Goal: Information Seeking & Learning: Learn about a topic

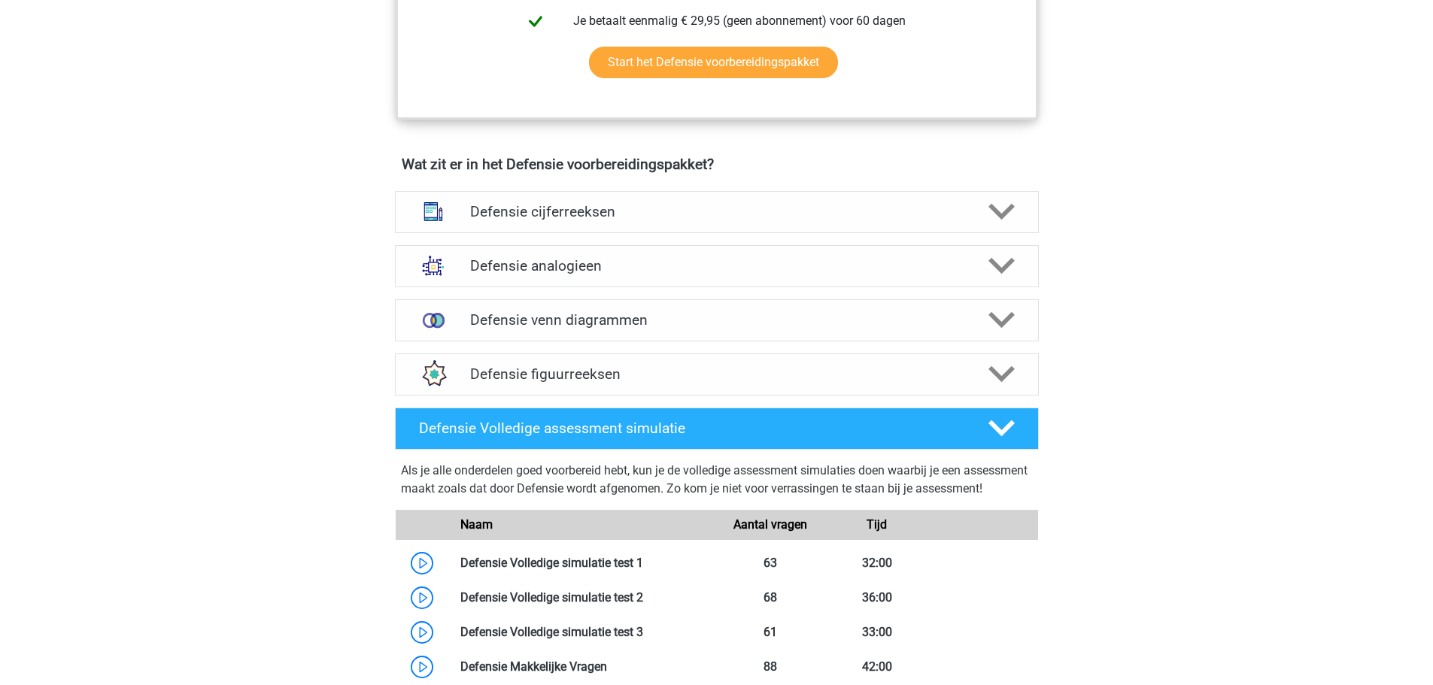
scroll to position [1204, 0]
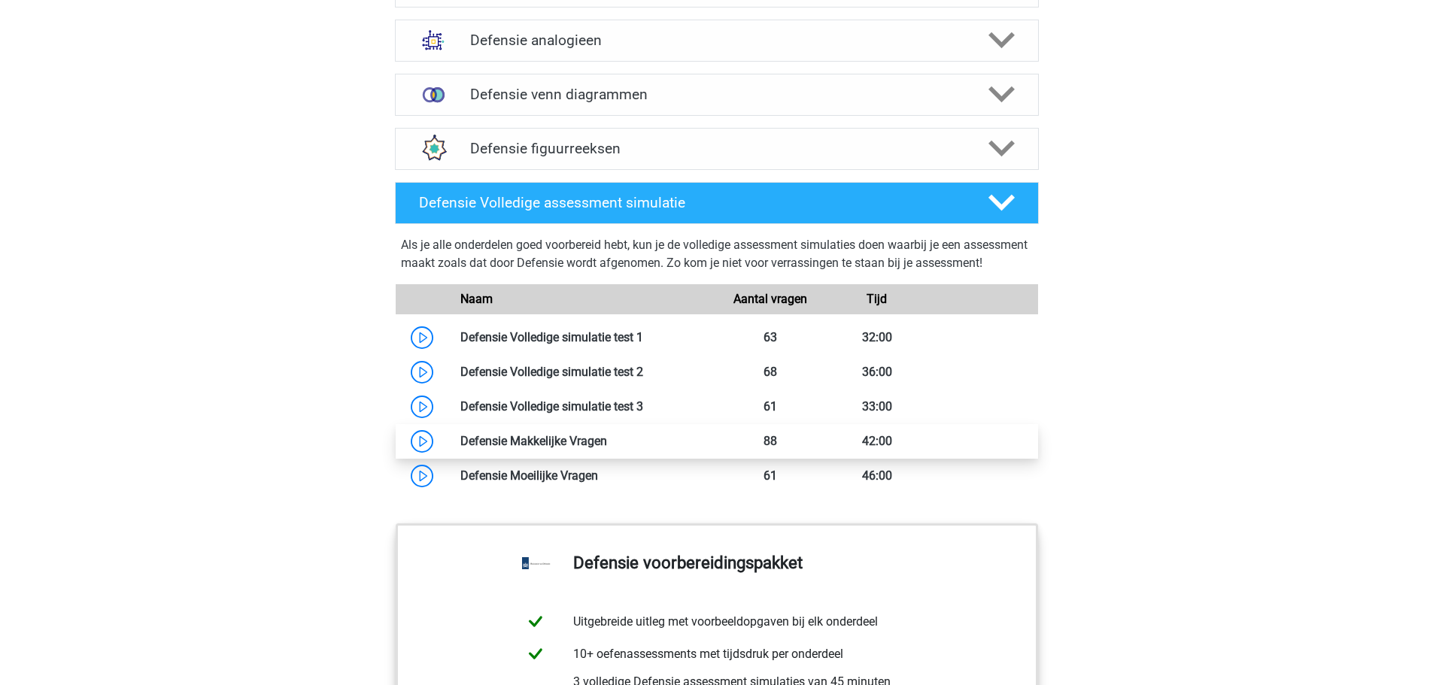
click at [607, 448] on link at bounding box center [607, 441] width 0 height 14
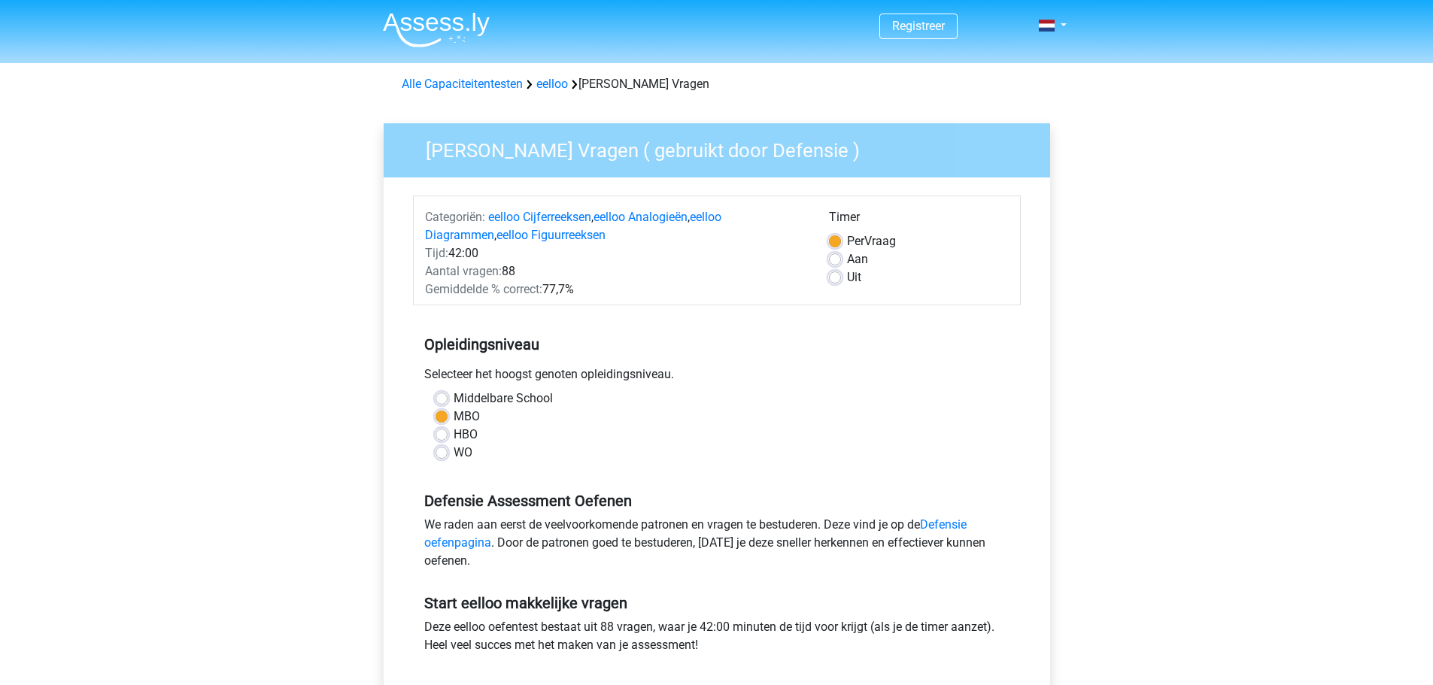
scroll to position [301, 0]
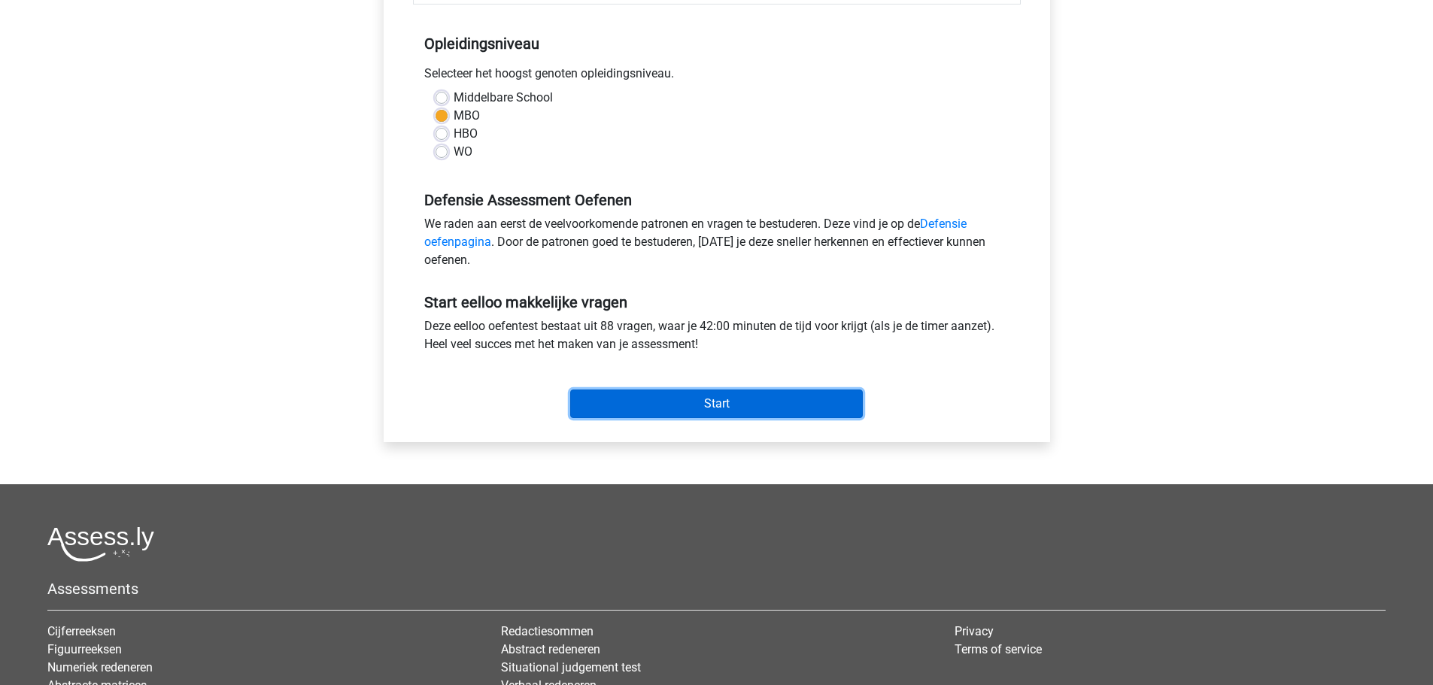
click at [773, 409] on input "Start" at bounding box center [716, 404] width 293 height 29
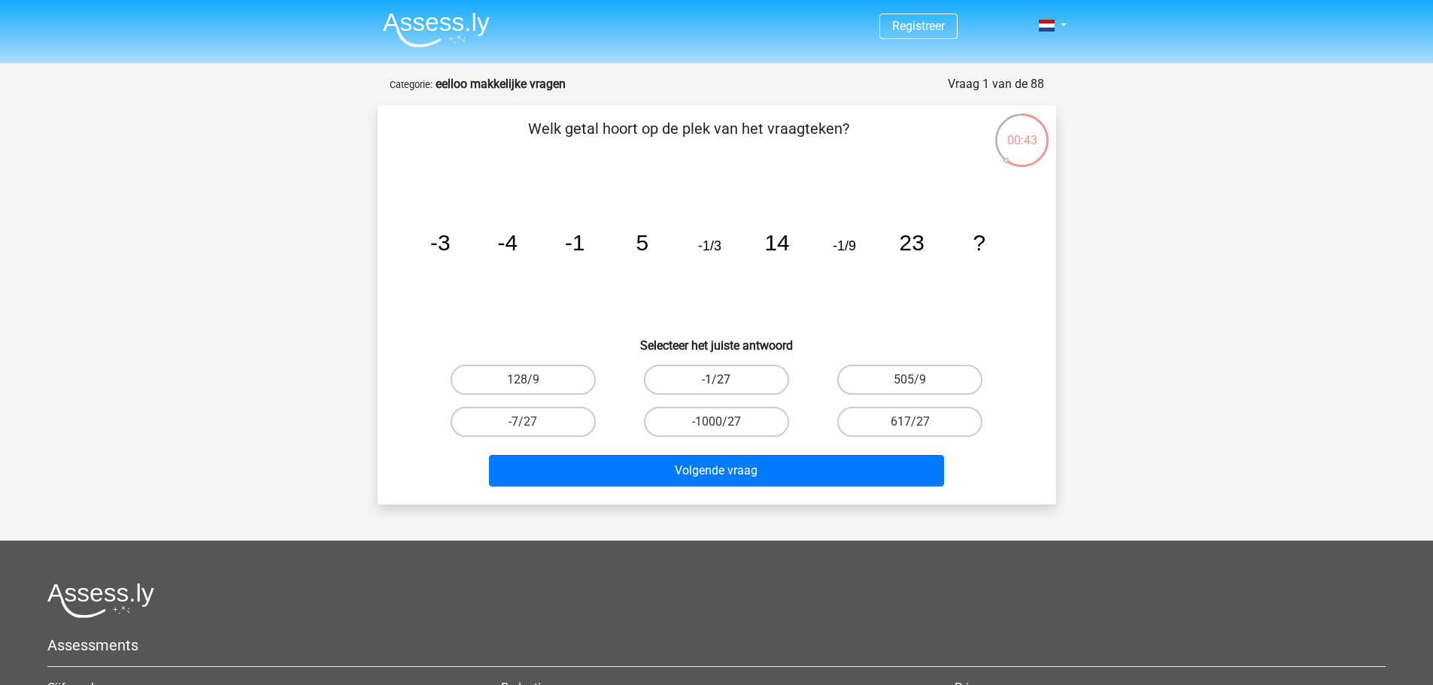
click at [748, 375] on label "-1/27" at bounding box center [716, 380] width 145 height 30
click at [726, 380] on input "-1/27" at bounding box center [721, 385] width 10 height 10
radio input "true"
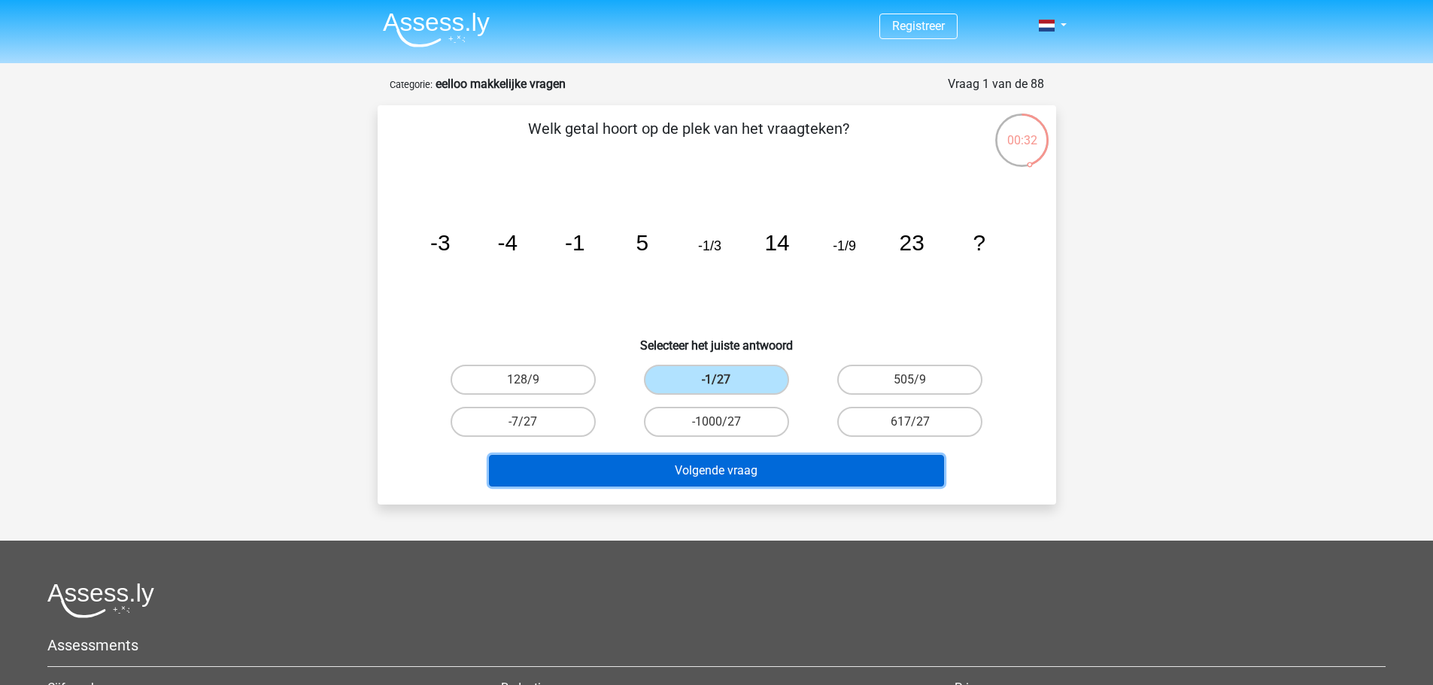
click at [836, 484] on button "Volgende vraag" at bounding box center [716, 471] width 455 height 32
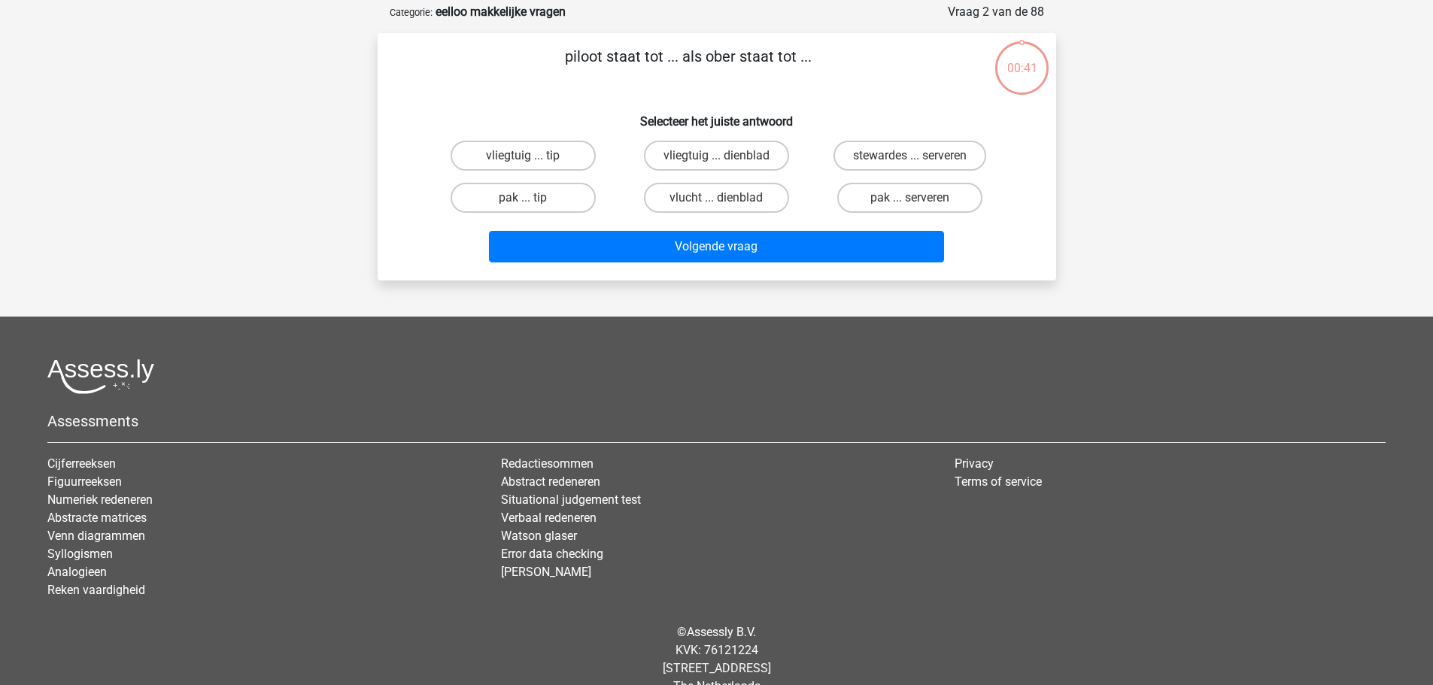
scroll to position [75, 0]
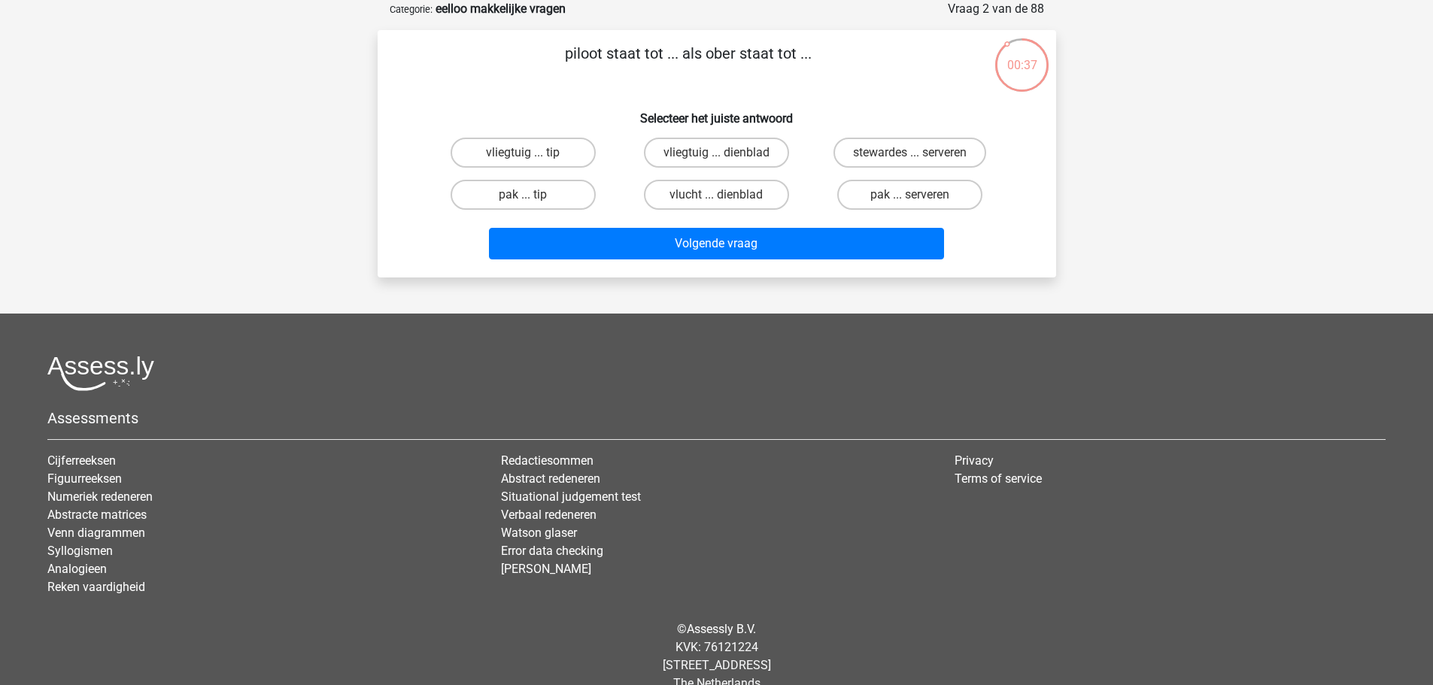
click at [726, 155] on input "vliegtuig ... dienblad" at bounding box center [721, 158] width 10 height 10
radio input "true"
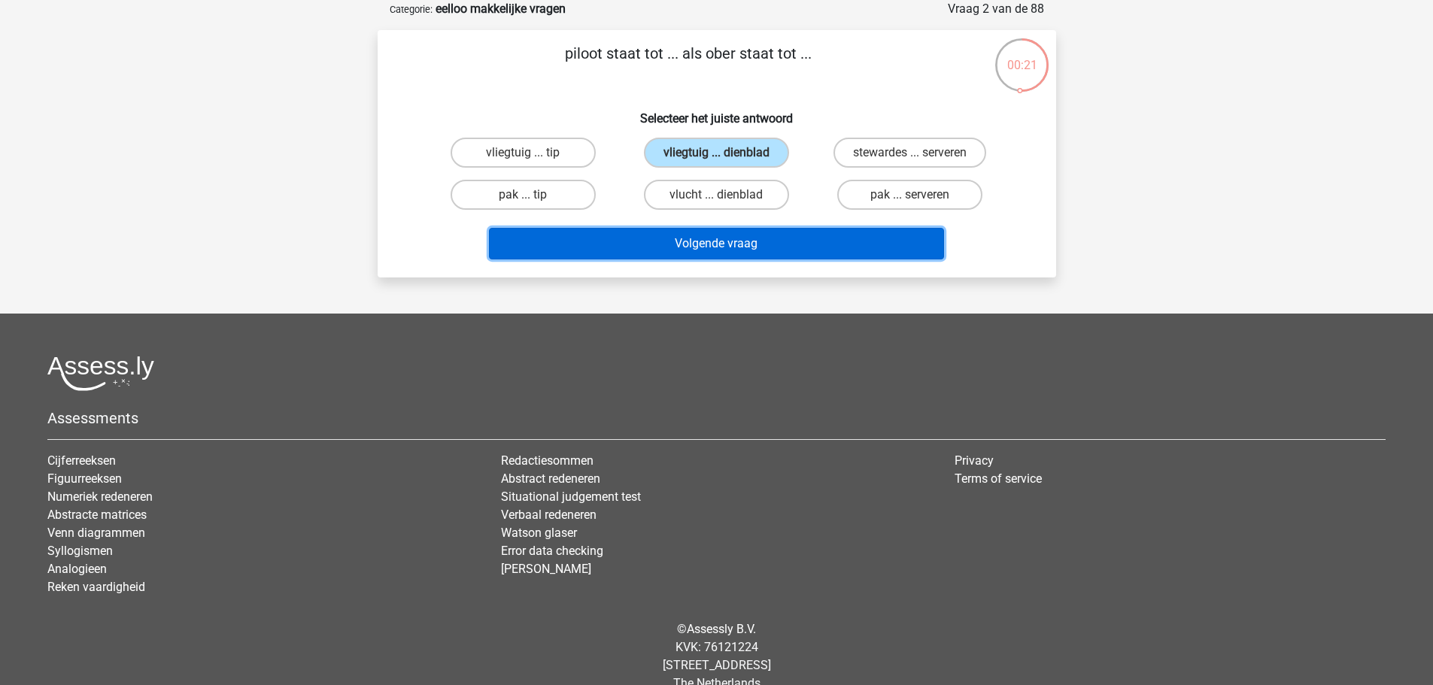
click at [789, 249] on button "Volgende vraag" at bounding box center [716, 244] width 455 height 32
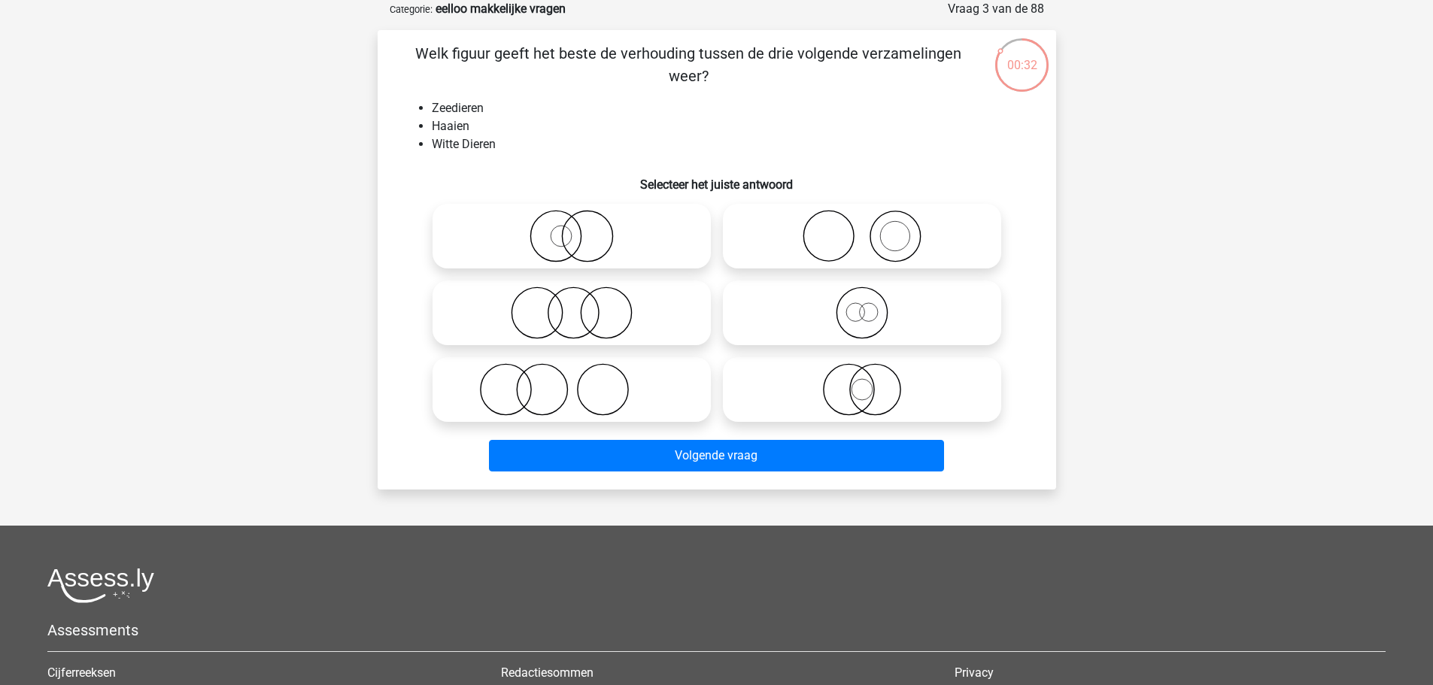
click at [600, 235] on icon at bounding box center [572, 236] width 266 height 53
click at [582, 229] on input "radio" at bounding box center [577, 224] width 10 height 10
radio input "true"
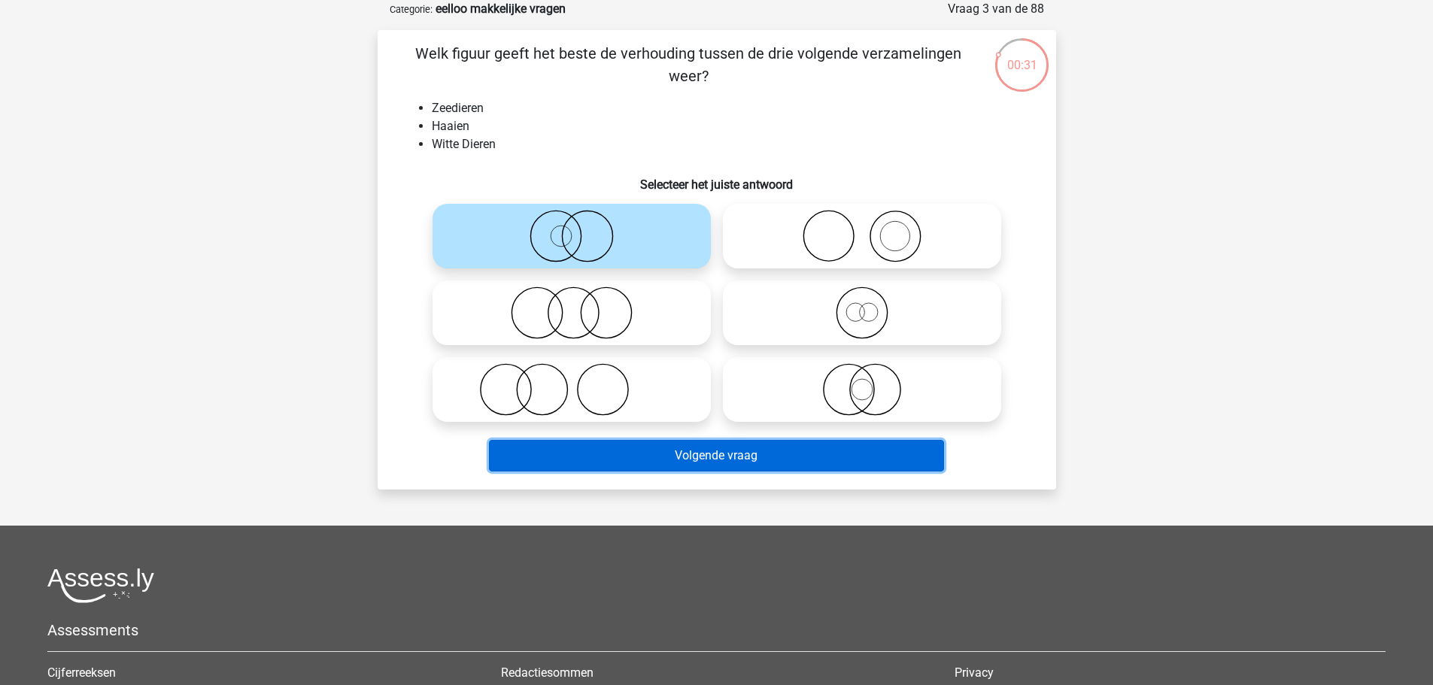
click at [800, 468] on button "Volgende vraag" at bounding box center [716, 456] width 455 height 32
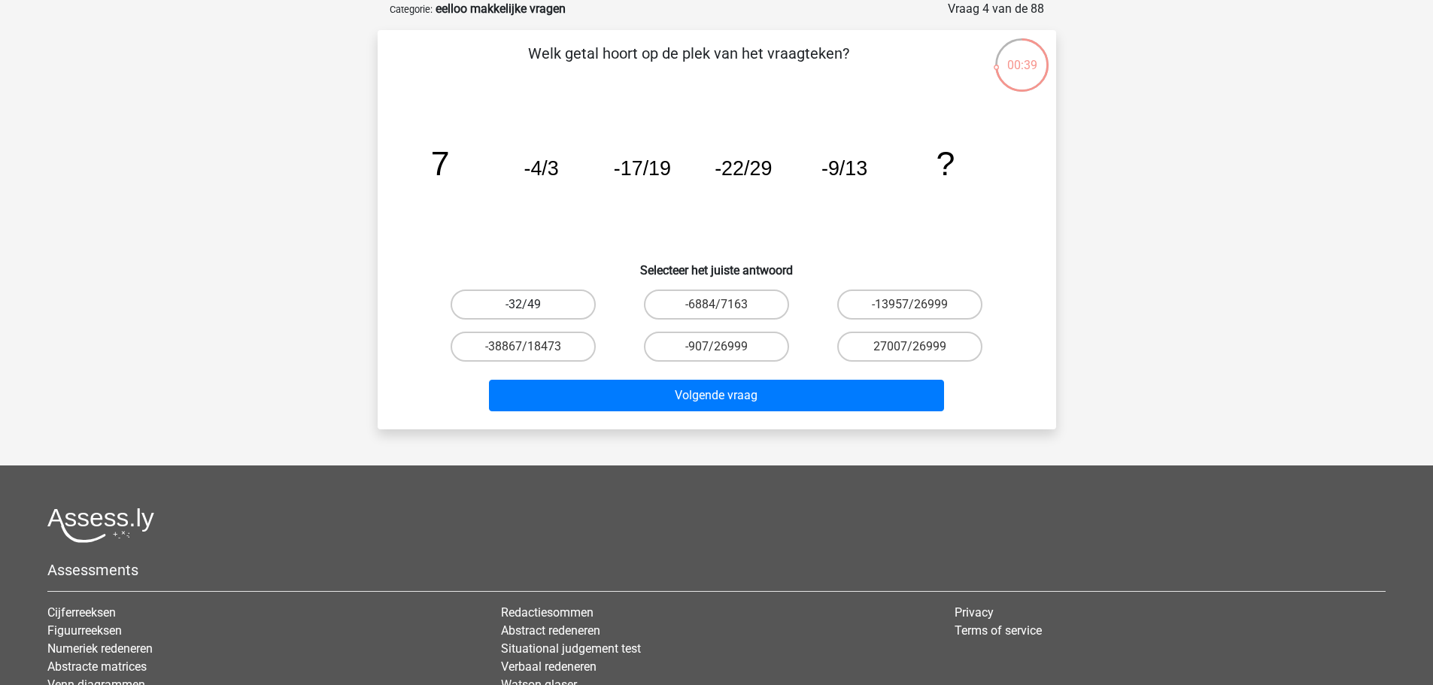
click at [561, 315] on label "-32/49" at bounding box center [523, 305] width 145 height 30
click at [533, 314] on input "-32/49" at bounding box center [528, 310] width 10 height 10
radio input "true"
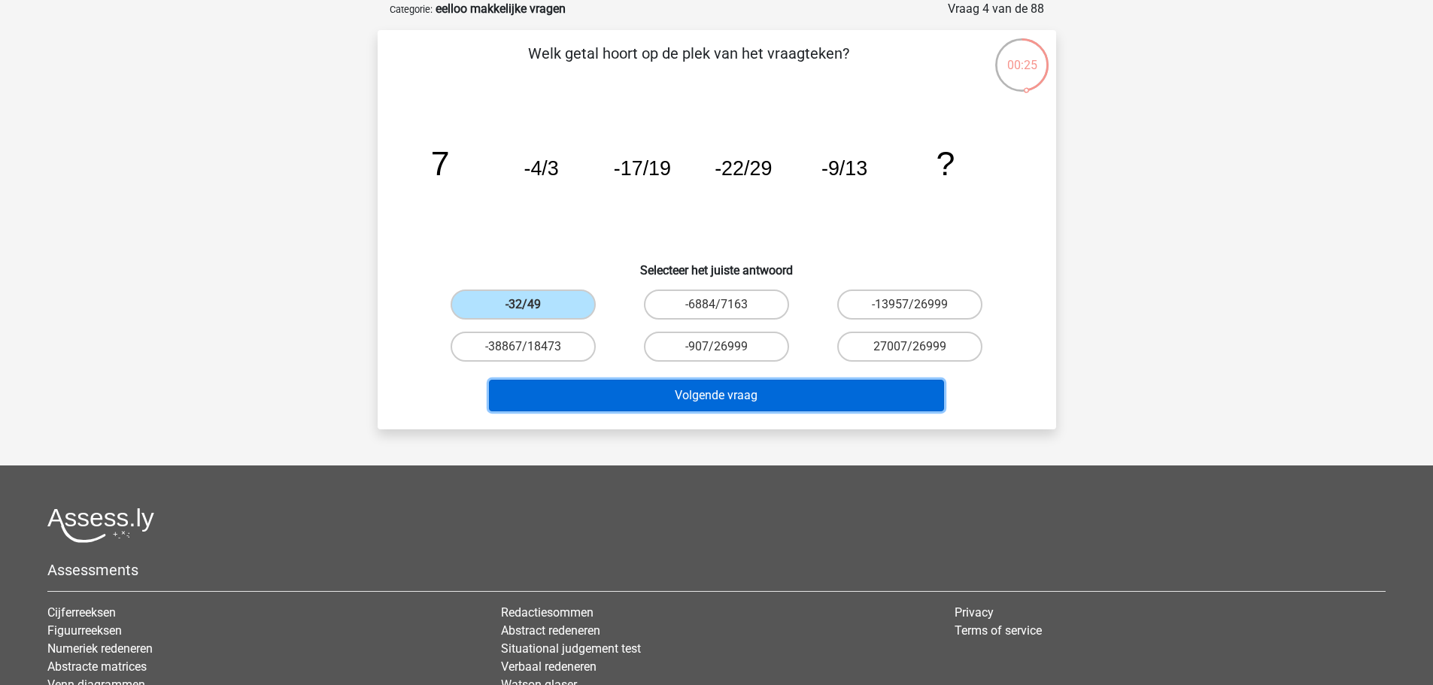
click at [685, 390] on button "Volgende vraag" at bounding box center [716, 396] width 455 height 32
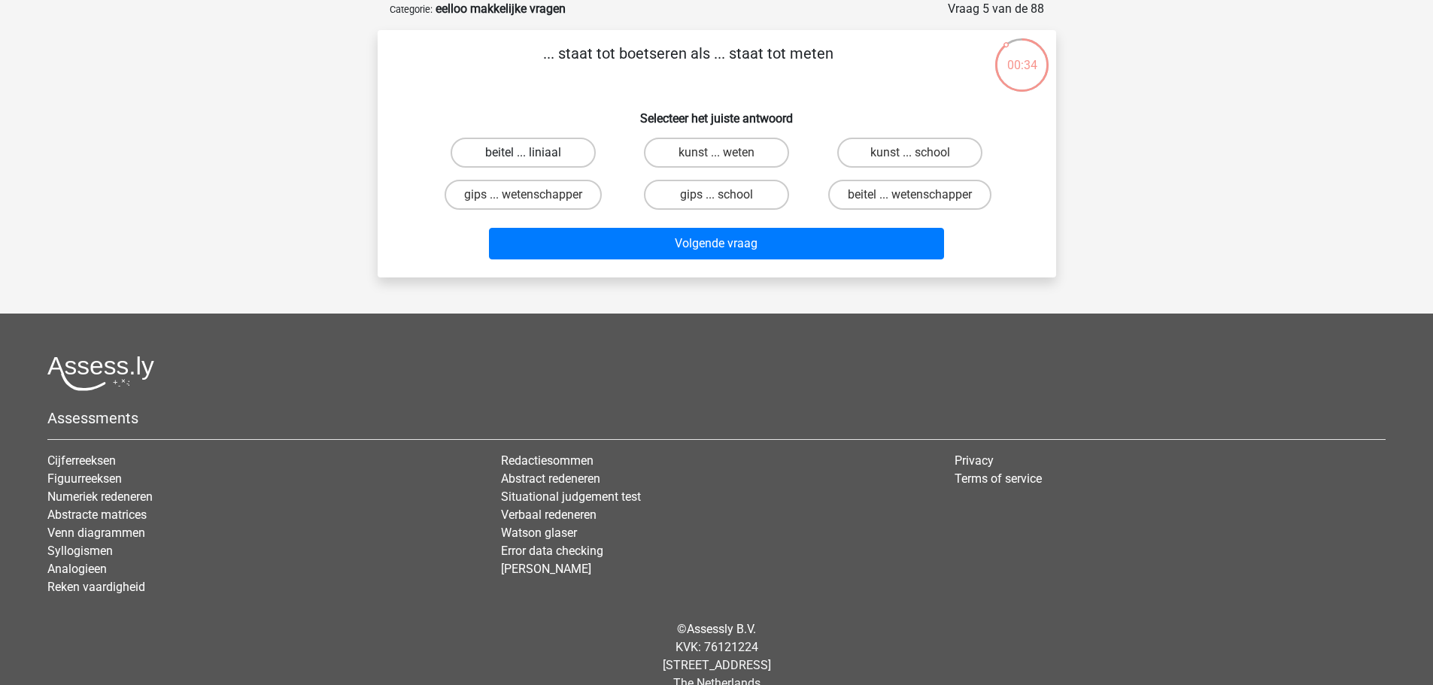
click at [524, 150] on label "beitel ... liniaal" at bounding box center [523, 153] width 145 height 30
click at [524, 153] on input "beitel ... liniaal" at bounding box center [528, 158] width 10 height 10
radio input "true"
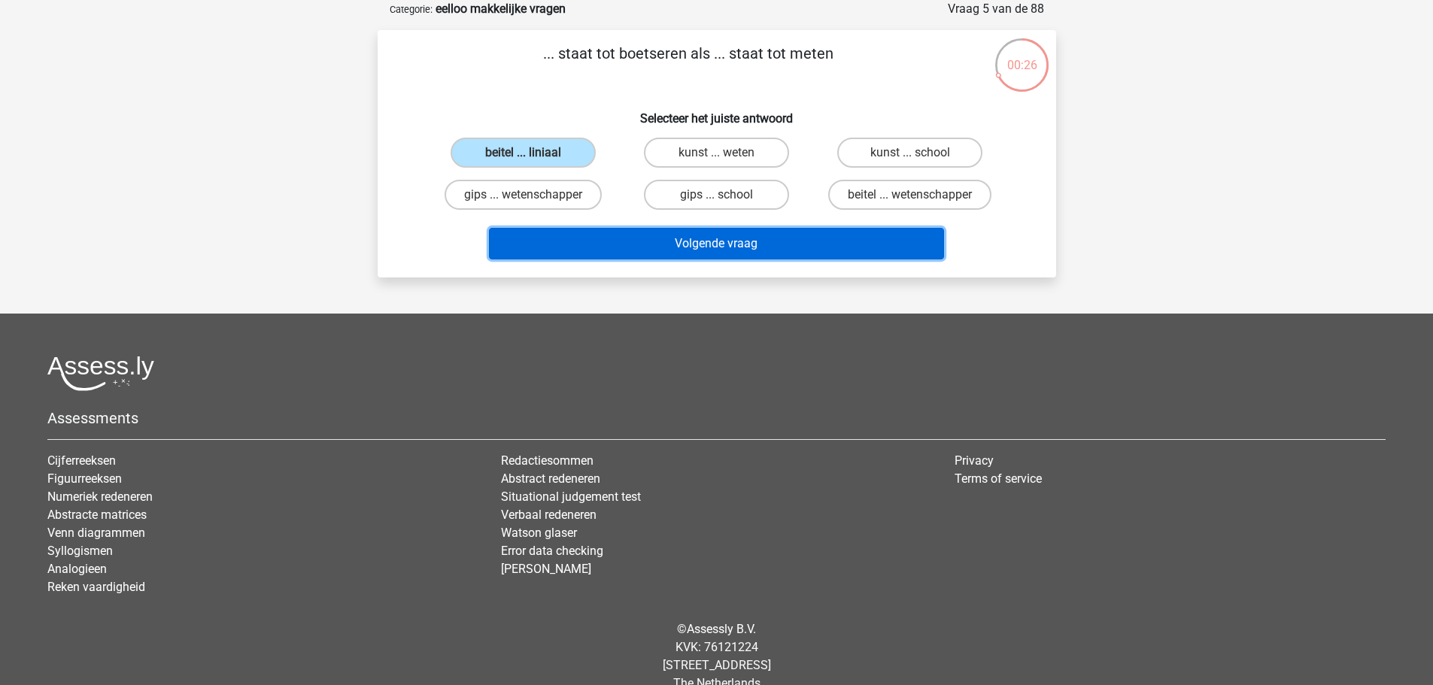
click at [703, 242] on button "Volgende vraag" at bounding box center [716, 244] width 455 height 32
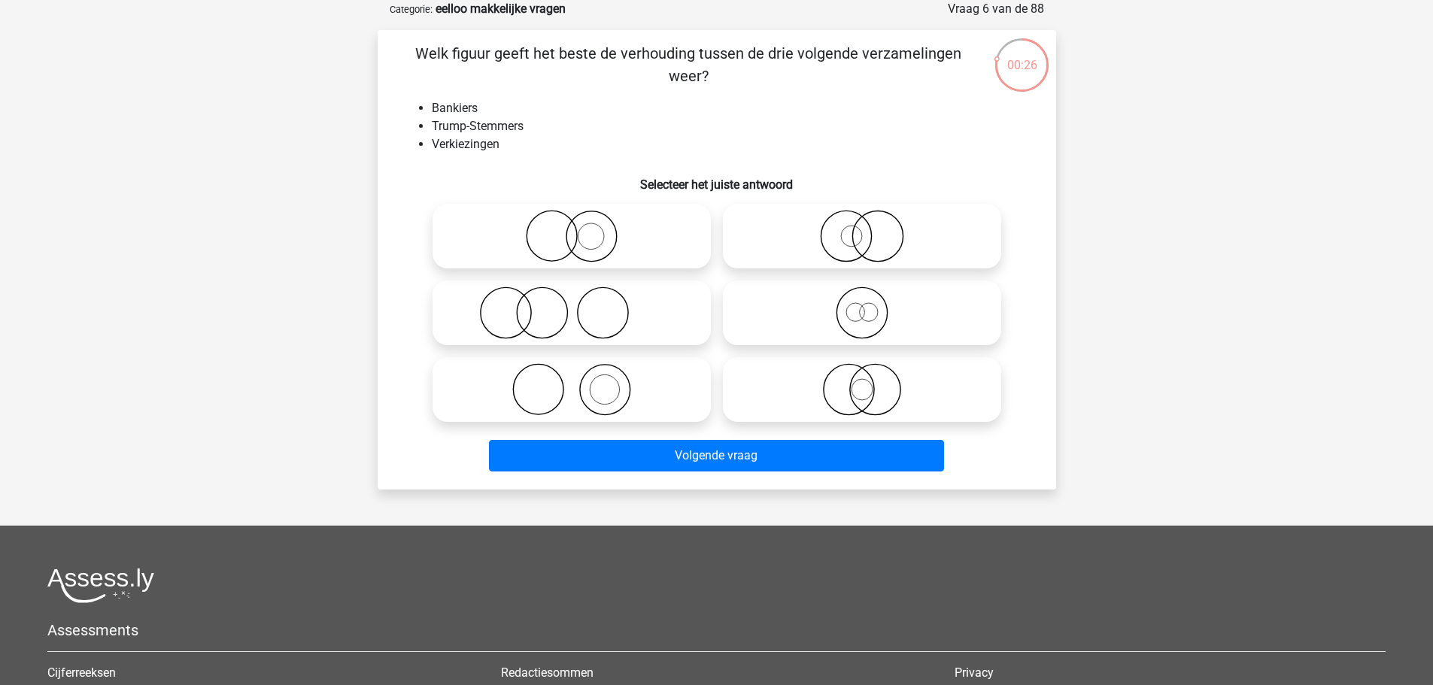
click at [584, 324] on icon at bounding box center [572, 313] width 266 height 53
click at [582, 305] on input "radio" at bounding box center [577, 301] width 10 height 10
radio input "true"
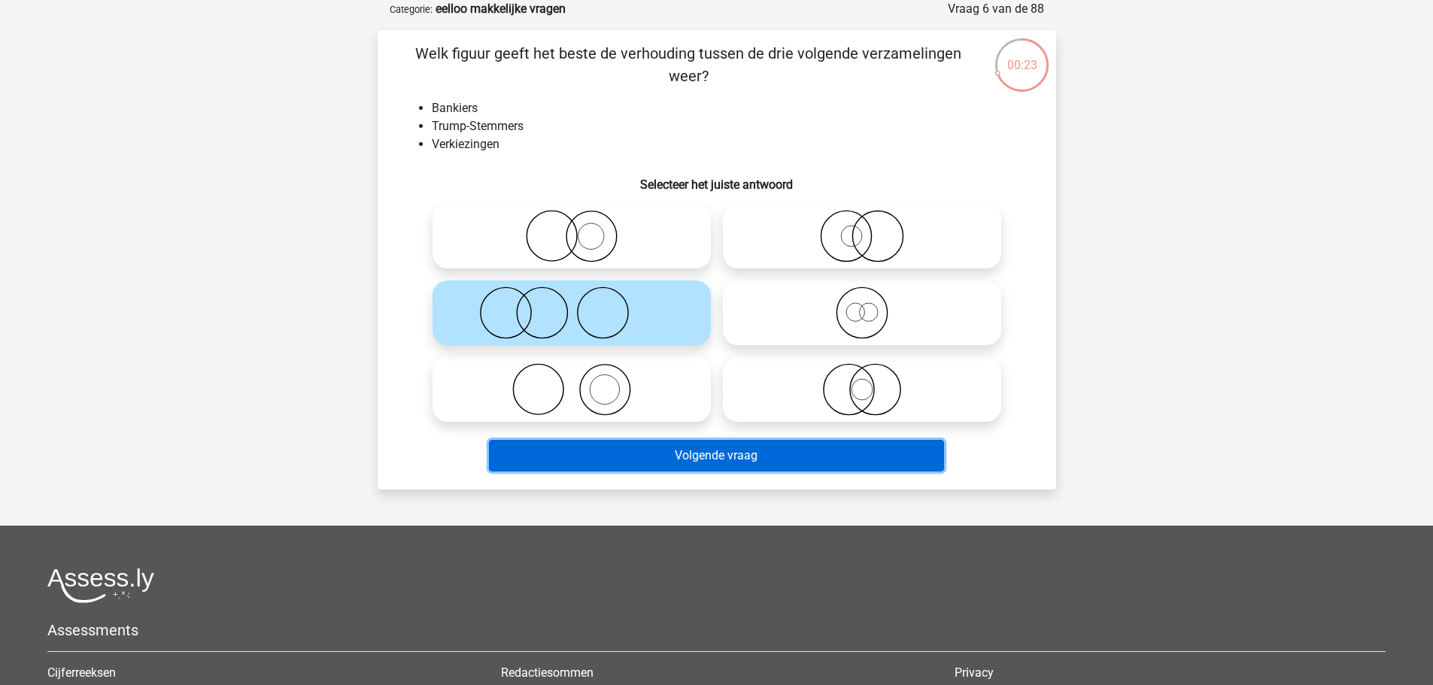
click at [655, 461] on button "Volgende vraag" at bounding box center [716, 456] width 455 height 32
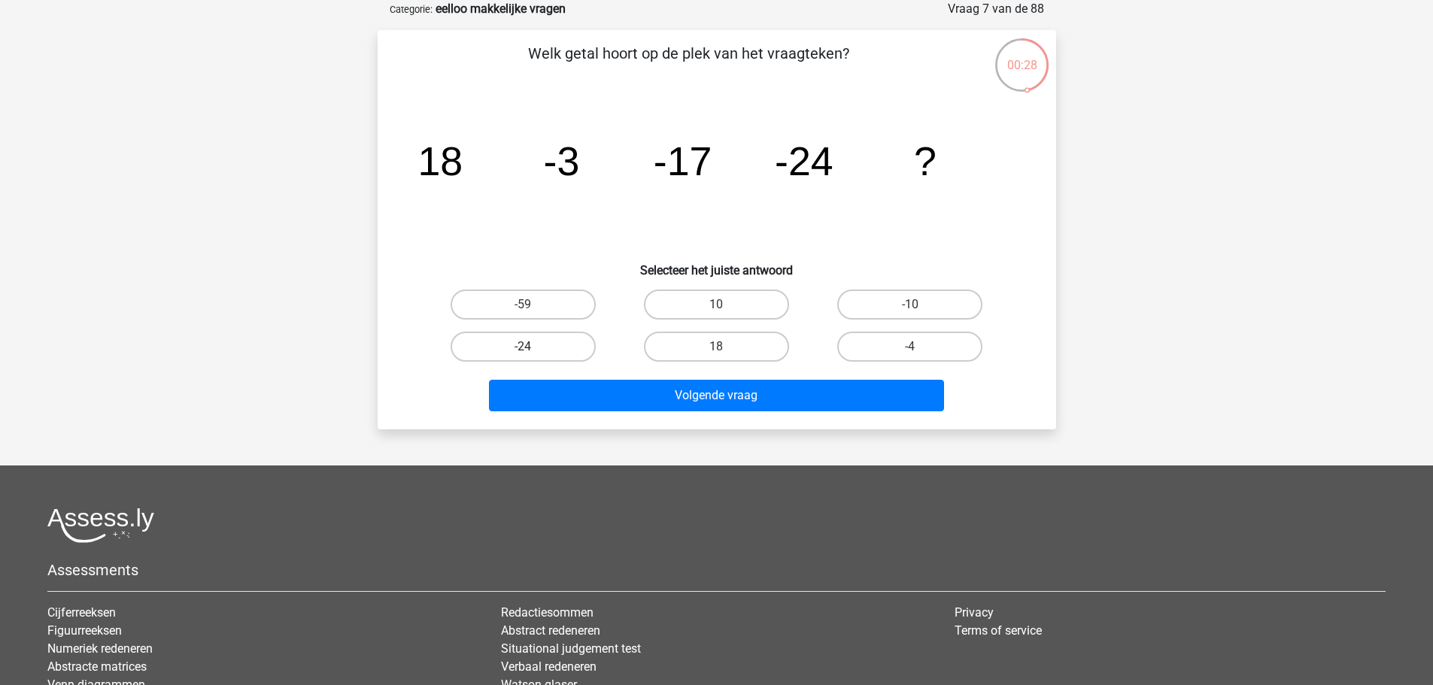
click at [506, 337] on label "-24" at bounding box center [523, 347] width 145 height 30
click at [523, 347] on input "-24" at bounding box center [528, 352] width 10 height 10
radio input "true"
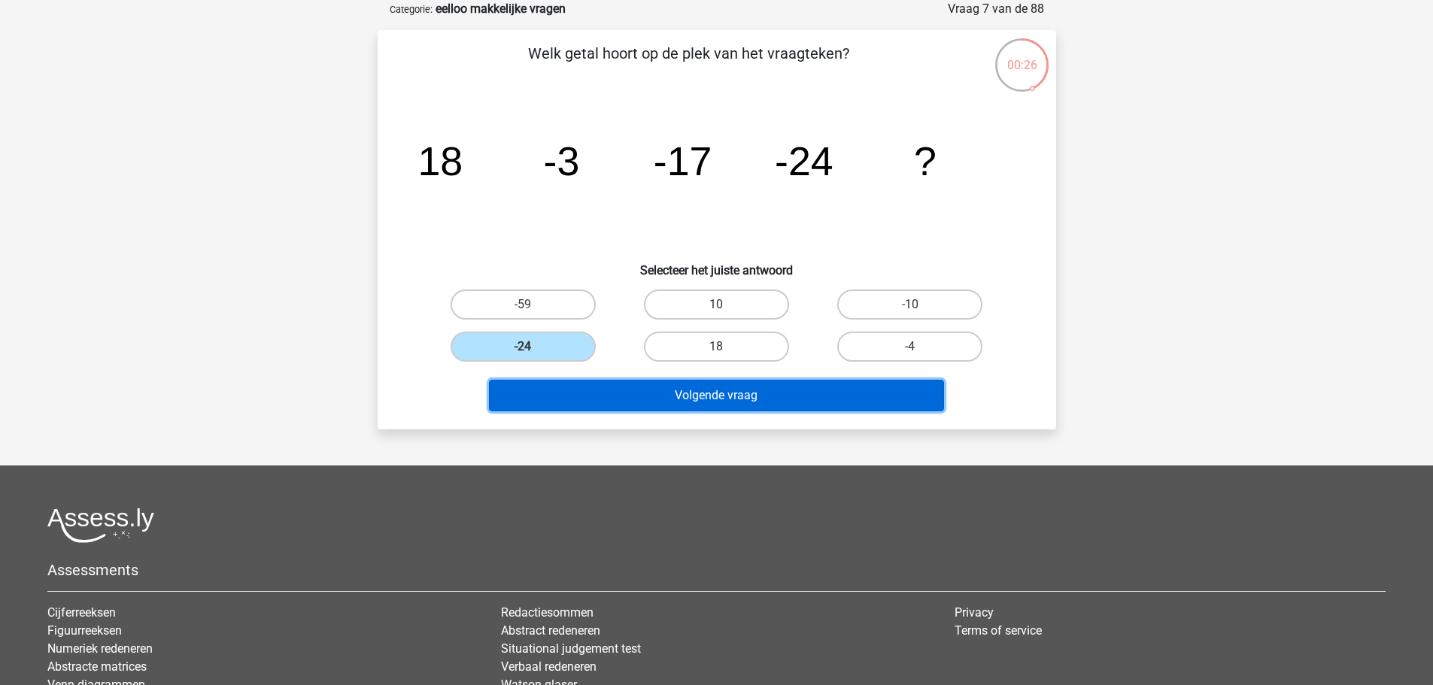
click at [691, 401] on button "Volgende vraag" at bounding box center [716, 396] width 455 height 32
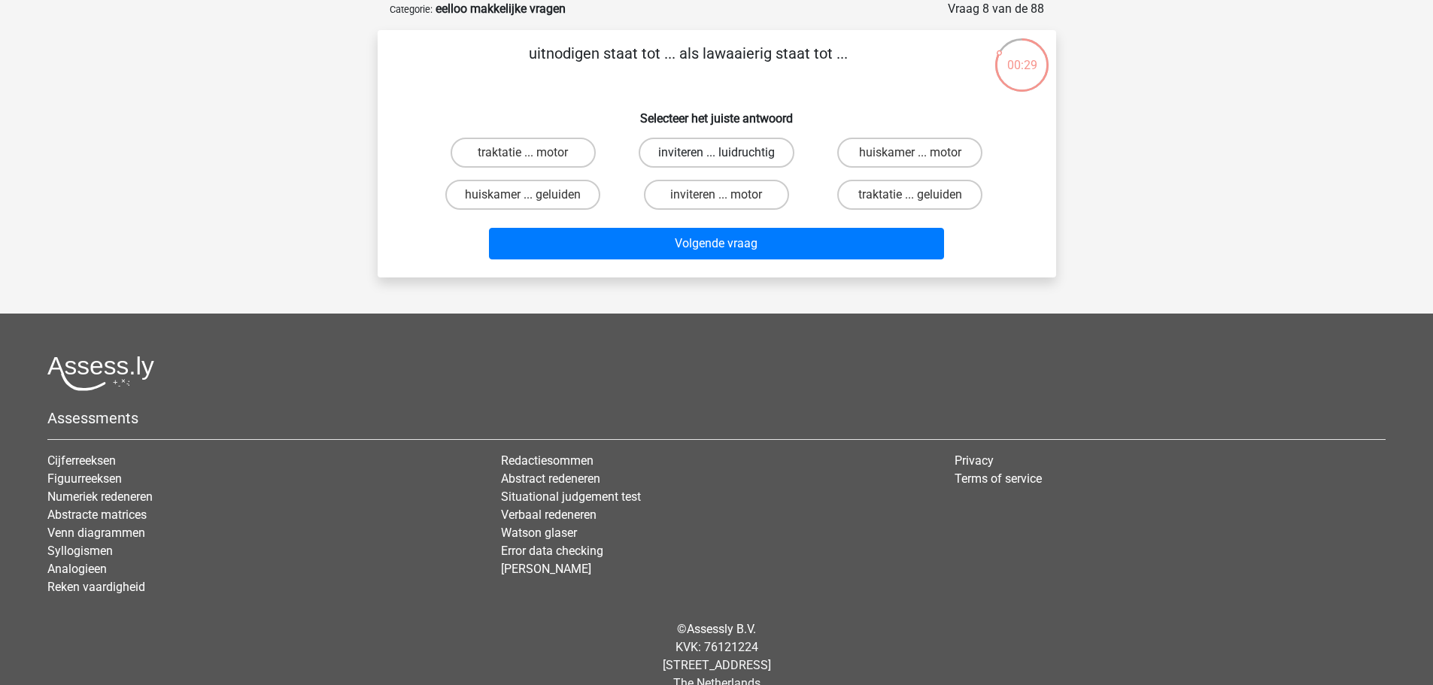
click at [728, 163] on label "inviteren ... luidruchtig" at bounding box center [717, 153] width 156 height 30
click at [726, 163] on input "inviteren ... luidruchtig" at bounding box center [721, 158] width 10 height 10
radio input "true"
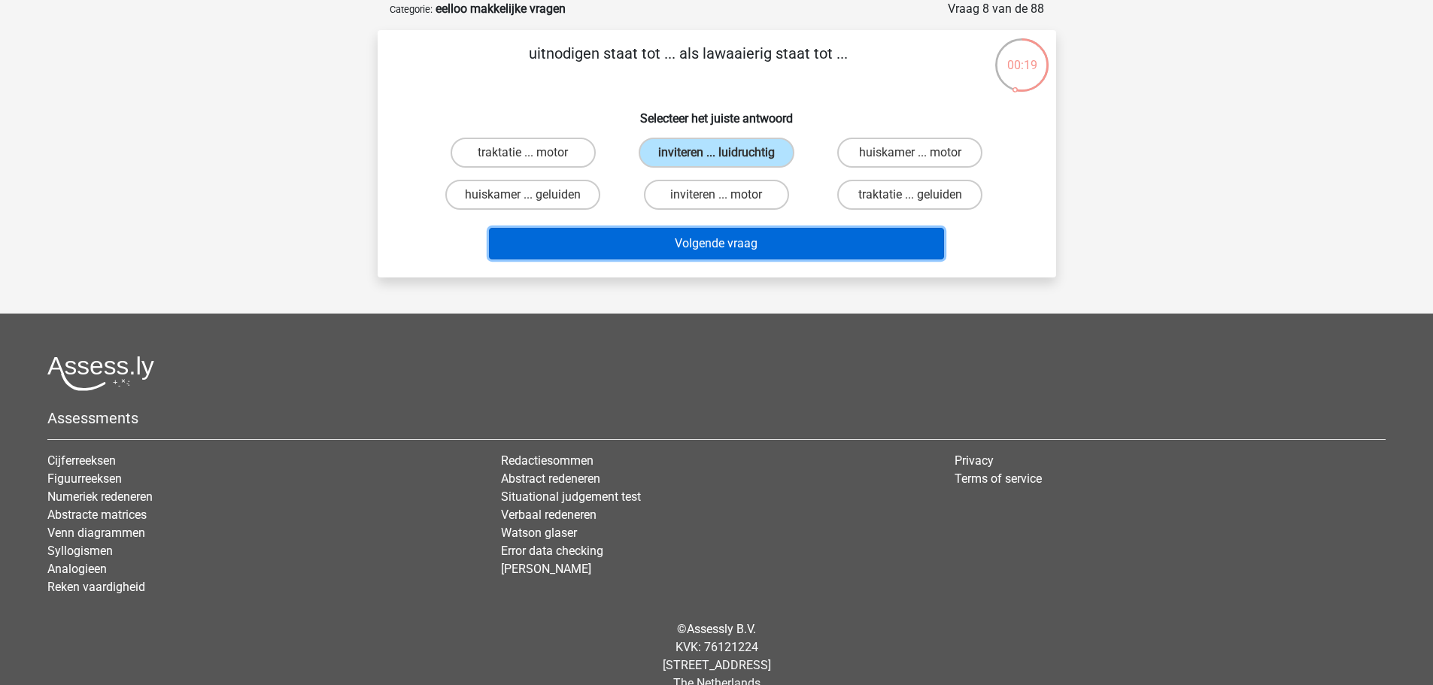
click at [783, 244] on button "Volgende vraag" at bounding box center [716, 244] width 455 height 32
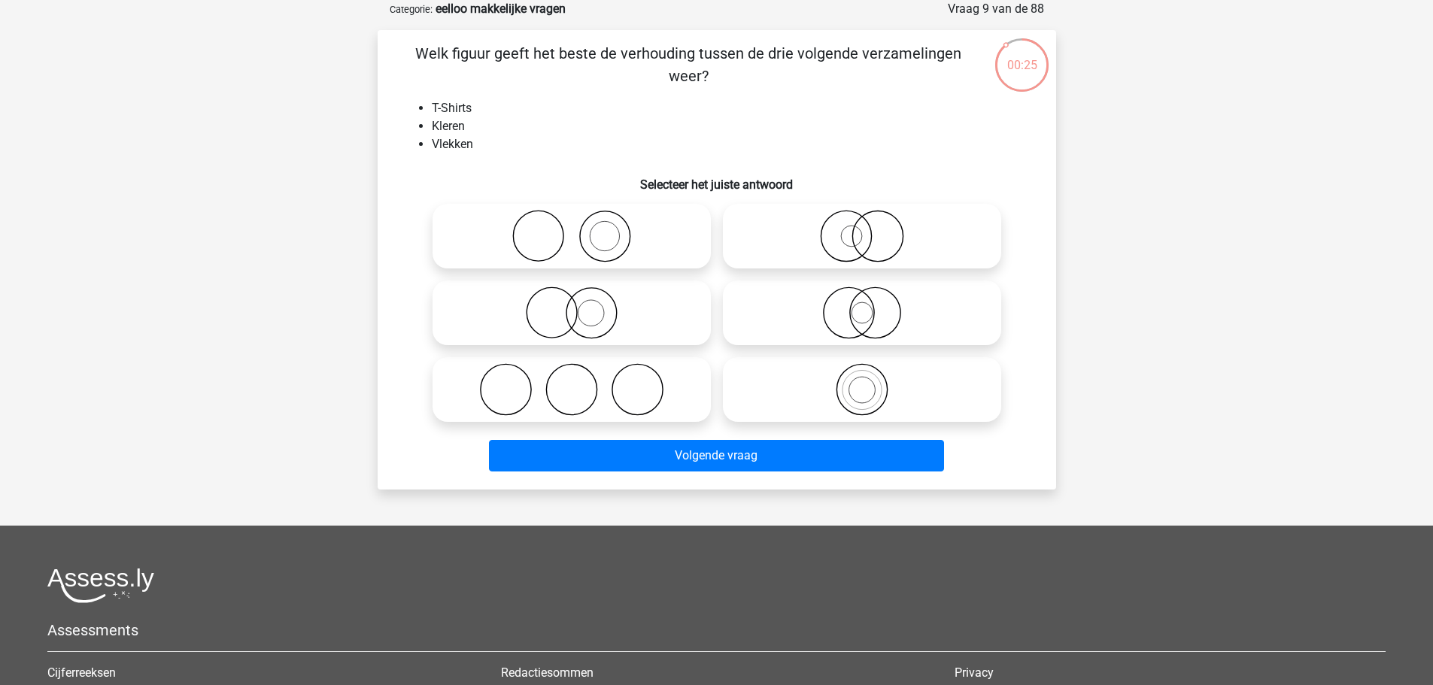
click at [600, 223] on icon at bounding box center [572, 236] width 266 height 53
click at [582, 223] on input "radio" at bounding box center [577, 224] width 10 height 10
radio input "true"
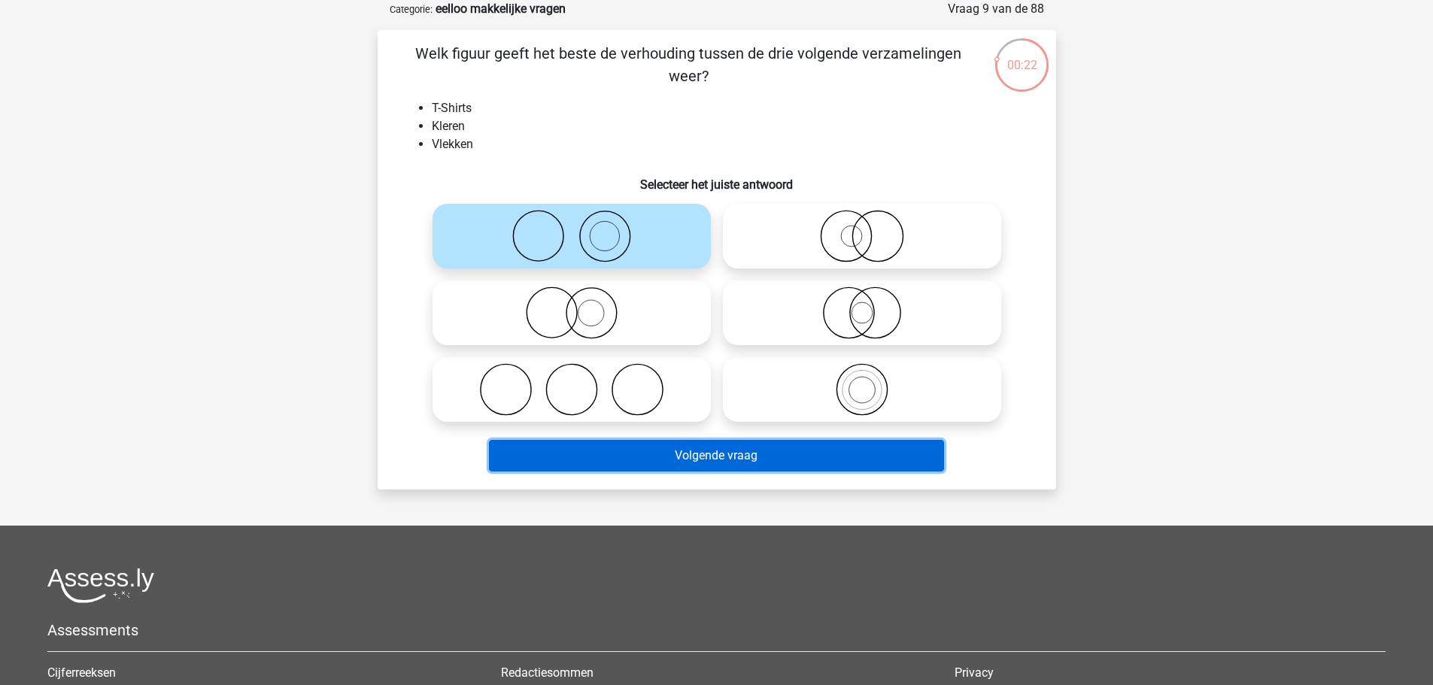
click at [849, 467] on button "Volgende vraag" at bounding box center [716, 456] width 455 height 32
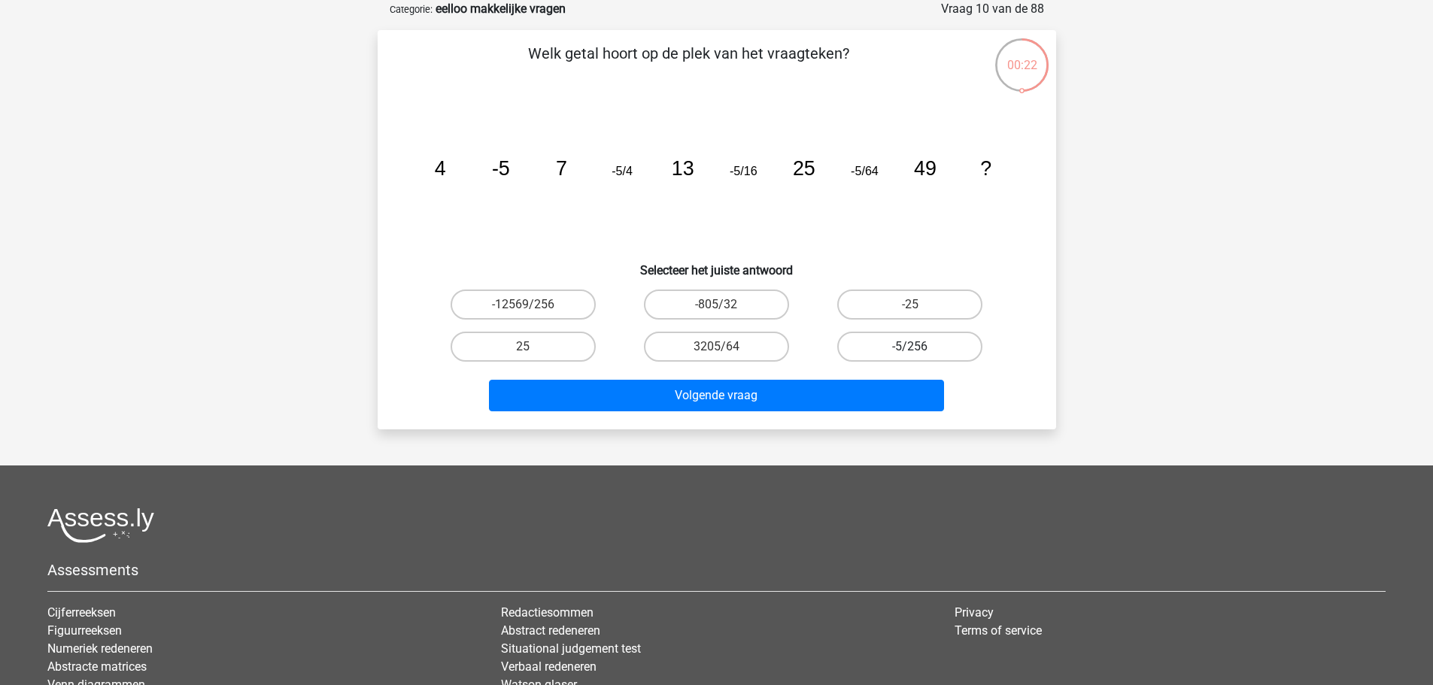
click at [935, 352] on label "-5/256" at bounding box center [909, 347] width 145 height 30
click at [920, 352] on input "-5/256" at bounding box center [915, 352] width 10 height 10
radio input "true"
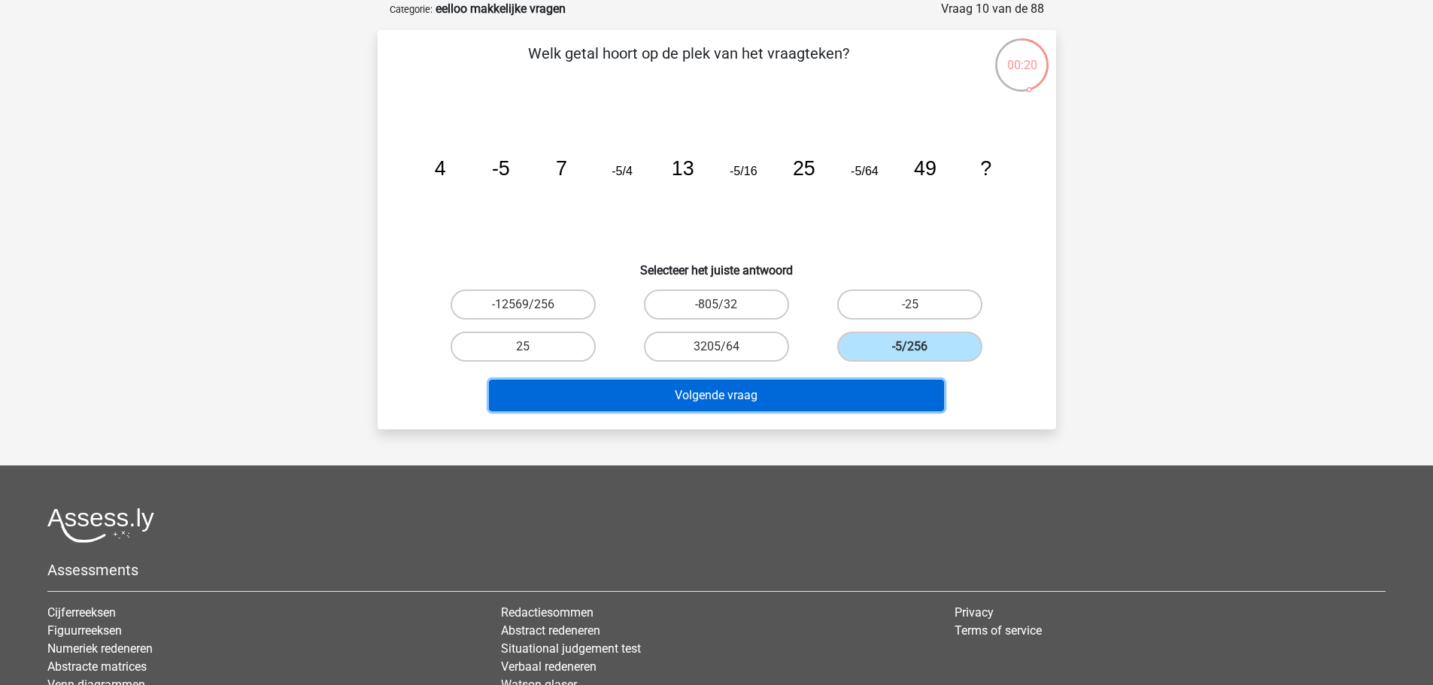
click at [864, 393] on button "Volgende vraag" at bounding box center [716, 396] width 455 height 32
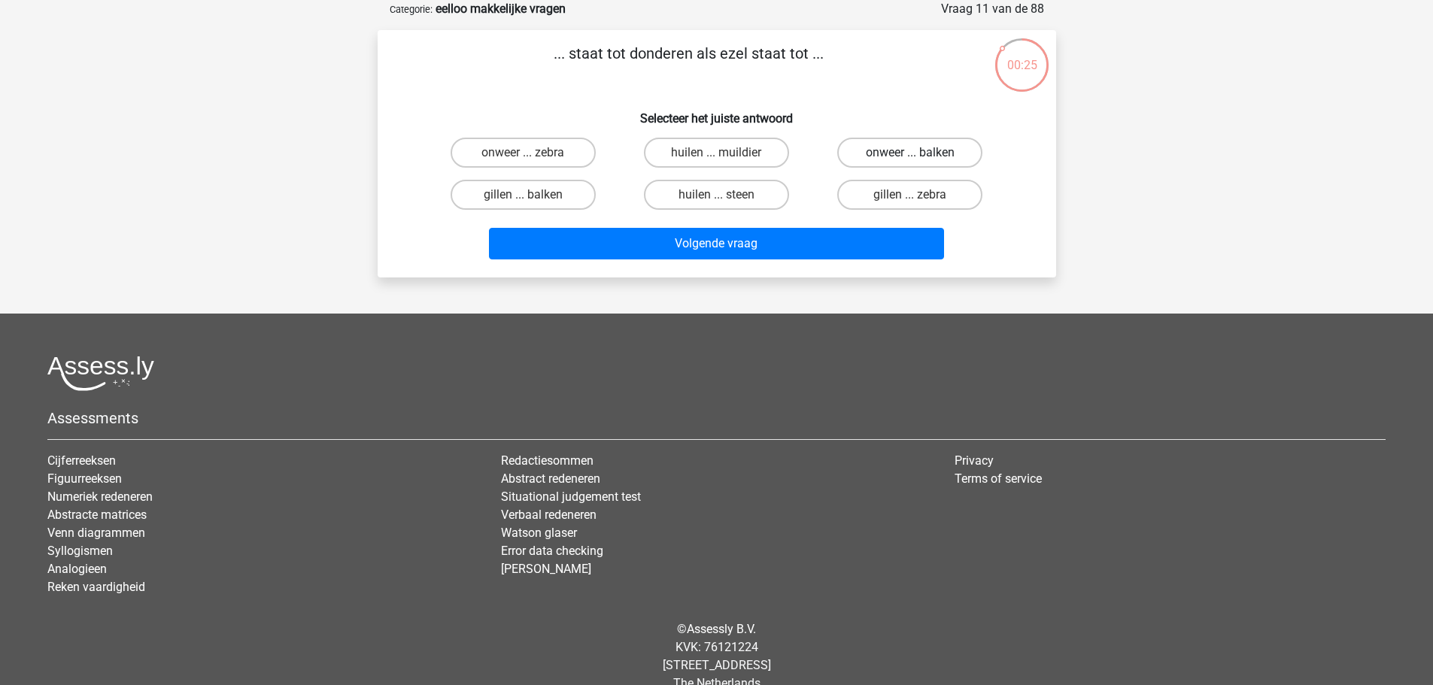
click at [920, 156] on label "onweer ... balken" at bounding box center [909, 153] width 145 height 30
click at [920, 156] on input "onweer ... balken" at bounding box center [915, 158] width 10 height 10
radio input "true"
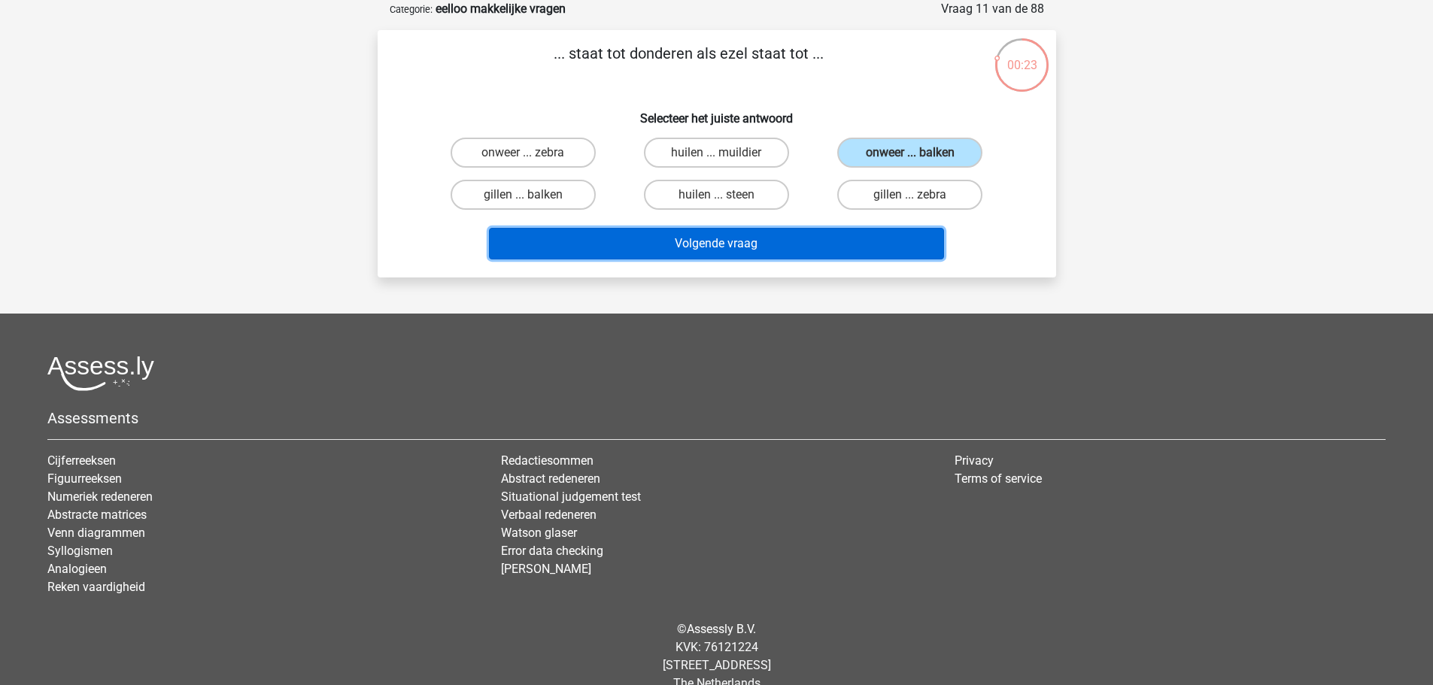
click at [810, 254] on button "Volgende vraag" at bounding box center [716, 244] width 455 height 32
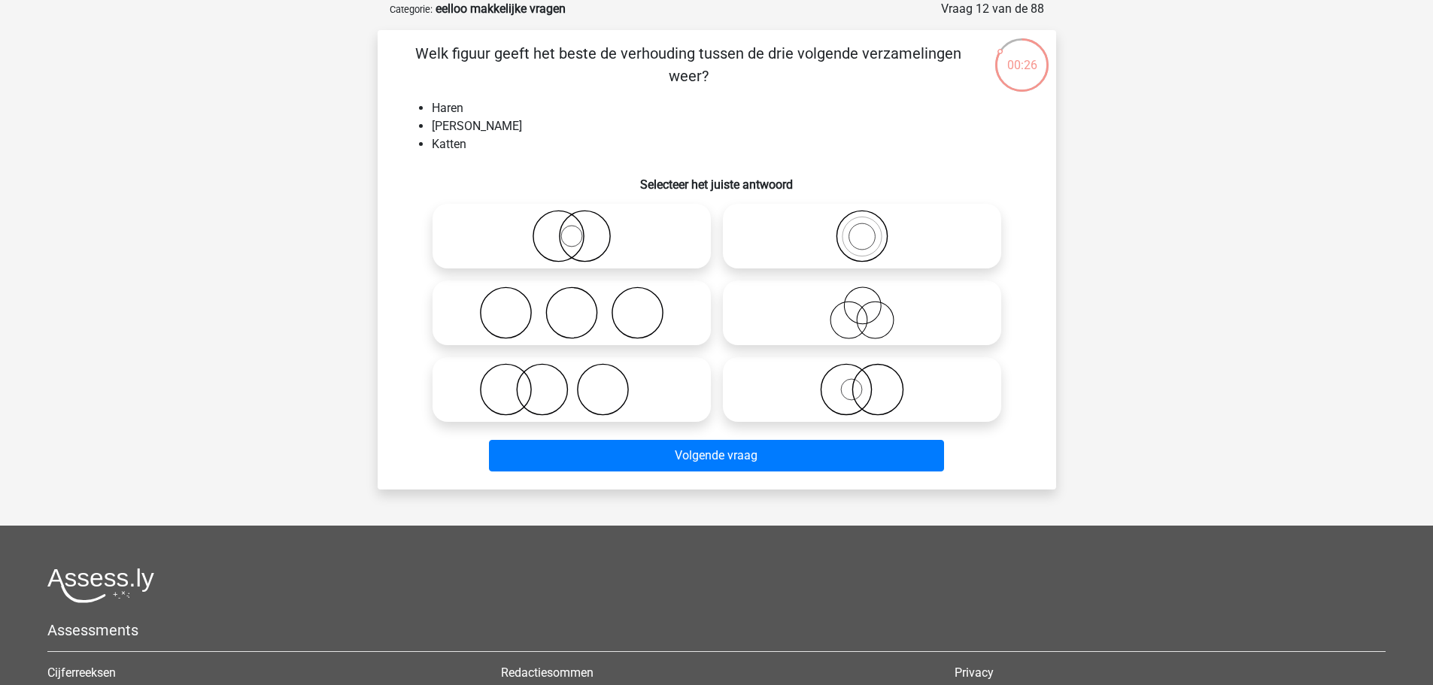
click at [607, 393] on icon at bounding box center [572, 389] width 266 height 53
click at [582, 382] on input "radio" at bounding box center [577, 377] width 10 height 10
radio input "true"
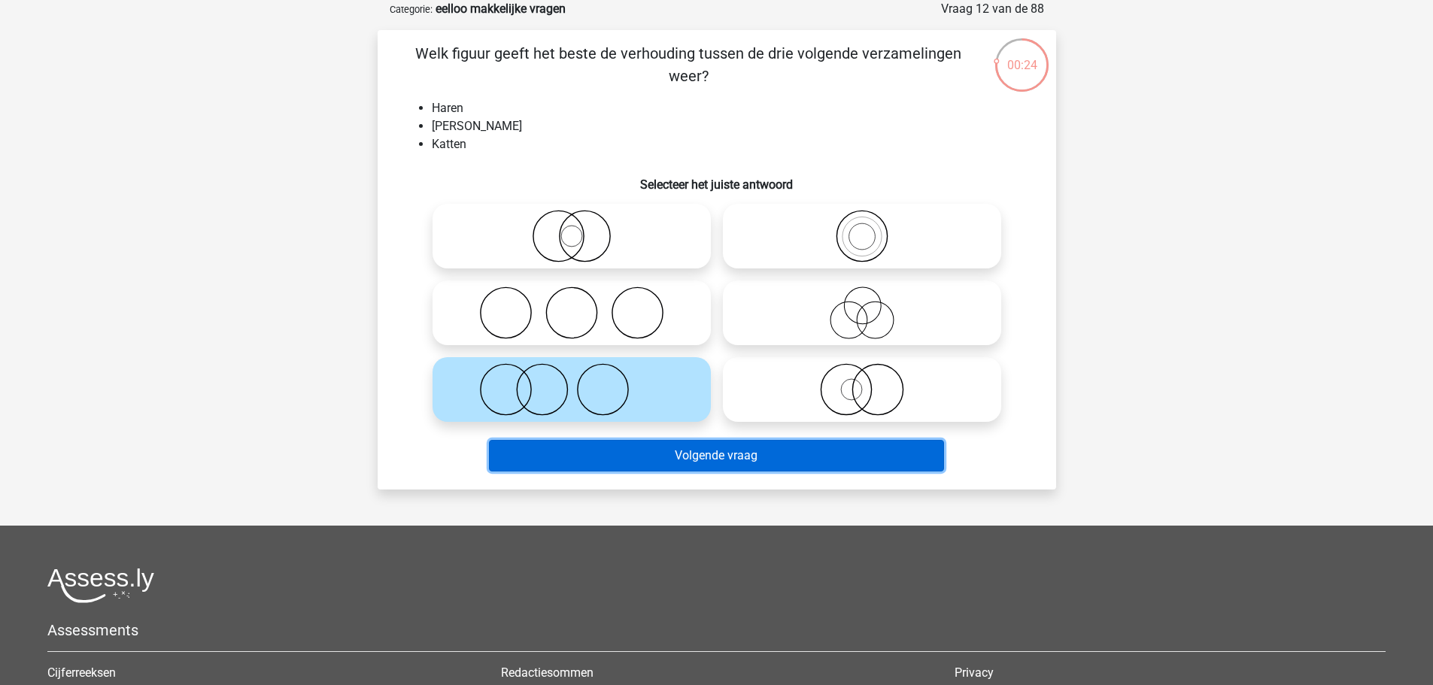
click at [755, 461] on button "Volgende vraag" at bounding box center [716, 456] width 455 height 32
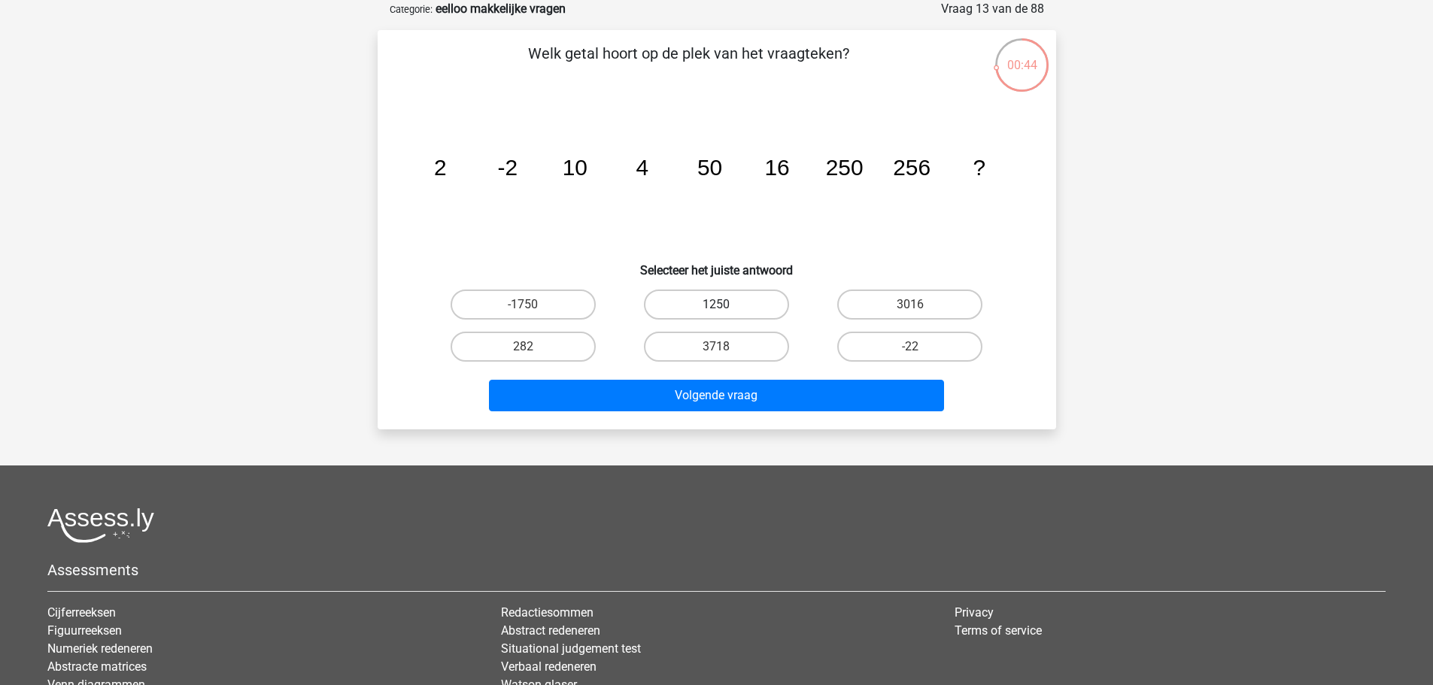
click at [758, 311] on label "1250" at bounding box center [716, 305] width 145 height 30
click at [726, 311] on input "1250" at bounding box center [721, 310] width 10 height 10
radio input "true"
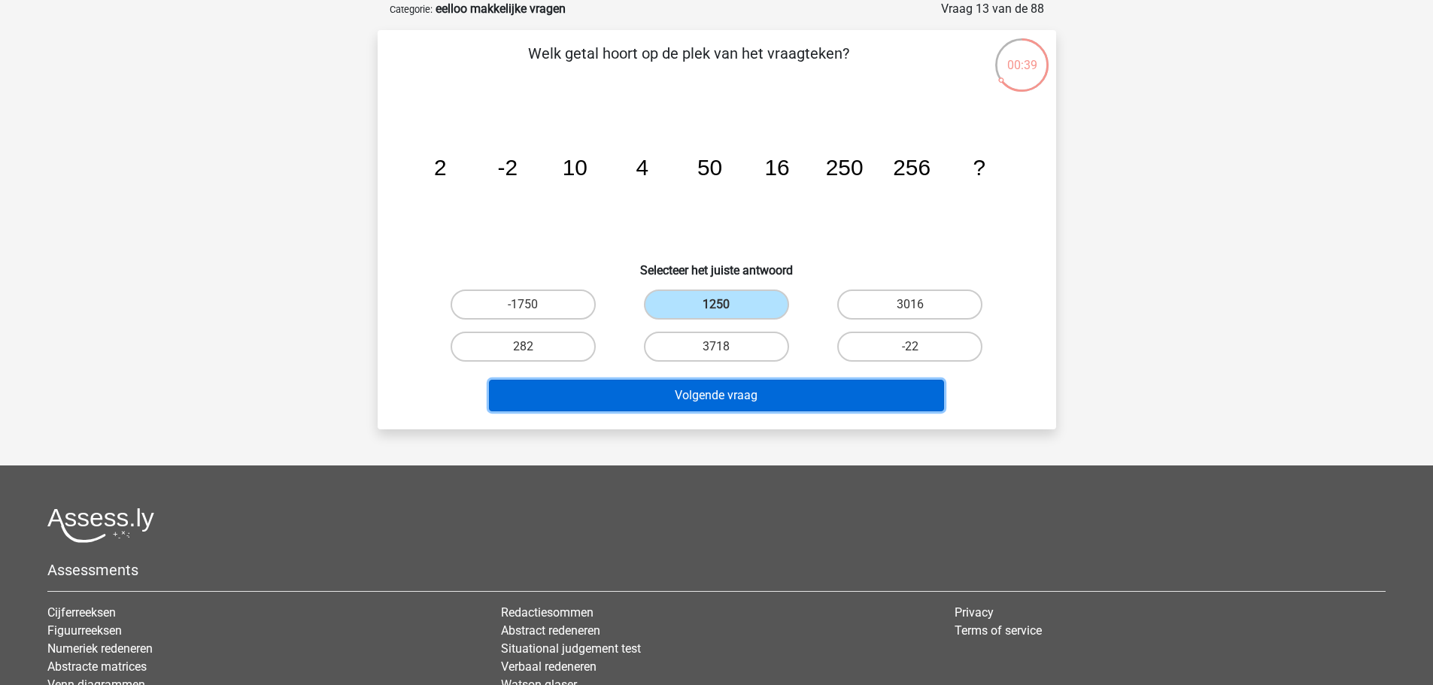
click at [774, 403] on button "Volgende vraag" at bounding box center [716, 396] width 455 height 32
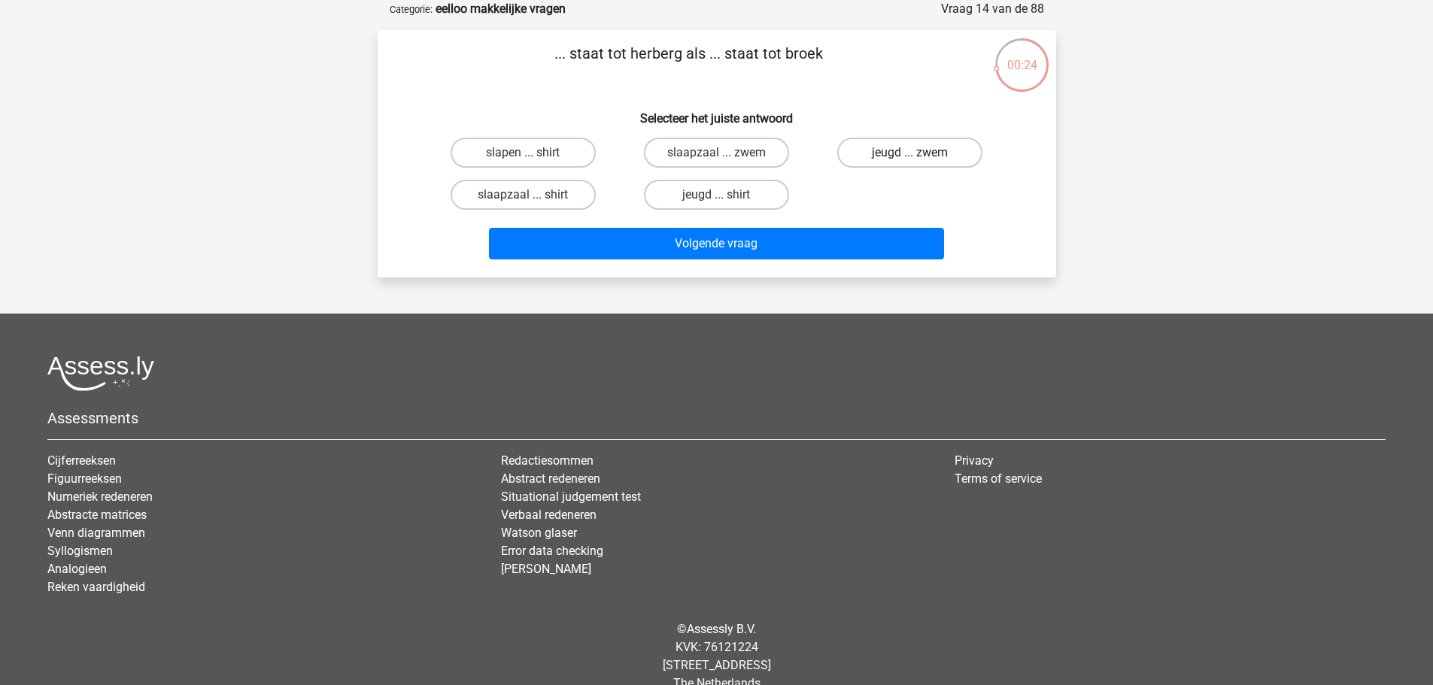
click at [878, 157] on label "jeugd ... zwem" at bounding box center [909, 153] width 145 height 30
click at [910, 157] on input "jeugd ... zwem" at bounding box center [915, 158] width 10 height 10
radio input "true"
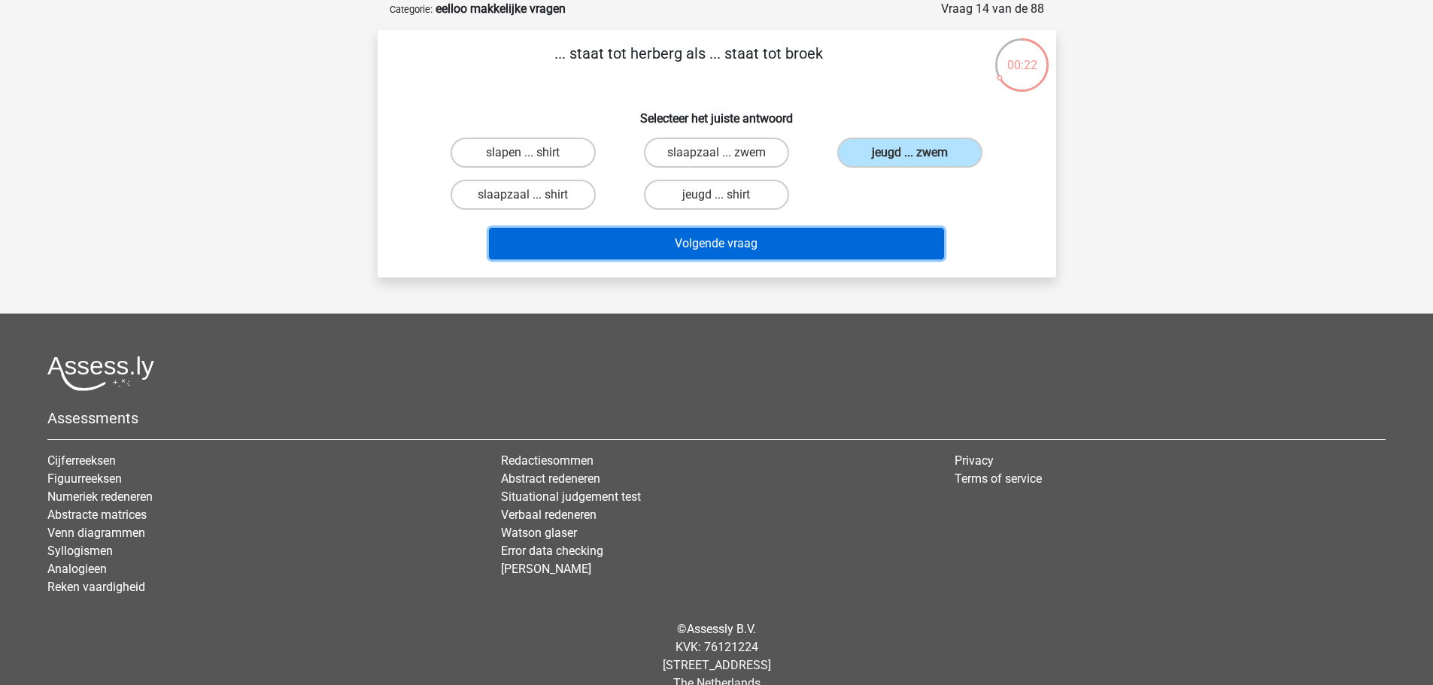
click at [889, 245] on button "Volgende vraag" at bounding box center [716, 244] width 455 height 32
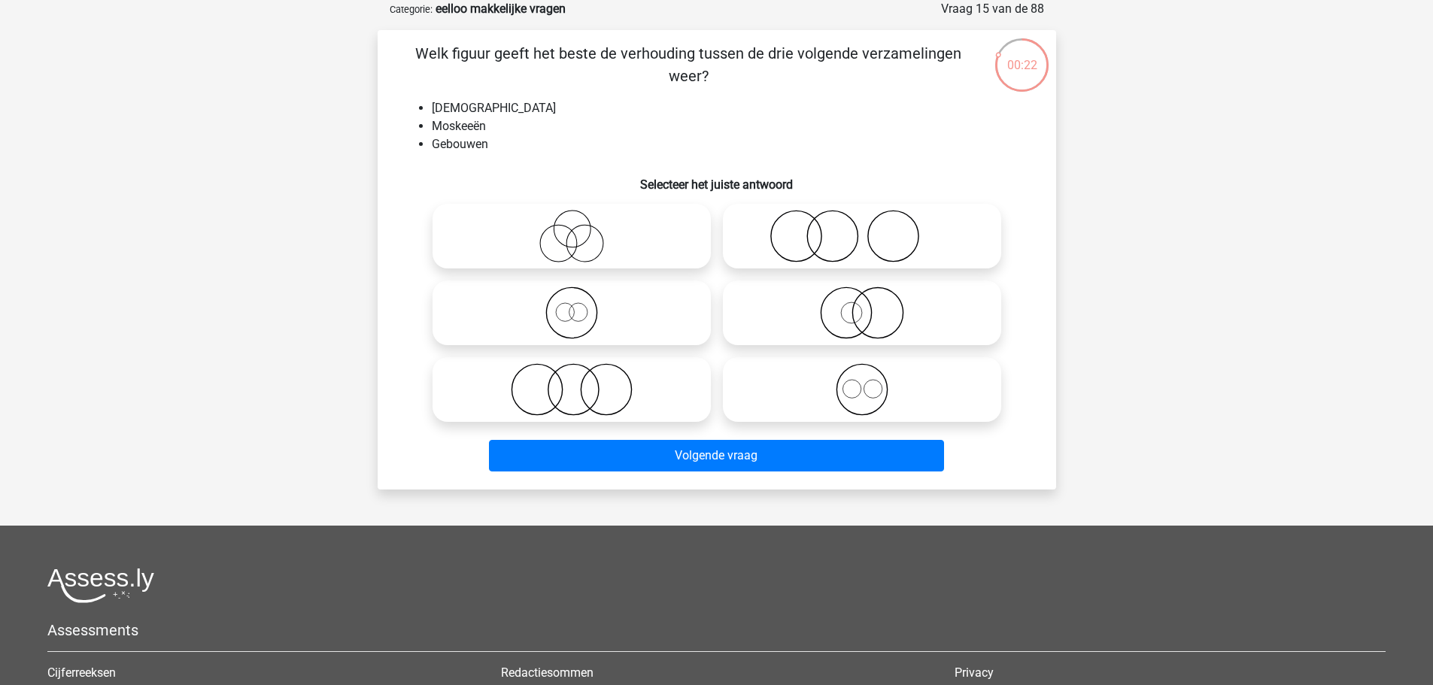
click at [817, 381] on icon at bounding box center [862, 389] width 266 height 53
click at [862, 381] on input "radio" at bounding box center [867, 377] width 10 height 10
radio input "true"
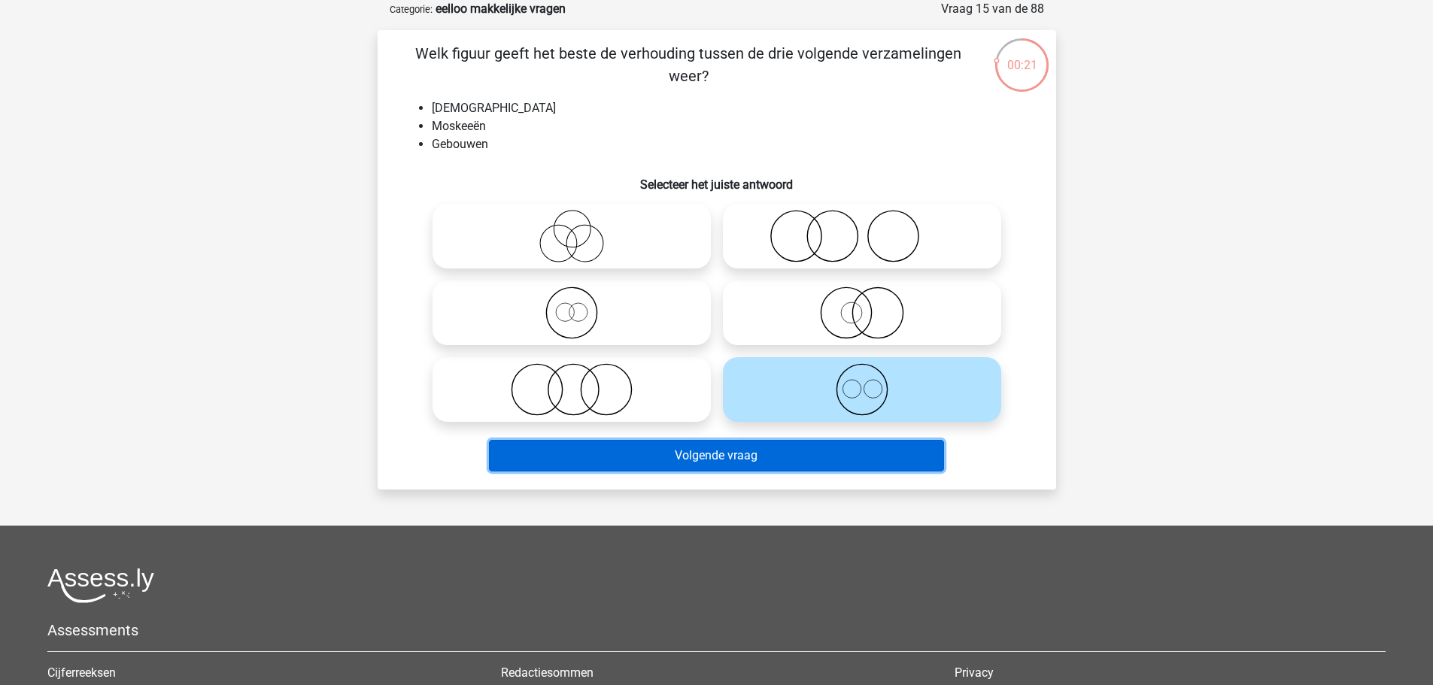
click at [829, 457] on button "Volgende vraag" at bounding box center [716, 456] width 455 height 32
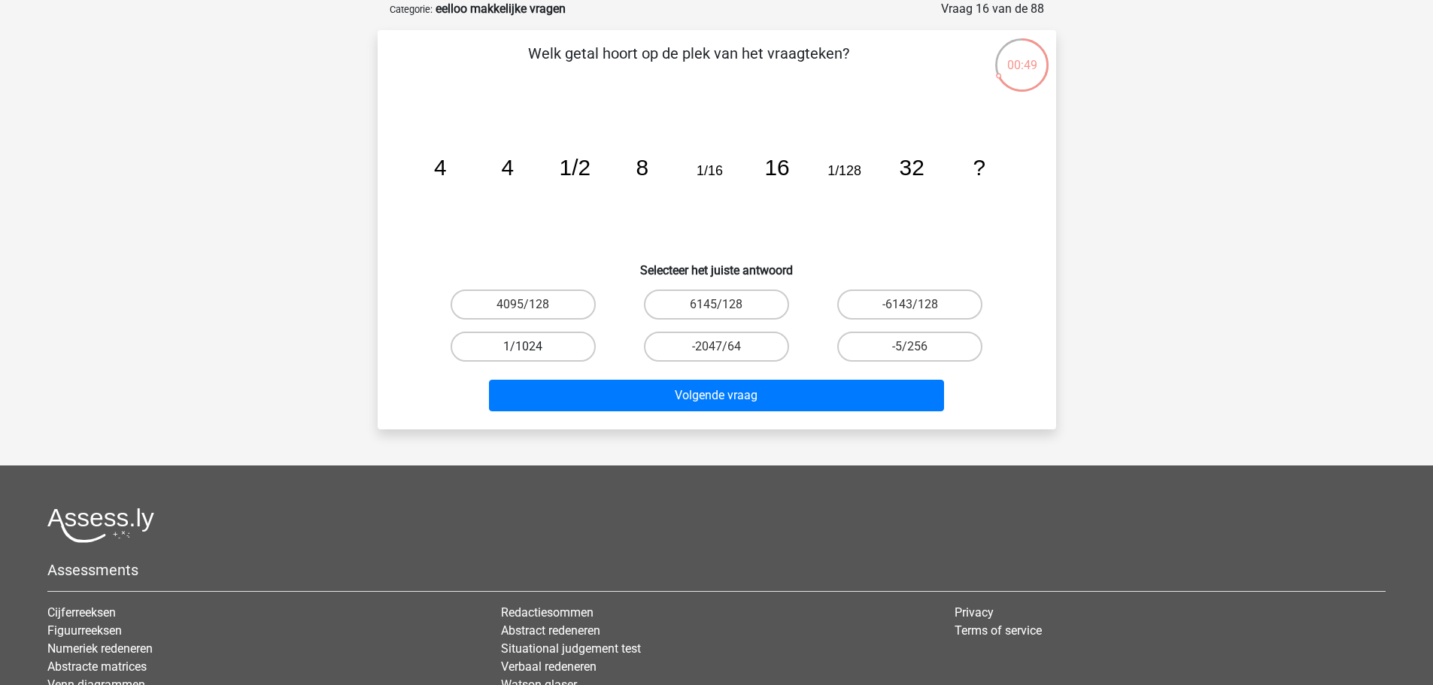
click at [560, 348] on label "1/1024" at bounding box center [523, 347] width 145 height 30
click at [533, 348] on input "1/1024" at bounding box center [528, 352] width 10 height 10
radio input "true"
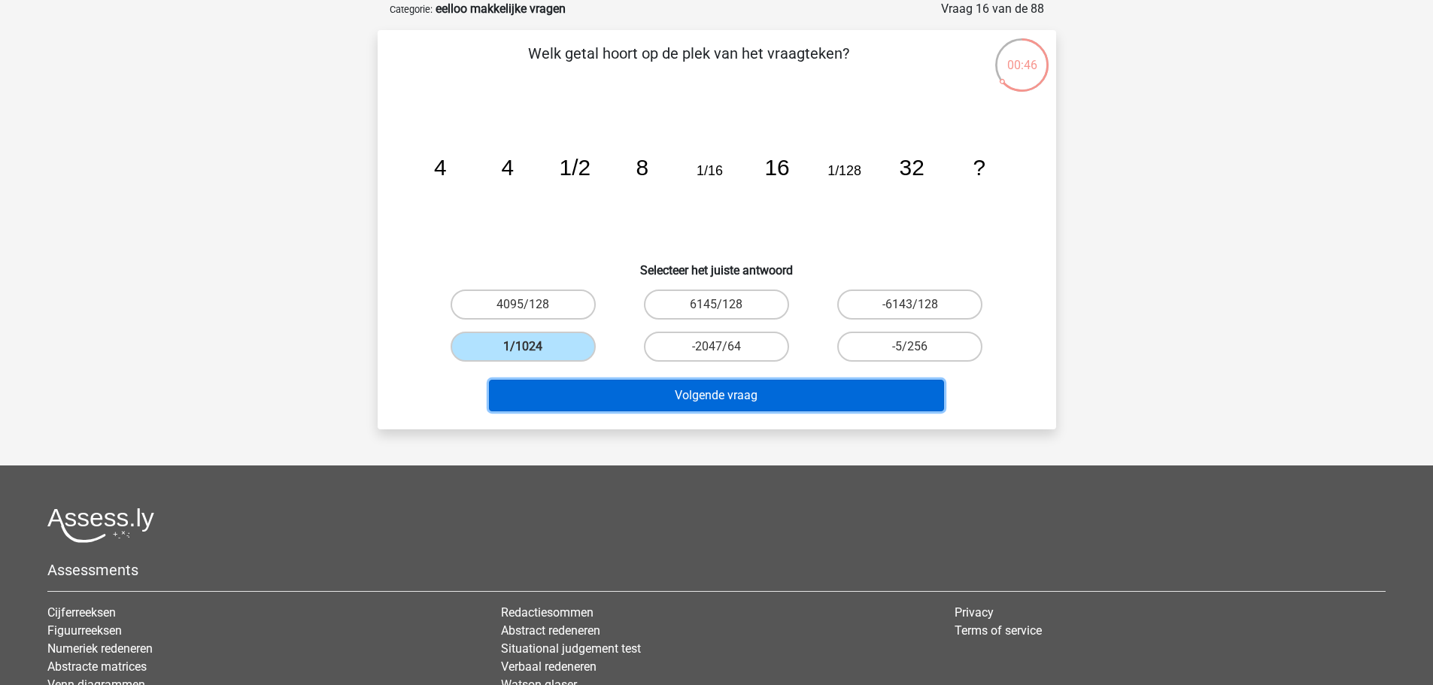
click at [781, 403] on button "Volgende vraag" at bounding box center [716, 396] width 455 height 32
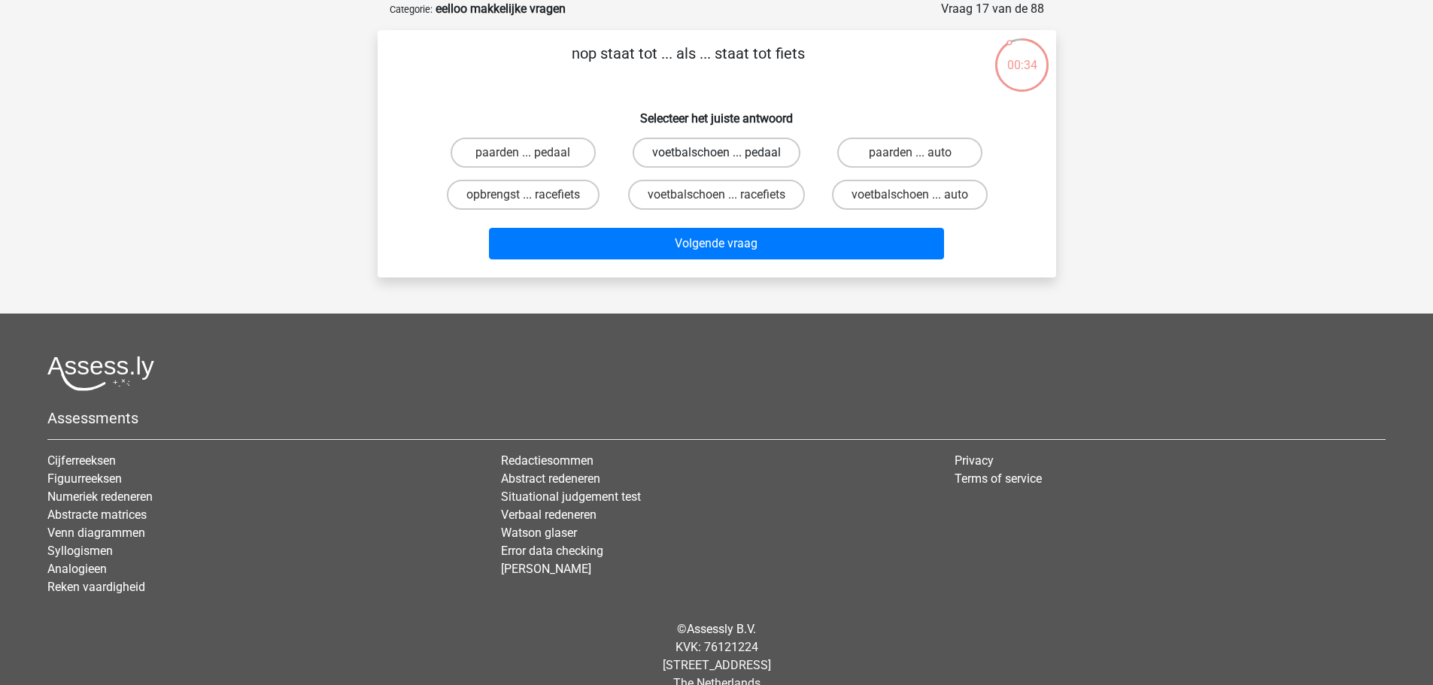
click at [727, 145] on label "voetbalschoen ... pedaal" at bounding box center [717, 153] width 168 height 30
click at [726, 153] on input "voetbalschoen ... pedaal" at bounding box center [721, 158] width 10 height 10
radio input "true"
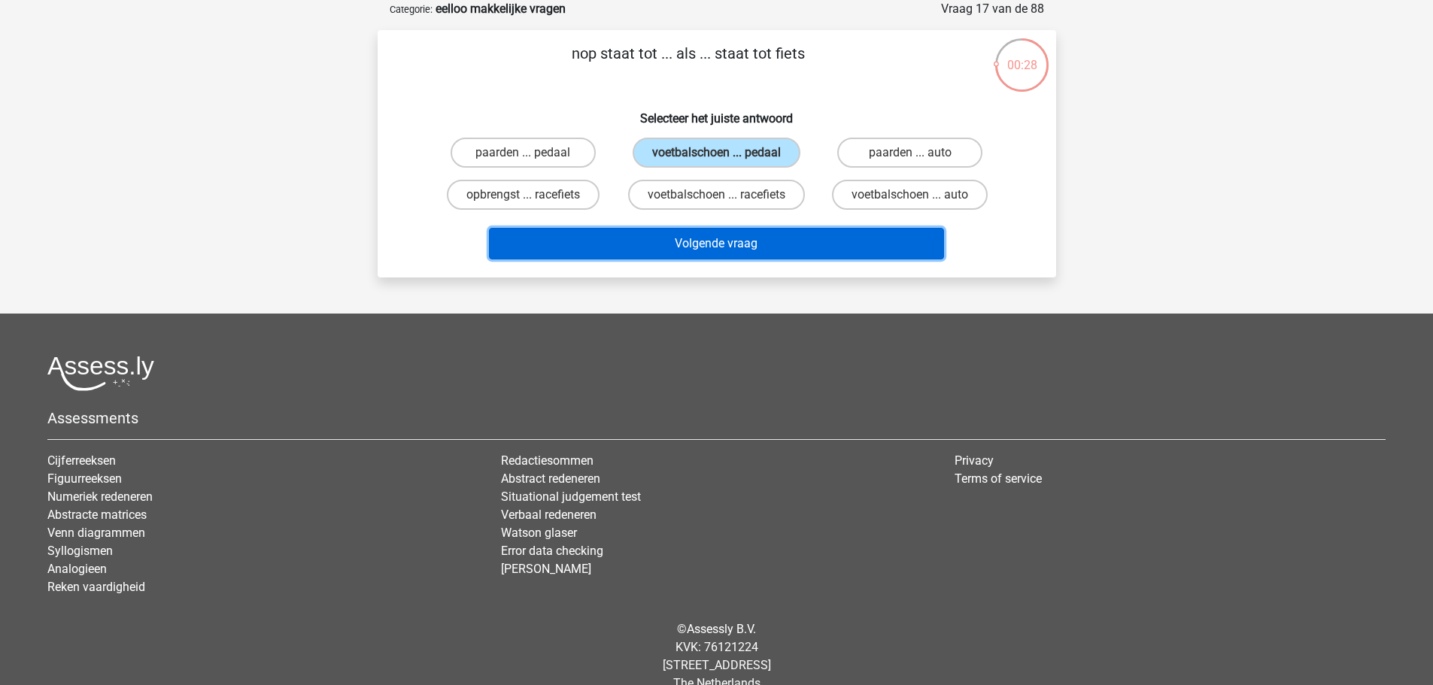
click at [879, 249] on button "Volgende vraag" at bounding box center [716, 244] width 455 height 32
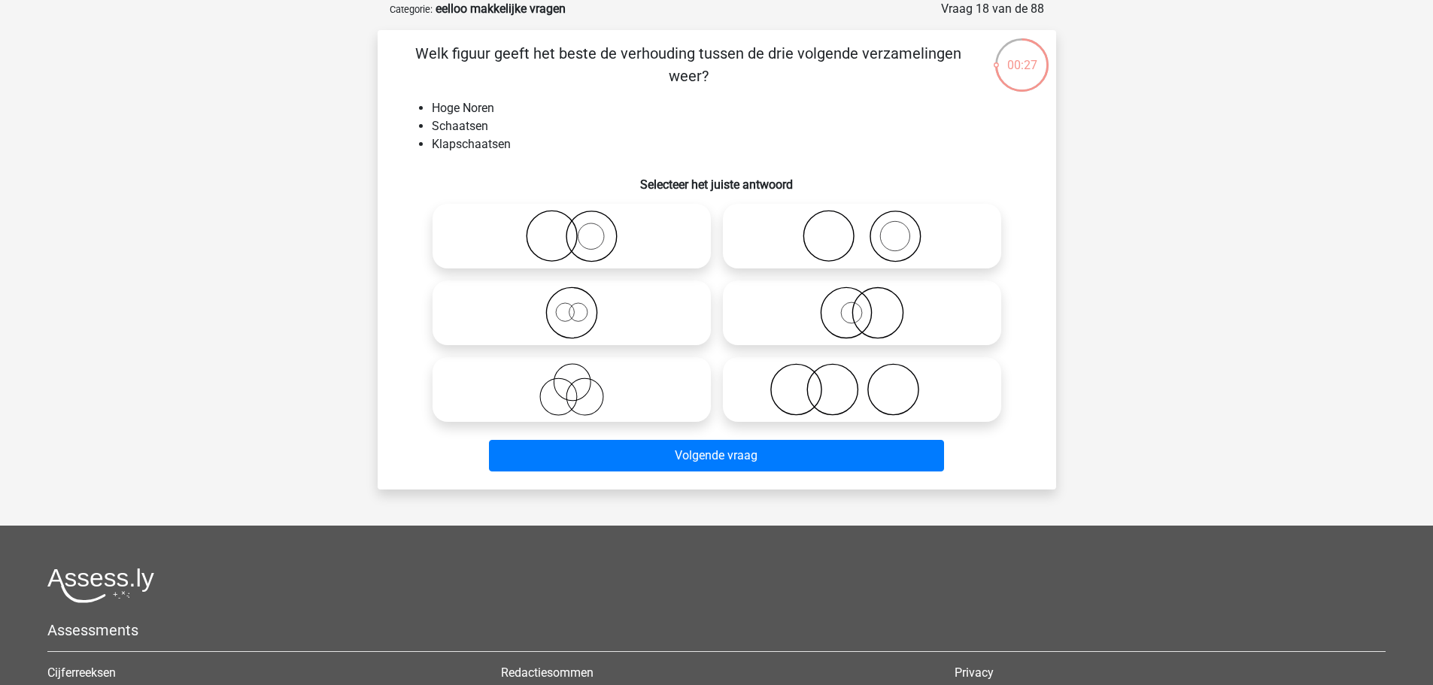
click at [621, 295] on icon at bounding box center [572, 313] width 266 height 53
click at [582, 296] on input "radio" at bounding box center [577, 301] width 10 height 10
radio input "true"
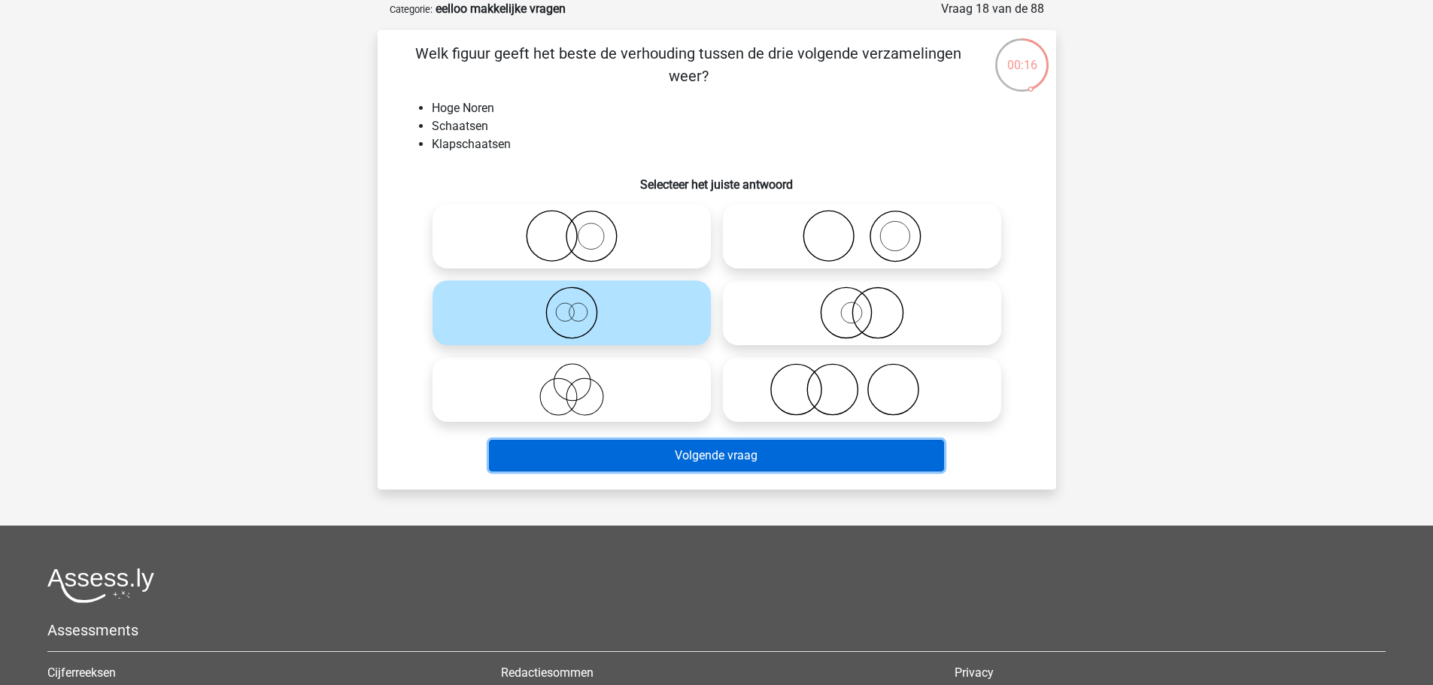
click at [887, 454] on button "Volgende vraag" at bounding box center [716, 456] width 455 height 32
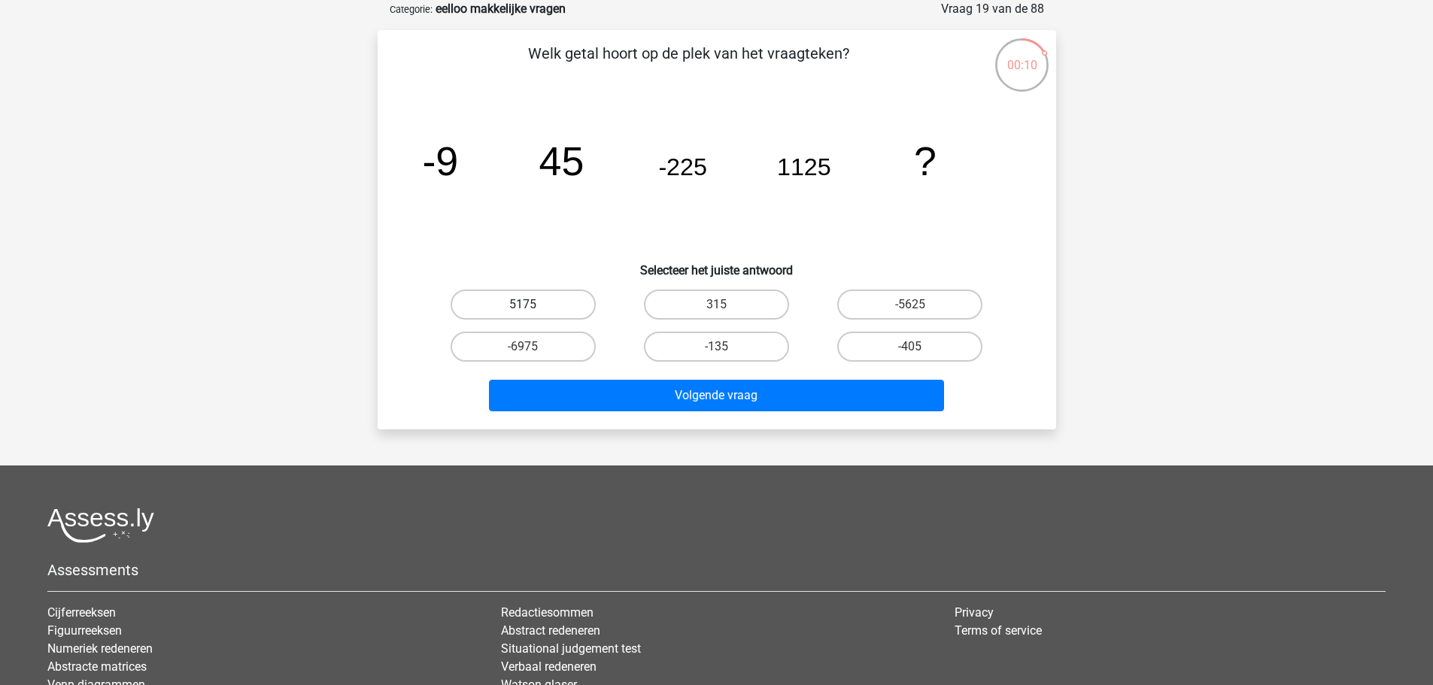
click at [567, 305] on label "5175" at bounding box center [523, 305] width 145 height 30
click at [533, 305] on input "5175" at bounding box center [528, 310] width 10 height 10
radio input "true"
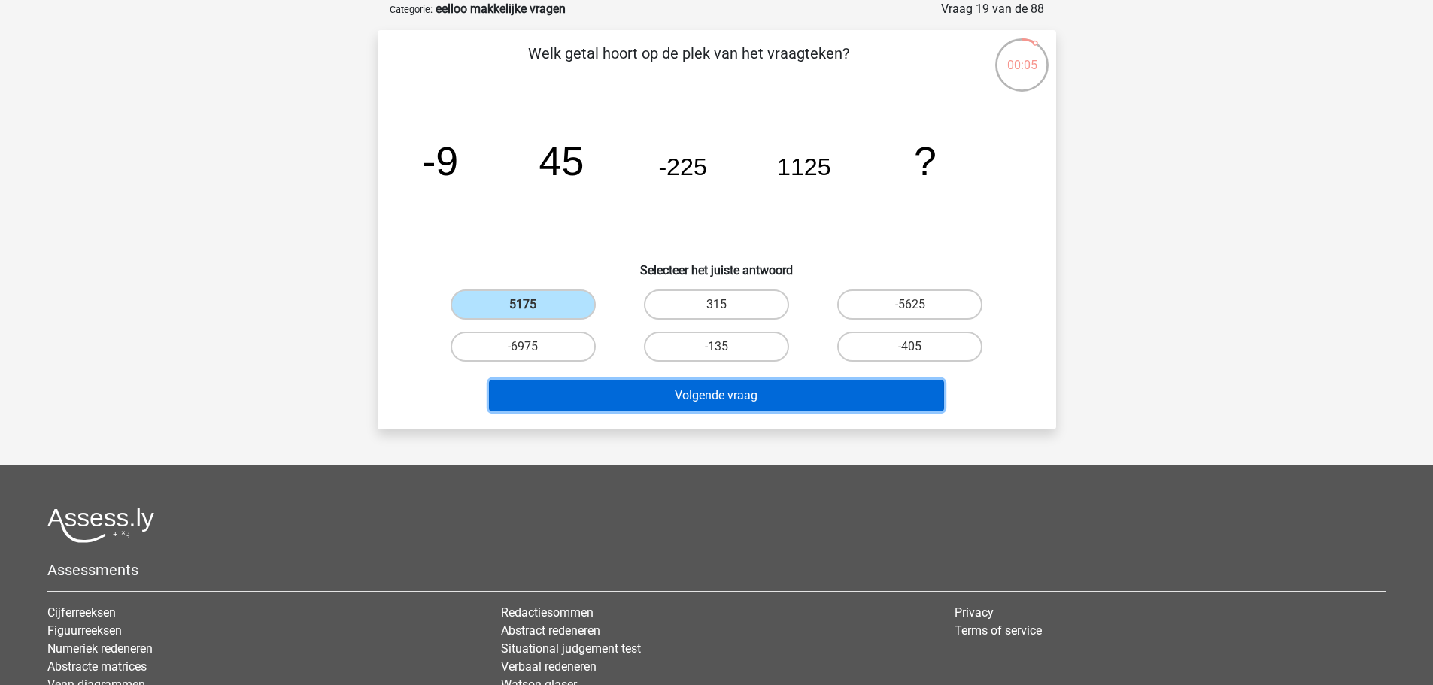
click at [786, 395] on button "Volgende vraag" at bounding box center [716, 396] width 455 height 32
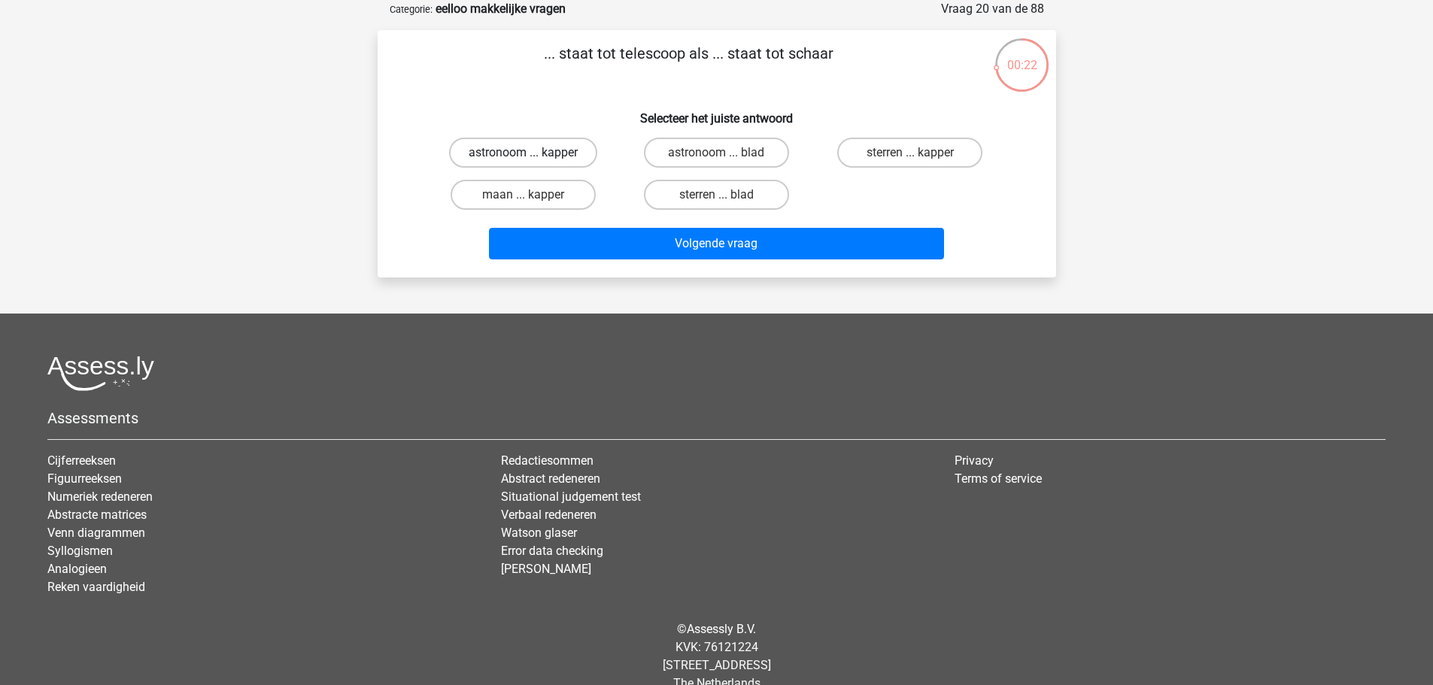
click at [573, 151] on label "astronoom ... kapper" at bounding box center [523, 153] width 148 height 30
click at [533, 153] on input "astronoom ... kapper" at bounding box center [528, 158] width 10 height 10
radio input "true"
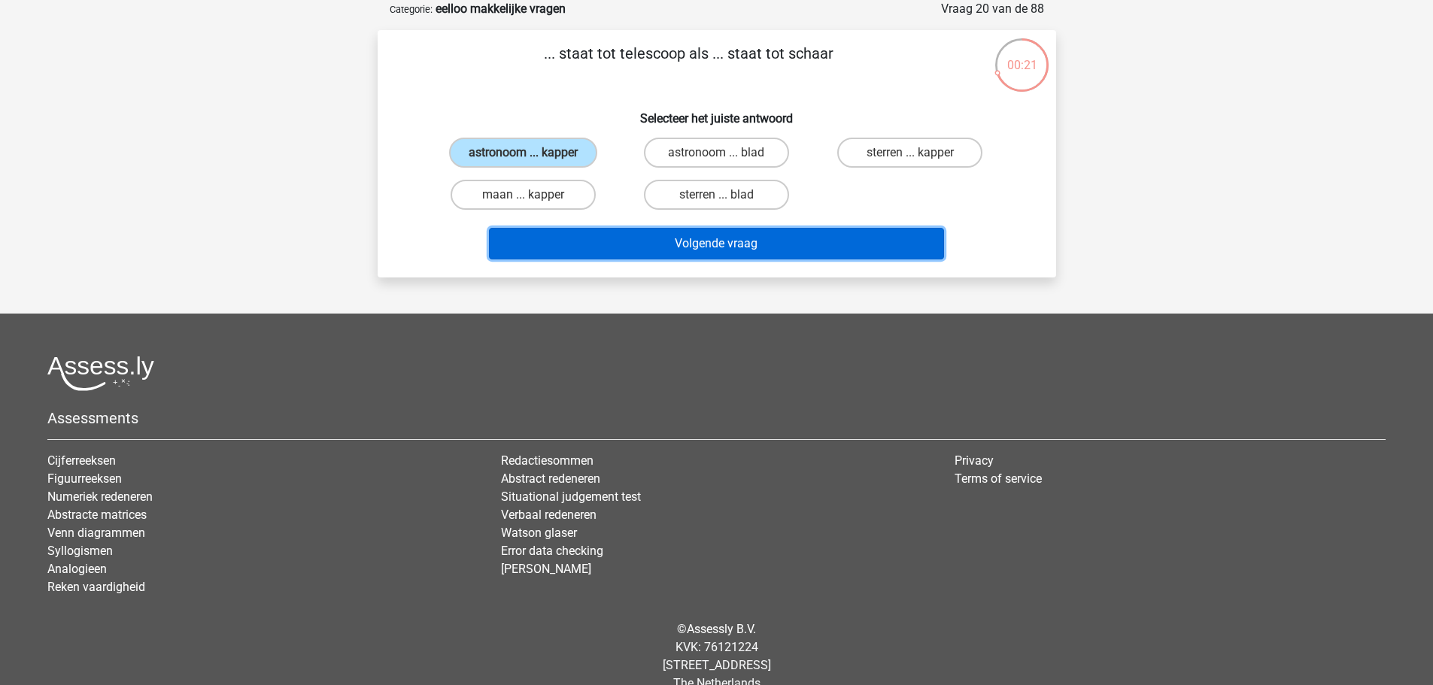
click at [764, 239] on button "Volgende vraag" at bounding box center [716, 244] width 455 height 32
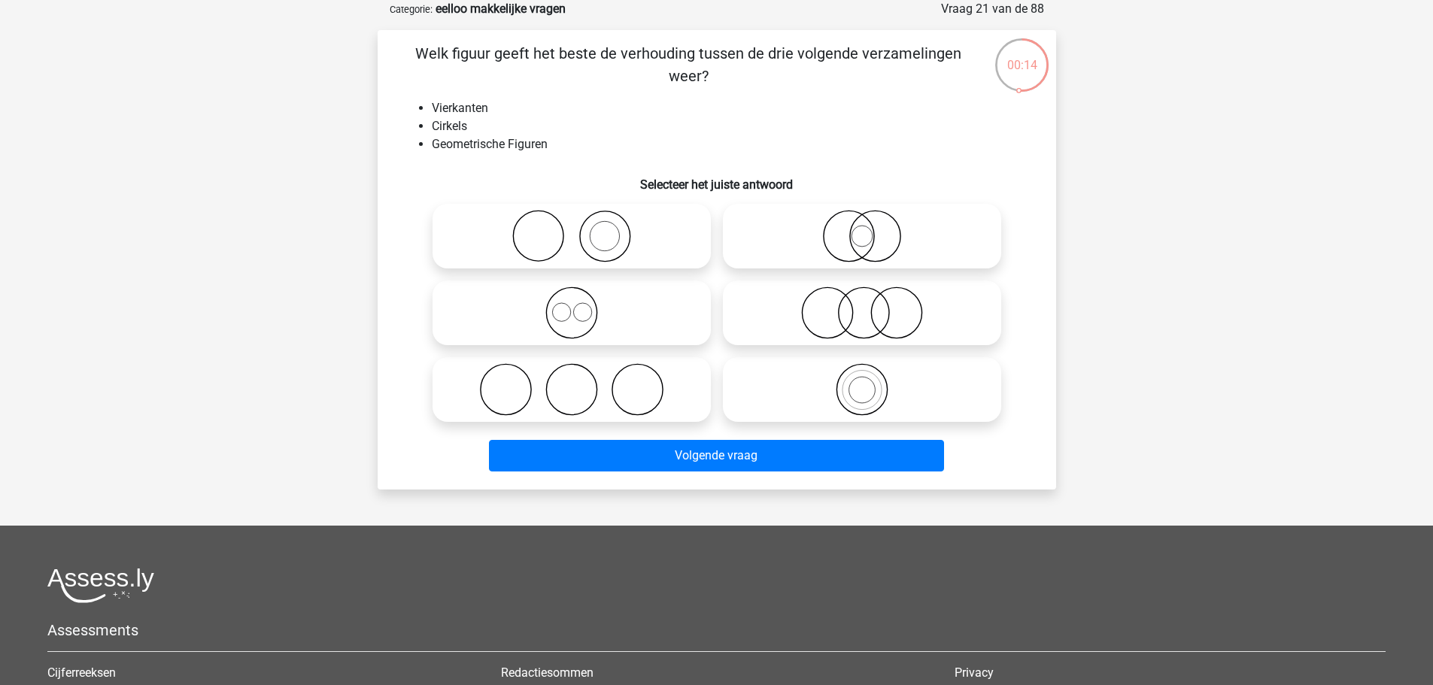
click at [614, 307] on icon at bounding box center [572, 313] width 266 height 53
click at [582, 305] on input "radio" at bounding box center [577, 301] width 10 height 10
radio input "true"
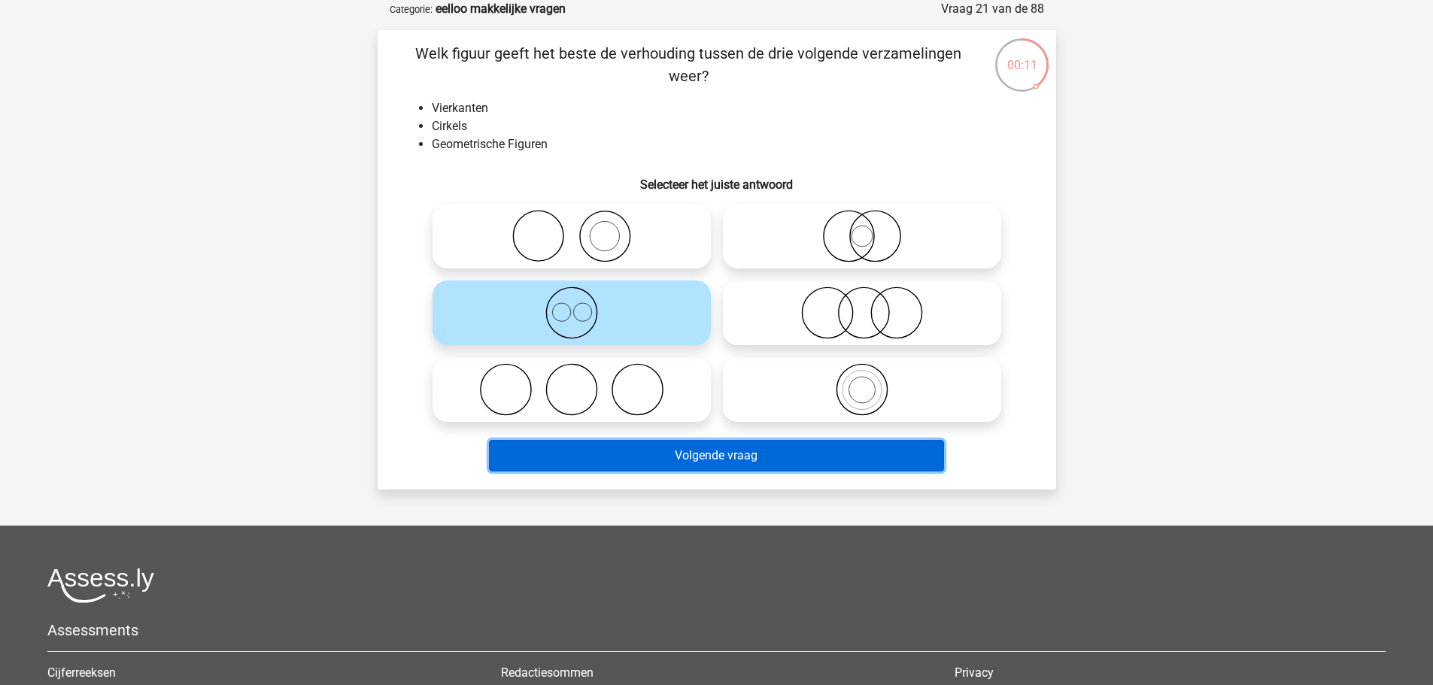
click at [849, 457] on button "Volgende vraag" at bounding box center [716, 456] width 455 height 32
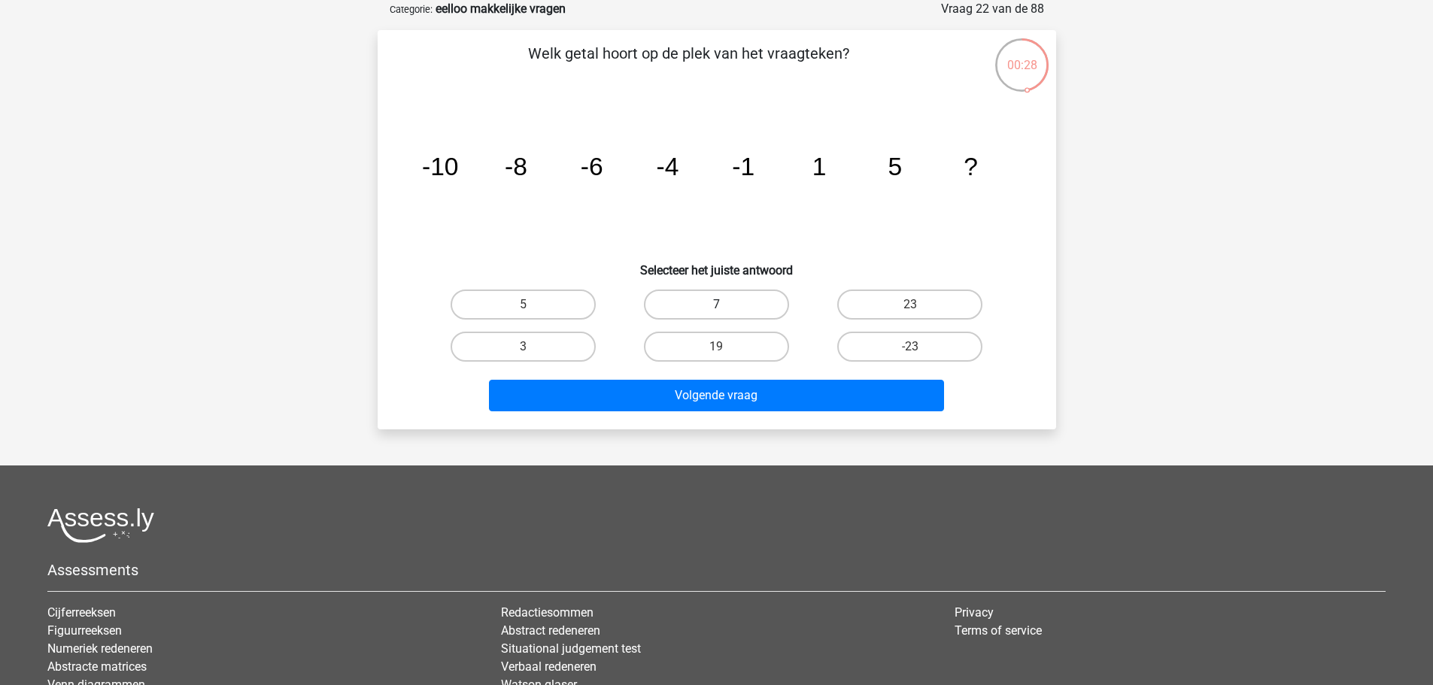
click at [744, 300] on label "7" at bounding box center [716, 305] width 145 height 30
click at [726, 305] on input "7" at bounding box center [721, 310] width 10 height 10
radio input "true"
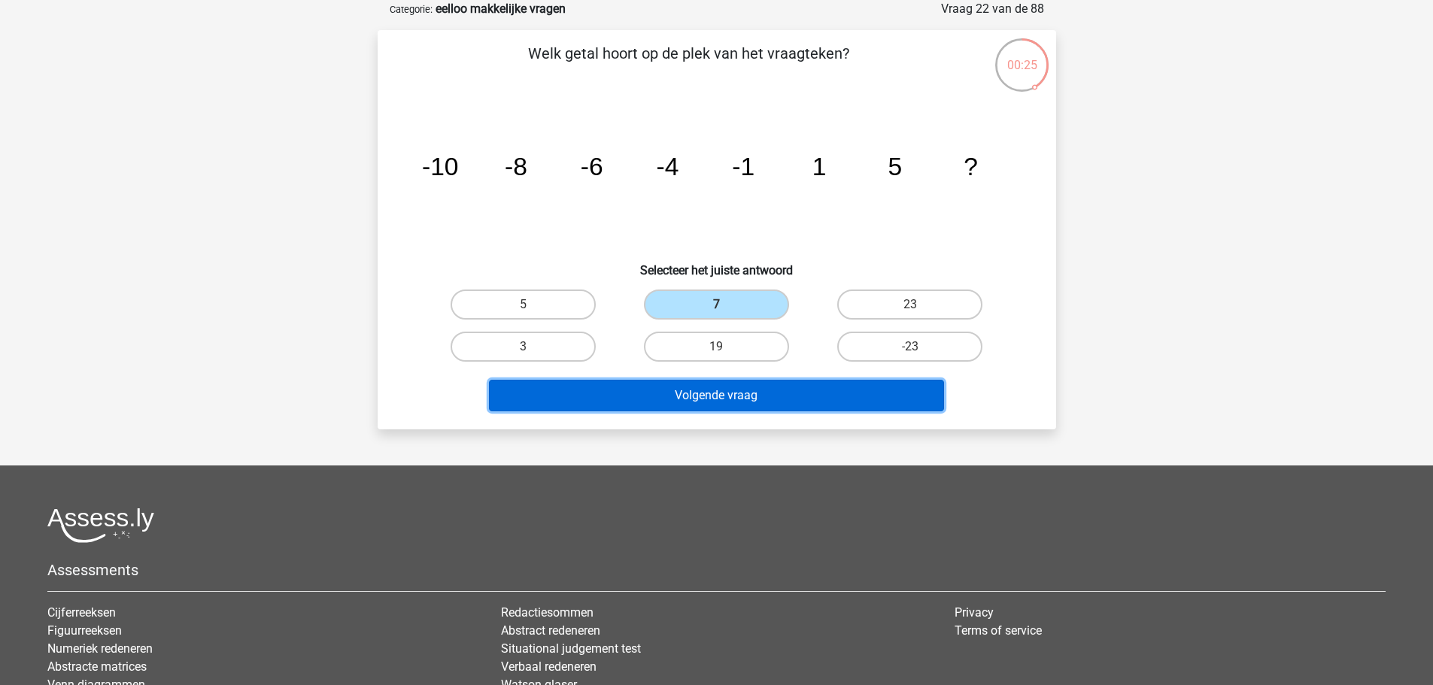
click at [823, 398] on button "Volgende vraag" at bounding box center [716, 396] width 455 height 32
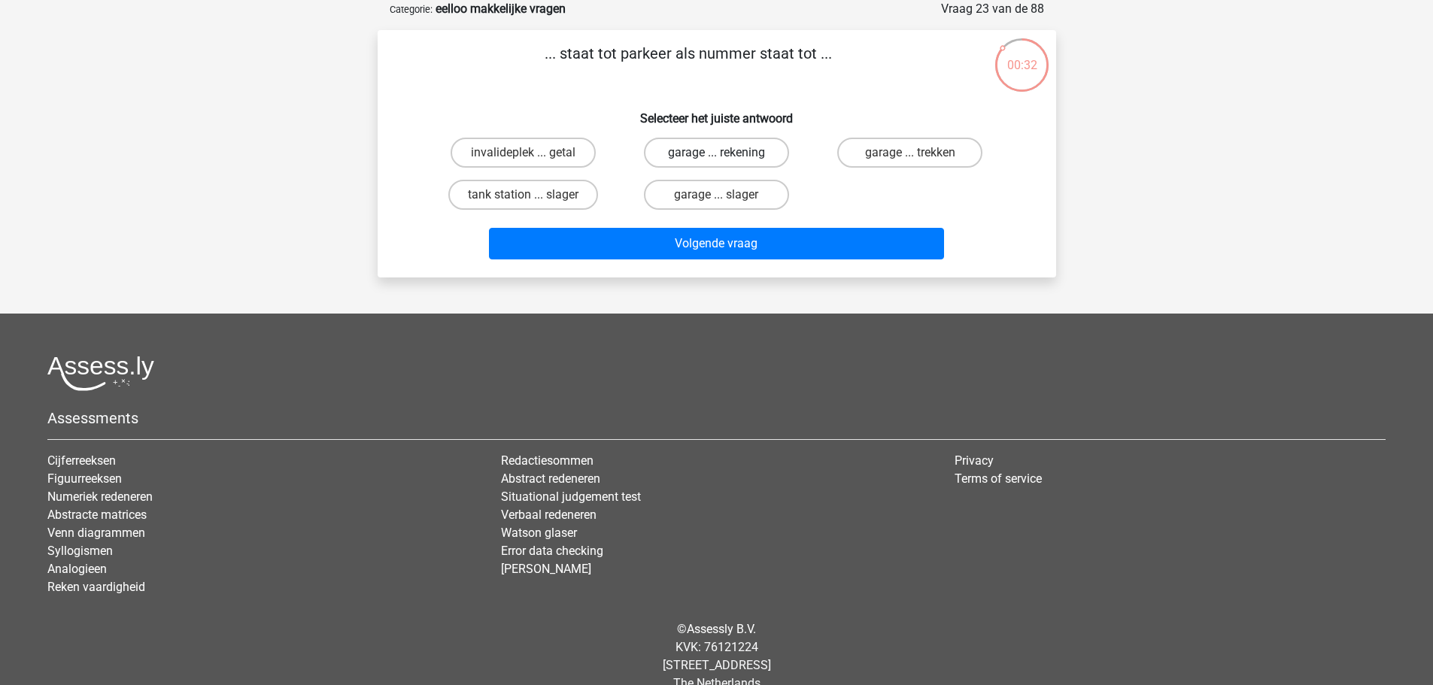
click at [755, 153] on label "garage ... rekening" at bounding box center [716, 153] width 145 height 30
click at [726, 153] on input "garage ... rekening" at bounding box center [721, 158] width 10 height 10
radio input "true"
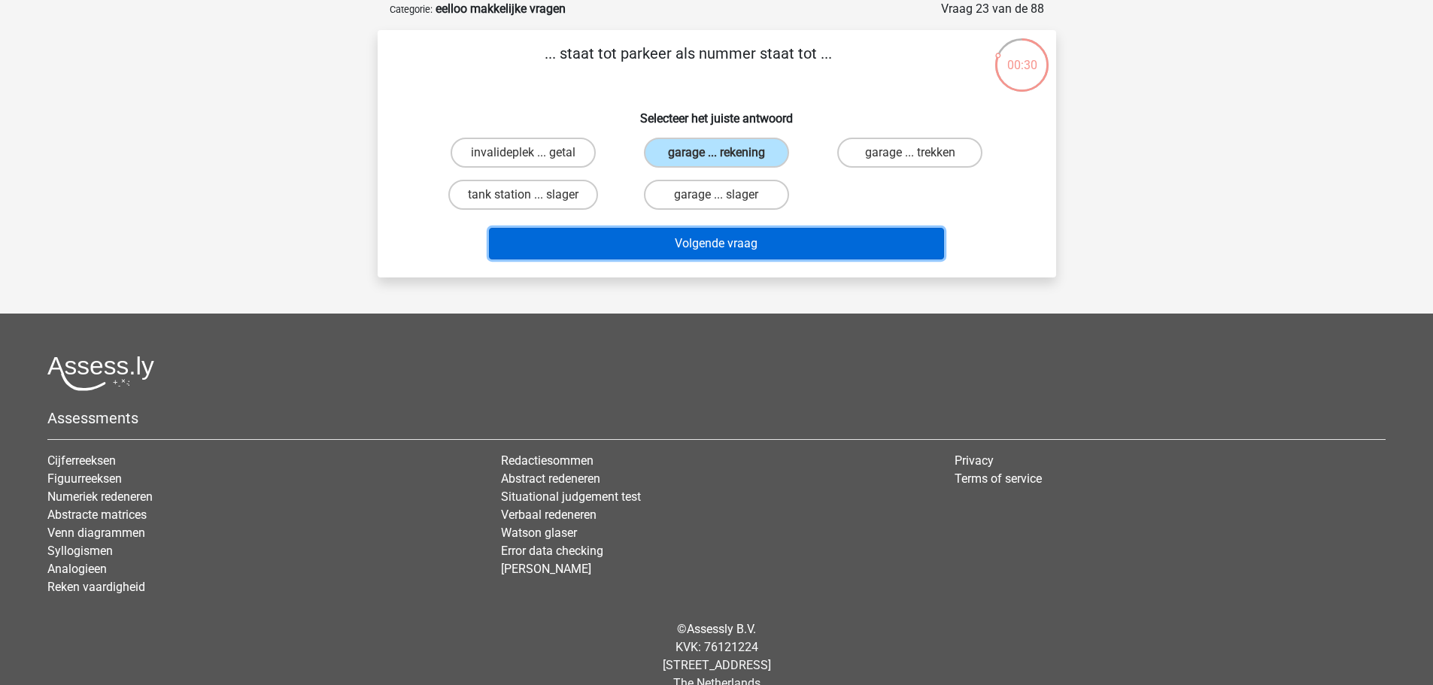
click at [792, 245] on button "Volgende vraag" at bounding box center [716, 244] width 455 height 32
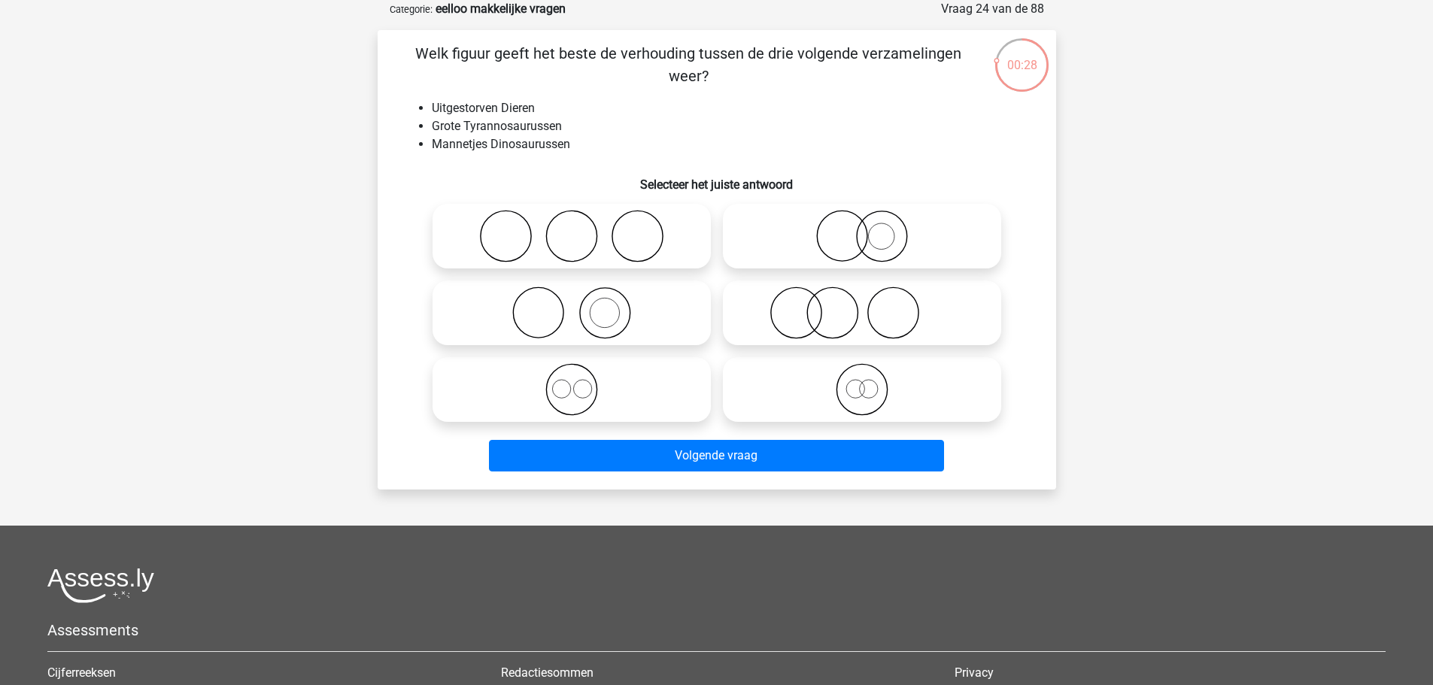
click at [856, 382] on icon at bounding box center [862, 389] width 266 height 53
click at [862, 382] on input "radio" at bounding box center [867, 377] width 10 height 10
radio input "true"
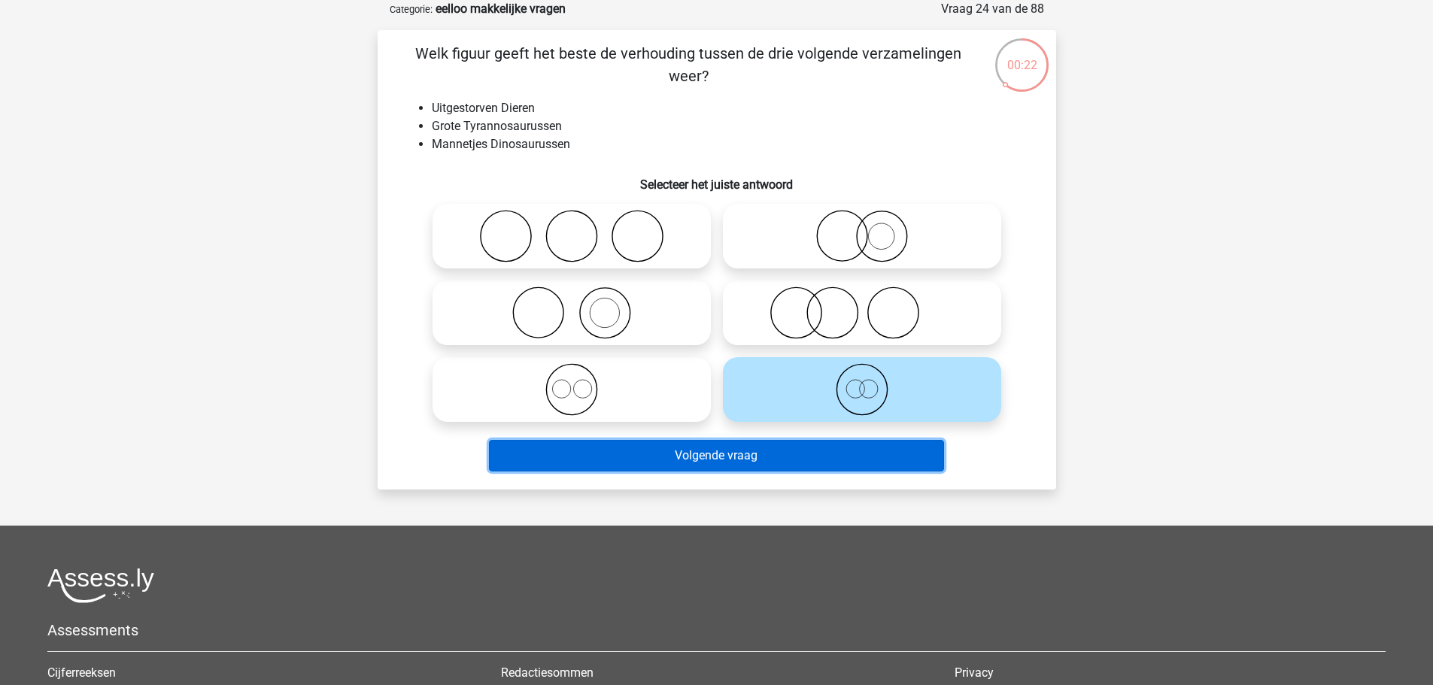
click at [805, 451] on button "Volgende vraag" at bounding box center [716, 456] width 455 height 32
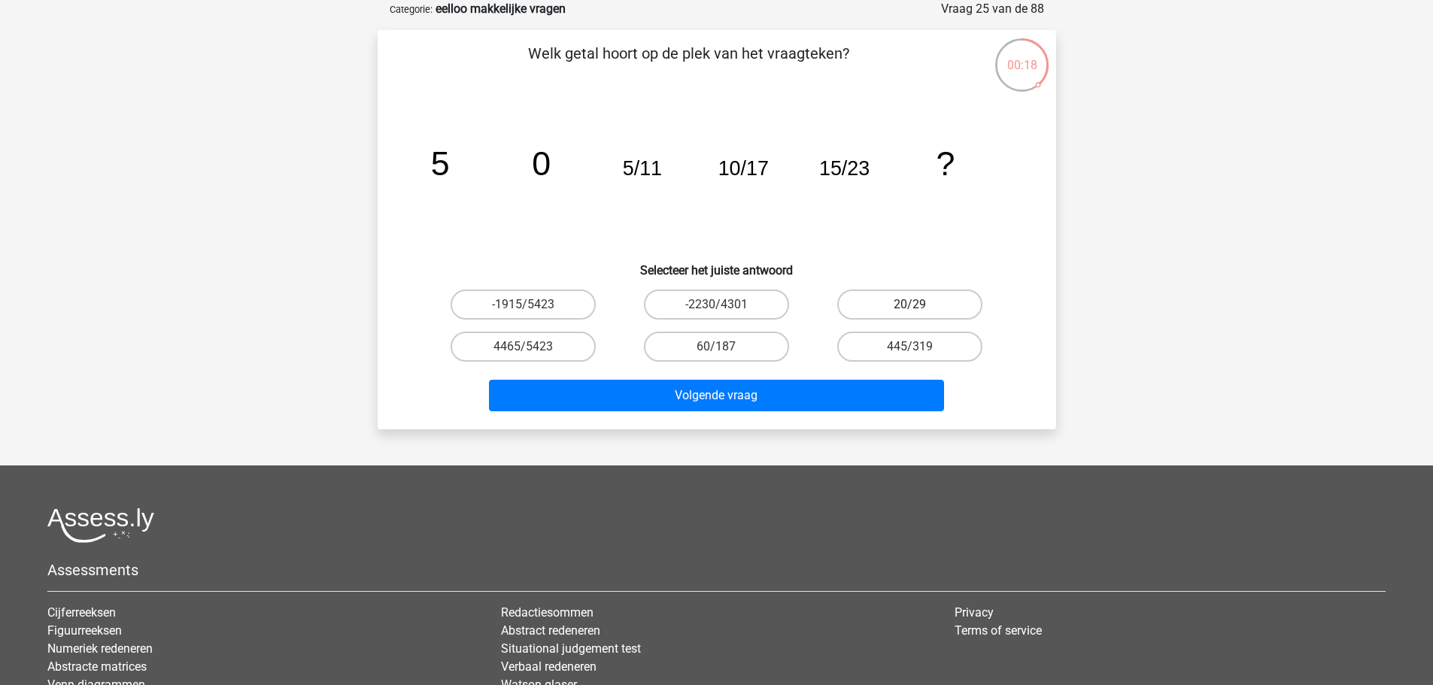
click at [908, 303] on label "20/29" at bounding box center [909, 305] width 145 height 30
click at [910, 305] on input "20/29" at bounding box center [915, 310] width 10 height 10
radio input "true"
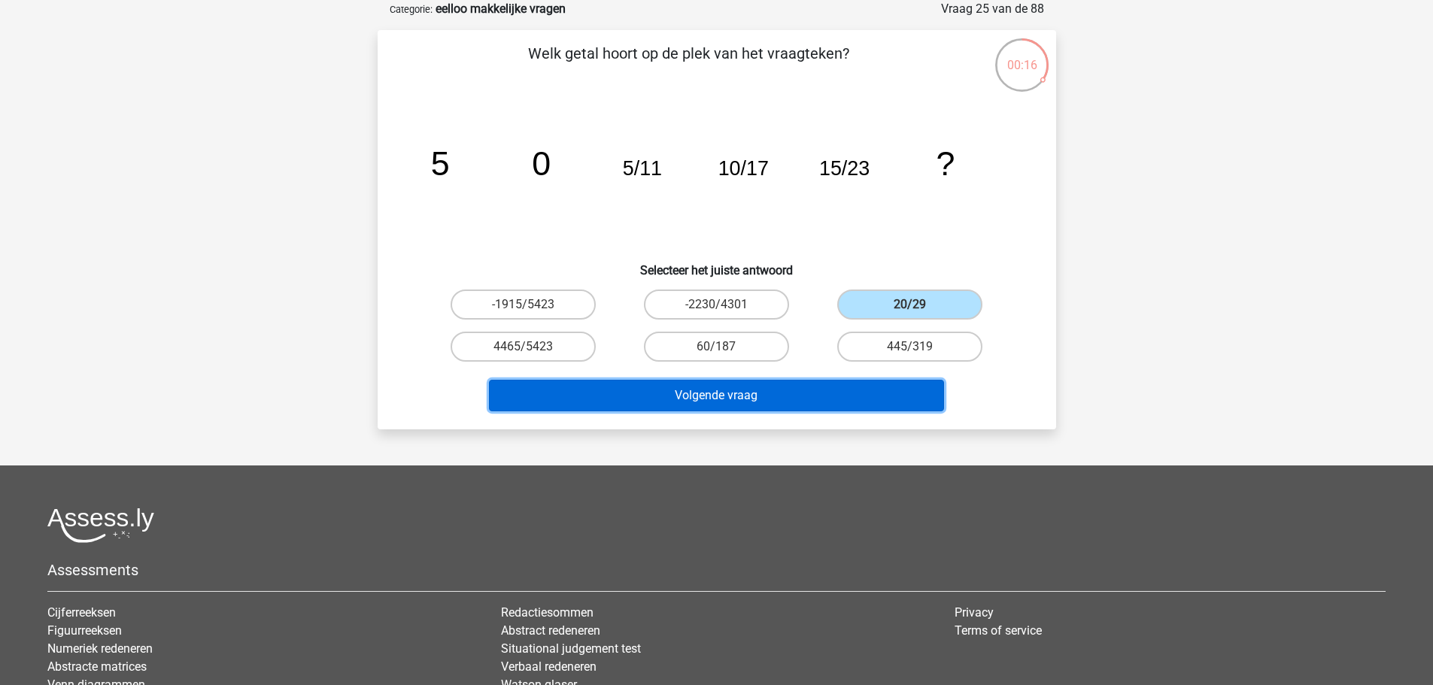
click at [867, 396] on button "Volgende vraag" at bounding box center [716, 396] width 455 height 32
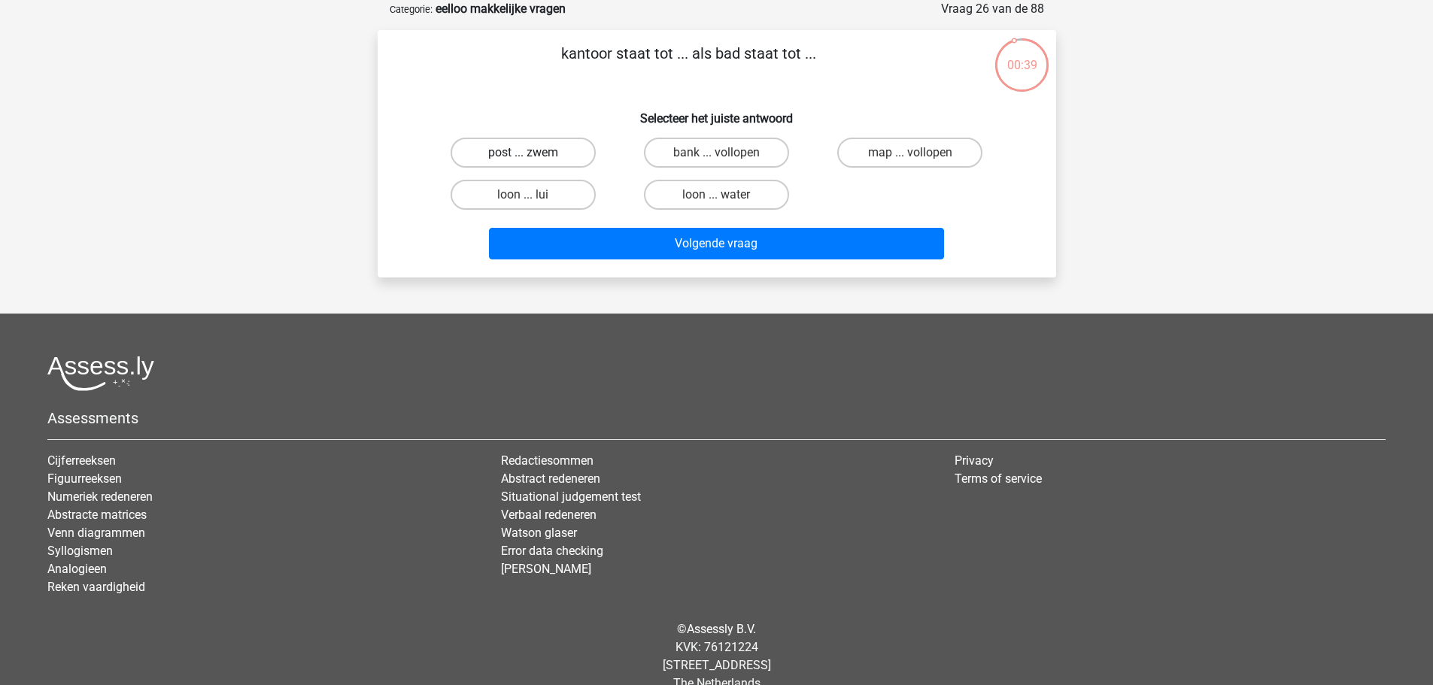
click at [527, 147] on label "post ... zwem" at bounding box center [523, 153] width 145 height 30
click at [527, 153] on input "post ... zwem" at bounding box center [528, 158] width 10 height 10
radio input "true"
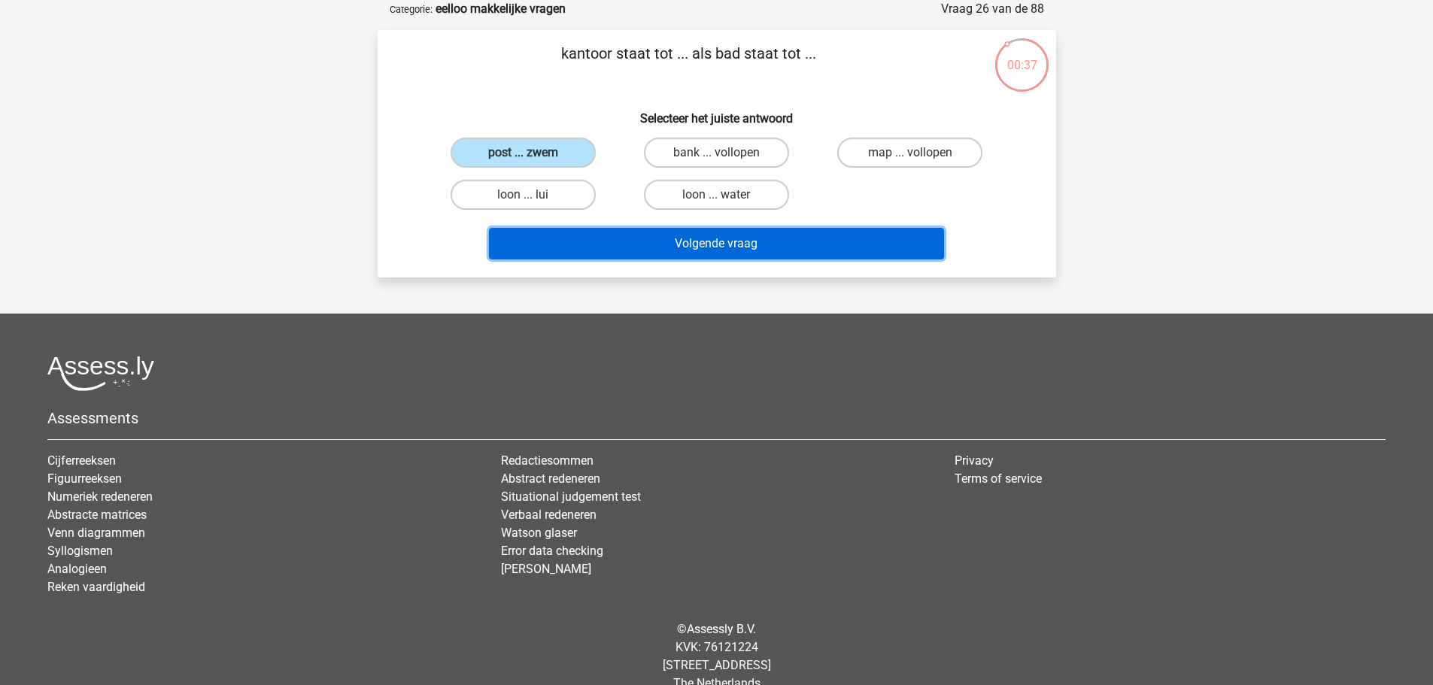
click at [670, 252] on button "Volgende vraag" at bounding box center [716, 244] width 455 height 32
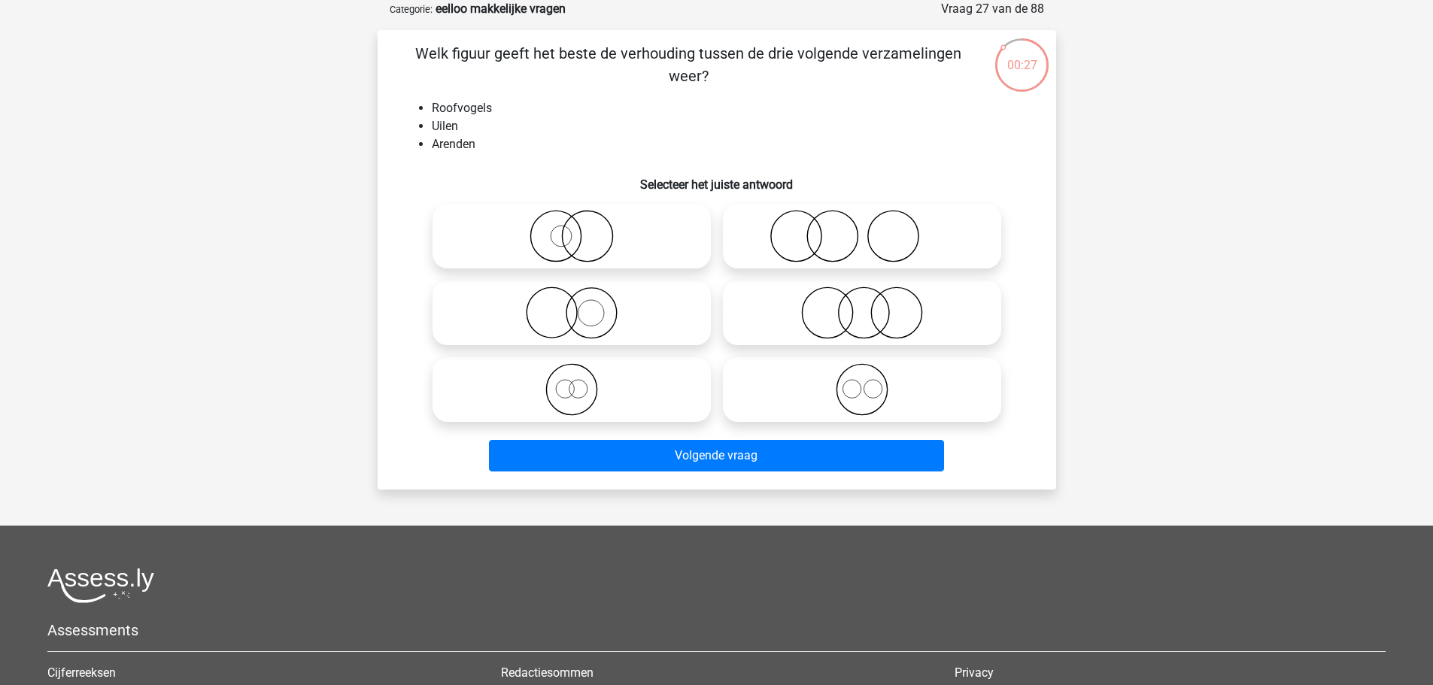
click at [816, 386] on icon at bounding box center [862, 389] width 266 height 53
click at [862, 382] on input "radio" at bounding box center [867, 377] width 10 height 10
radio input "true"
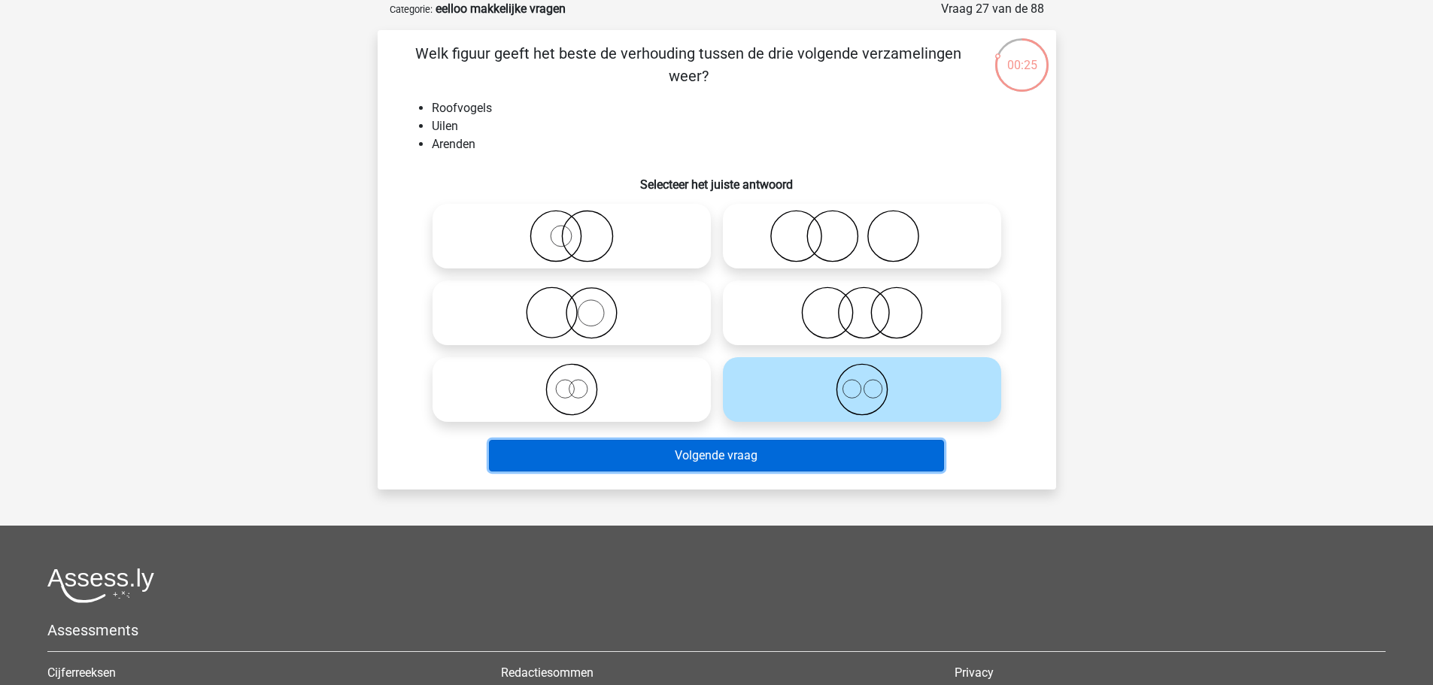
click at [837, 460] on button "Volgende vraag" at bounding box center [716, 456] width 455 height 32
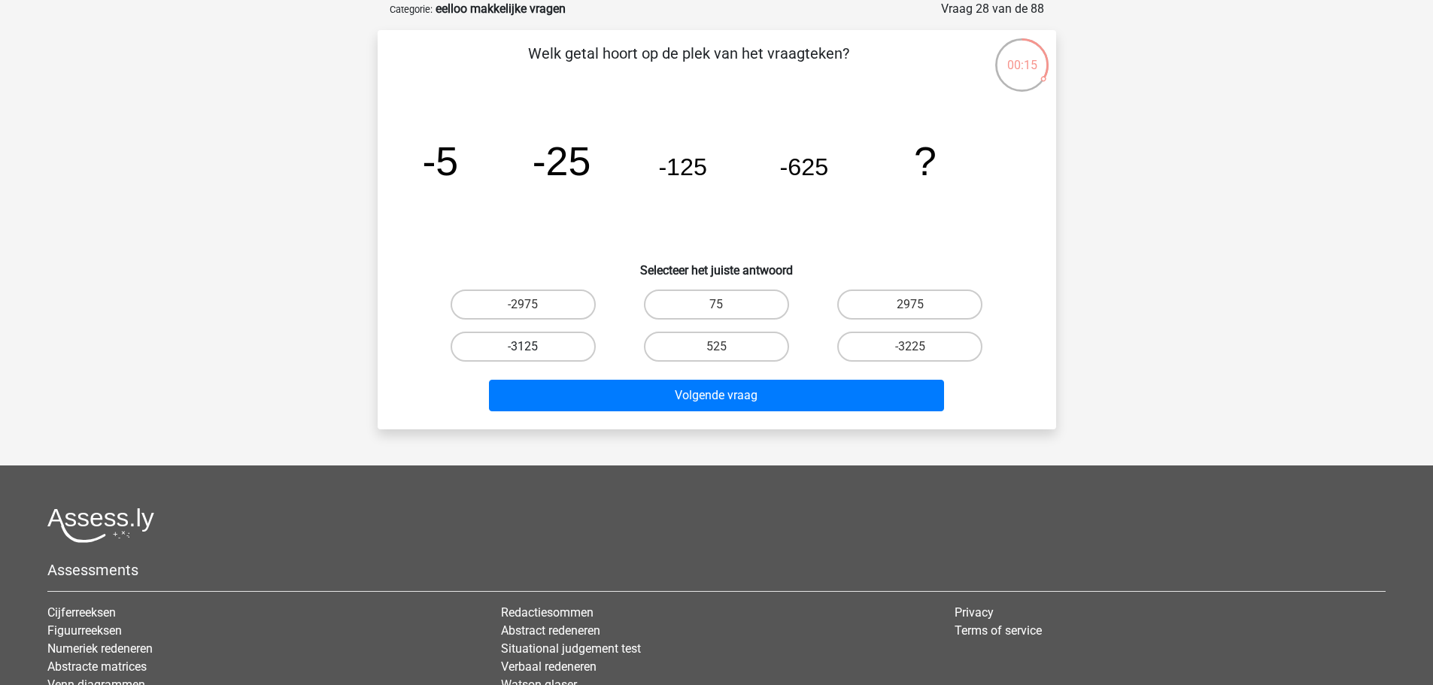
click at [576, 348] on label "-3125" at bounding box center [523, 347] width 145 height 30
click at [533, 348] on input "-3125" at bounding box center [528, 352] width 10 height 10
radio input "true"
click at [882, 352] on label "-3225" at bounding box center [909, 347] width 145 height 30
click at [910, 352] on input "-3225" at bounding box center [915, 352] width 10 height 10
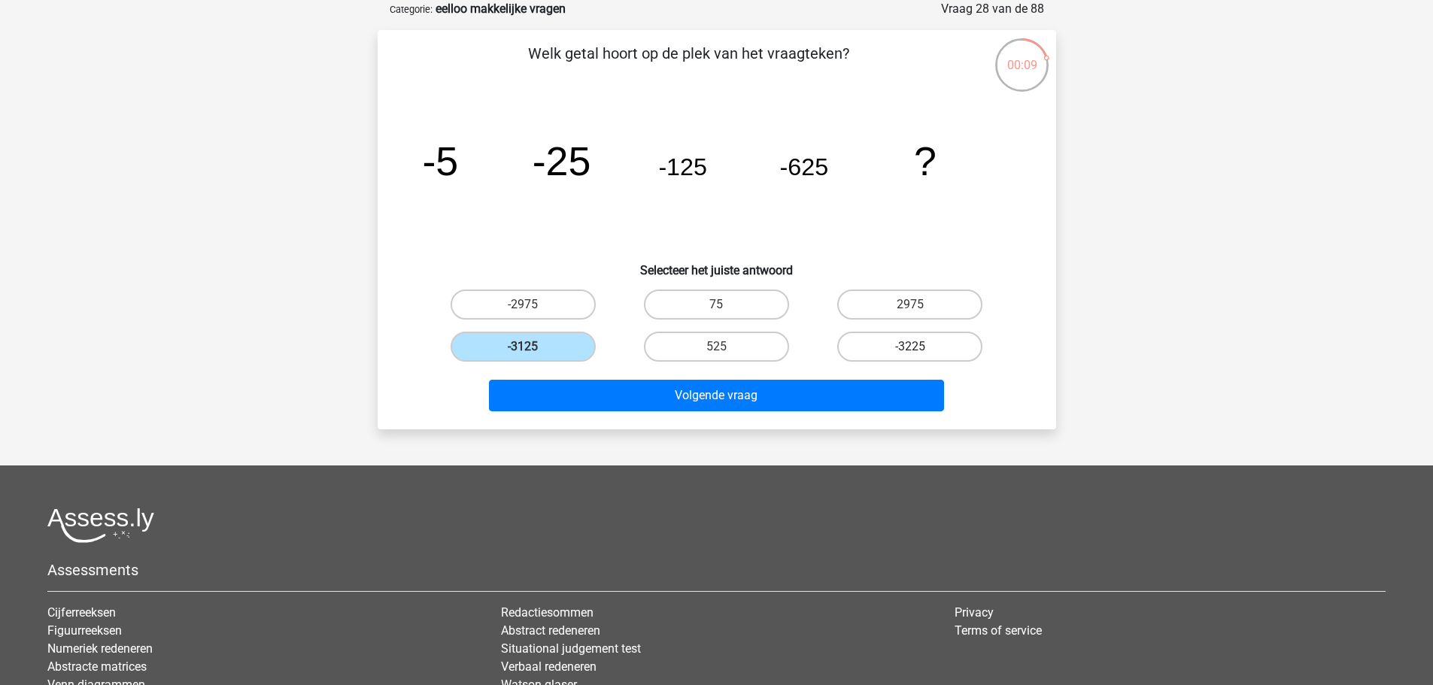
radio input "true"
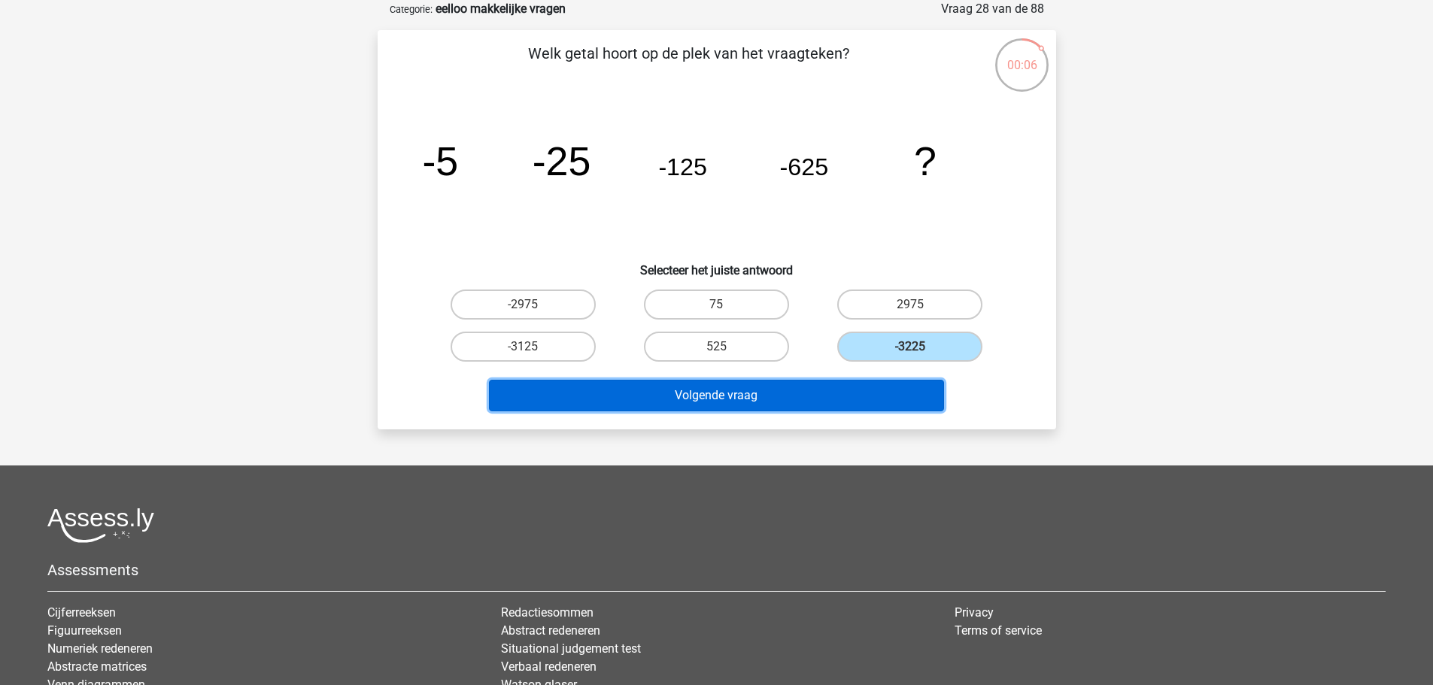
click at [849, 396] on button "Volgende vraag" at bounding box center [716, 396] width 455 height 32
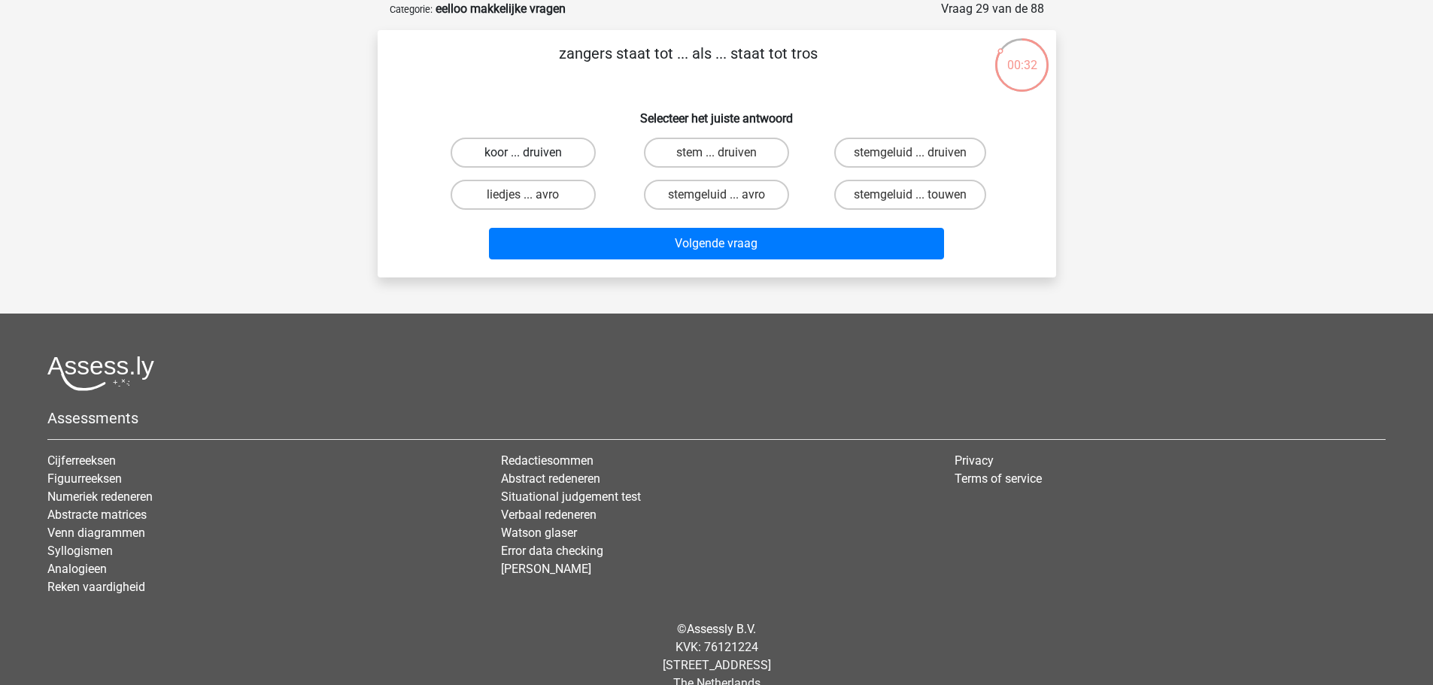
click at [568, 159] on label "koor ... druiven" at bounding box center [523, 153] width 145 height 30
click at [533, 159] on input "koor ... druiven" at bounding box center [528, 158] width 10 height 10
radio input "true"
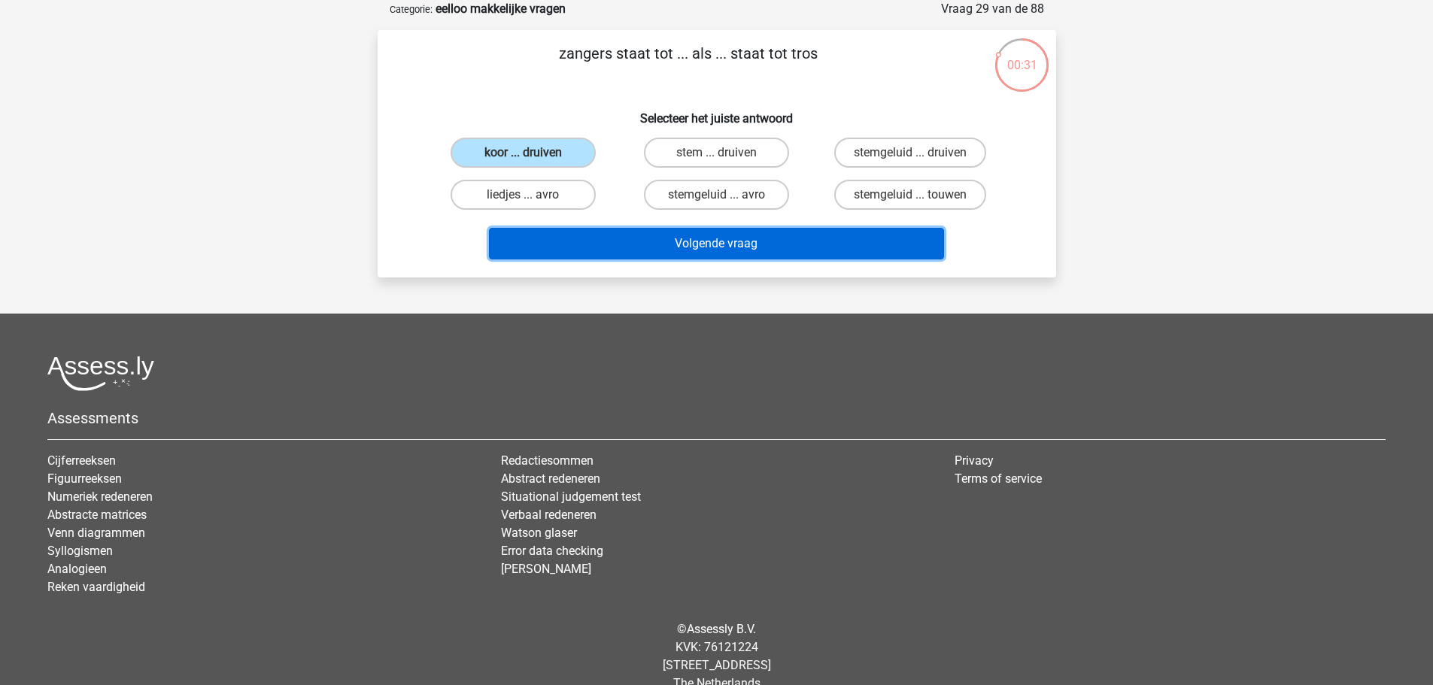
click at [767, 248] on button "Volgende vraag" at bounding box center [716, 244] width 455 height 32
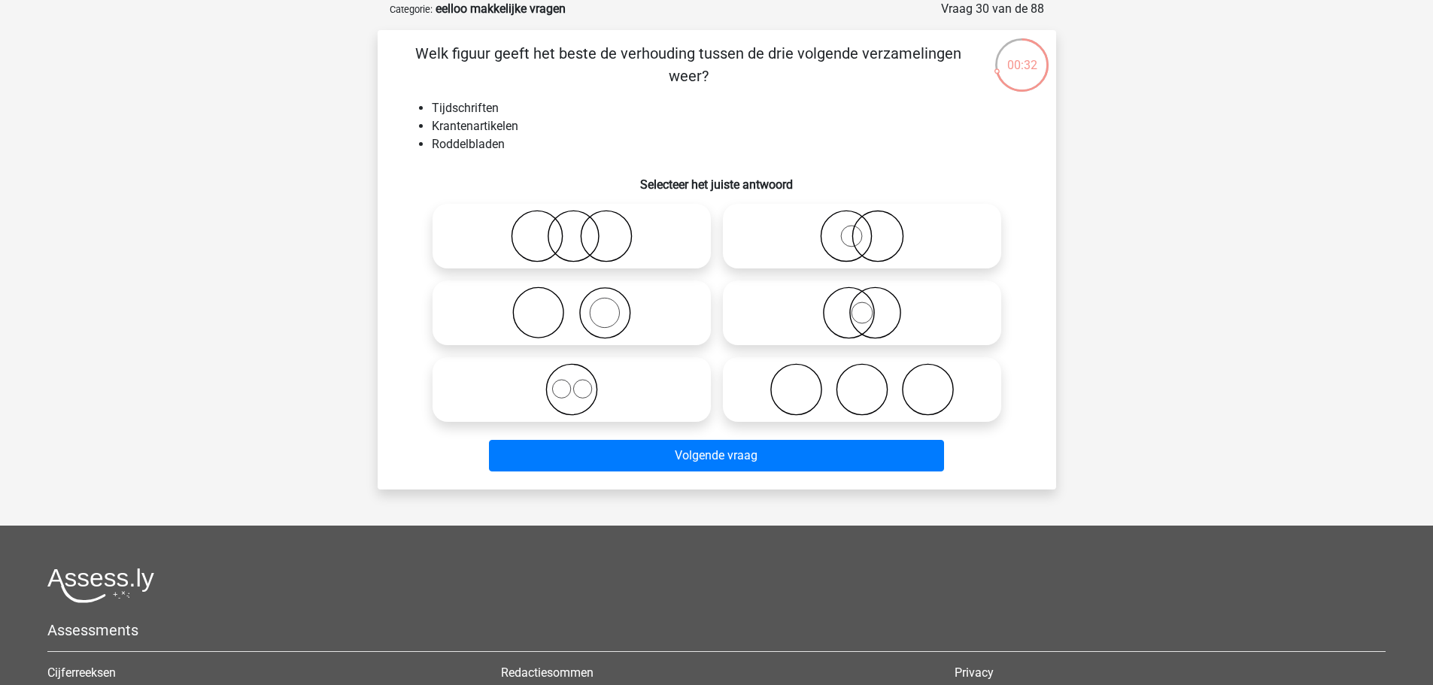
click at [641, 320] on icon at bounding box center [572, 313] width 266 height 53
click at [582, 305] on input "radio" at bounding box center [577, 301] width 10 height 10
radio input "true"
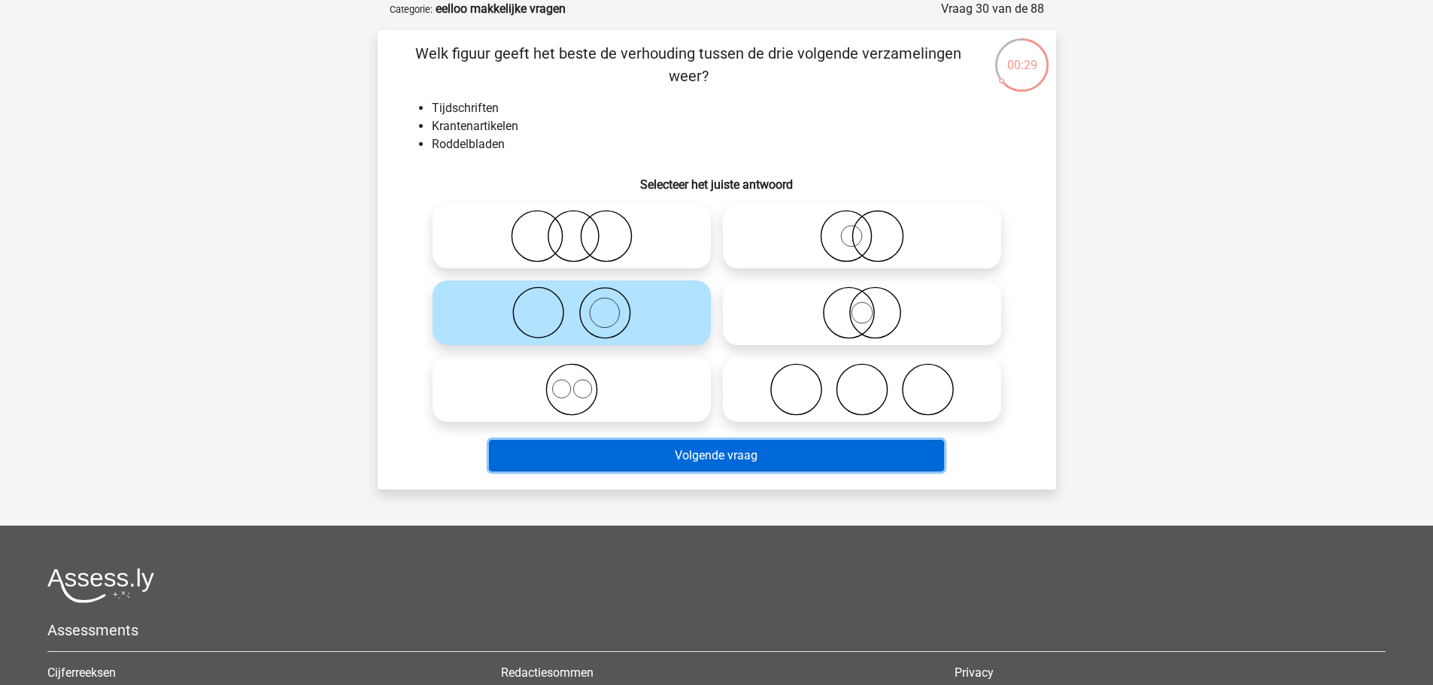
click at [727, 453] on button "Volgende vraag" at bounding box center [716, 456] width 455 height 32
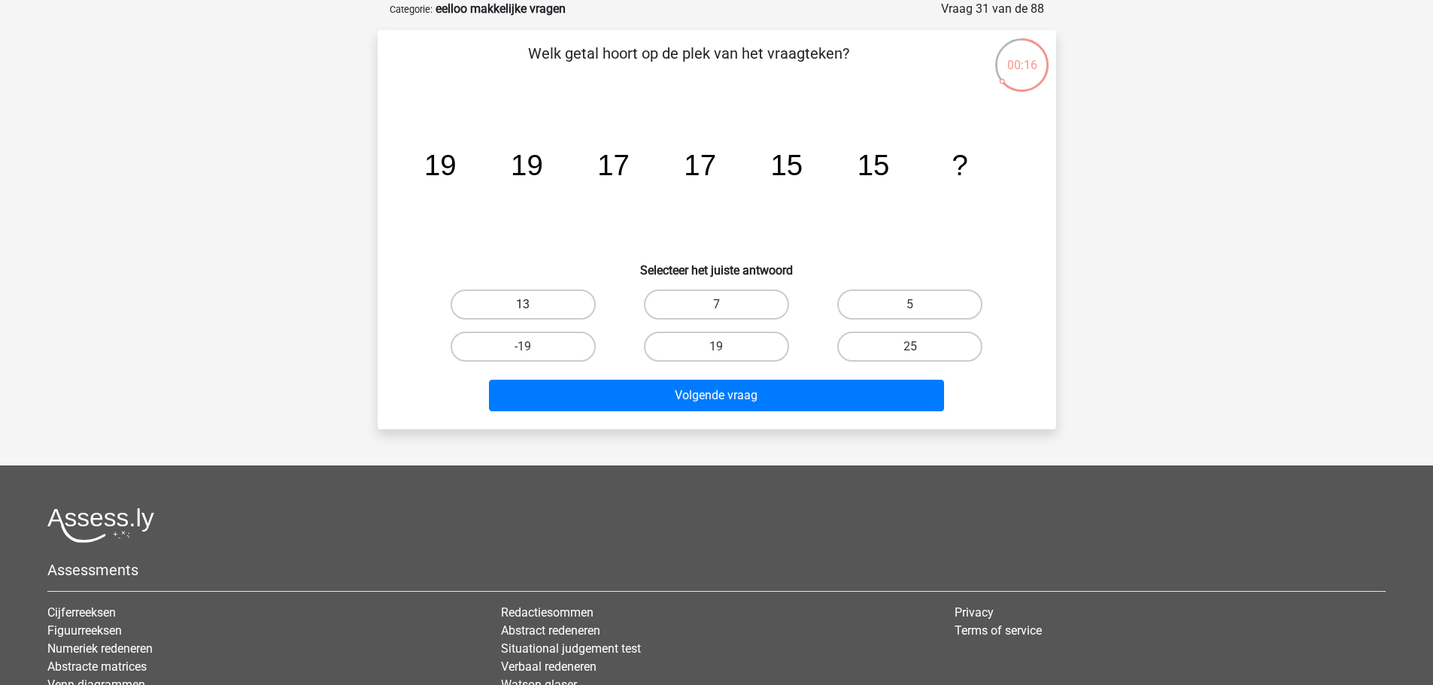
click at [555, 308] on label "13" at bounding box center [523, 305] width 145 height 30
click at [533, 308] on input "13" at bounding box center [528, 310] width 10 height 10
radio input "true"
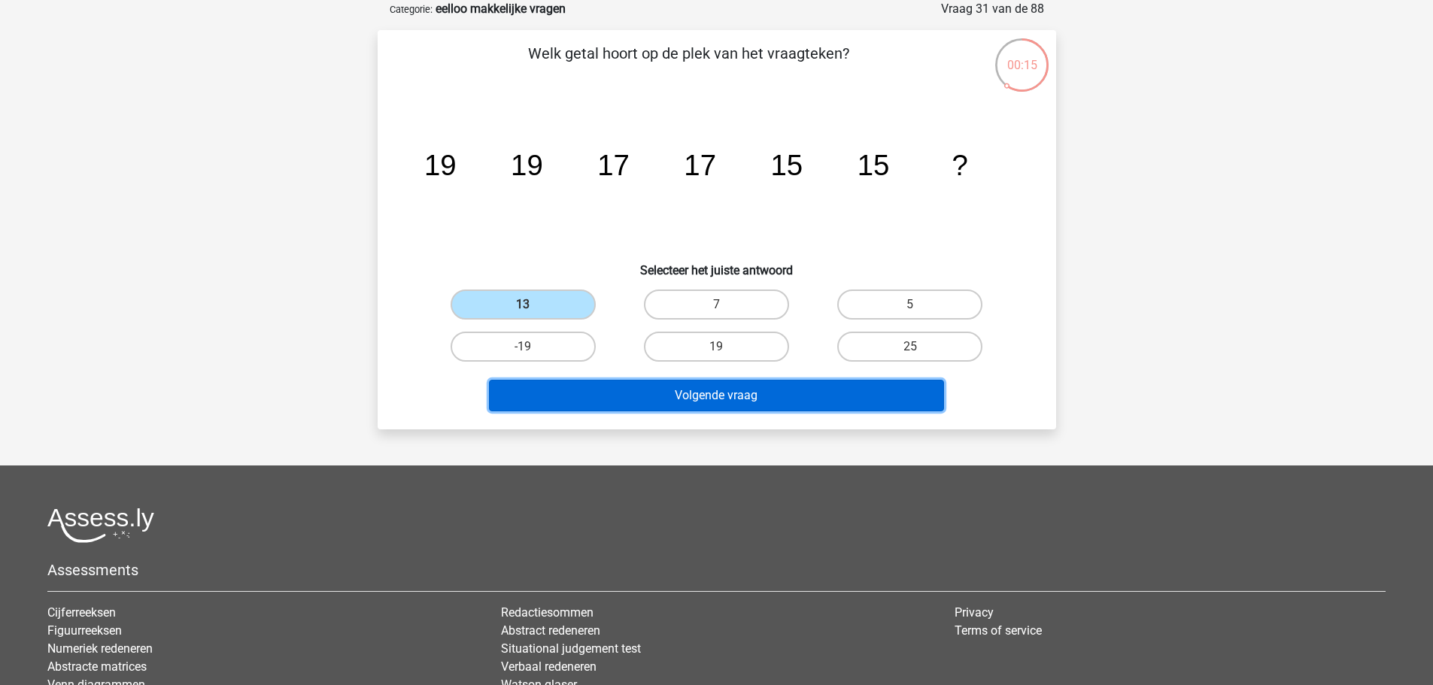
click at [784, 396] on button "Volgende vraag" at bounding box center [716, 396] width 455 height 32
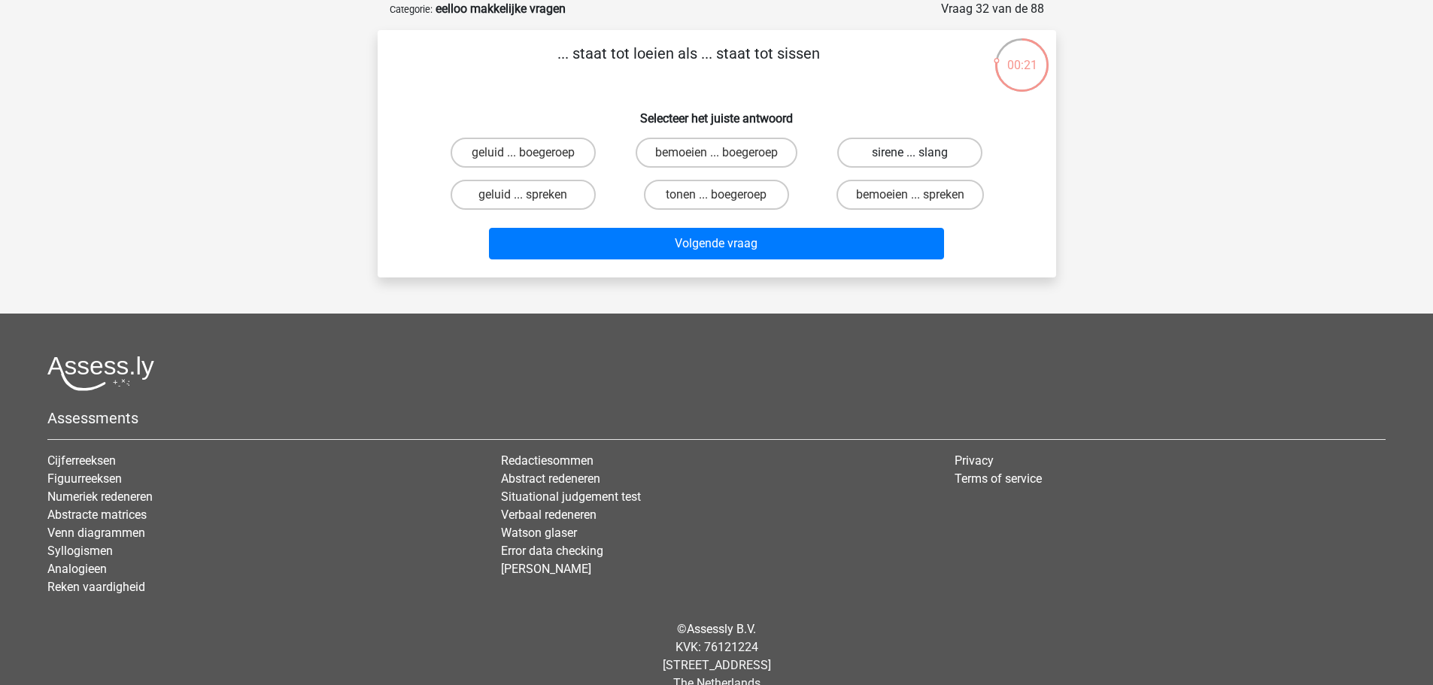
click at [921, 159] on label "sirene ... slang" at bounding box center [909, 153] width 145 height 30
click at [920, 159] on input "sirene ... slang" at bounding box center [915, 158] width 10 height 10
radio input "true"
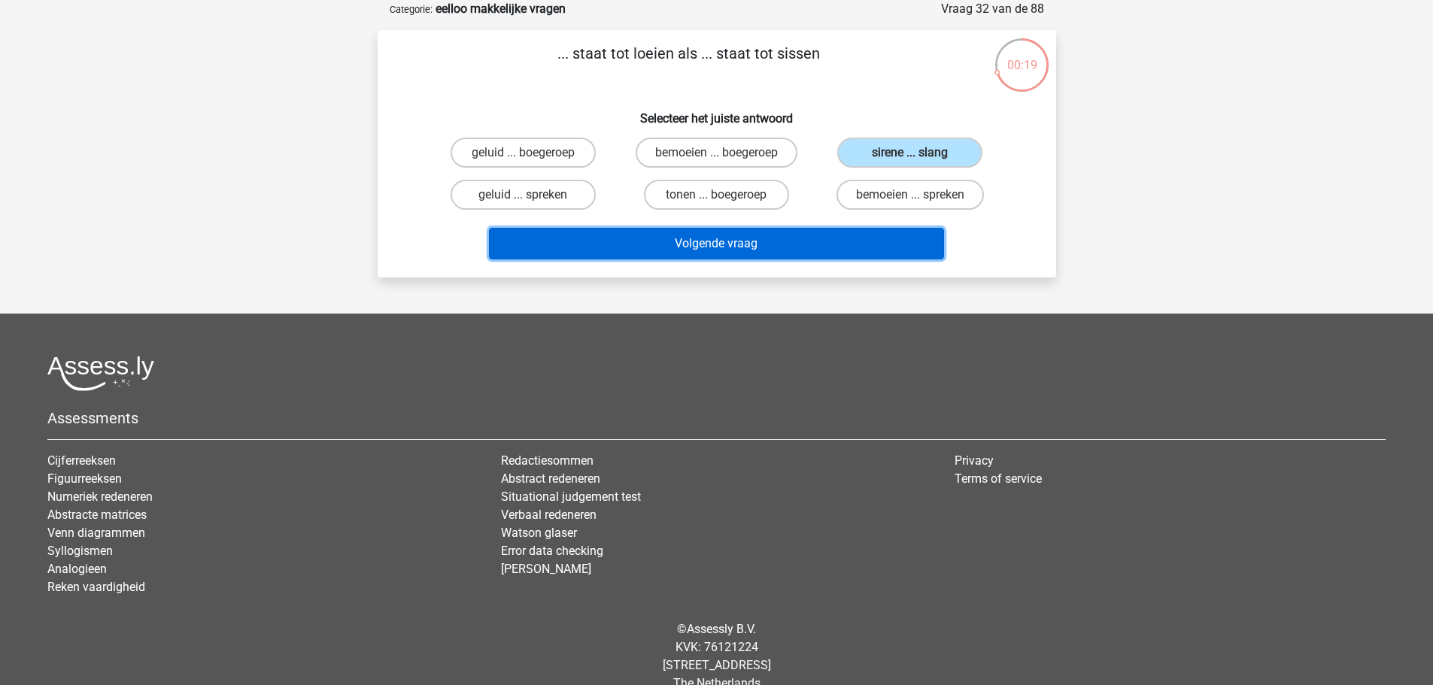
click at [839, 248] on button "Volgende vraag" at bounding box center [716, 244] width 455 height 32
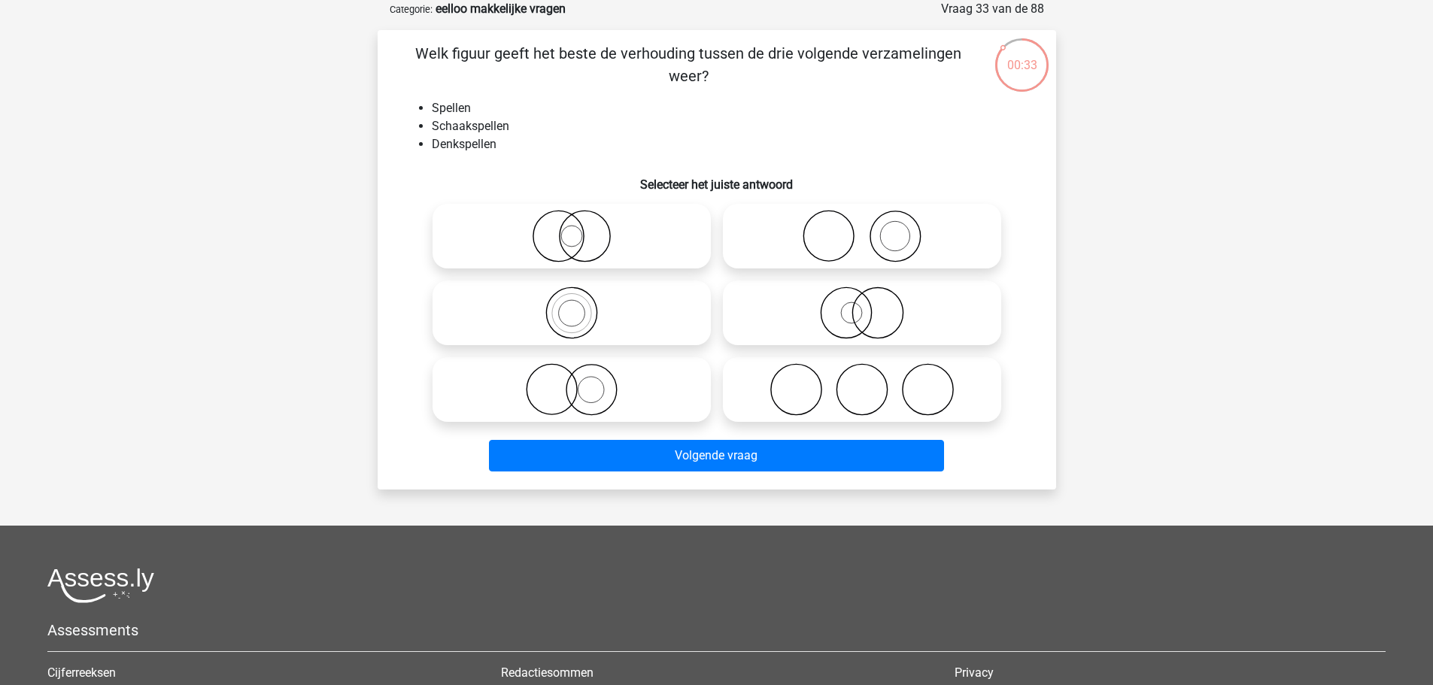
click at [621, 321] on icon at bounding box center [572, 313] width 266 height 53
click at [582, 305] on input "radio" at bounding box center [577, 301] width 10 height 10
radio input "true"
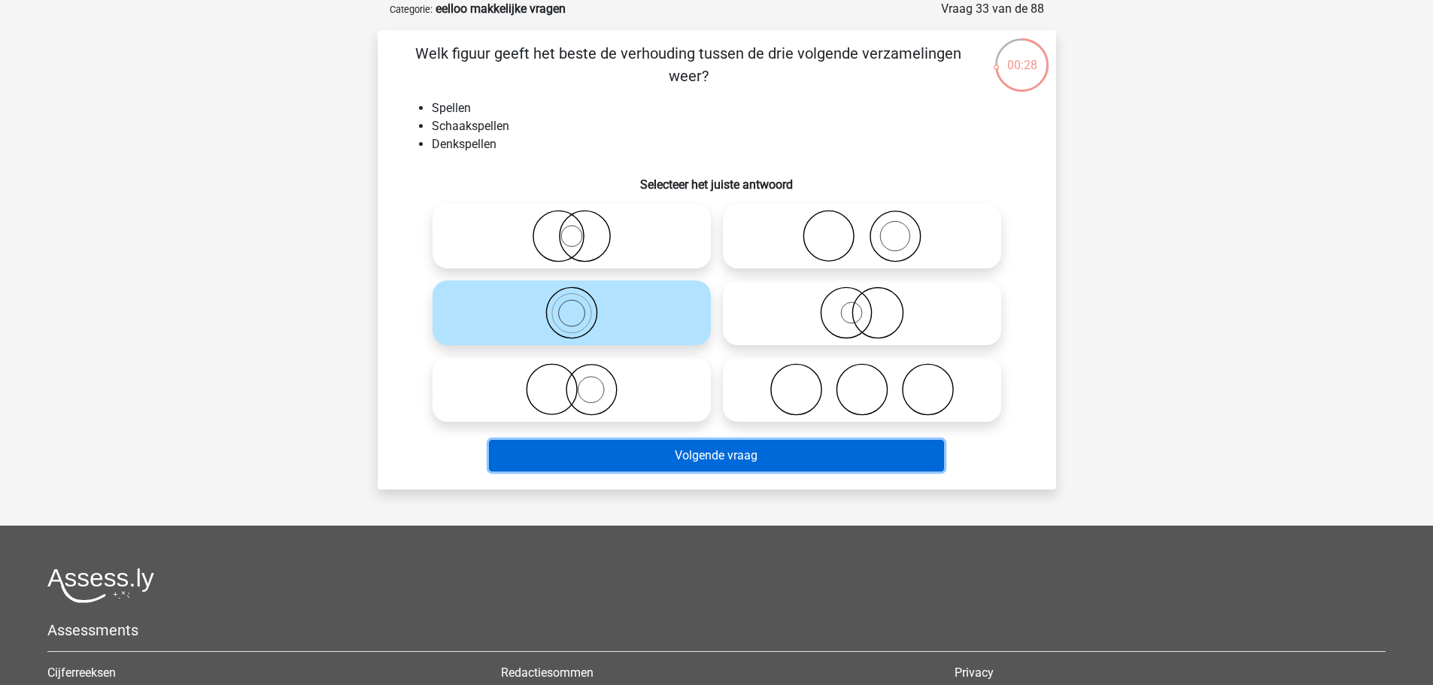
click at [753, 459] on button "Volgende vraag" at bounding box center [716, 456] width 455 height 32
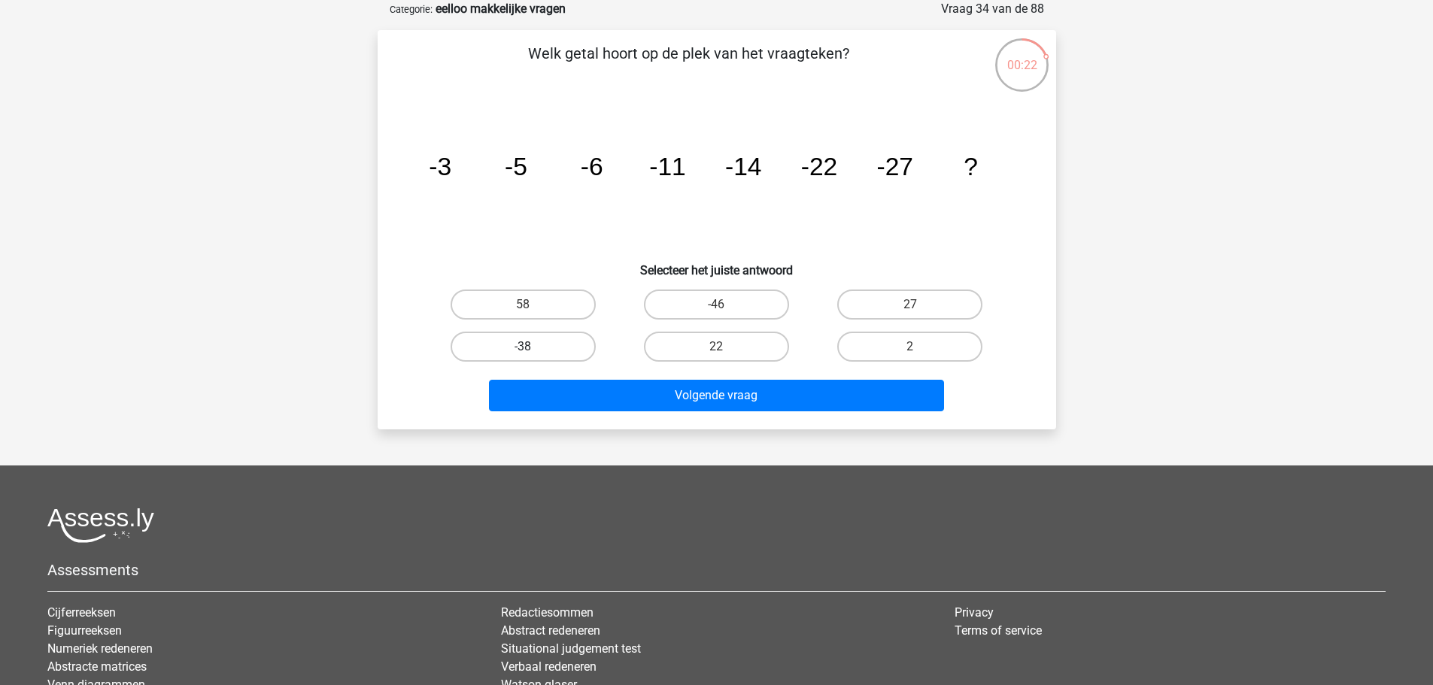
click at [547, 349] on label "-38" at bounding box center [523, 347] width 145 height 30
click at [533, 349] on input "-38" at bounding box center [528, 352] width 10 height 10
radio input "true"
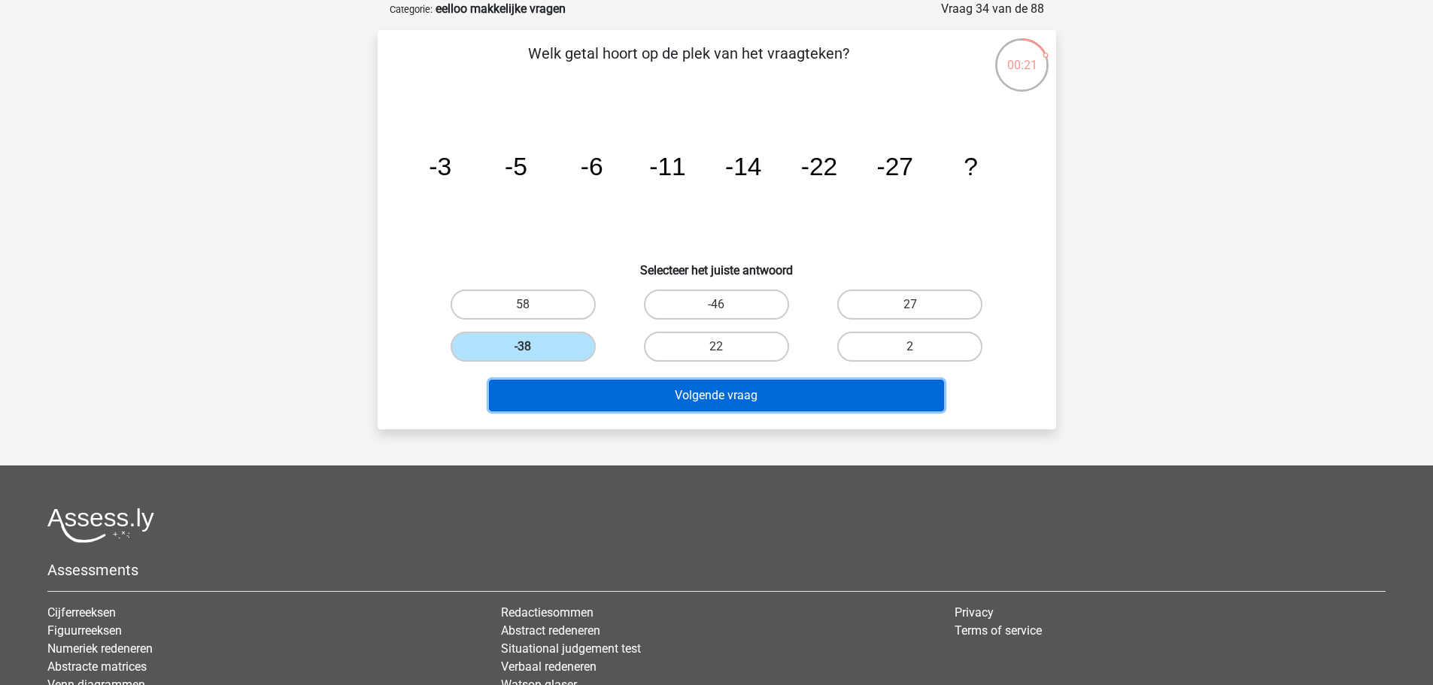
click at [689, 396] on button "Volgende vraag" at bounding box center [716, 396] width 455 height 32
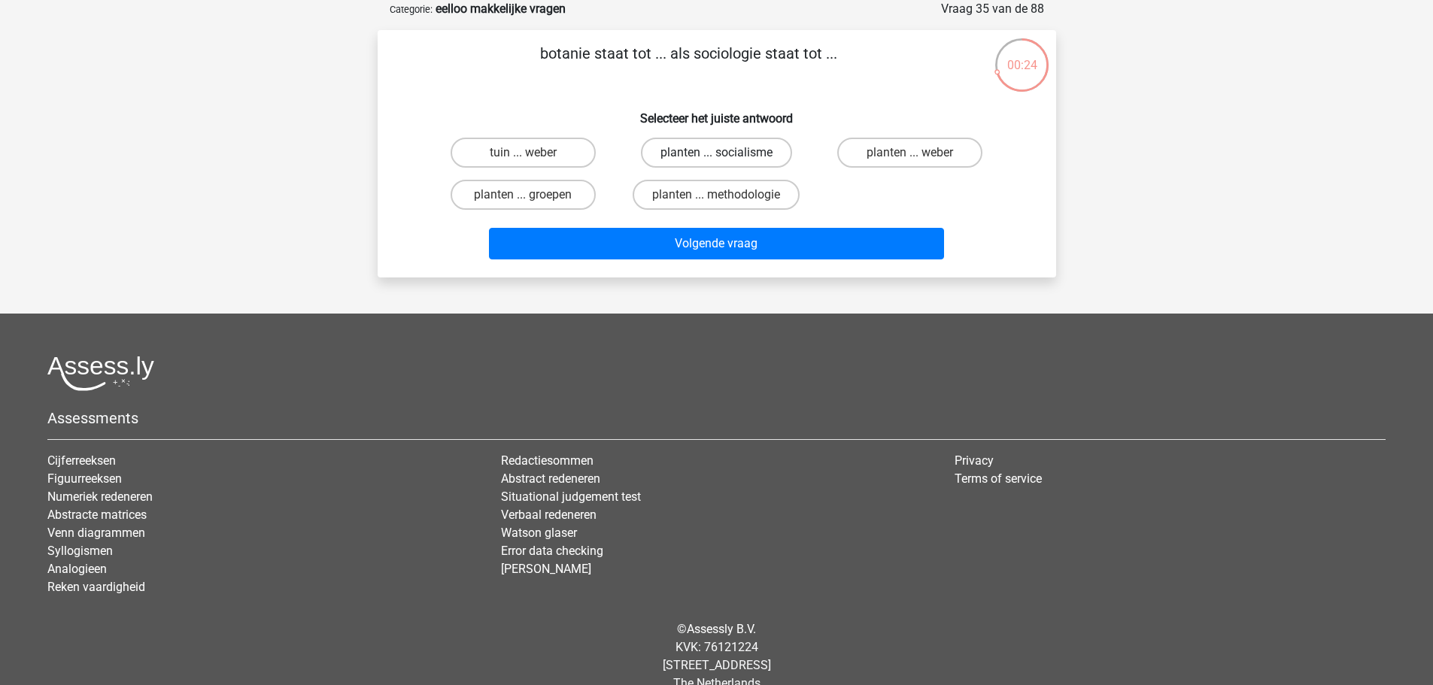
click at [739, 147] on label "planten ... socialisme" at bounding box center [716, 153] width 151 height 30
click at [726, 153] on input "planten ... socialisme" at bounding box center [721, 158] width 10 height 10
radio input "true"
click at [542, 195] on label "planten ... groepen" at bounding box center [523, 195] width 145 height 30
click at [533, 195] on input "planten ... groepen" at bounding box center [528, 200] width 10 height 10
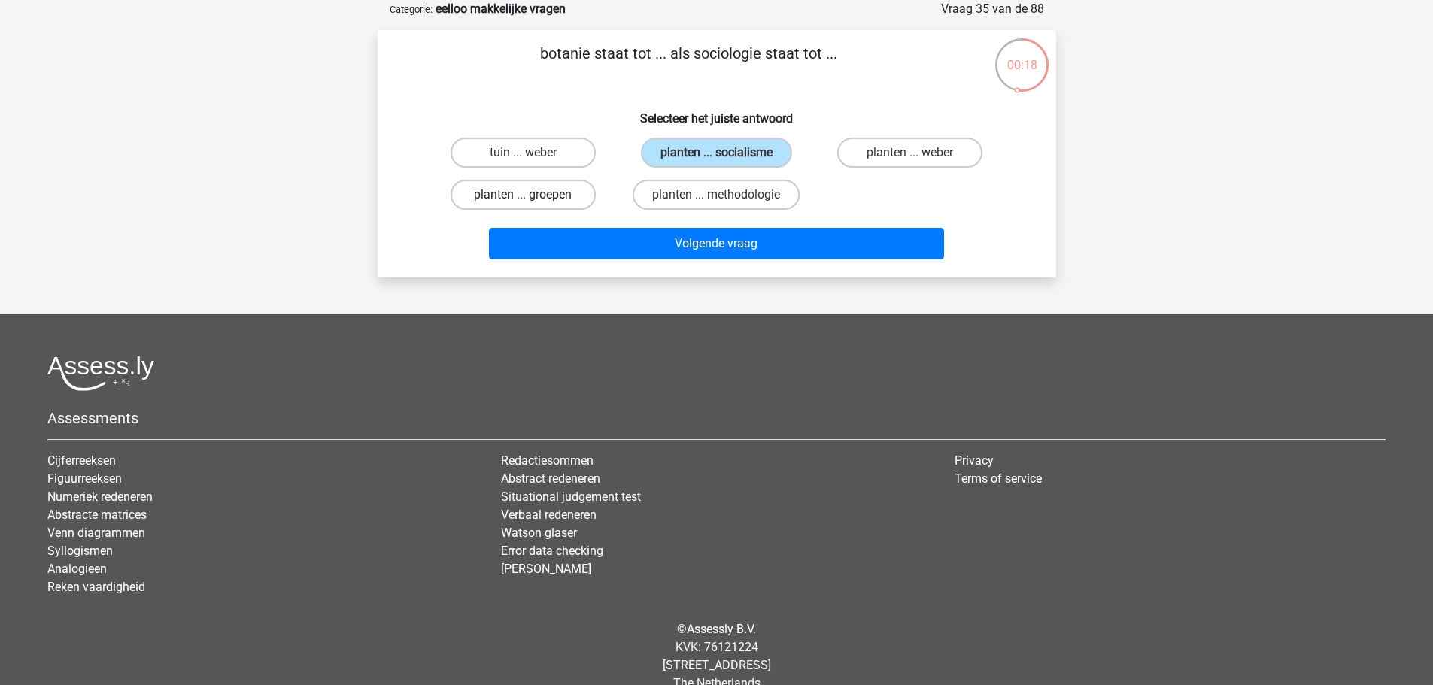
radio input "true"
click at [755, 149] on label "planten ... socialisme" at bounding box center [716, 153] width 151 height 30
click at [726, 153] on input "planten ... socialisme" at bounding box center [721, 158] width 10 height 10
radio input "true"
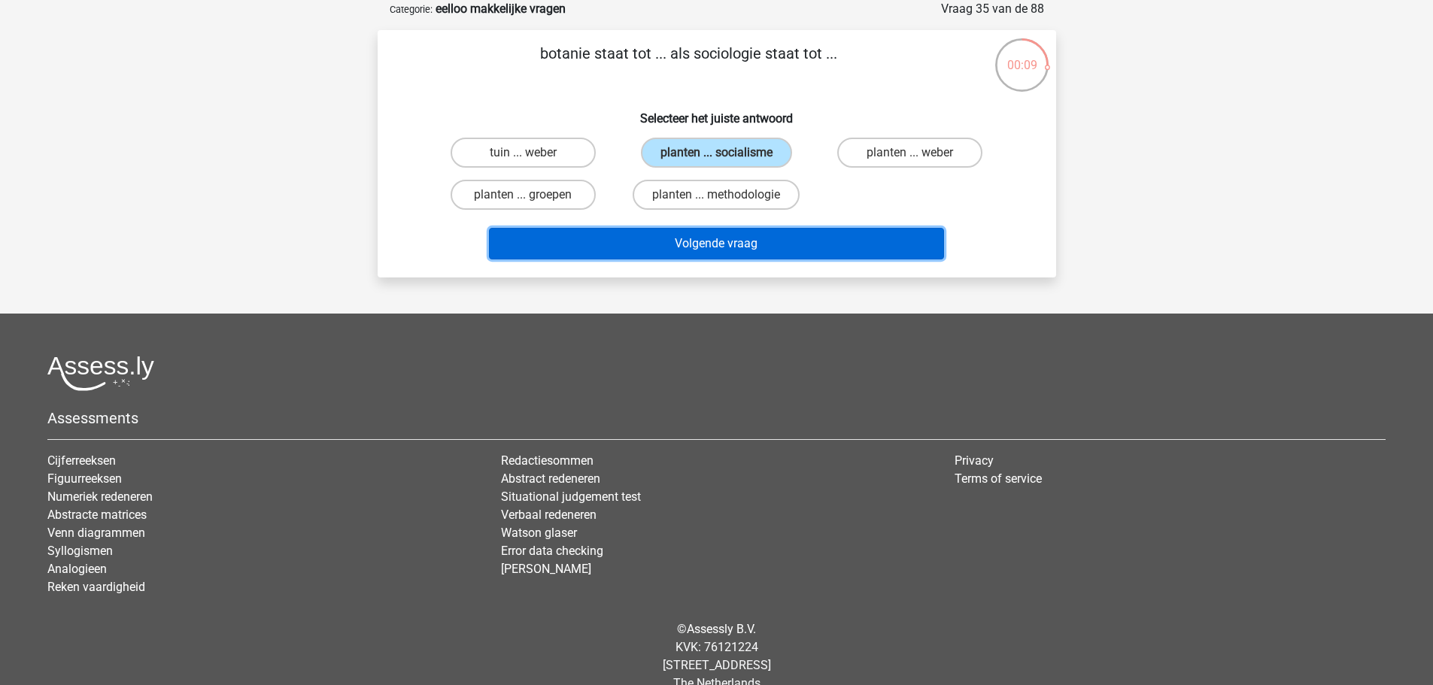
click at [903, 250] on button "Volgende vraag" at bounding box center [716, 244] width 455 height 32
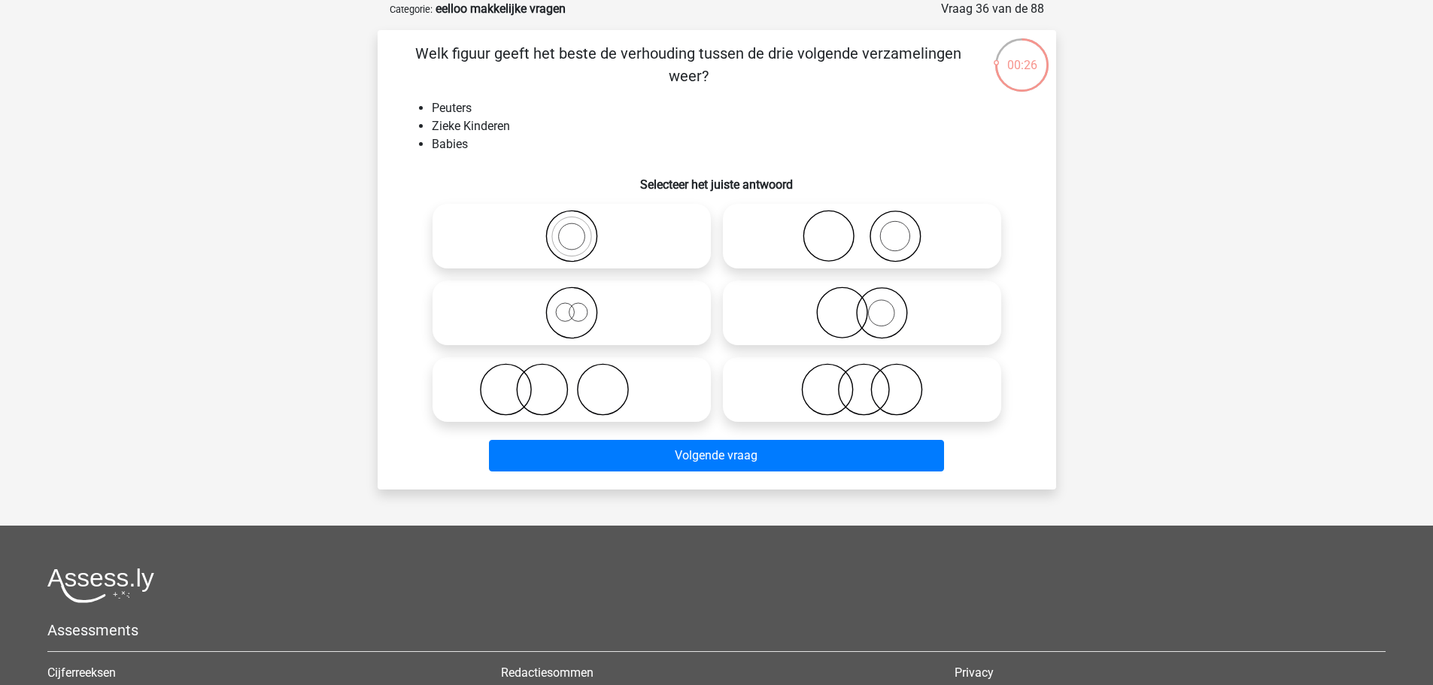
click at [836, 398] on icon at bounding box center [862, 389] width 266 height 53
click at [862, 382] on input "radio" at bounding box center [867, 377] width 10 height 10
radio input "true"
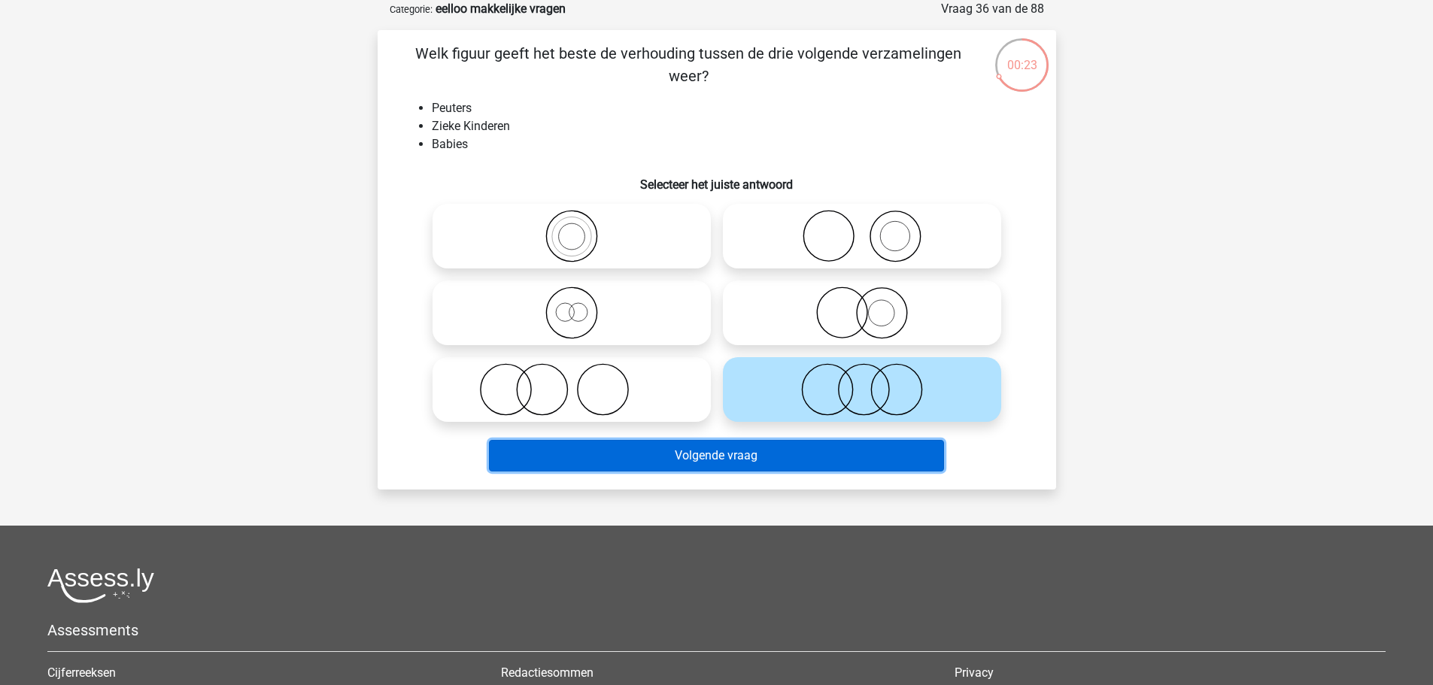
click at [832, 455] on button "Volgende vraag" at bounding box center [716, 456] width 455 height 32
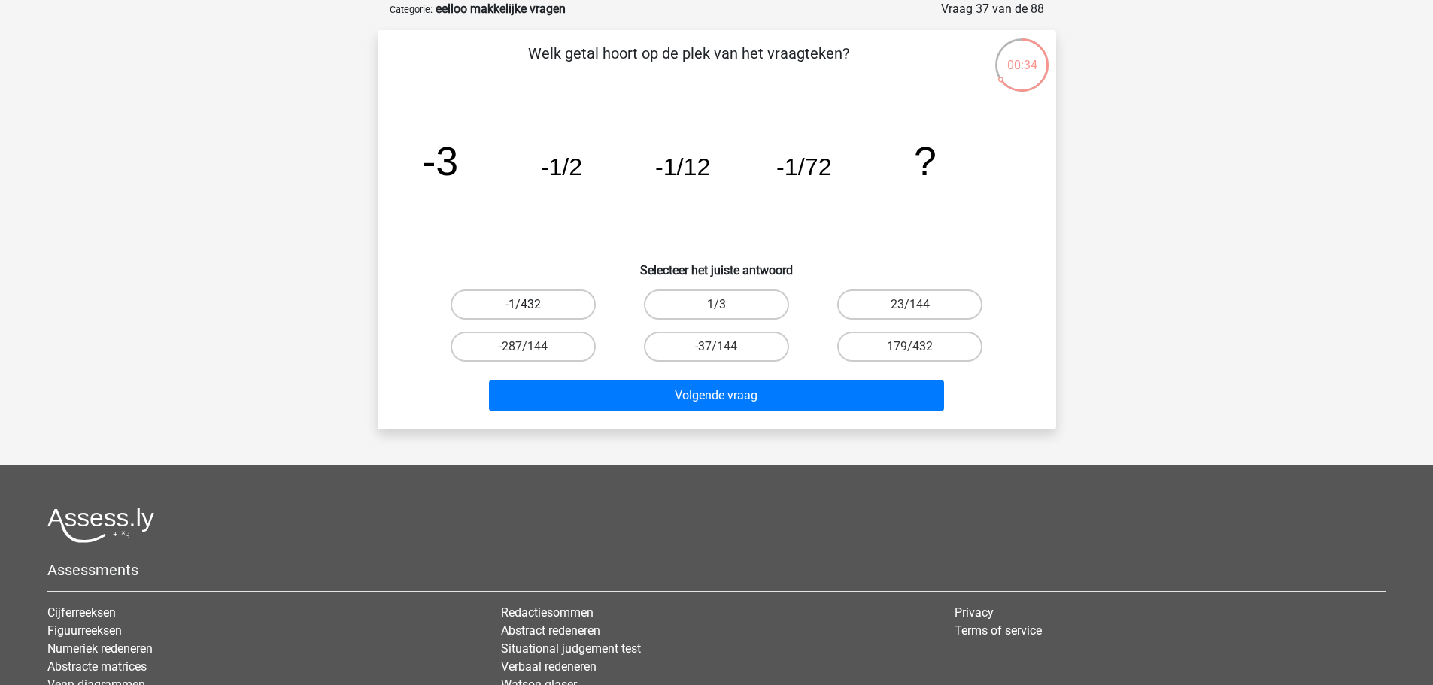
click at [556, 302] on label "-1/432" at bounding box center [523, 305] width 145 height 30
click at [533, 305] on input "-1/432" at bounding box center [528, 310] width 10 height 10
radio input "true"
click at [892, 304] on label "23/144" at bounding box center [909, 305] width 145 height 30
click at [910, 305] on input "23/144" at bounding box center [915, 310] width 10 height 10
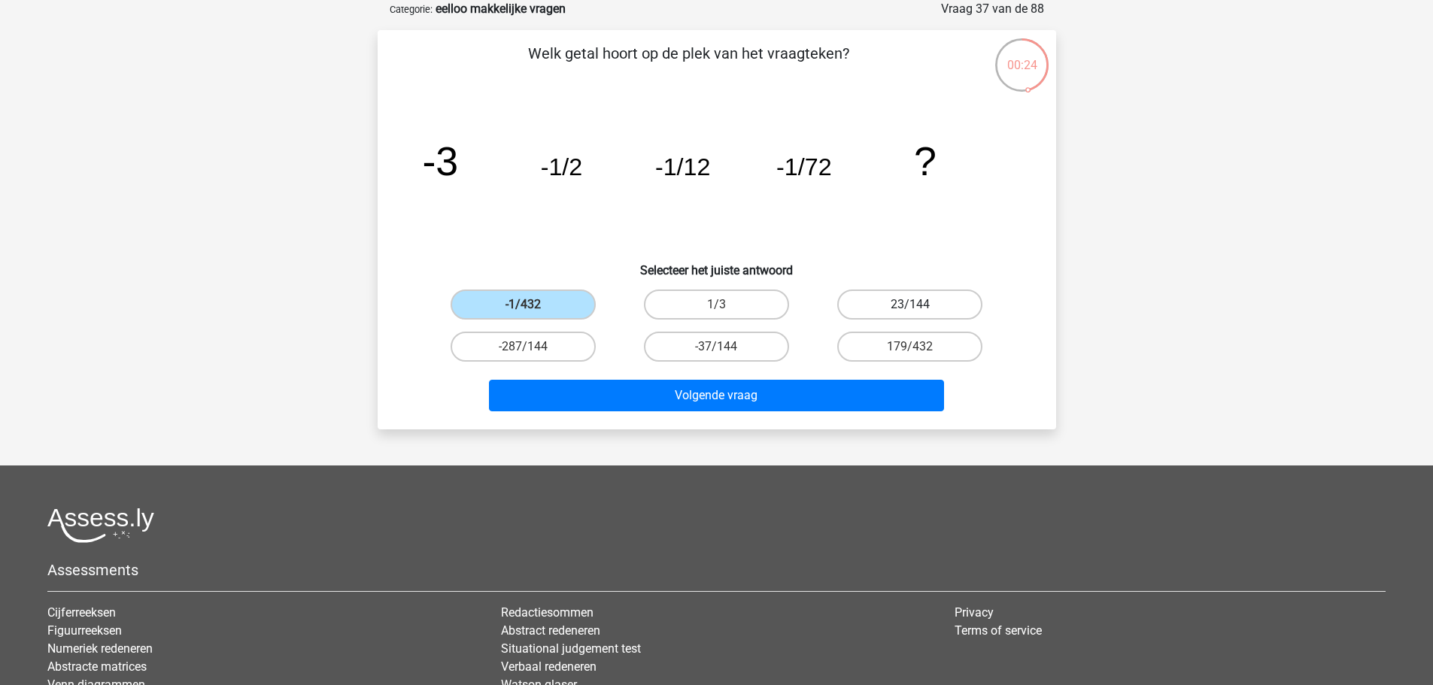
radio input "true"
click at [514, 313] on label "-1/432" at bounding box center [523, 305] width 145 height 30
click at [523, 313] on input "-1/432" at bounding box center [528, 310] width 10 height 10
radio input "true"
drag, startPoint x: 756, startPoint y: 403, endPoint x: 767, endPoint y: 495, distance: 92.4
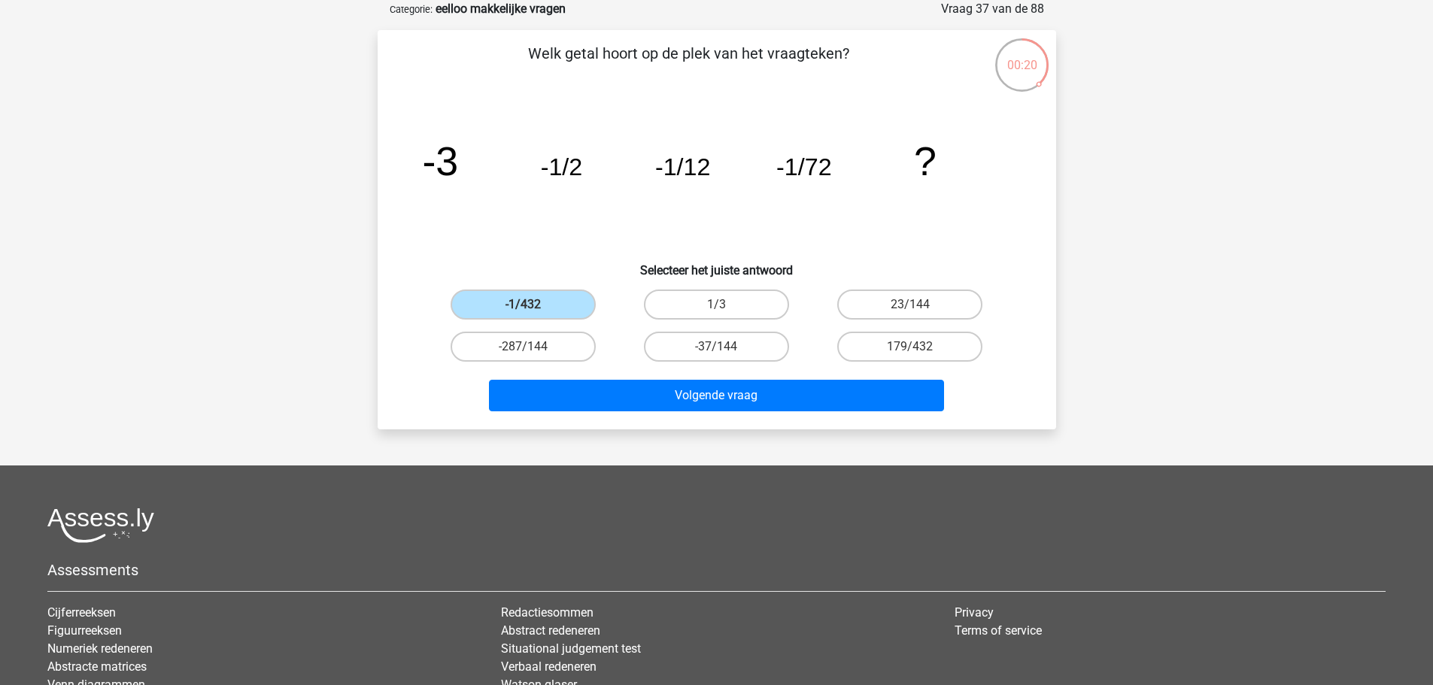
click at [767, 501] on footer "Assessments Cijferreeksen Figuurreeksen Numeriek redeneren Abstracte matrices V…" at bounding box center [716, 664] width 1433 height 397
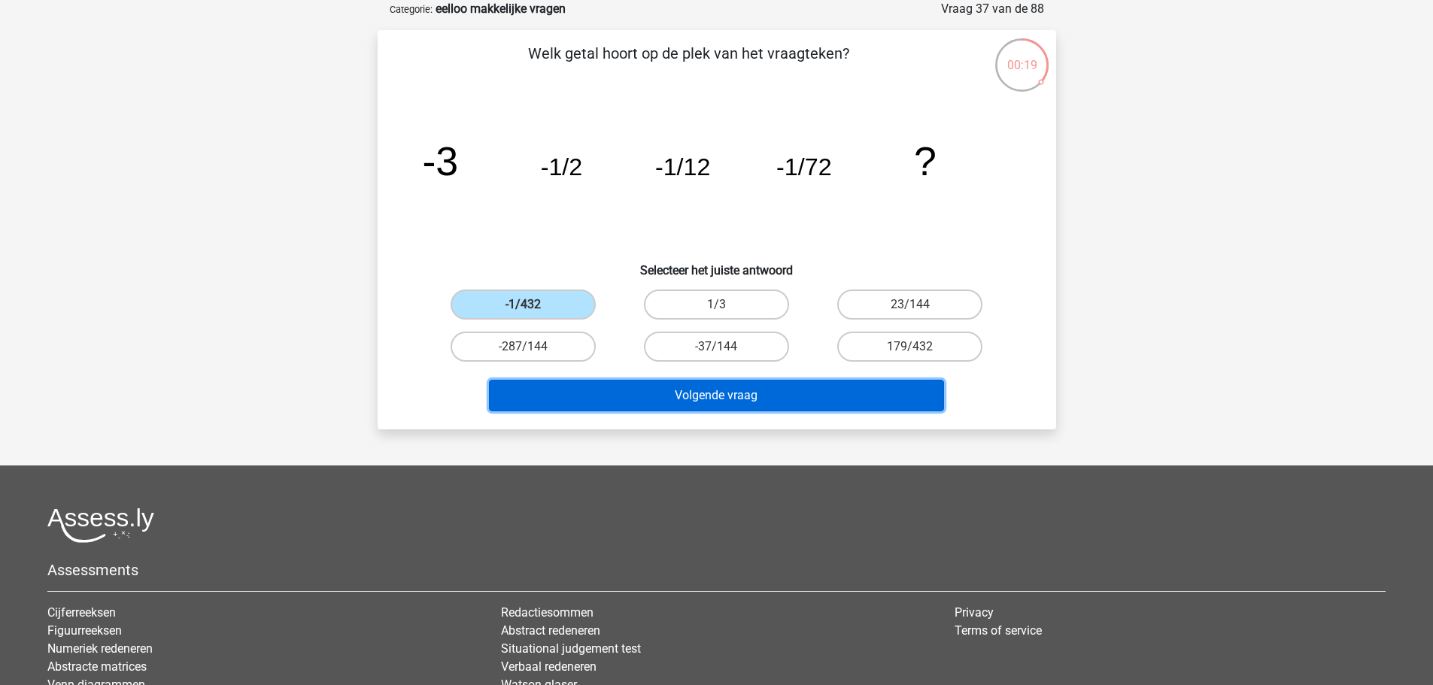
click at [770, 397] on button "Volgende vraag" at bounding box center [716, 396] width 455 height 32
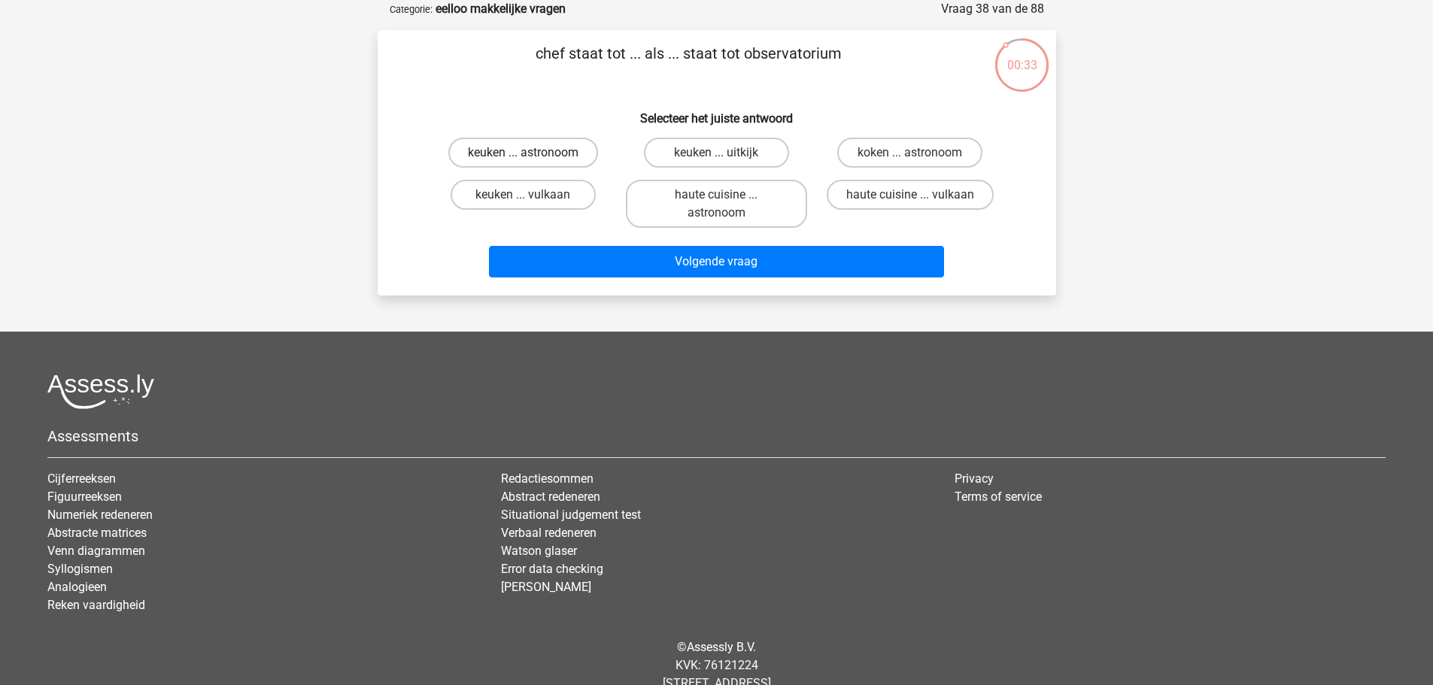
click at [557, 144] on label "keuken ... astronoom" at bounding box center [523, 153] width 150 height 30
click at [533, 153] on input "keuken ... astronoom" at bounding box center [528, 158] width 10 height 10
radio input "true"
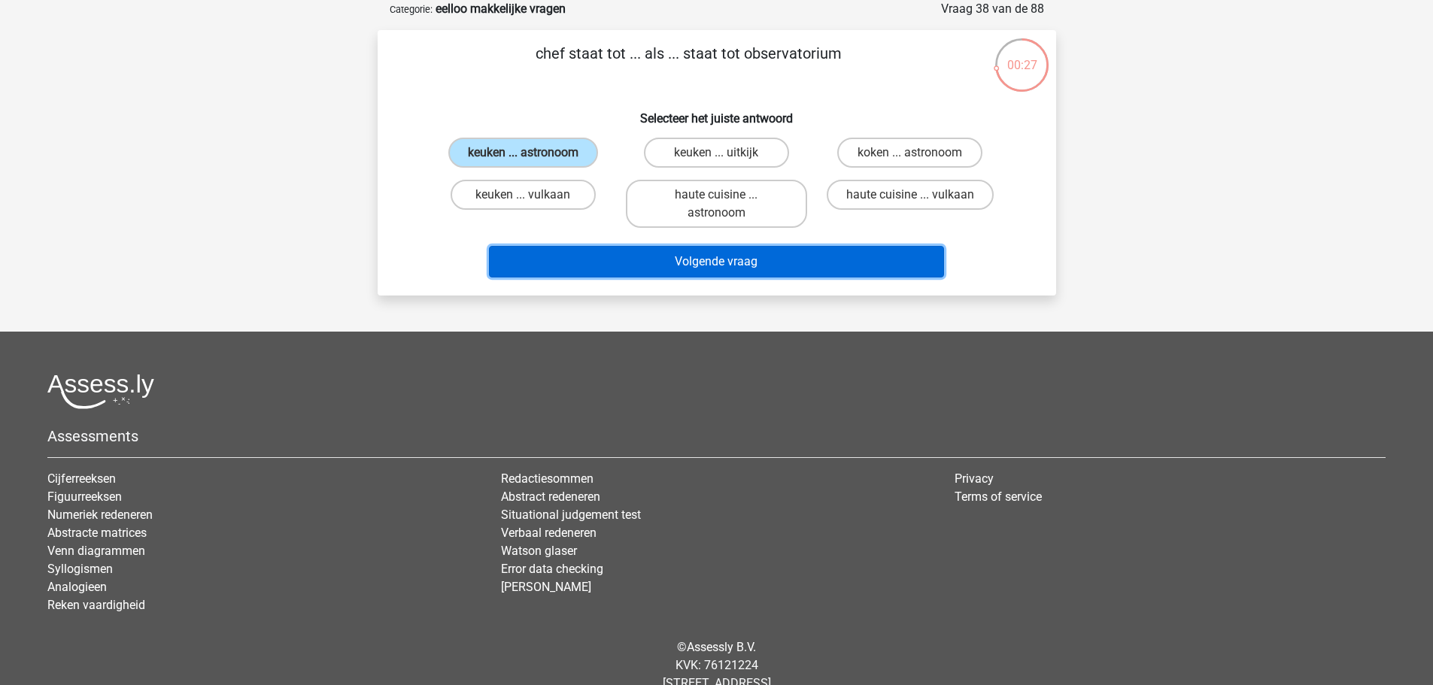
click at [727, 271] on button "Volgende vraag" at bounding box center [716, 262] width 455 height 32
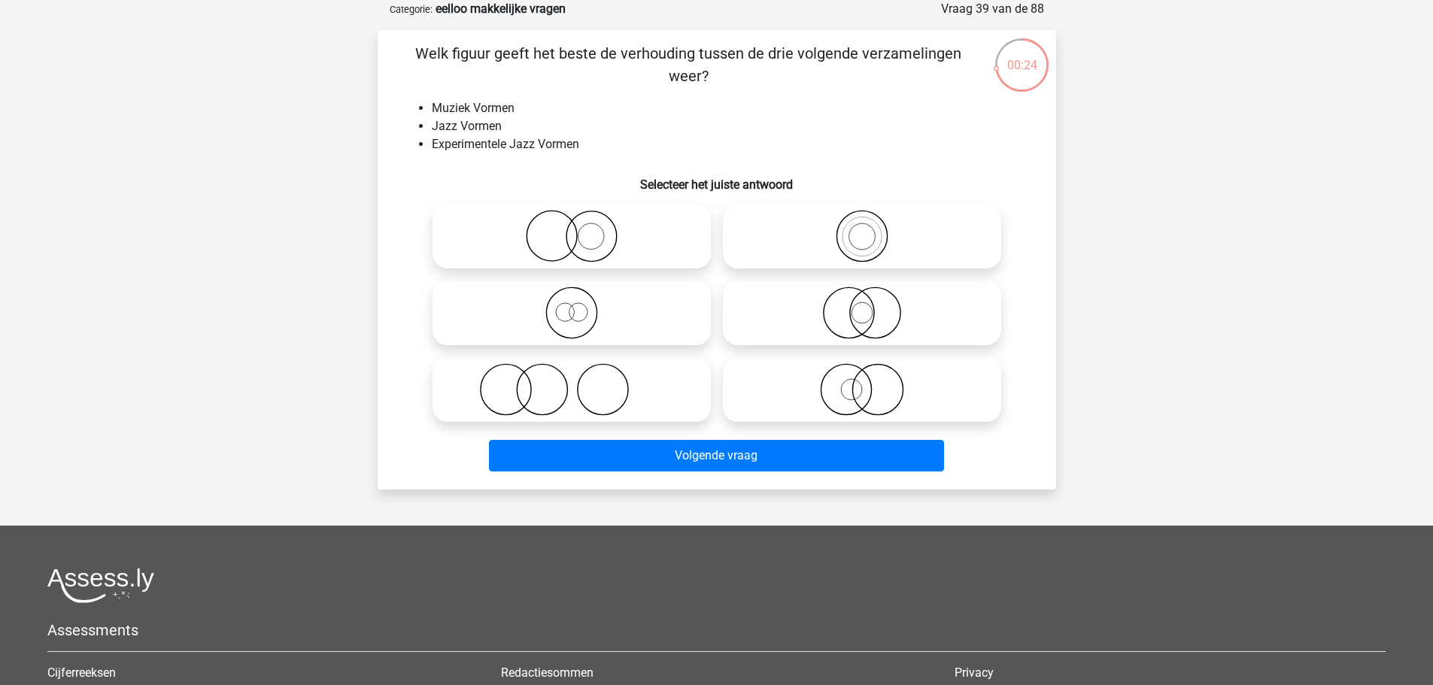
click at [815, 403] on icon at bounding box center [862, 389] width 266 height 53
click at [862, 382] on input "radio" at bounding box center [867, 377] width 10 height 10
radio input "true"
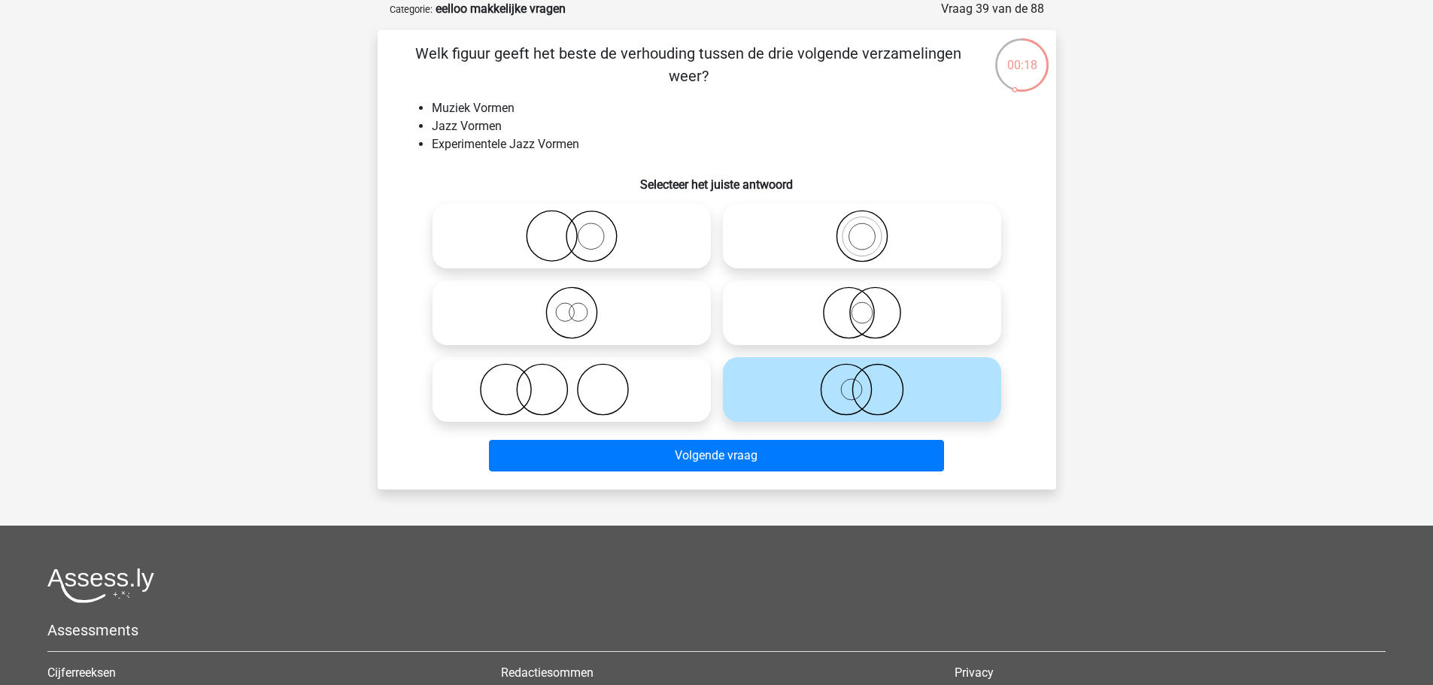
click at [892, 320] on icon at bounding box center [862, 313] width 266 height 53
click at [872, 305] on input "radio" at bounding box center [867, 301] width 10 height 10
radio input "true"
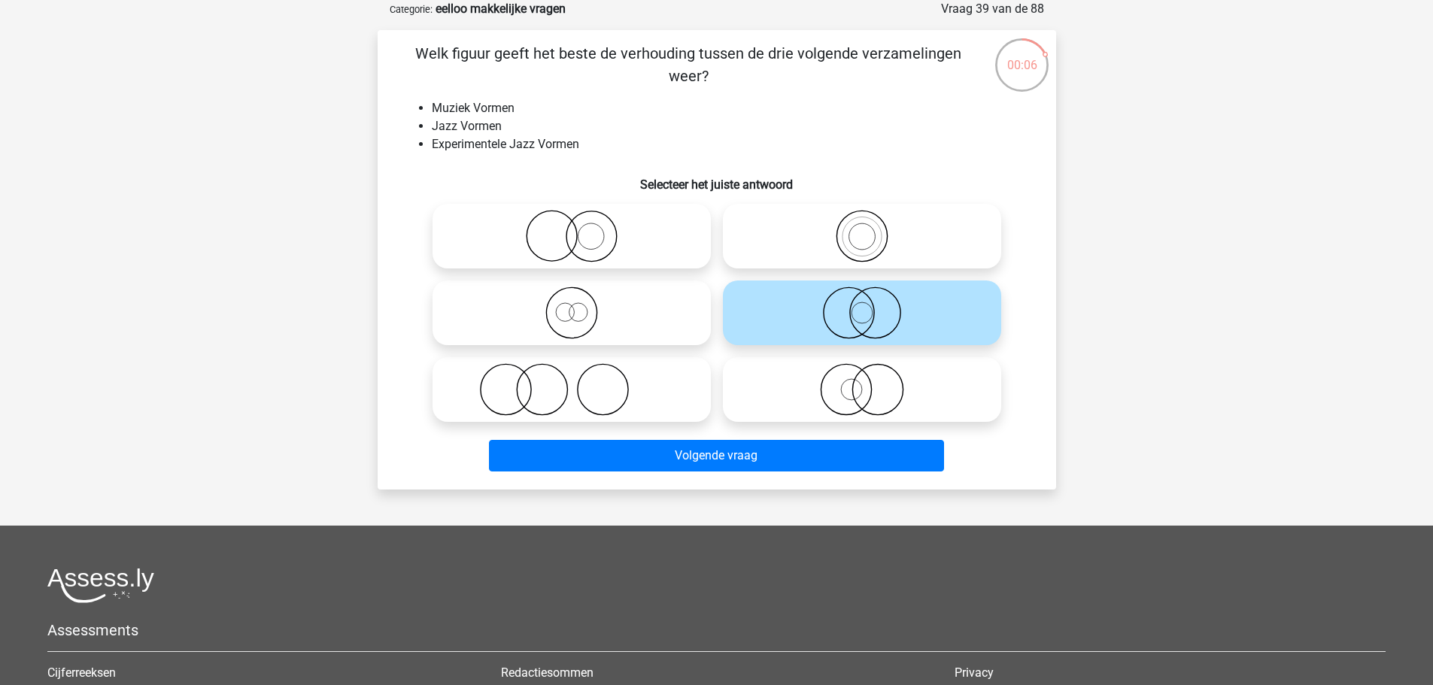
click at [872, 247] on icon at bounding box center [862, 236] width 266 height 53
click at [872, 229] on input "radio" at bounding box center [867, 224] width 10 height 10
radio input "true"
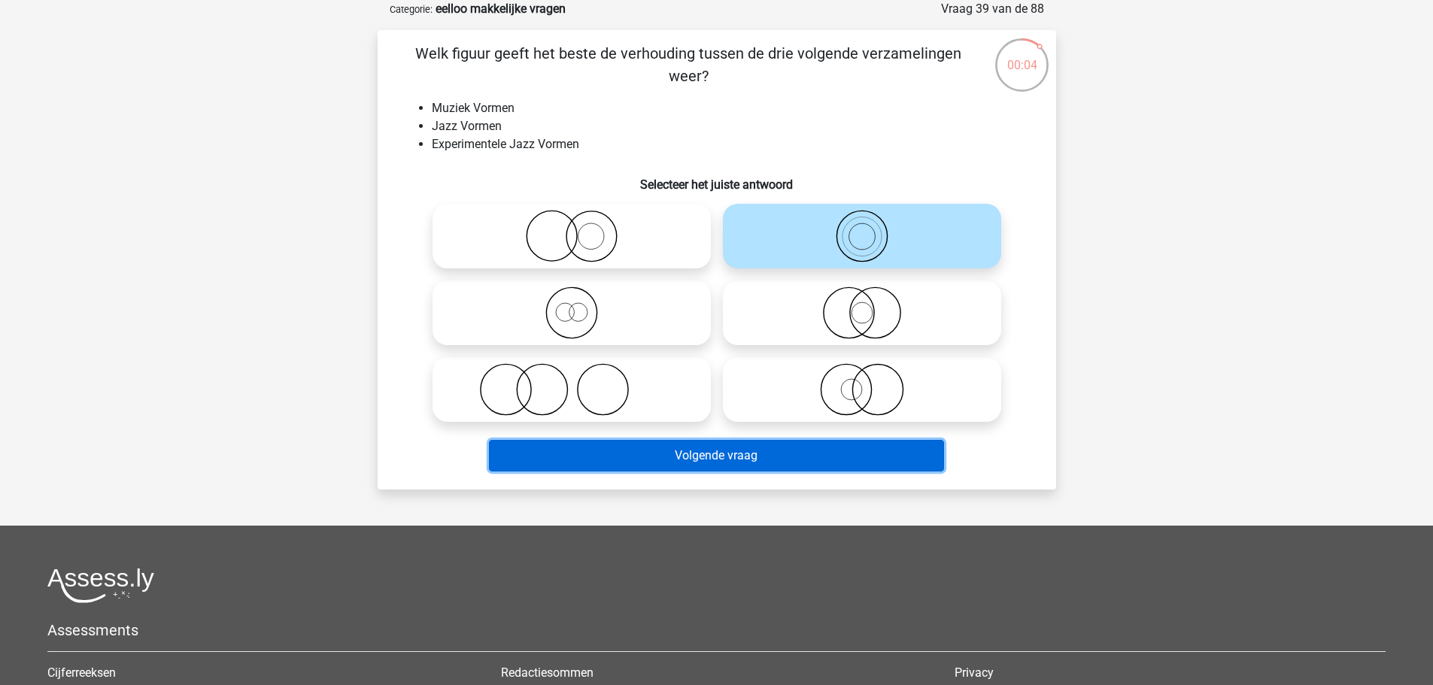
click at [798, 445] on button "Volgende vraag" at bounding box center [716, 456] width 455 height 32
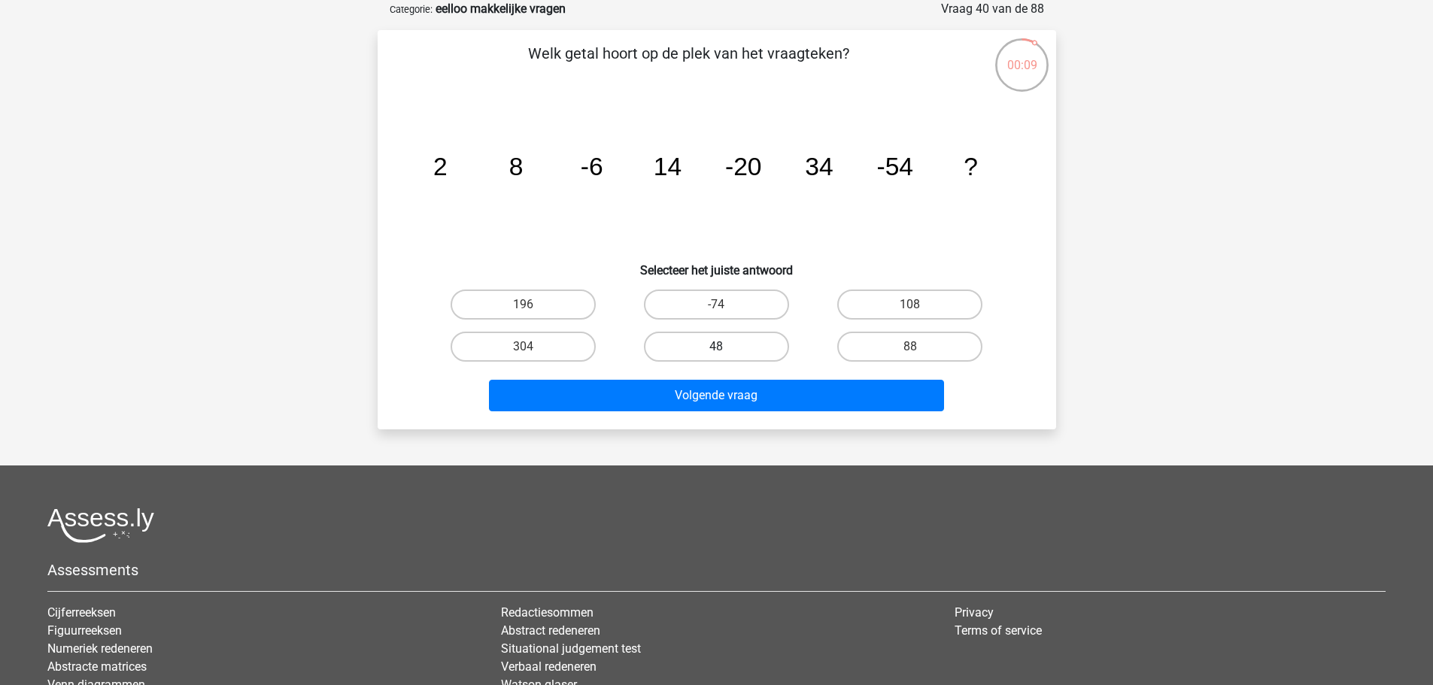
click at [773, 351] on label "48" at bounding box center [716, 347] width 145 height 30
click at [726, 351] on input "48" at bounding box center [721, 352] width 10 height 10
radio input "true"
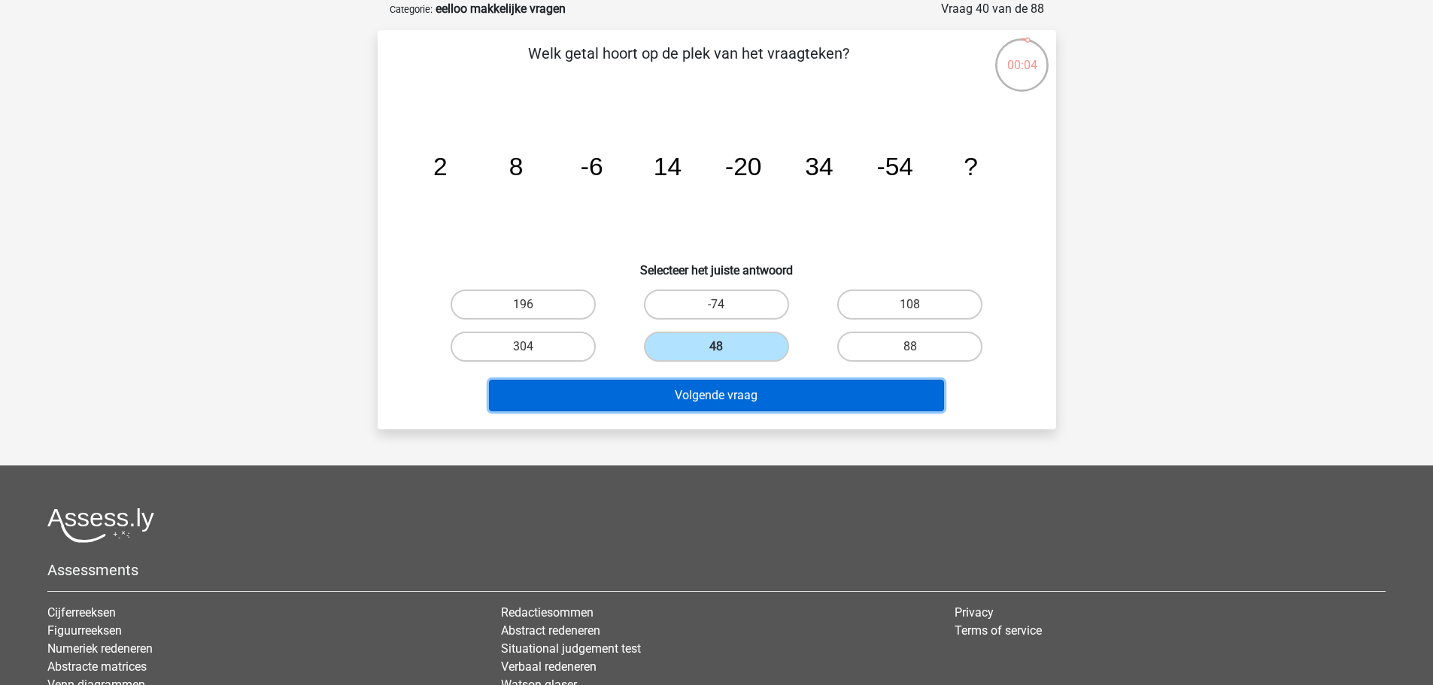
click at [838, 390] on button "Volgende vraag" at bounding box center [716, 396] width 455 height 32
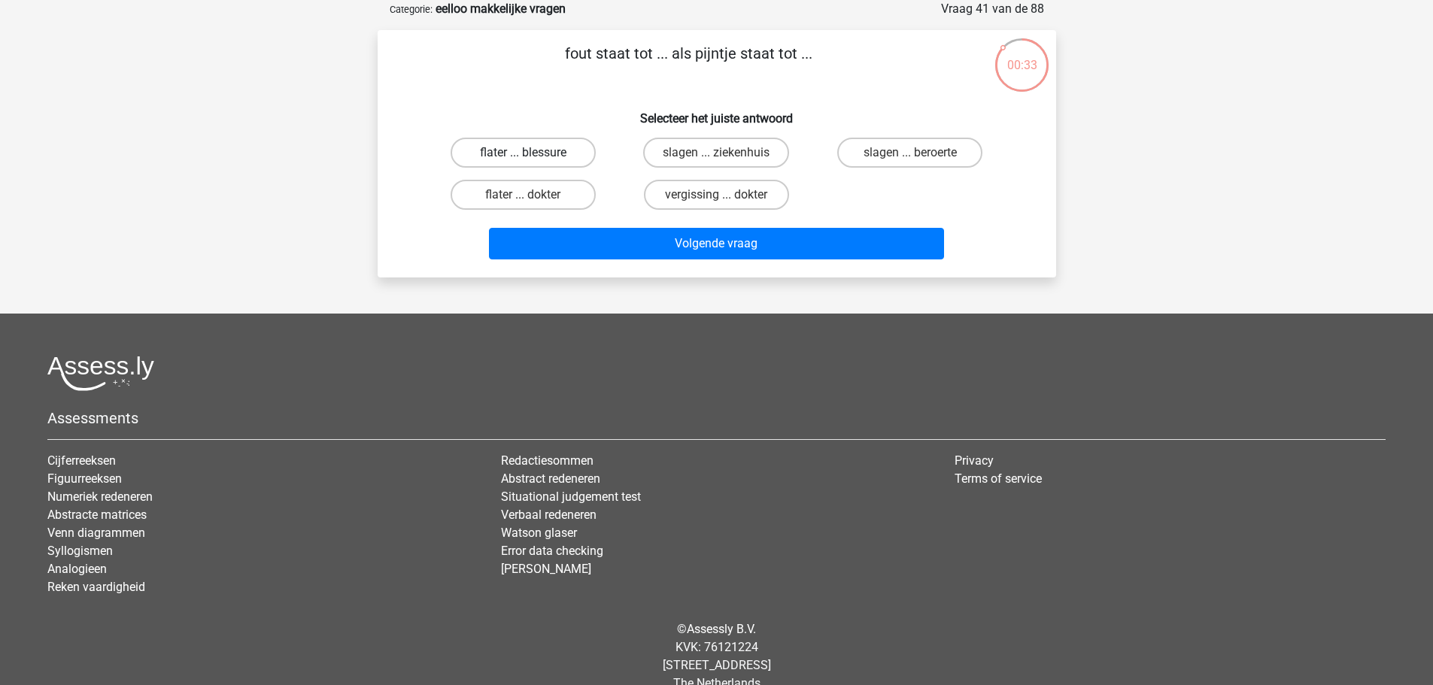
click at [573, 159] on label "flater ... blessure" at bounding box center [523, 153] width 145 height 30
click at [533, 159] on input "flater ... blessure" at bounding box center [528, 158] width 10 height 10
radio input "true"
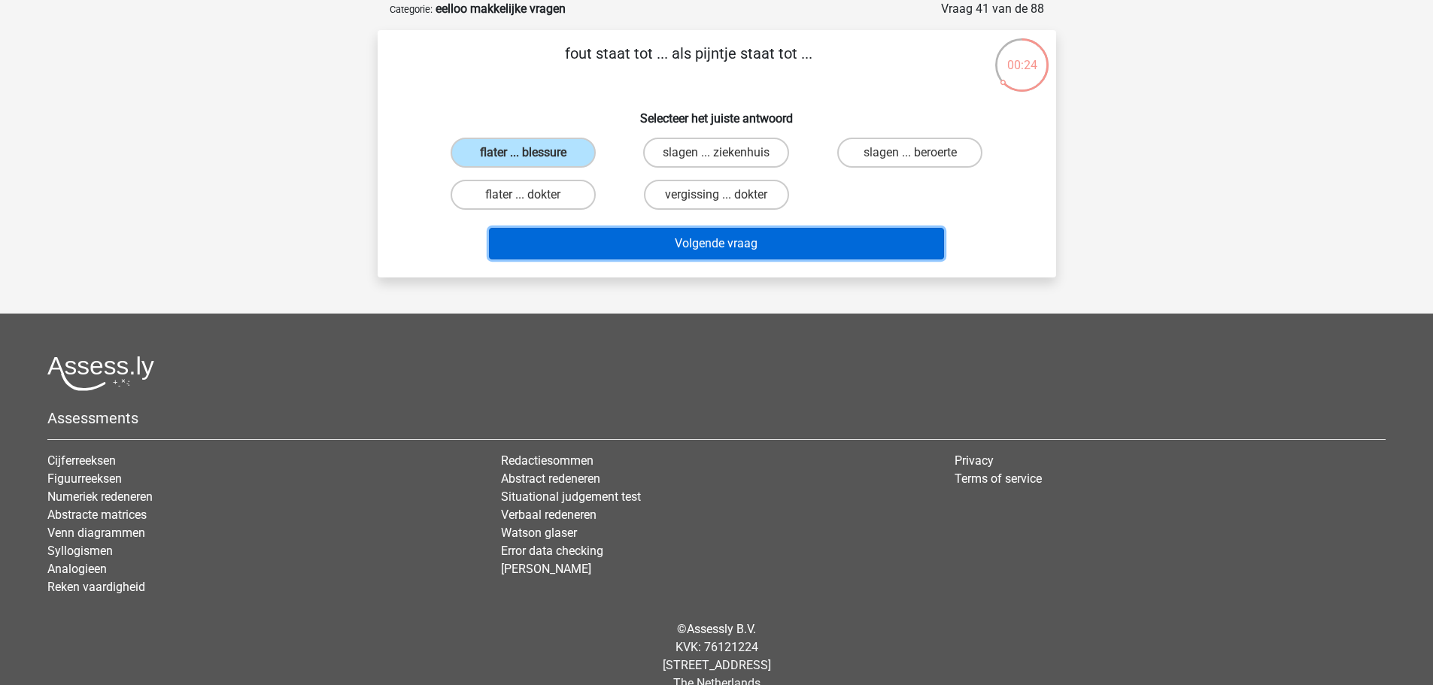
click at [796, 242] on button "Volgende vraag" at bounding box center [716, 244] width 455 height 32
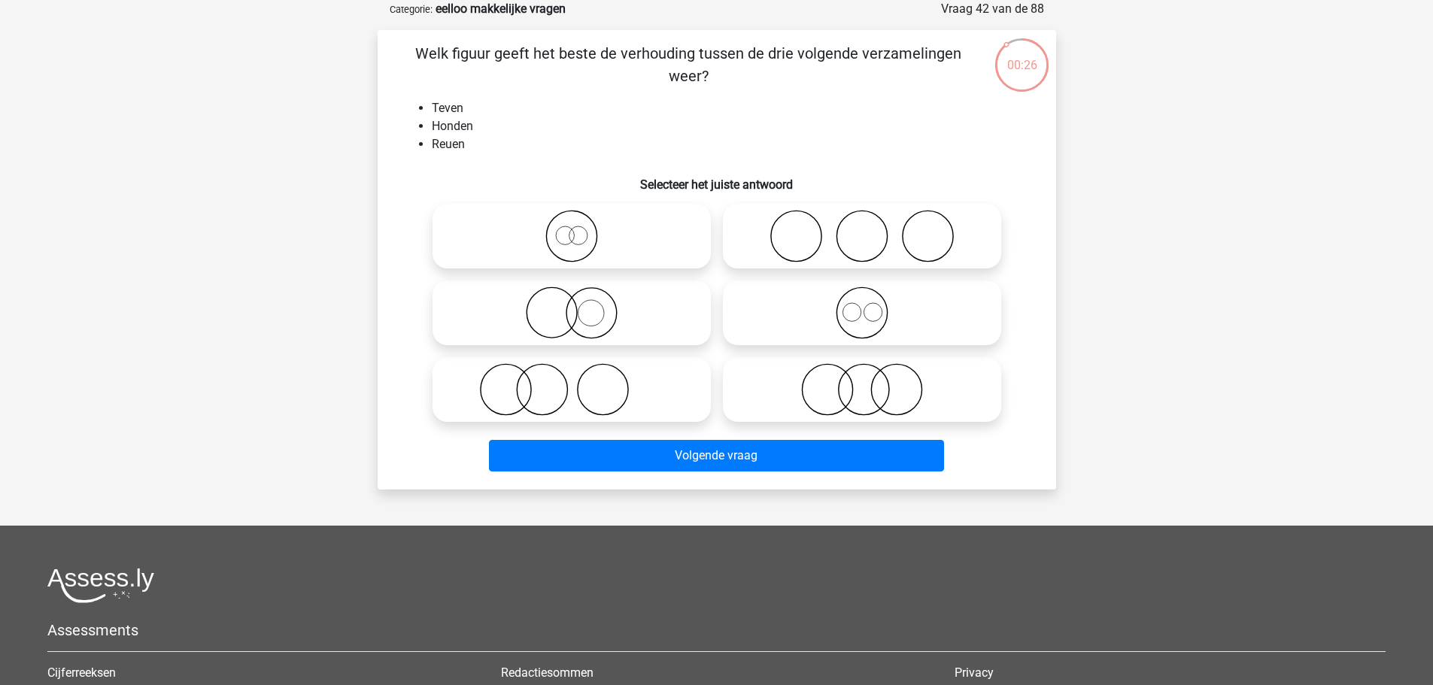
click at [884, 329] on icon at bounding box center [862, 313] width 266 height 53
click at [872, 305] on input "radio" at bounding box center [867, 301] width 10 height 10
radio input "true"
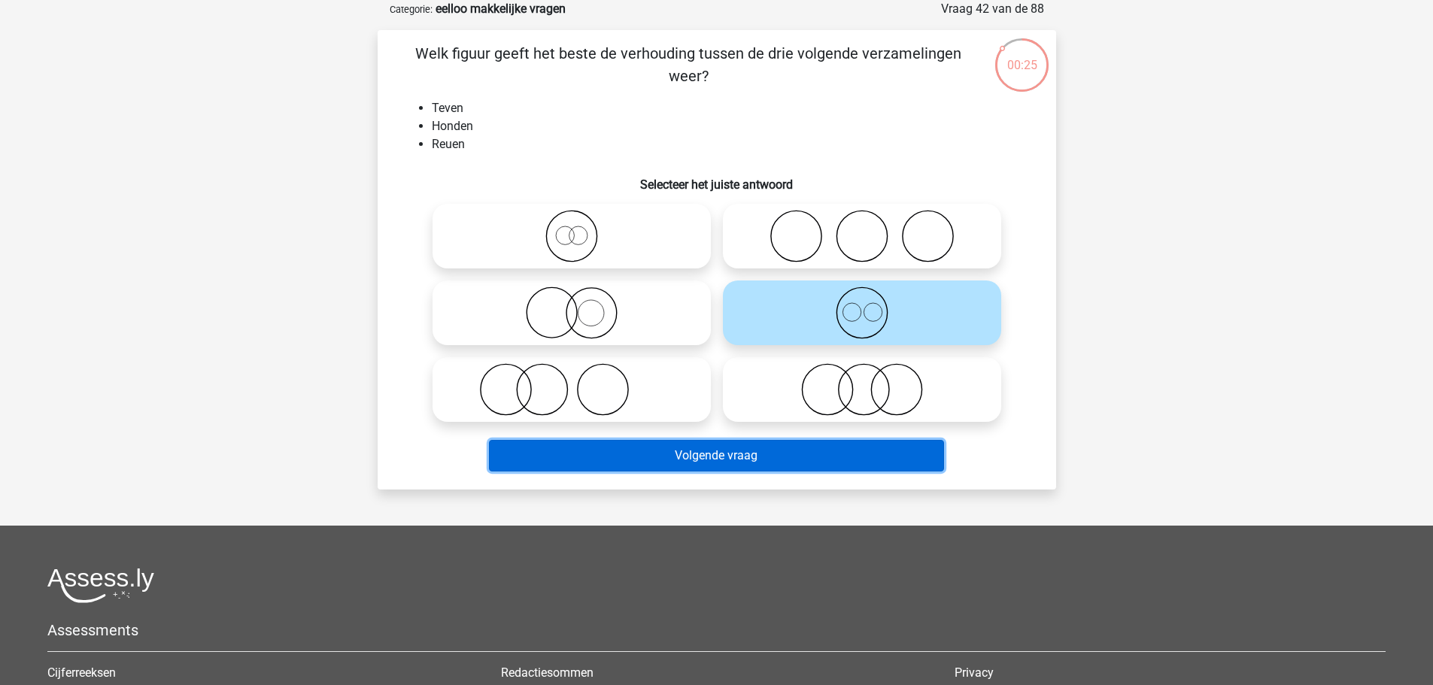
click at [810, 452] on button "Volgende vraag" at bounding box center [716, 456] width 455 height 32
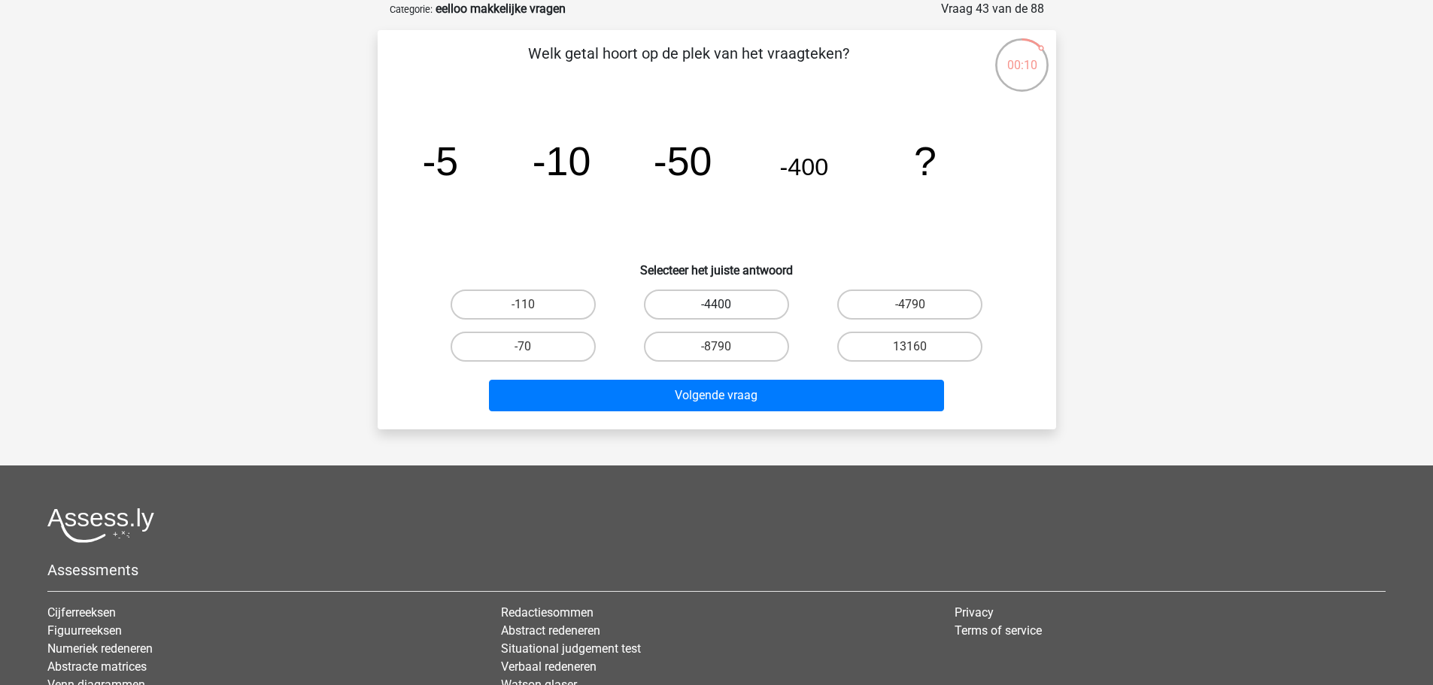
click at [749, 302] on label "-4400" at bounding box center [716, 305] width 145 height 30
click at [726, 305] on input "-4400" at bounding box center [721, 310] width 10 height 10
radio input "true"
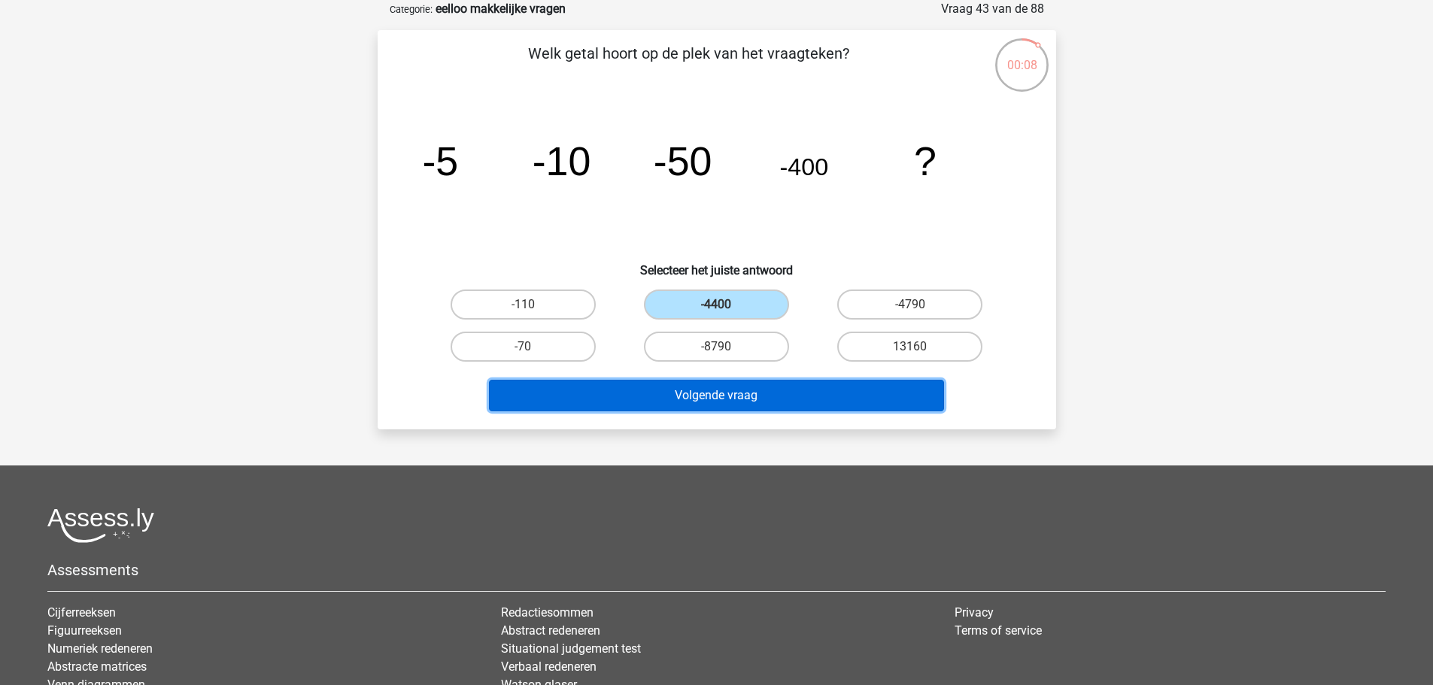
click at [868, 411] on button "Volgende vraag" at bounding box center [716, 396] width 455 height 32
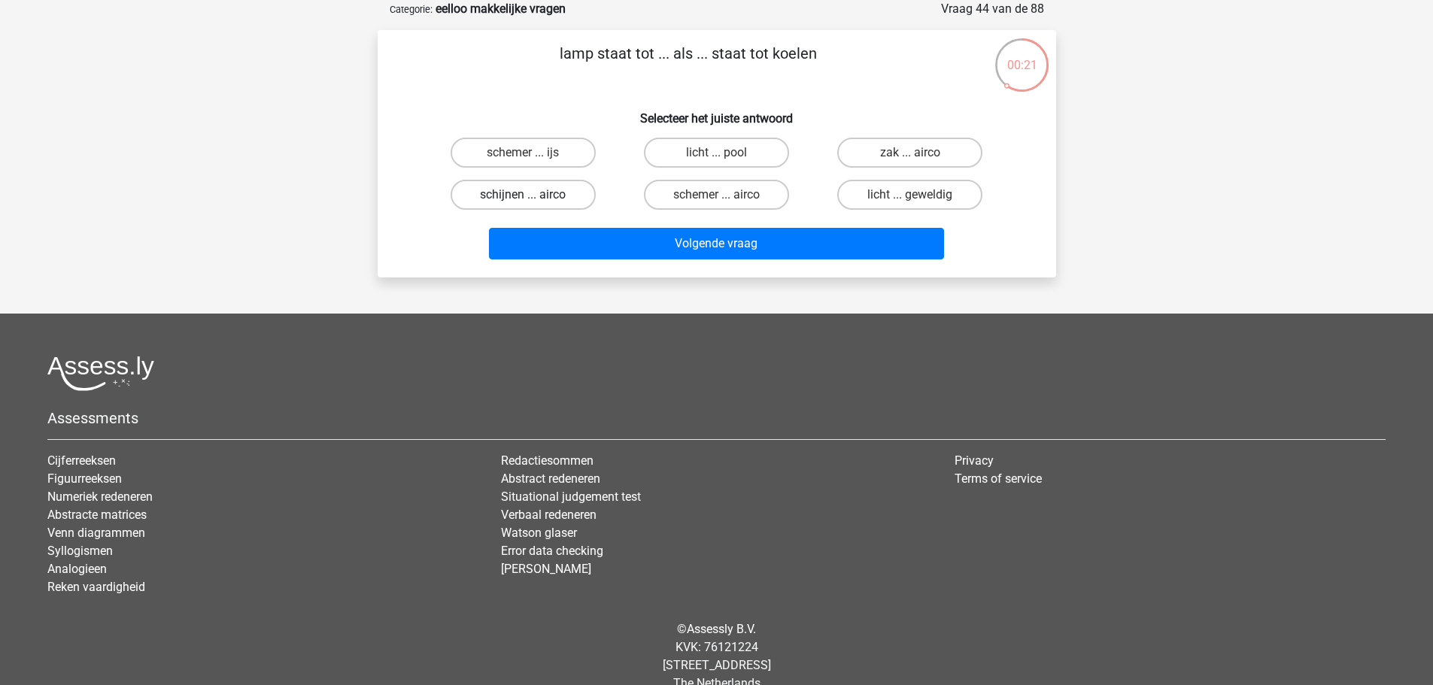
click at [555, 190] on label "schijnen ... airco" at bounding box center [523, 195] width 145 height 30
click at [533, 195] on input "schijnen ... airco" at bounding box center [528, 200] width 10 height 10
radio input "true"
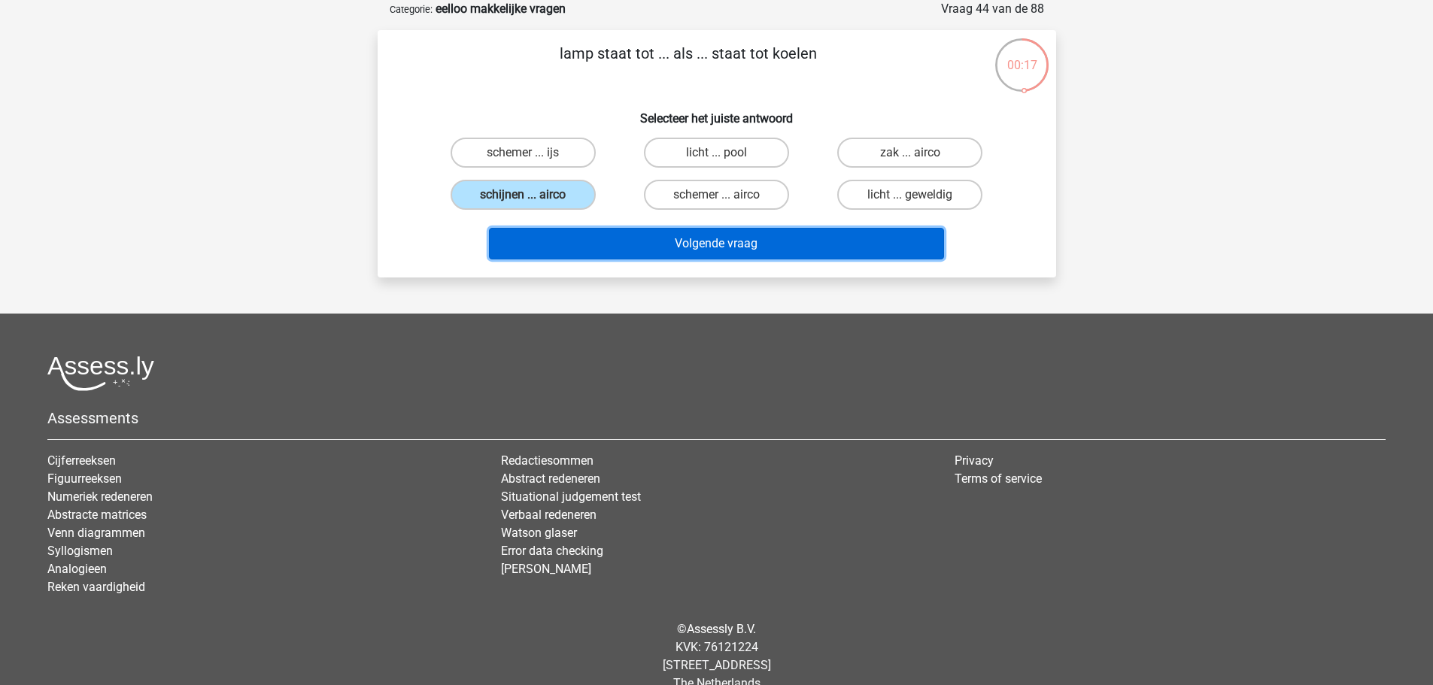
click at [574, 234] on button "Volgende vraag" at bounding box center [716, 244] width 455 height 32
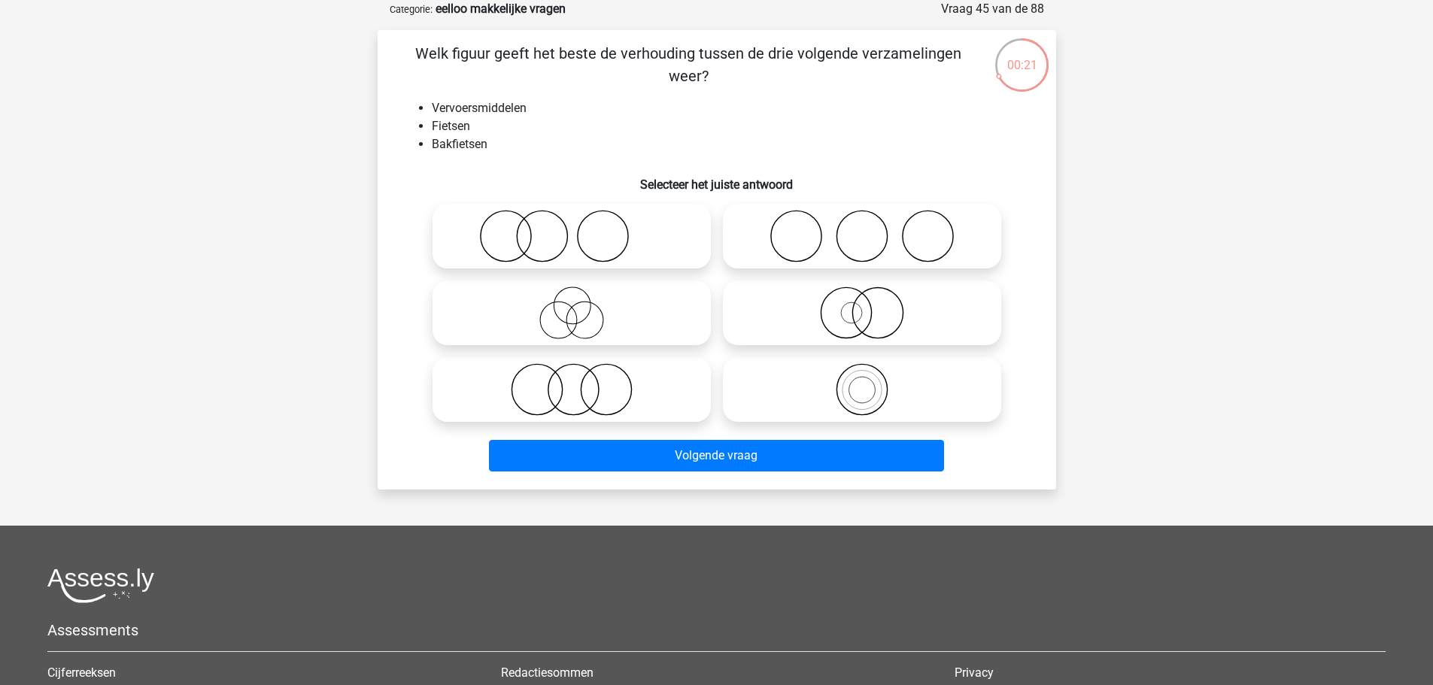
click at [887, 395] on circle at bounding box center [862, 390] width 50 height 50
click at [872, 382] on input "radio" at bounding box center [867, 377] width 10 height 10
radio input "true"
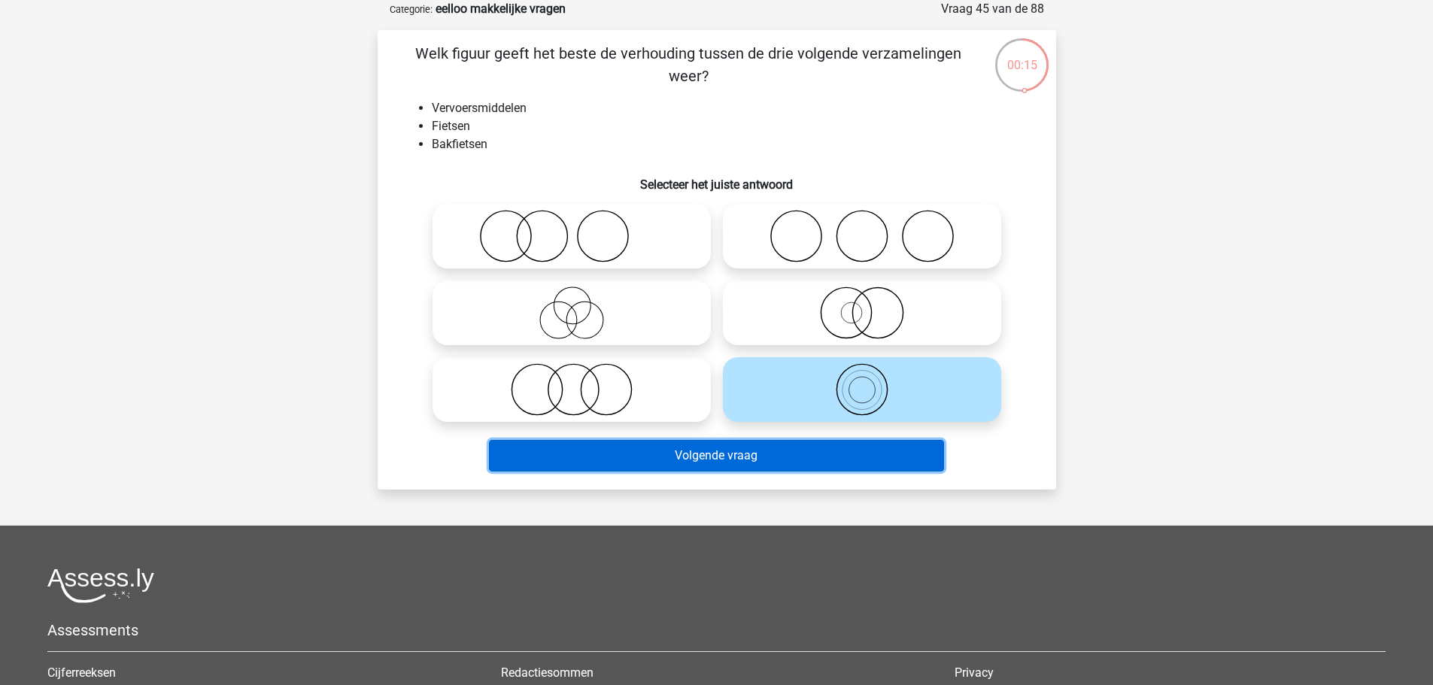
click at [905, 458] on button "Volgende vraag" at bounding box center [716, 456] width 455 height 32
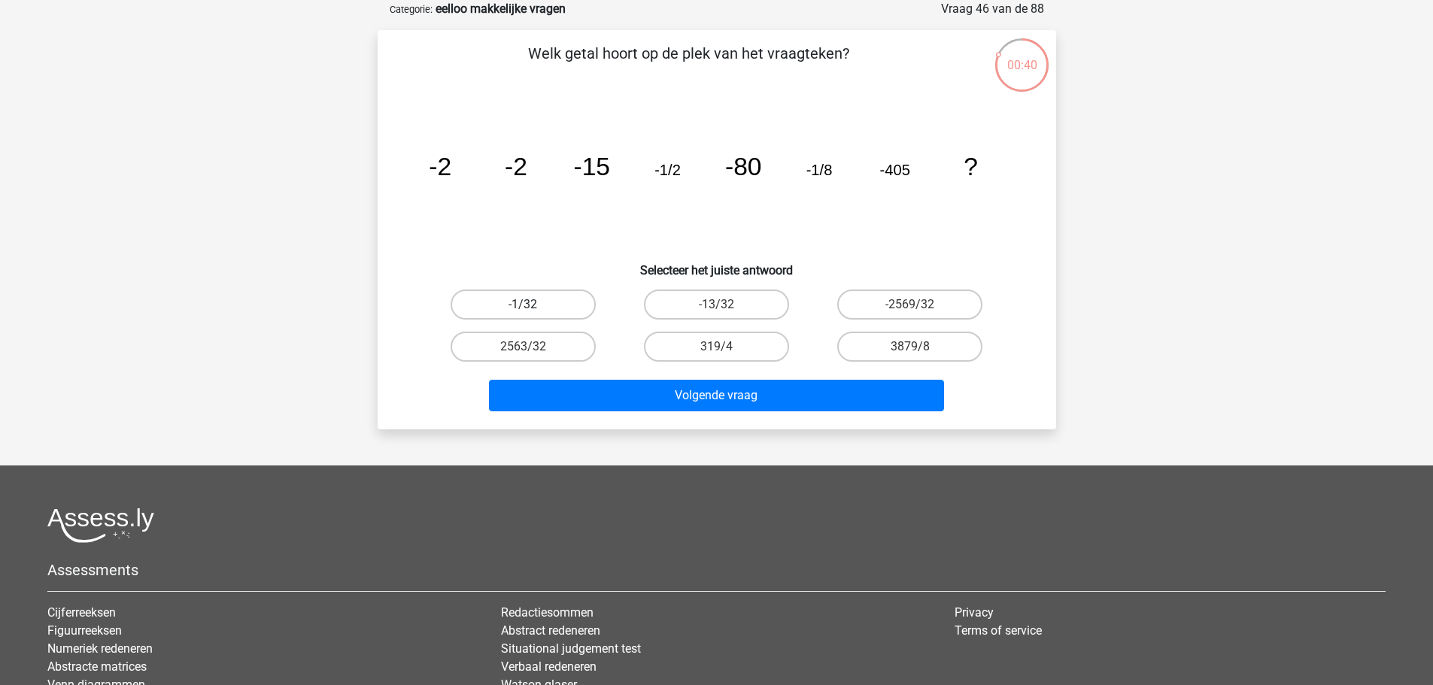
click at [509, 303] on label "-1/32" at bounding box center [523, 305] width 145 height 30
click at [523, 305] on input "-1/32" at bounding box center [528, 310] width 10 height 10
radio input "true"
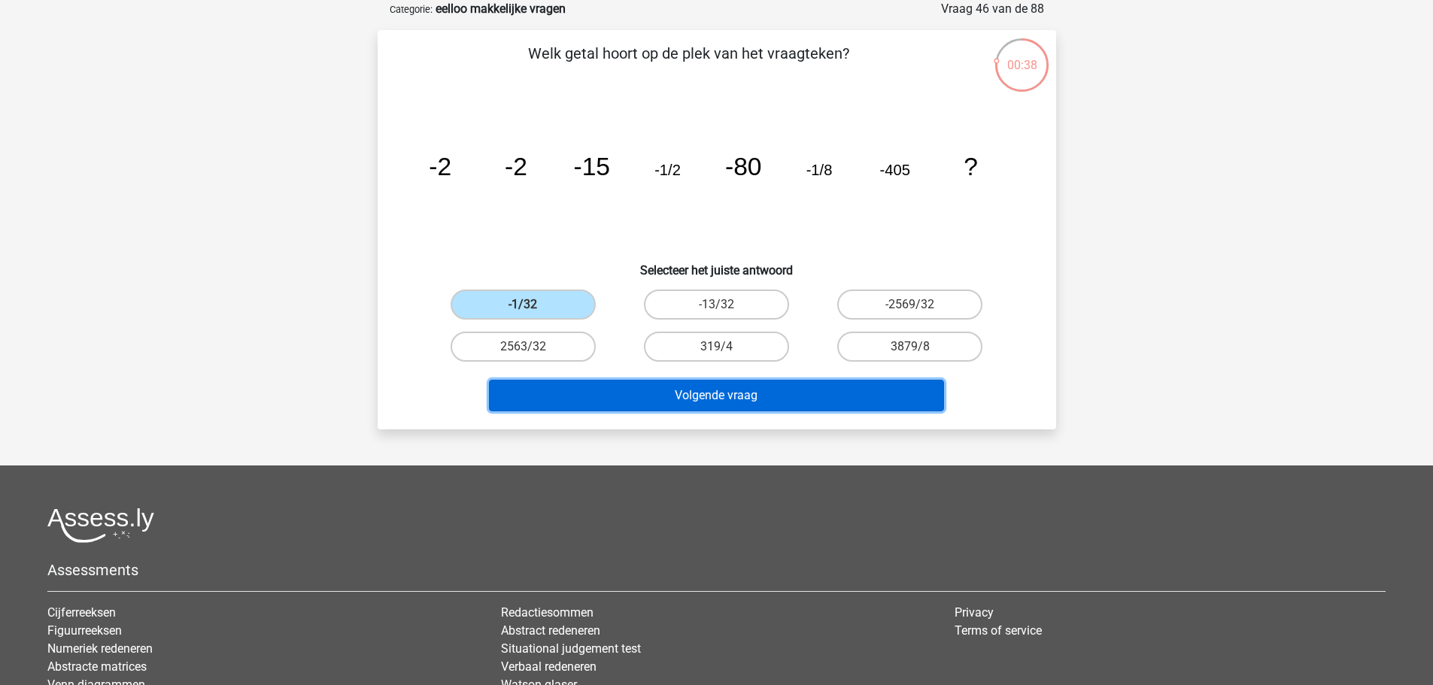
click at [722, 406] on button "Volgende vraag" at bounding box center [716, 396] width 455 height 32
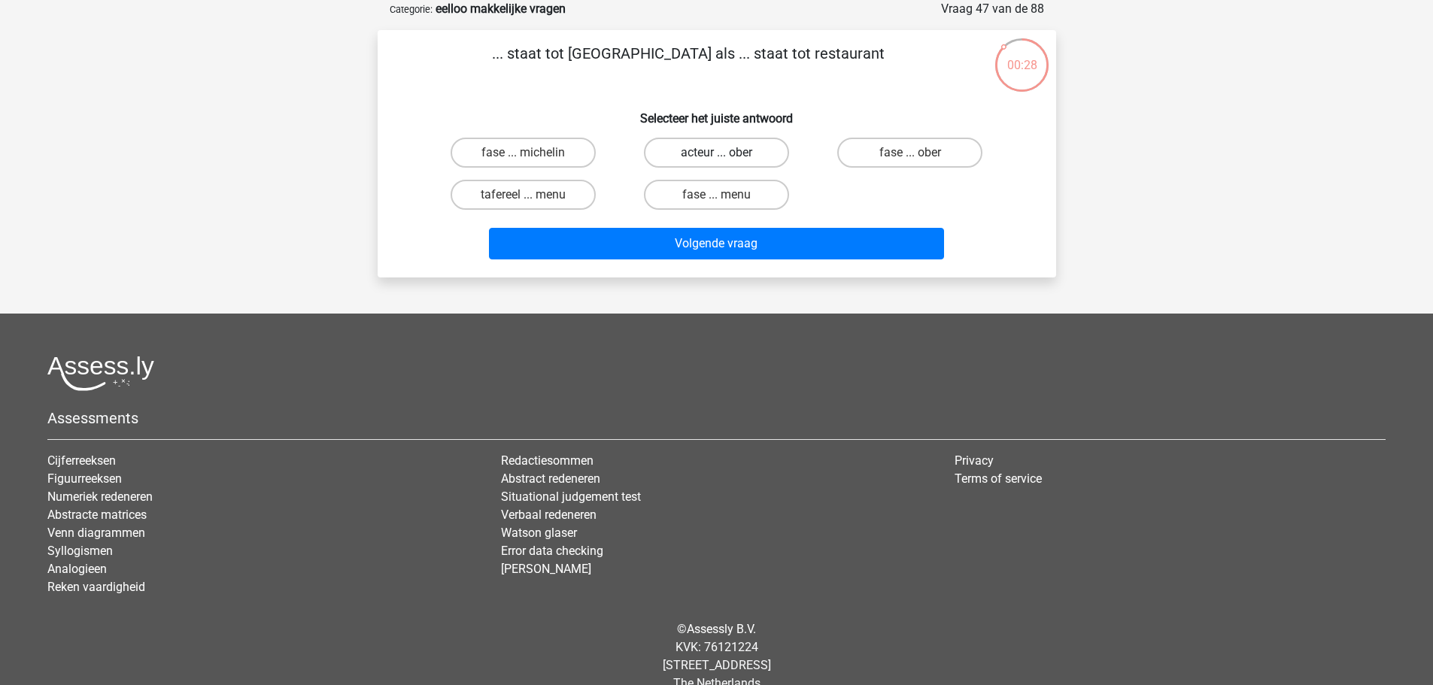
click at [733, 154] on label "acteur ... ober" at bounding box center [716, 153] width 145 height 30
click at [726, 154] on input "acteur ... ober" at bounding box center [721, 158] width 10 height 10
radio input "true"
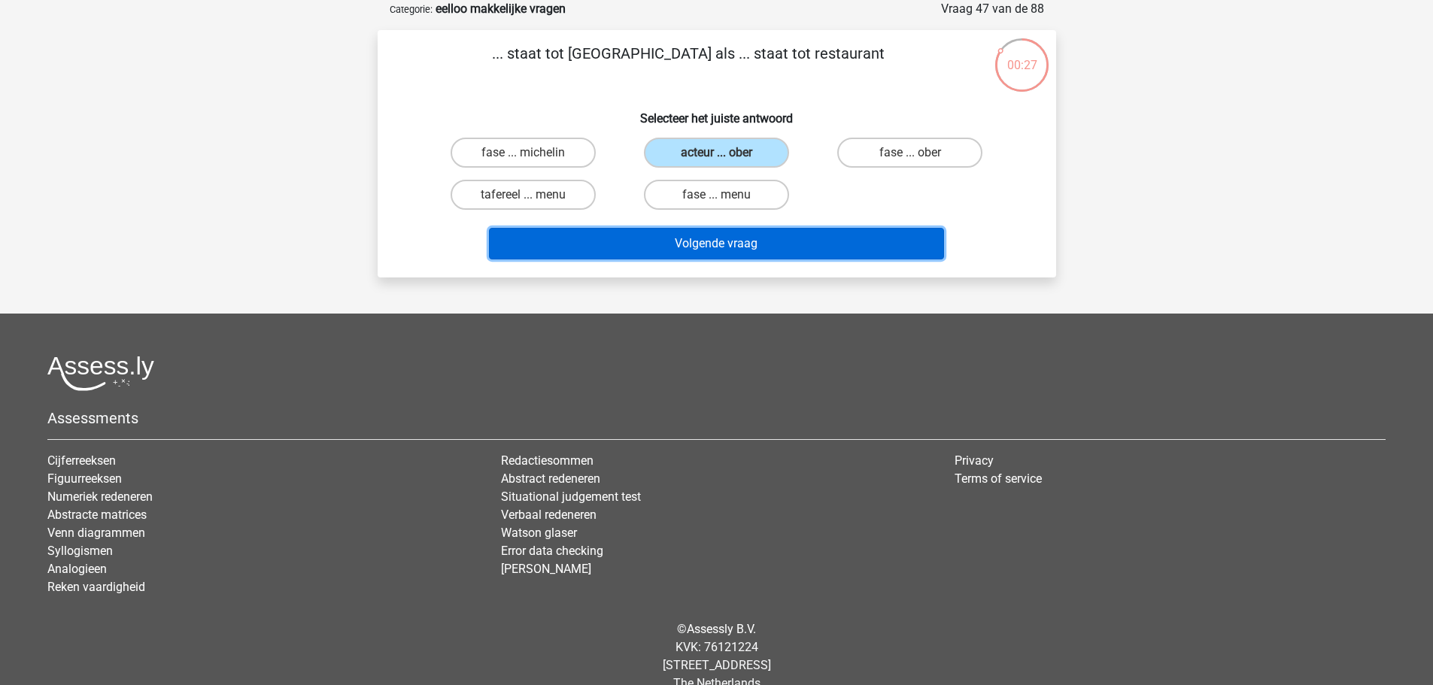
click at [749, 239] on button "Volgende vraag" at bounding box center [716, 244] width 455 height 32
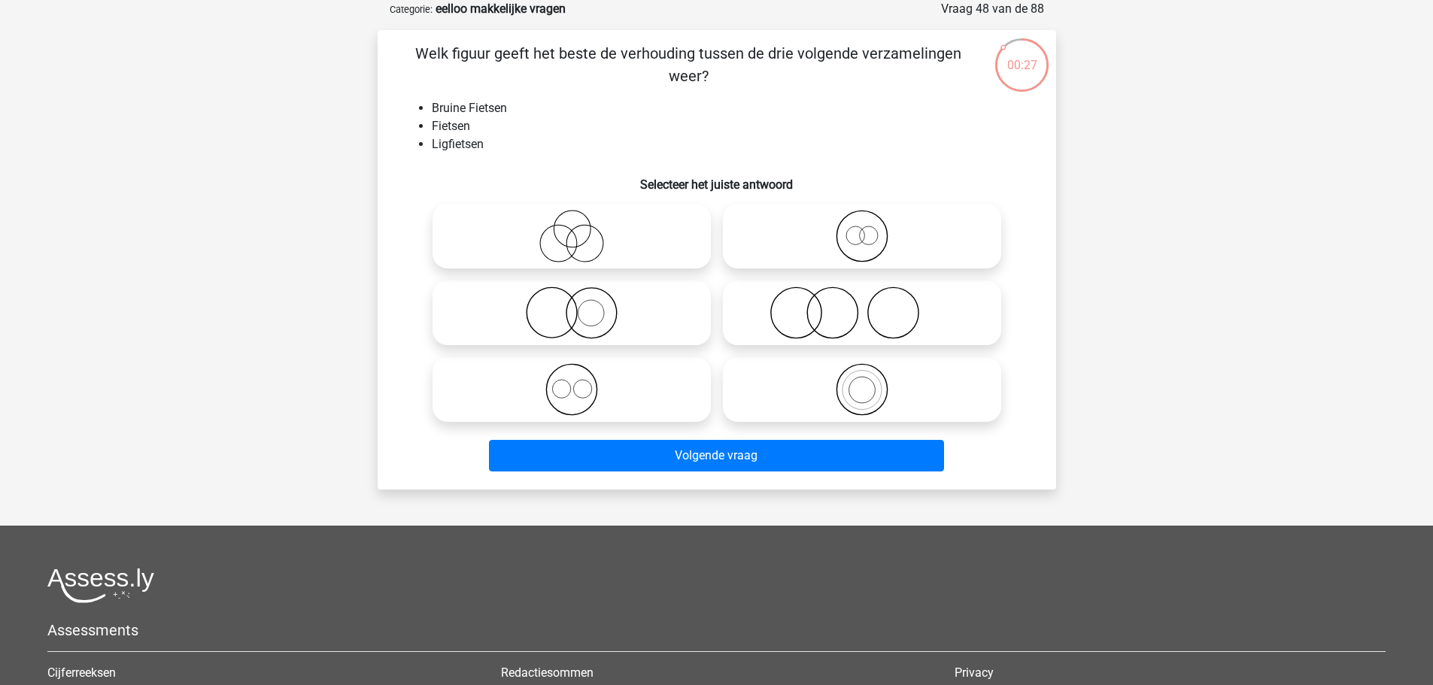
click at [861, 242] on circle at bounding box center [868, 235] width 18 height 18
click at [862, 229] on input "radio" at bounding box center [867, 224] width 10 height 10
radio input "true"
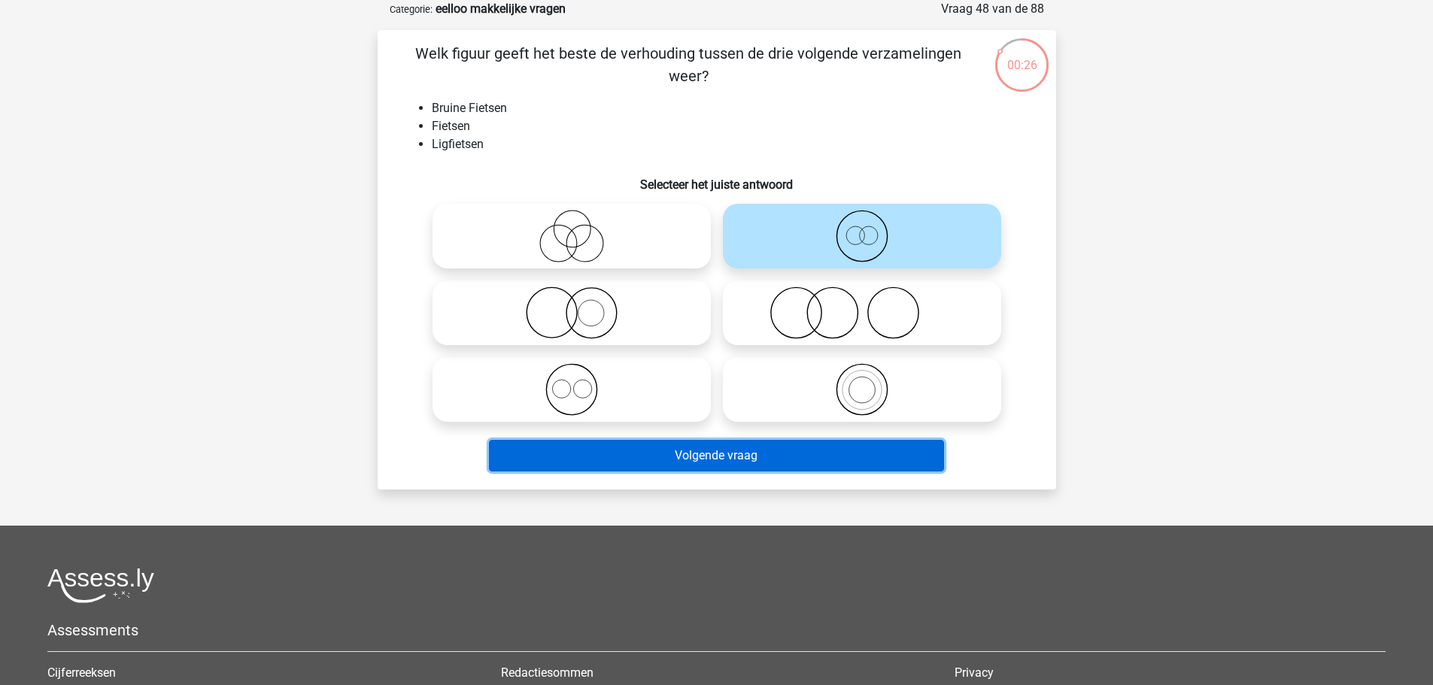
click at [793, 448] on button "Volgende vraag" at bounding box center [716, 456] width 455 height 32
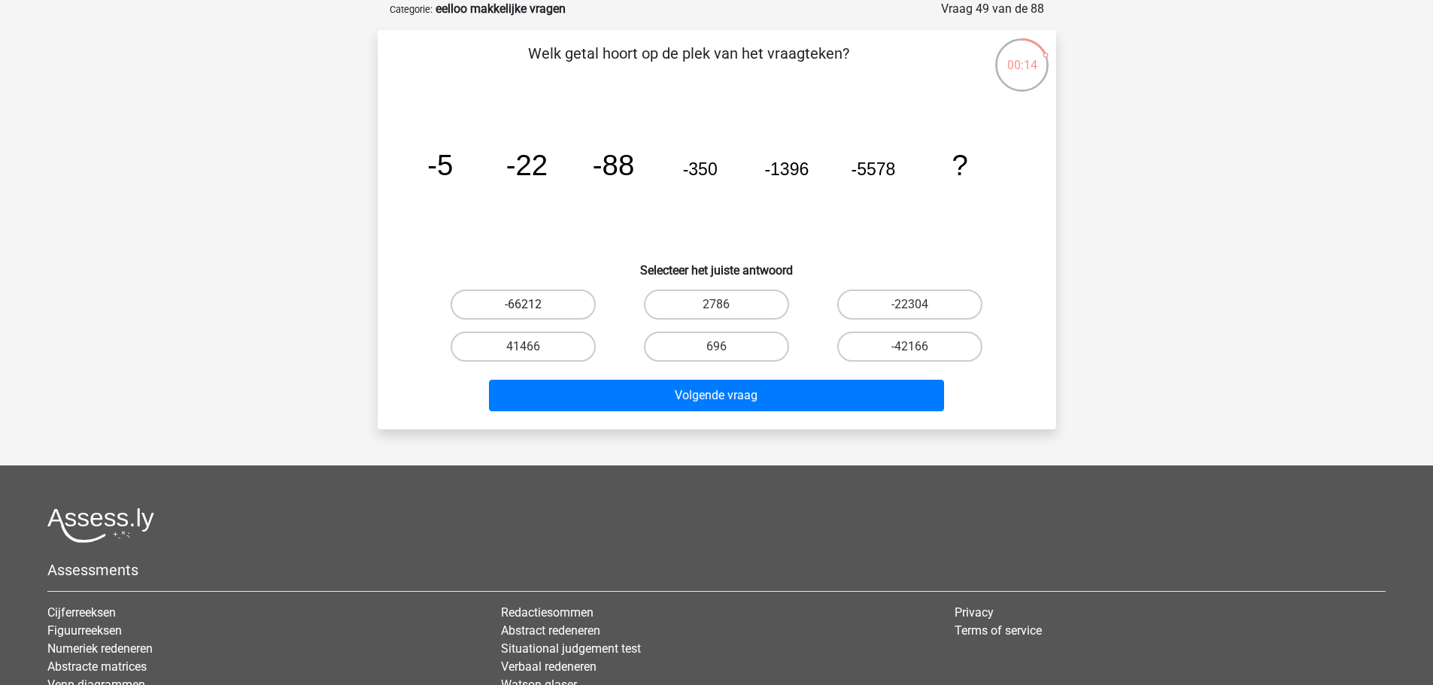
click at [545, 303] on label "-66212" at bounding box center [523, 305] width 145 height 30
click at [533, 305] on input "-66212" at bounding box center [528, 310] width 10 height 10
radio input "true"
click at [918, 297] on label "-22304" at bounding box center [909, 305] width 145 height 30
click at [918, 305] on input "-22304" at bounding box center [915, 310] width 10 height 10
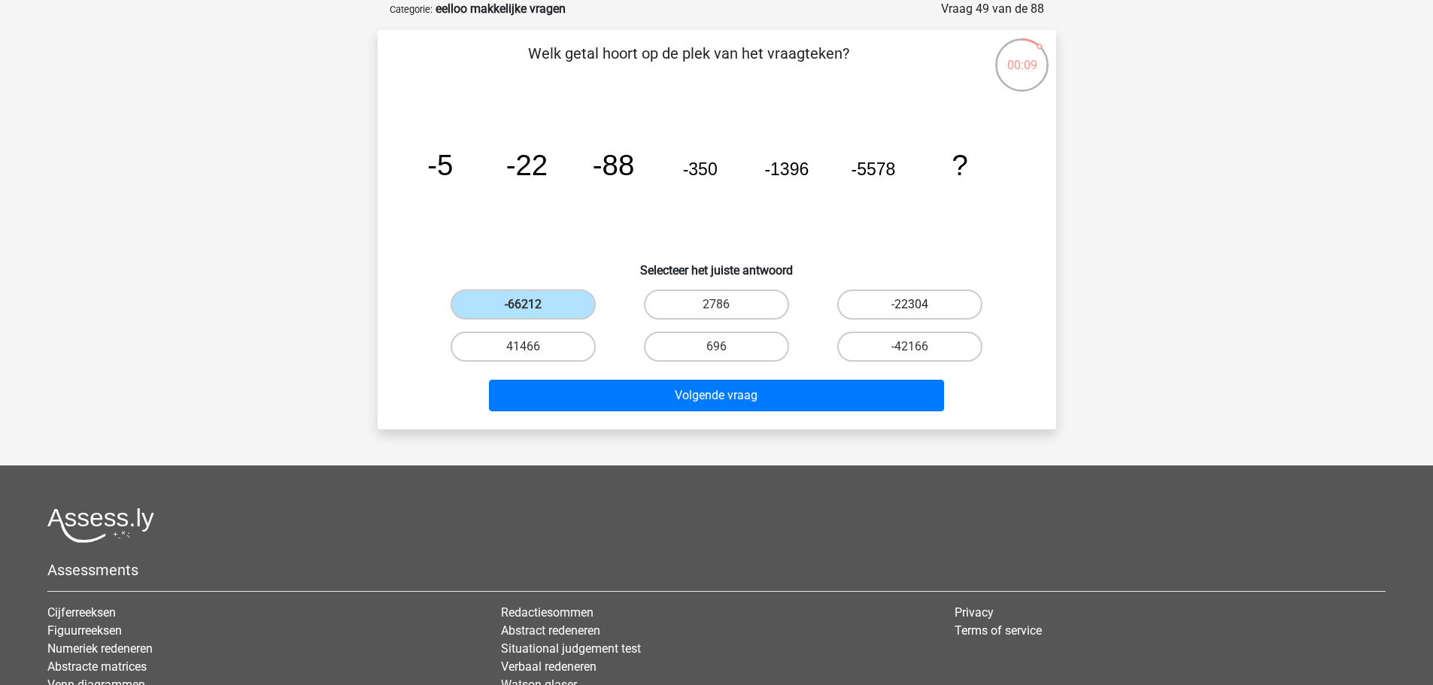
radio input "true"
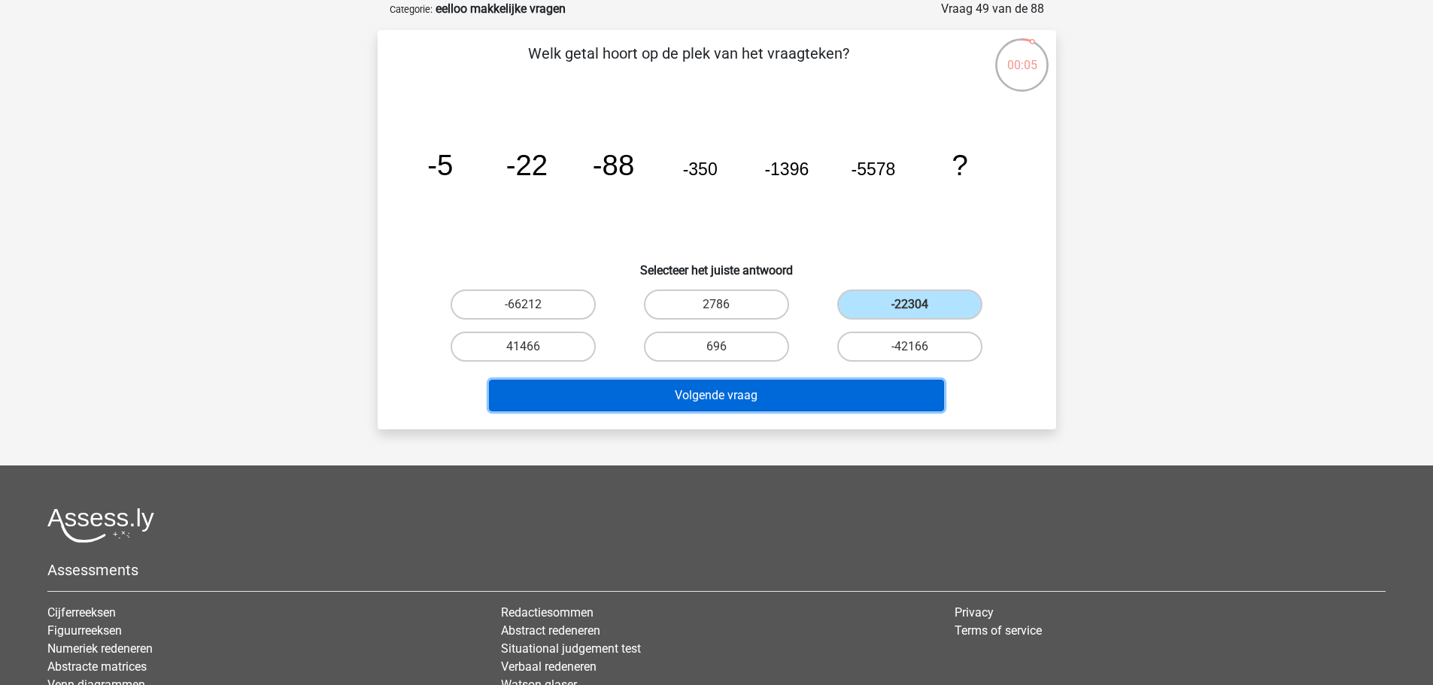
click at [903, 399] on button "Volgende vraag" at bounding box center [716, 396] width 455 height 32
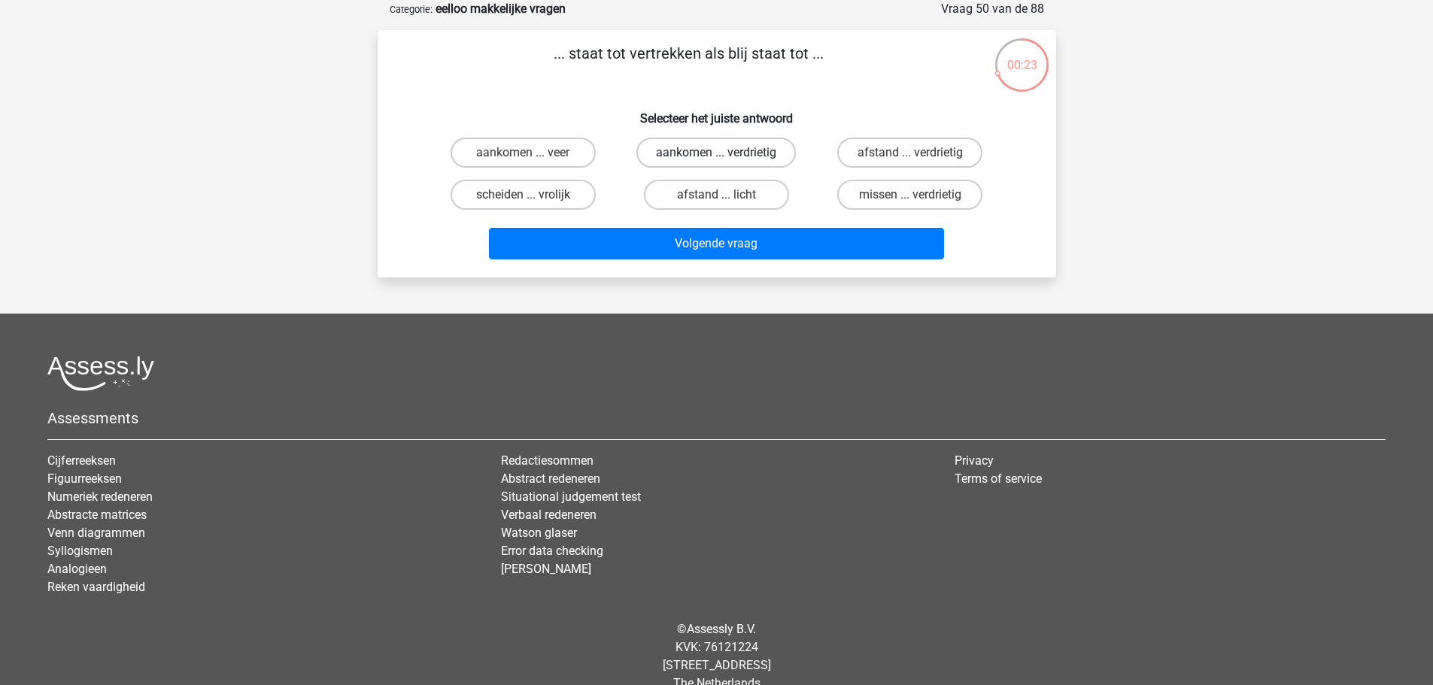
click at [752, 150] on label "aankomen ... verdrietig" at bounding box center [715, 153] width 159 height 30
click at [726, 153] on input "aankomen ... verdrietig" at bounding box center [721, 158] width 10 height 10
radio input "true"
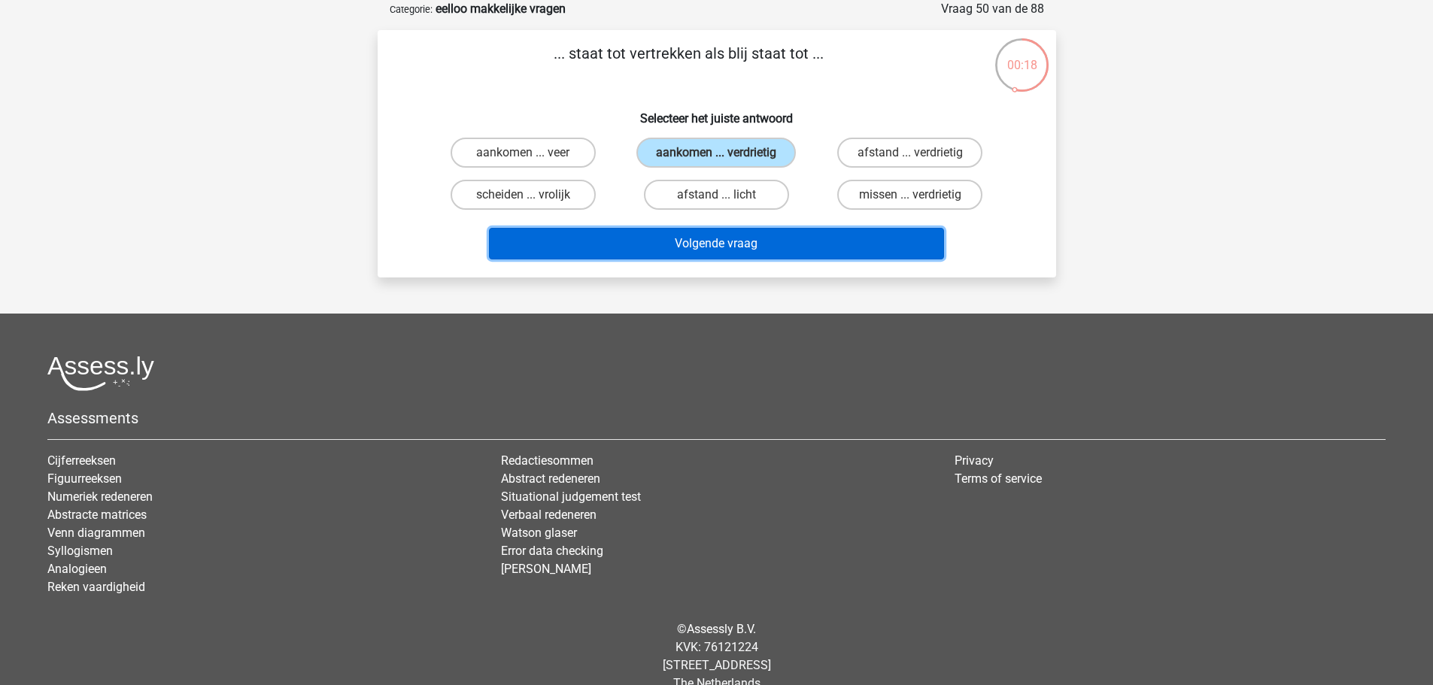
click at [783, 243] on button "Volgende vraag" at bounding box center [716, 244] width 455 height 32
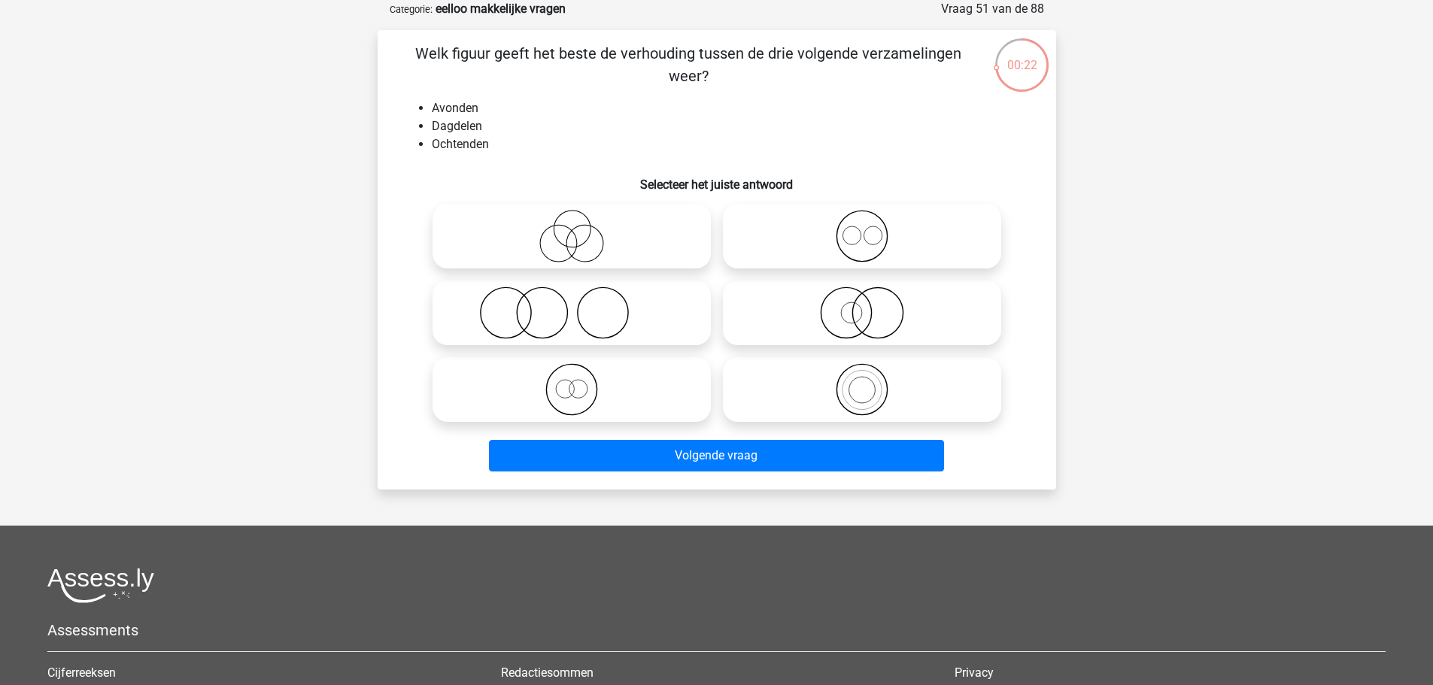
click at [875, 255] on icon at bounding box center [862, 236] width 266 height 53
click at [872, 229] on input "radio" at bounding box center [867, 224] width 10 height 10
radio input "true"
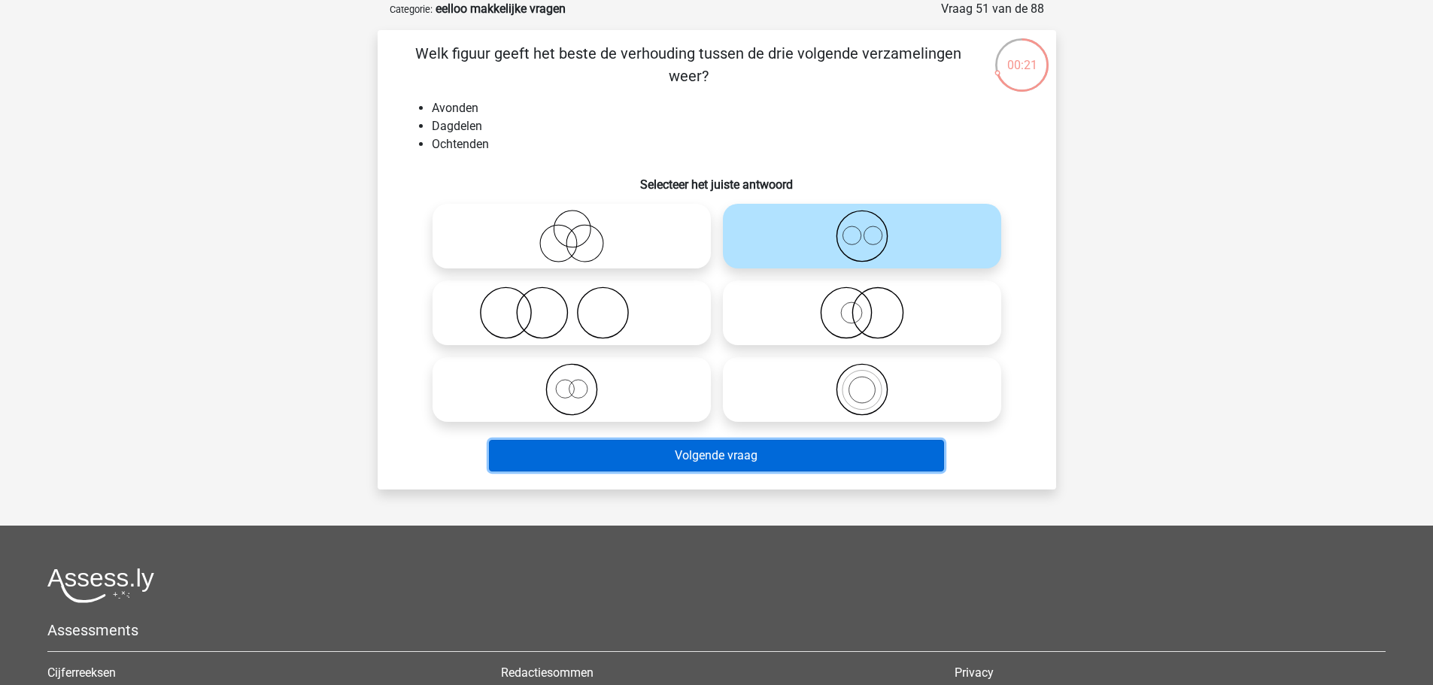
click at [850, 461] on button "Volgende vraag" at bounding box center [716, 456] width 455 height 32
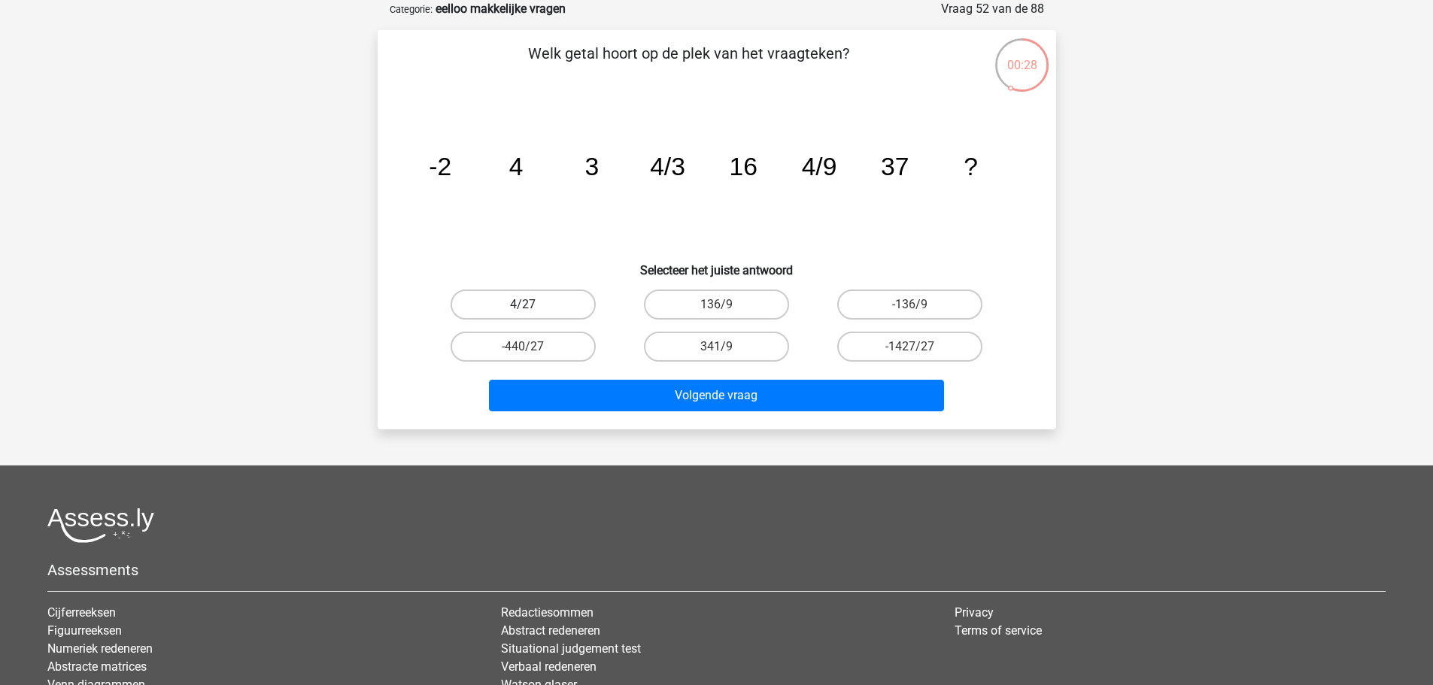
click at [557, 301] on label "4/27" at bounding box center [523, 305] width 145 height 30
click at [533, 305] on input "4/27" at bounding box center [528, 310] width 10 height 10
radio input "true"
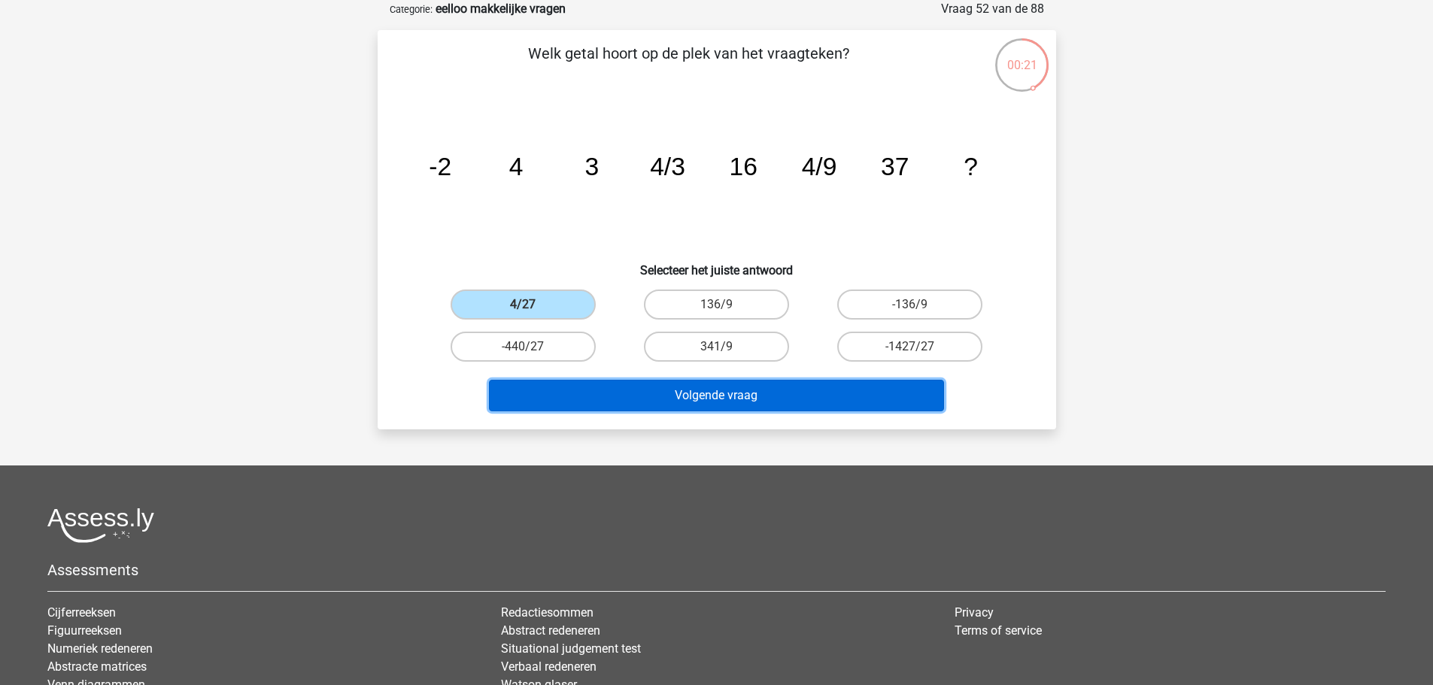
click at [758, 405] on button "Volgende vraag" at bounding box center [716, 396] width 455 height 32
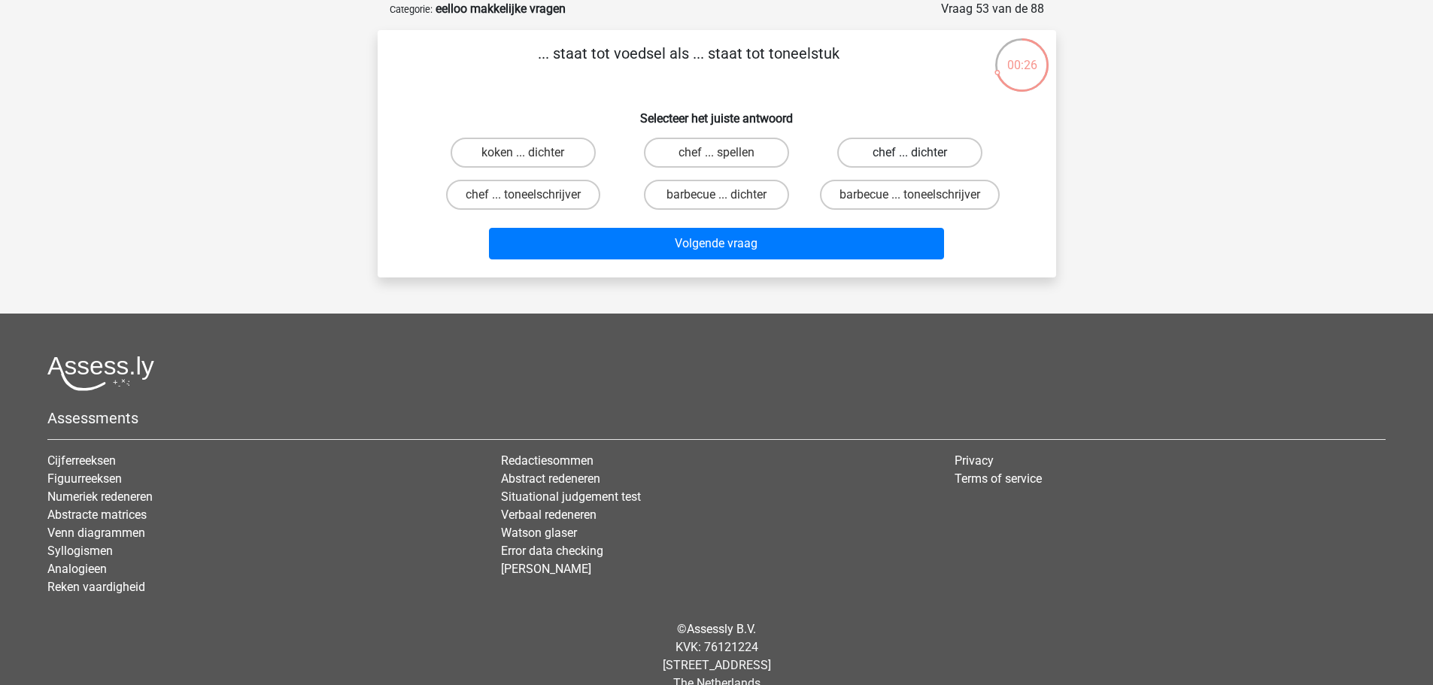
click at [926, 159] on label "chef ... dichter" at bounding box center [909, 153] width 145 height 30
click at [920, 159] on input "chef ... dichter" at bounding box center [915, 158] width 10 height 10
radio input "true"
click at [556, 192] on label "chef ... toneelschrijver" at bounding box center [523, 195] width 154 height 30
click at [533, 195] on input "chef ... toneelschrijver" at bounding box center [528, 200] width 10 height 10
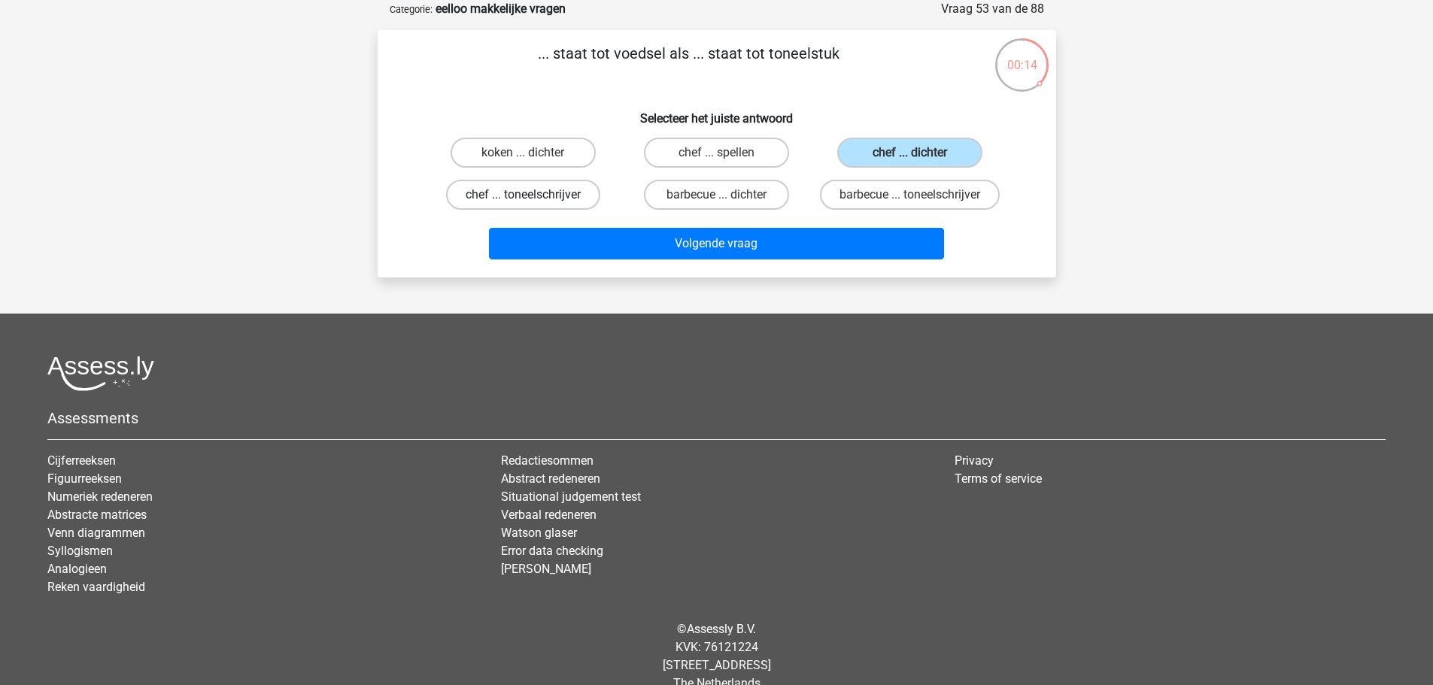
radio input "true"
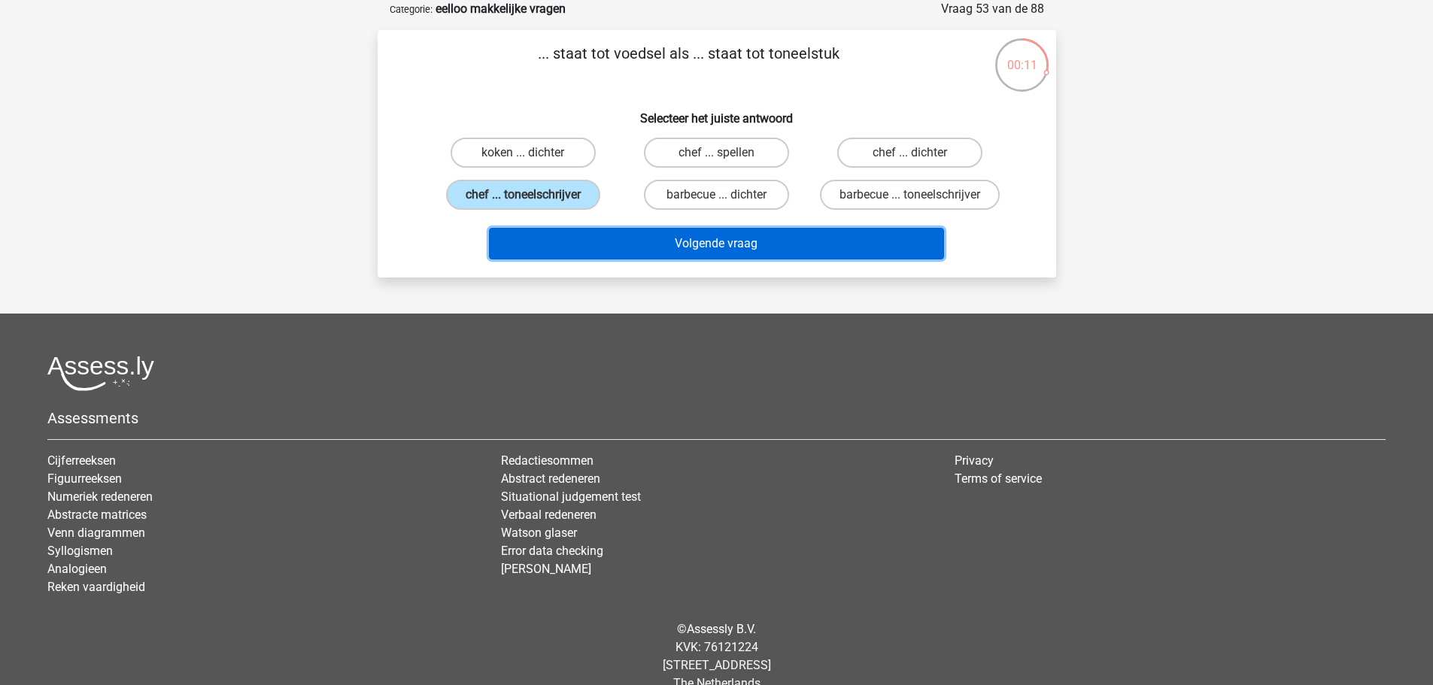
click at [719, 260] on button "Volgende vraag" at bounding box center [716, 244] width 455 height 32
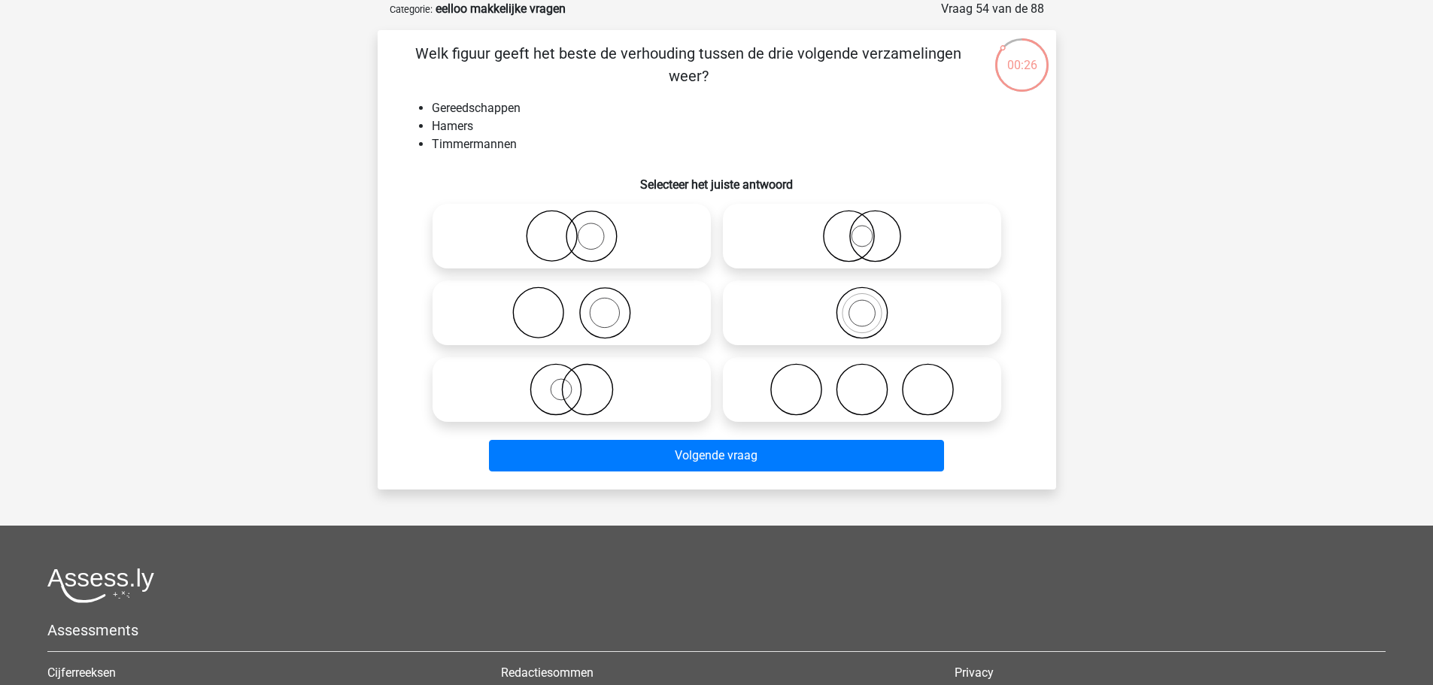
click at [664, 318] on icon at bounding box center [572, 313] width 266 height 53
click at [582, 305] on input "radio" at bounding box center [577, 301] width 10 height 10
radio input "true"
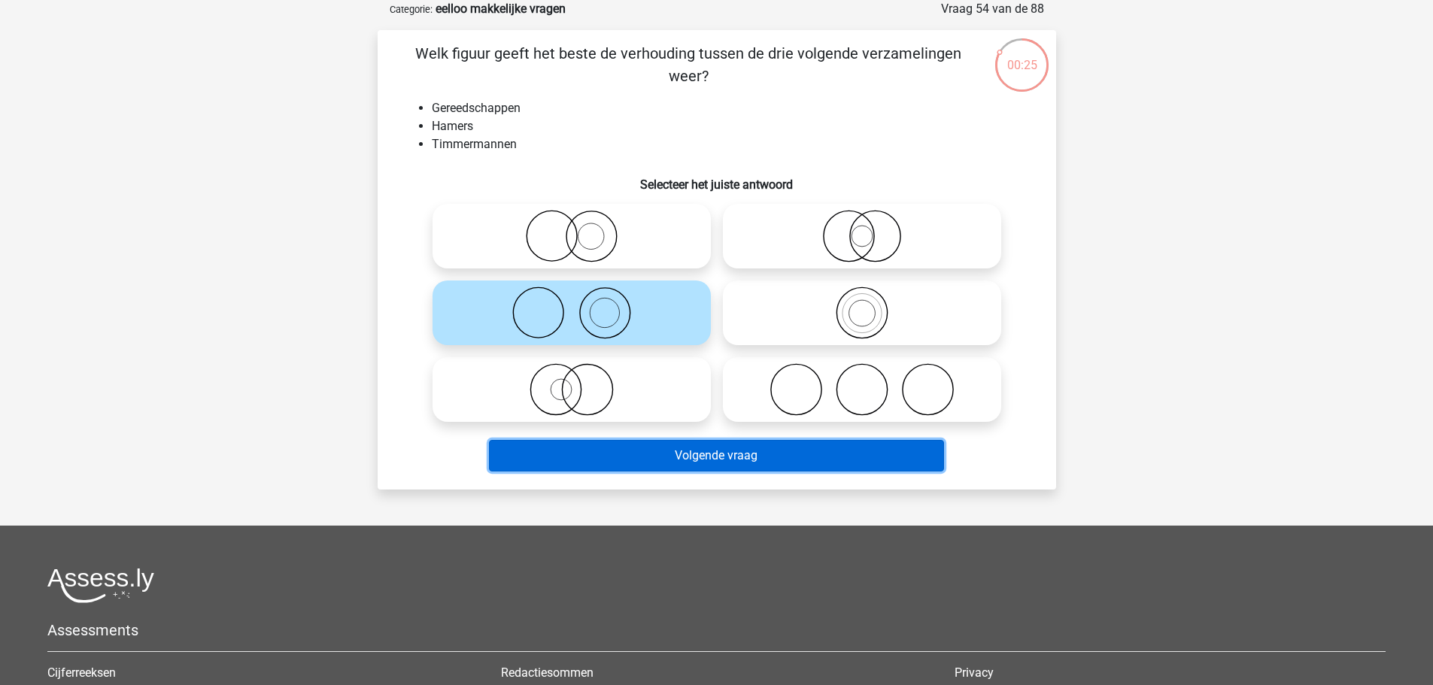
click at [809, 454] on button "Volgende vraag" at bounding box center [716, 456] width 455 height 32
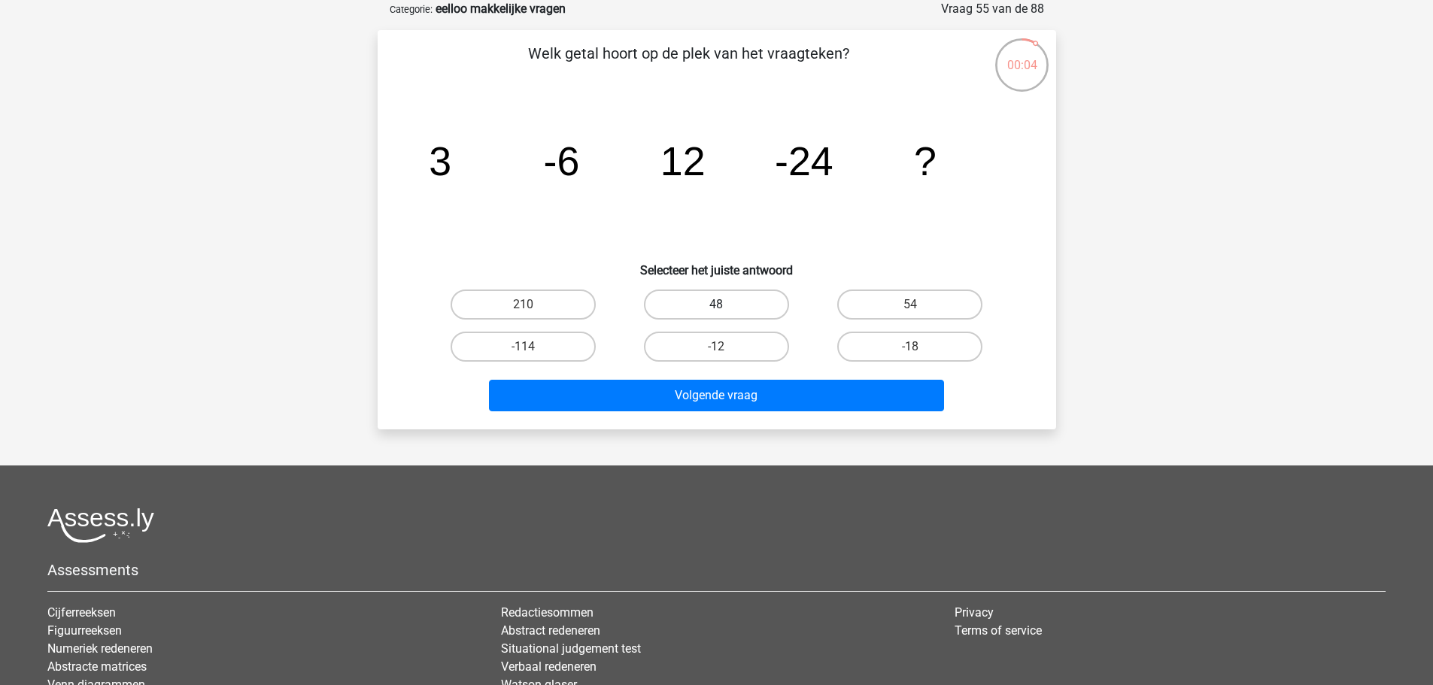
click at [758, 308] on label "48" at bounding box center [716, 305] width 145 height 30
click at [726, 308] on input "48" at bounding box center [721, 310] width 10 height 10
radio input "true"
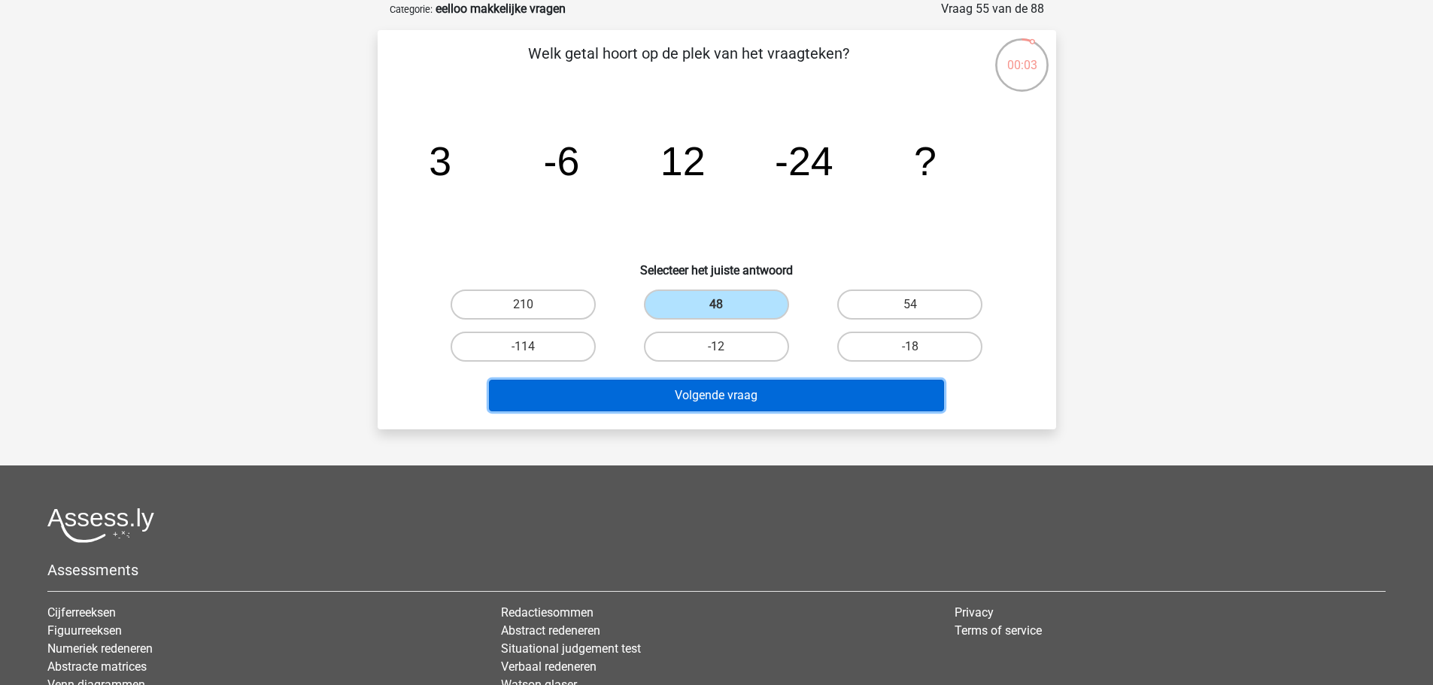
click at [817, 385] on button "Volgende vraag" at bounding box center [716, 396] width 455 height 32
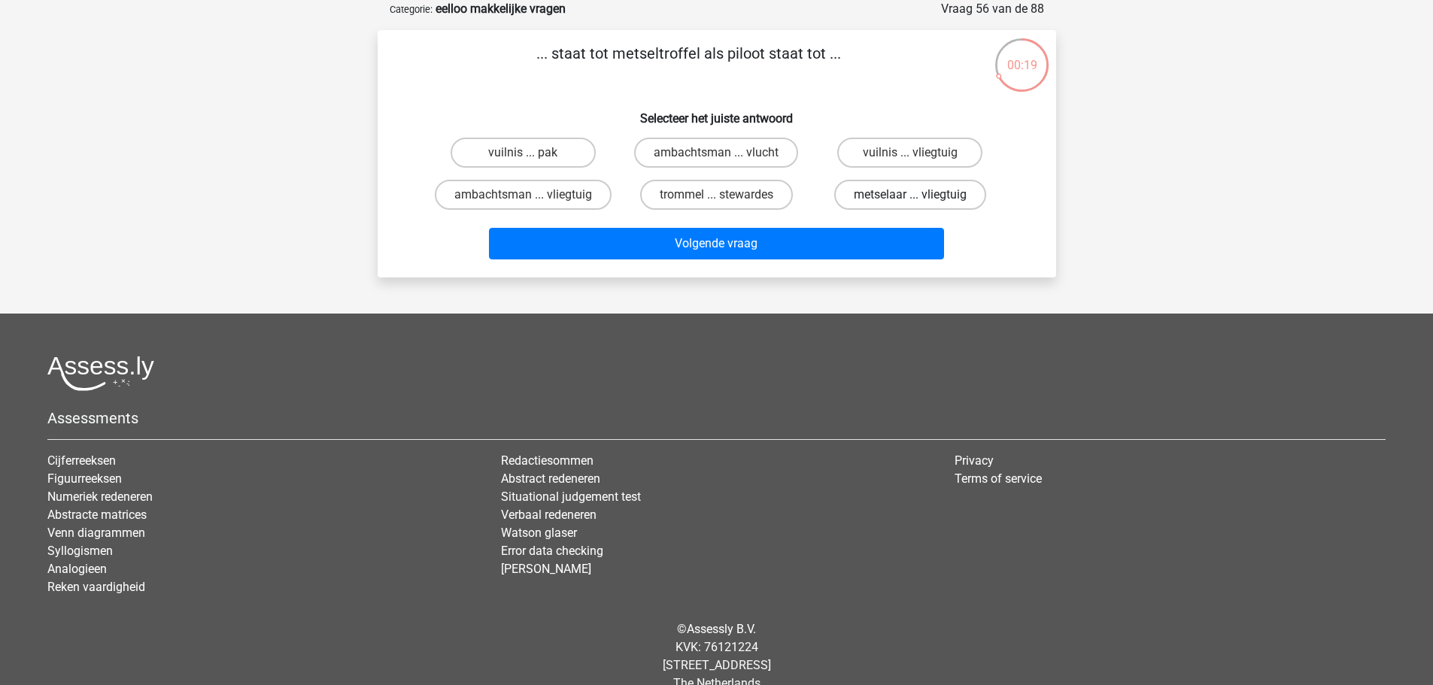
click at [918, 194] on label "metselaar ... vliegtuig" at bounding box center [910, 195] width 152 height 30
click at [918, 195] on input "metselaar ... vliegtuig" at bounding box center [915, 200] width 10 height 10
radio input "true"
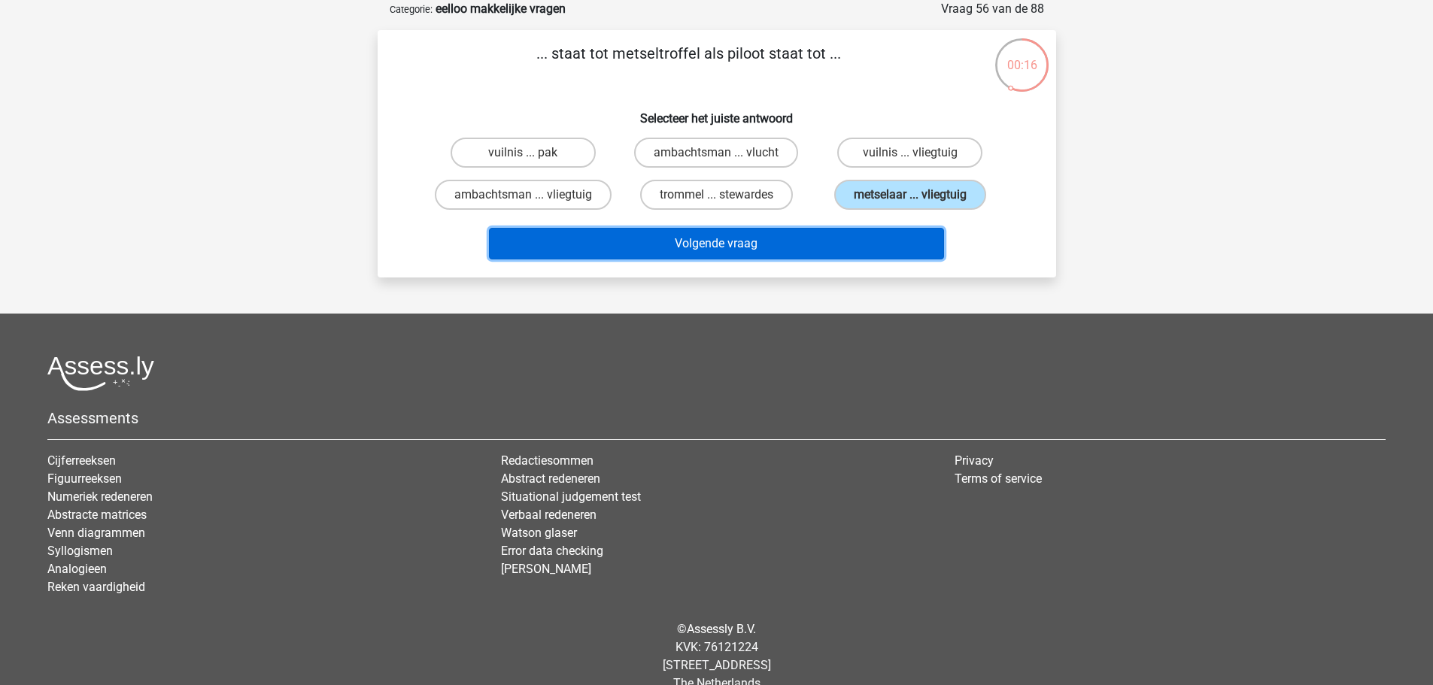
click at [915, 245] on button "Volgende vraag" at bounding box center [716, 244] width 455 height 32
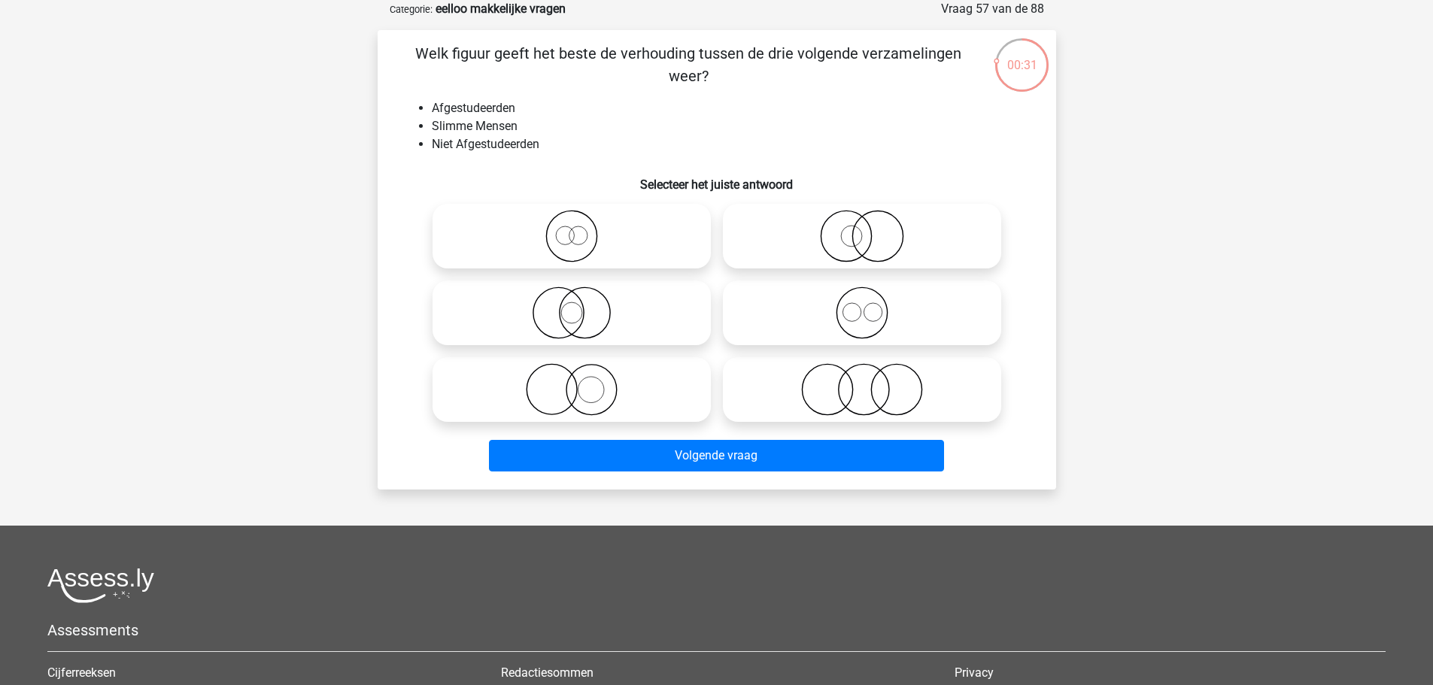
click at [927, 362] on label at bounding box center [862, 389] width 278 height 65
click at [872, 372] on input "radio" at bounding box center [867, 377] width 10 height 10
radio input "true"
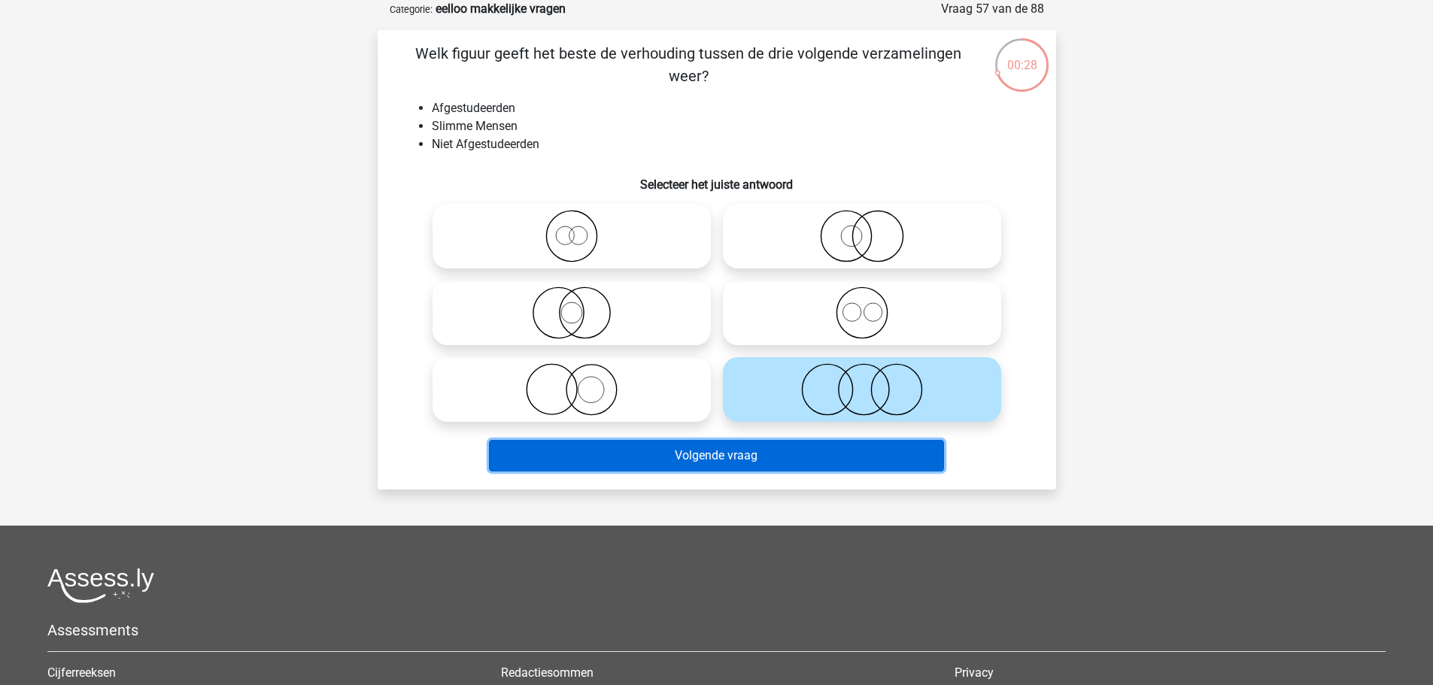
click at [855, 457] on button "Volgende vraag" at bounding box center [716, 456] width 455 height 32
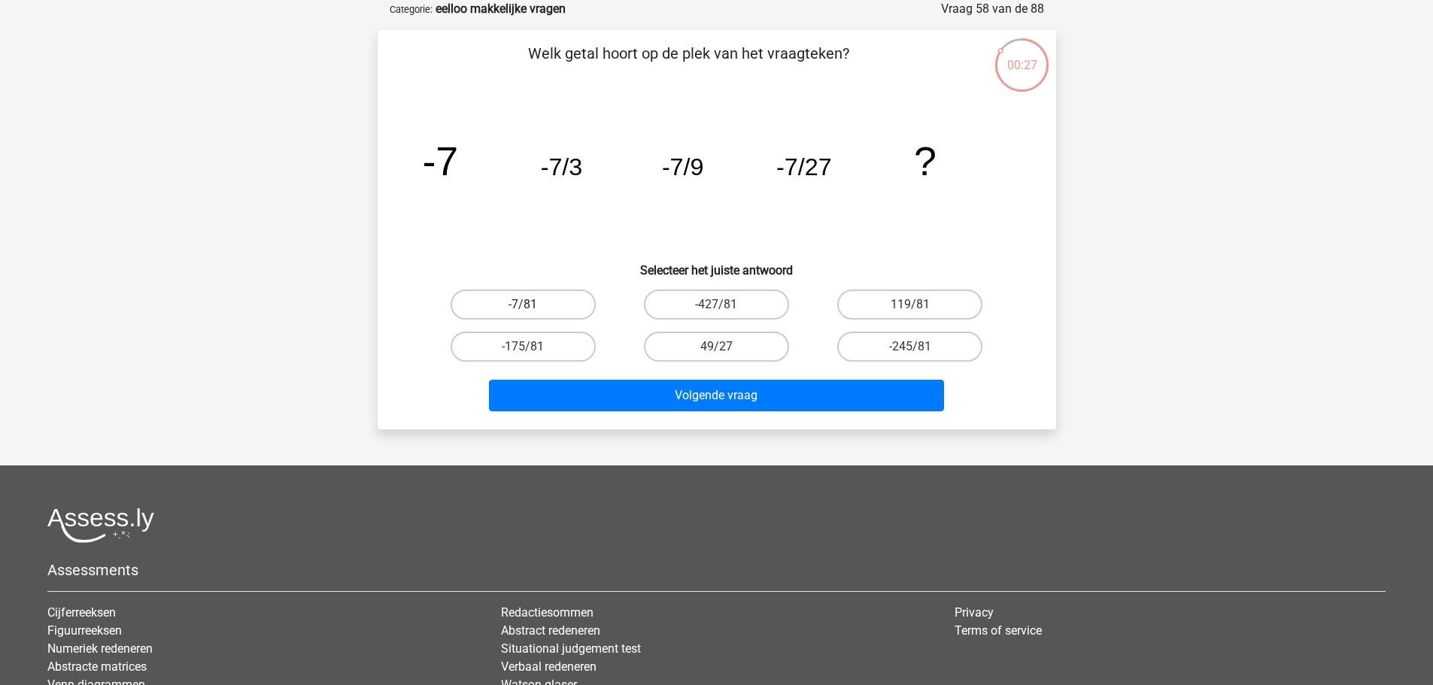
click at [554, 299] on label "-7/81" at bounding box center [523, 305] width 145 height 30
click at [533, 305] on input "-7/81" at bounding box center [528, 310] width 10 height 10
radio input "true"
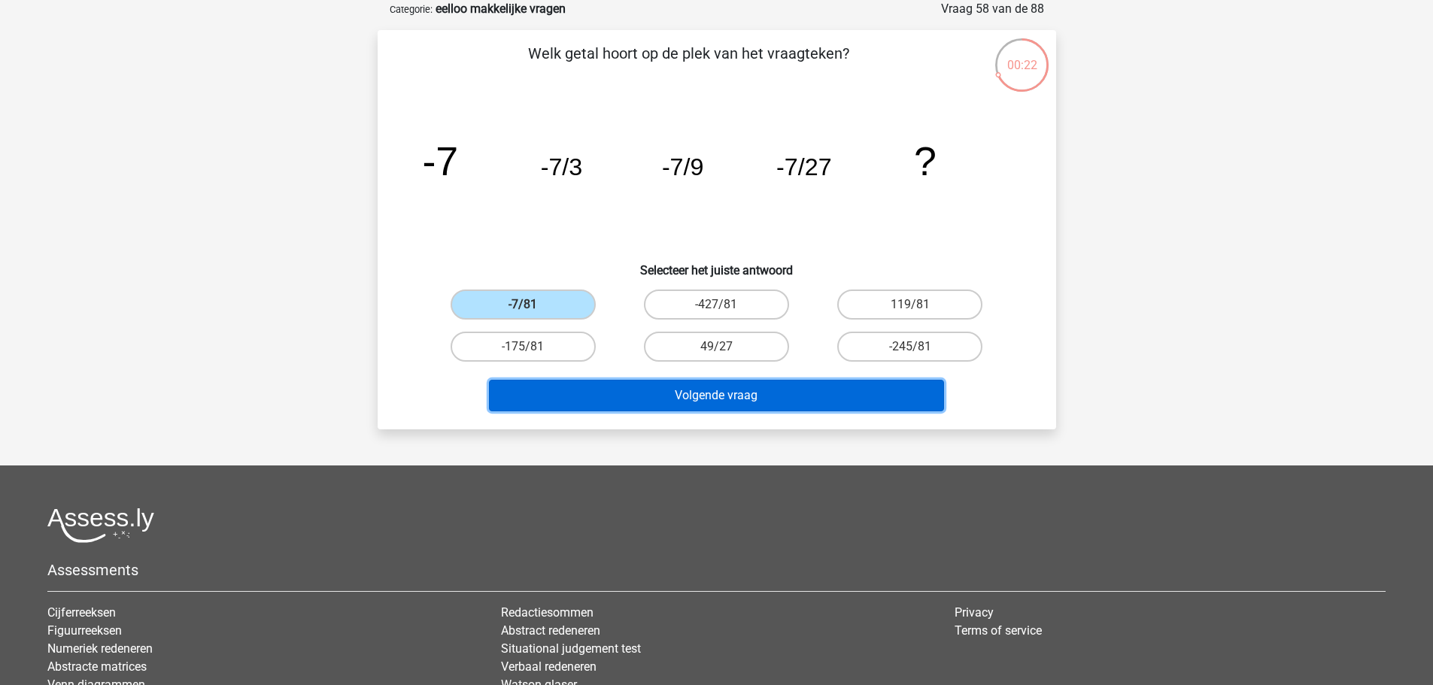
click at [892, 389] on button "Volgende vraag" at bounding box center [716, 396] width 455 height 32
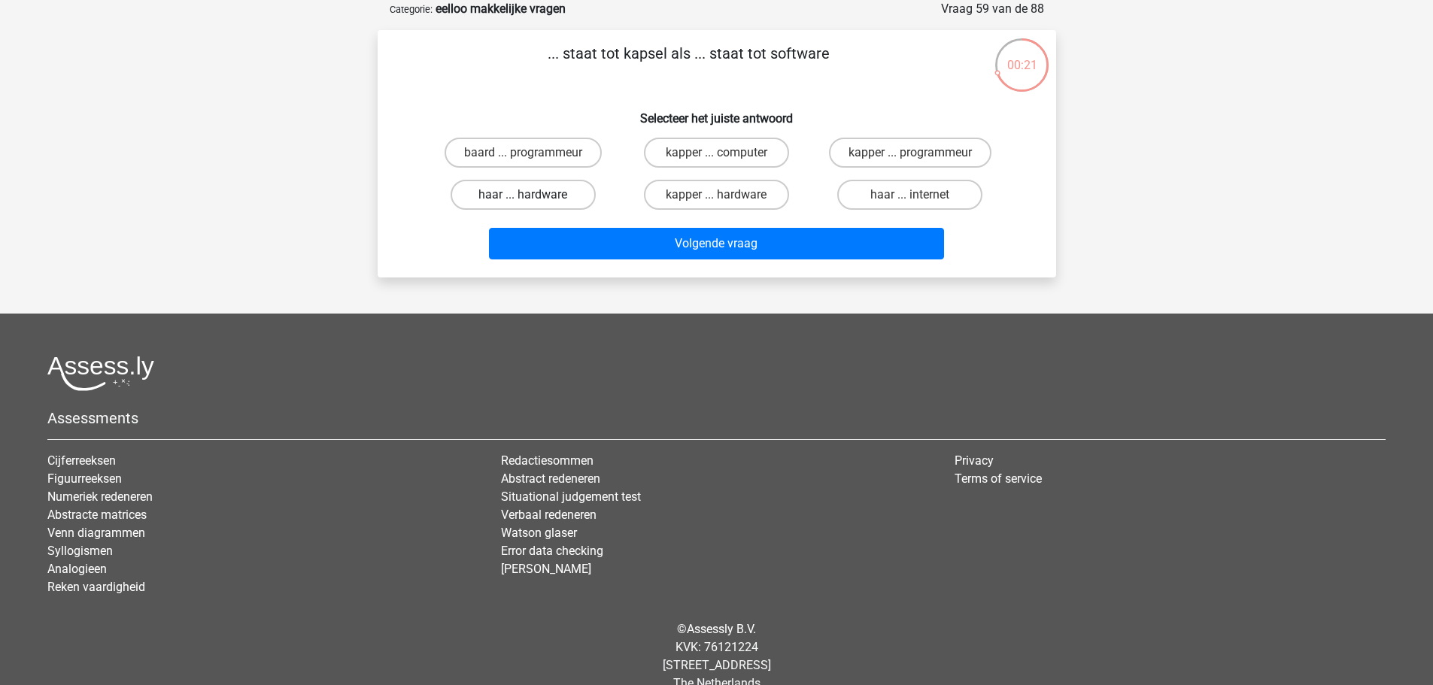
click at [560, 199] on label "haar ... hardware" at bounding box center [523, 195] width 145 height 30
click at [533, 199] on input "haar ... hardware" at bounding box center [528, 200] width 10 height 10
radio input "true"
click at [876, 156] on label "kapper ... programmeur" at bounding box center [910, 153] width 163 height 30
click at [910, 156] on input "kapper ... programmeur" at bounding box center [915, 158] width 10 height 10
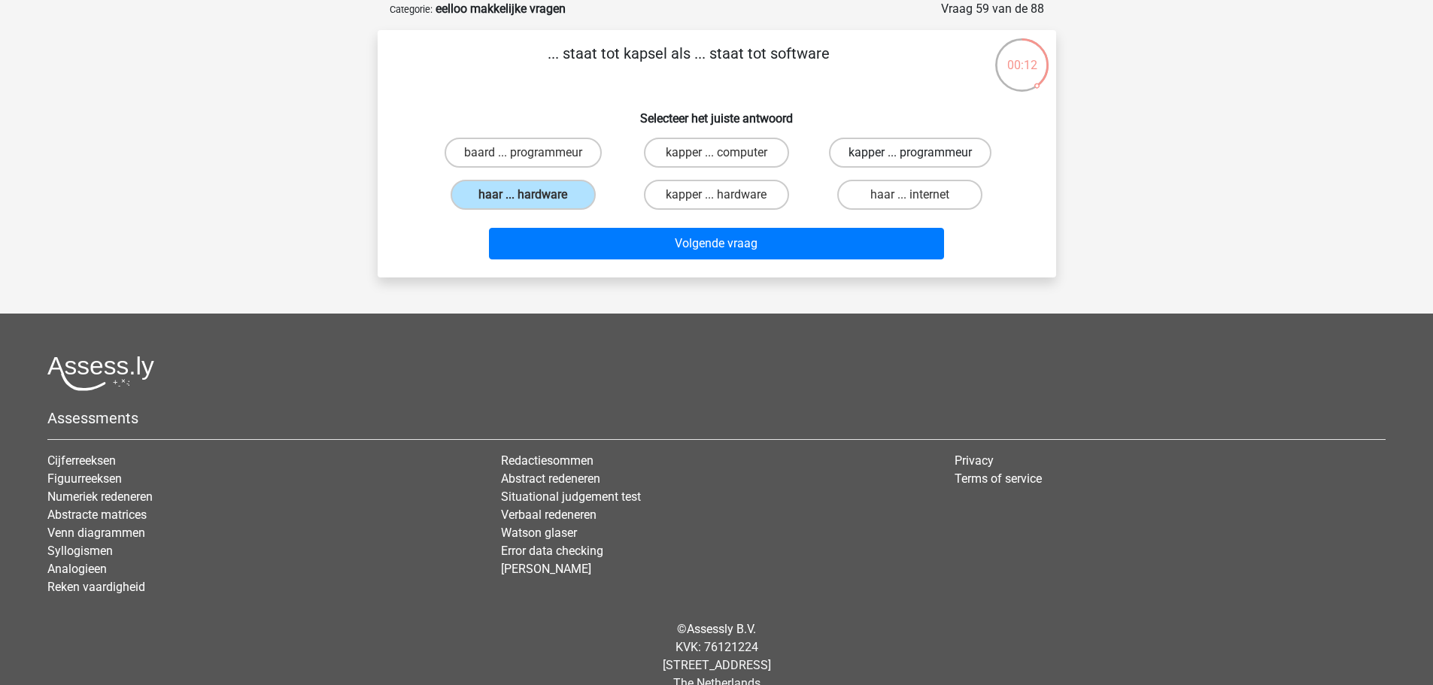
radio input "true"
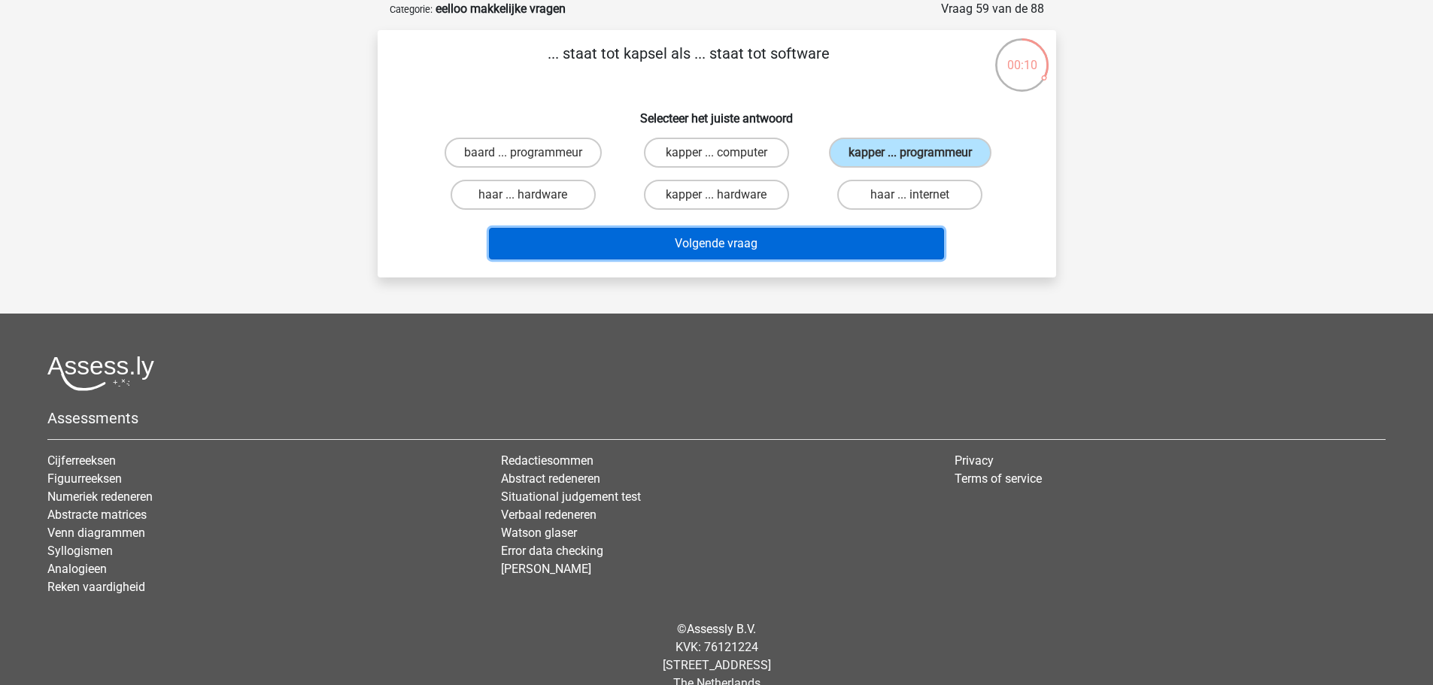
click at [887, 255] on button "Volgende vraag" at bounding box center [716, 244] width 455 height 32
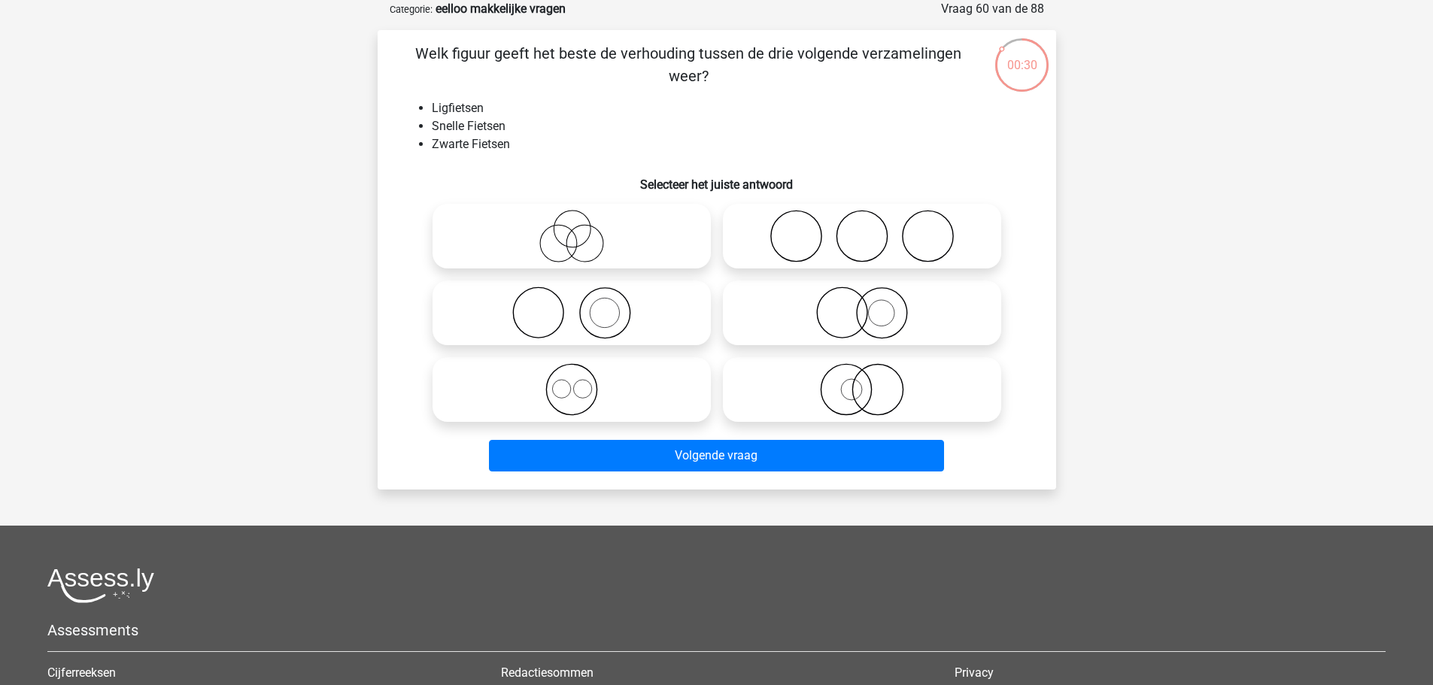
drag, startPoint x: 624, startPoint y: 251, endPoint x: 646, endPoint y: 249, distance: 21.9
click at [624, 251] on icon at bounding box center [572, 236] width 266 height 53
click at [582, 229] on input "radio" at bounding box center [577, 224] width 10 height 10
radio input "true"
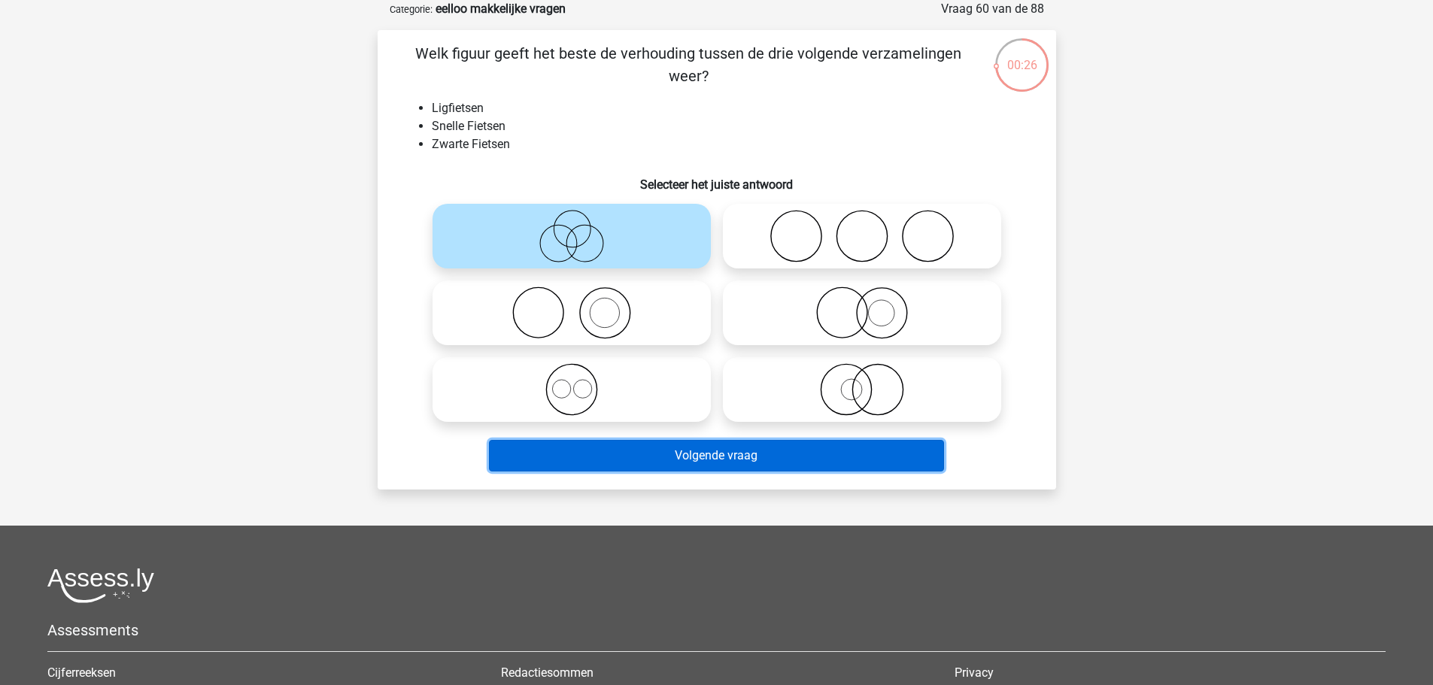
click at [914, 464] on button "Volgende vraag" at bounding box center [716, 456] width 455 height 32
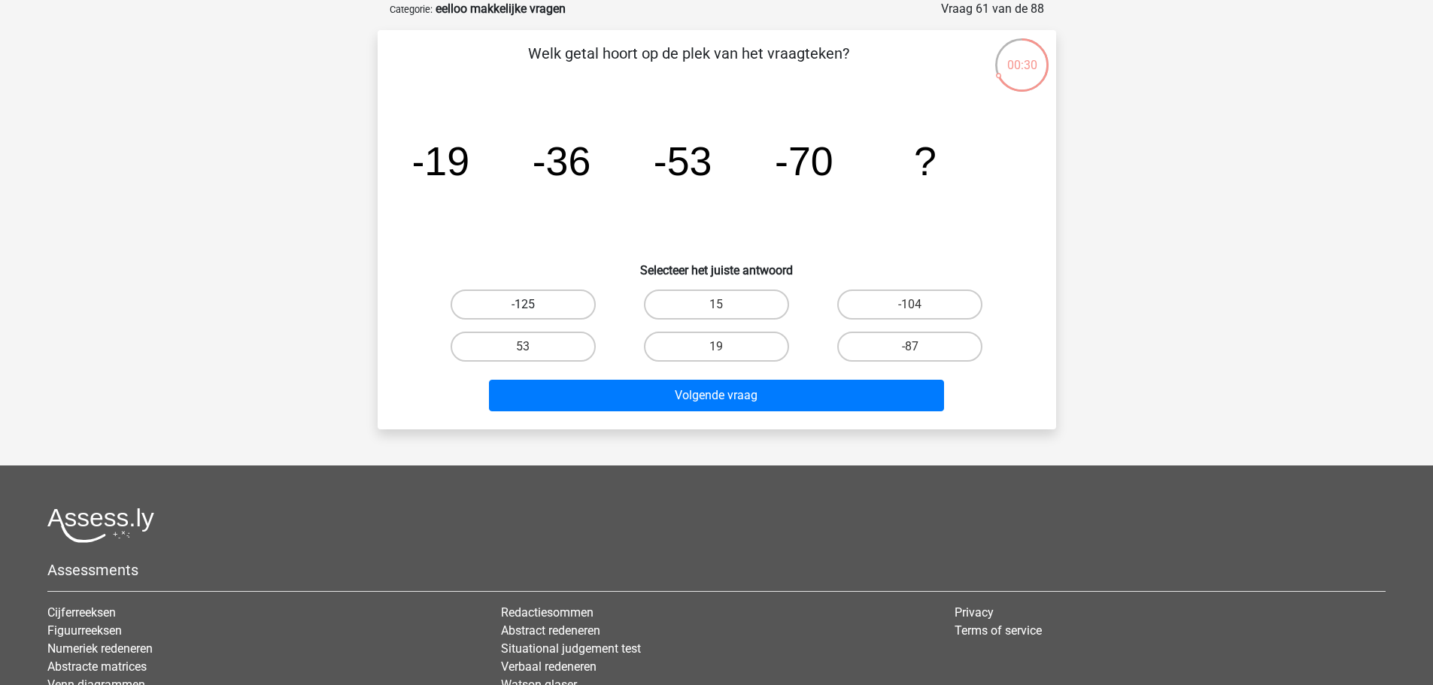
click at [539, 305] on label "-125" at bounding box center [523, 305] width 145 height 30
click at [533, 305] on input "-125" at bounding box center [528, 310] width 10 height 10
radio input "true"
click at [933, 351] on label "-87" at bounding box center [909, 347] width 145 height 30
click at [920, 351] on input "-87" at bounding box center [915, 352] width 10 height 10
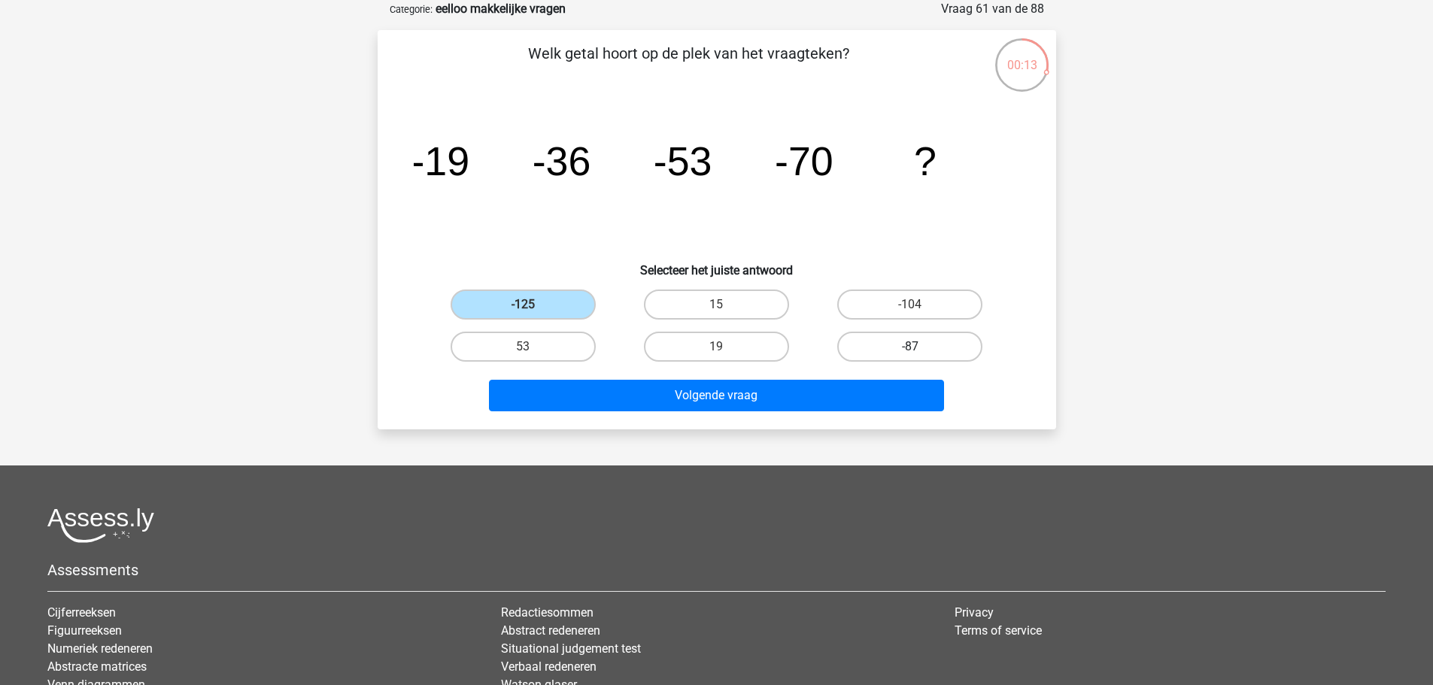
radio input "true"
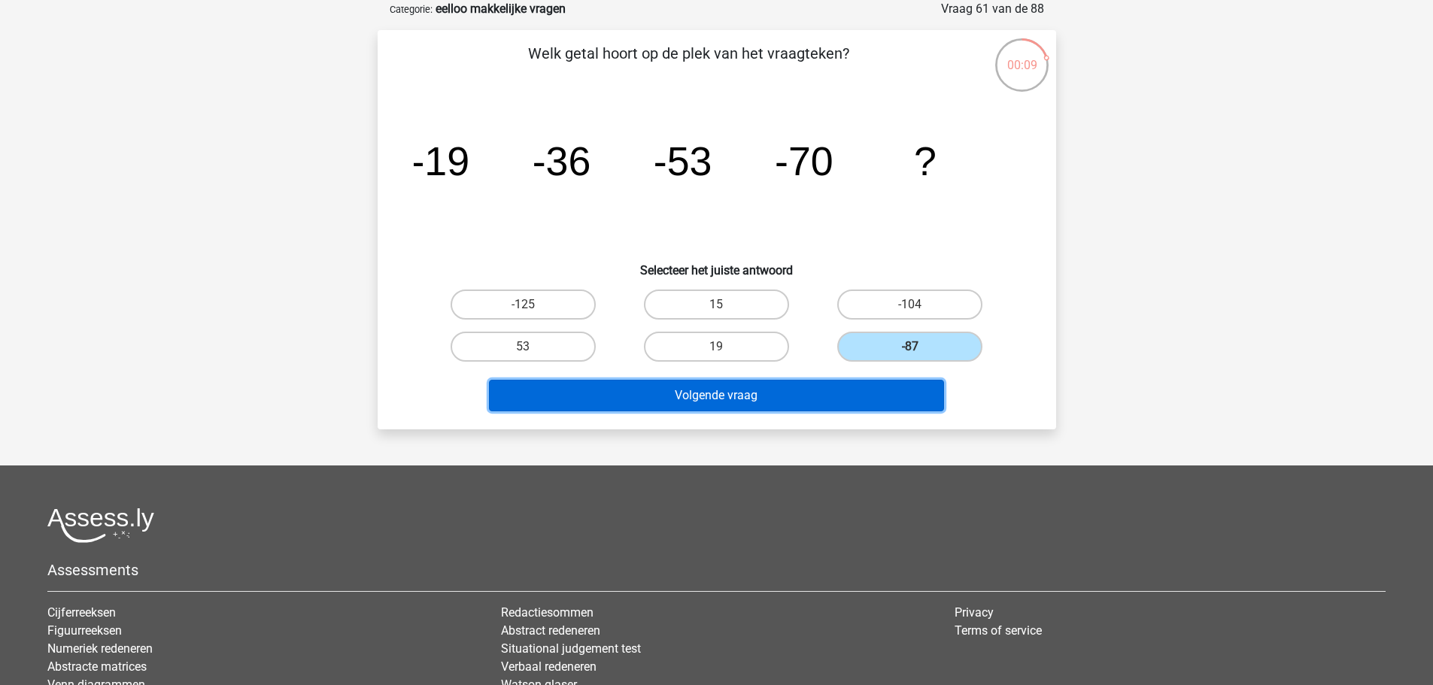
click at [894, 403] on button "Volgende vraag" at bounding box center [716, 396] width 455 height 32
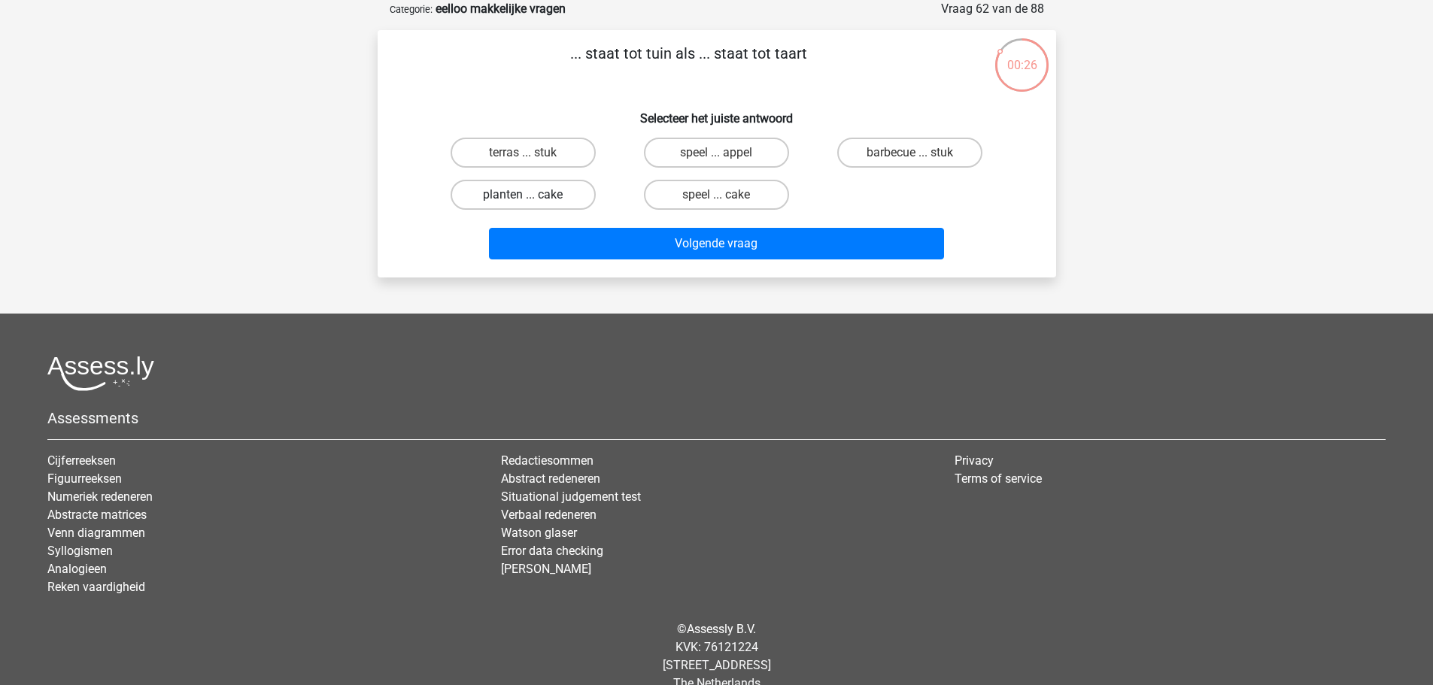
click at [558, 196] on label "planten ... cake" at bounding box center [523, 195] width 145 height 30
click at [533, 196] on input "planten ... cake" at bounding box center [528, 200] width 10 height 10
radio input "true"
click at [734, 163] on label "speel ... appel" at bounding box center [716, 153] width 145 height 30
click at [726, 163] on input "speel ... appel" at bounding box center [721, 158] width 10 height 10
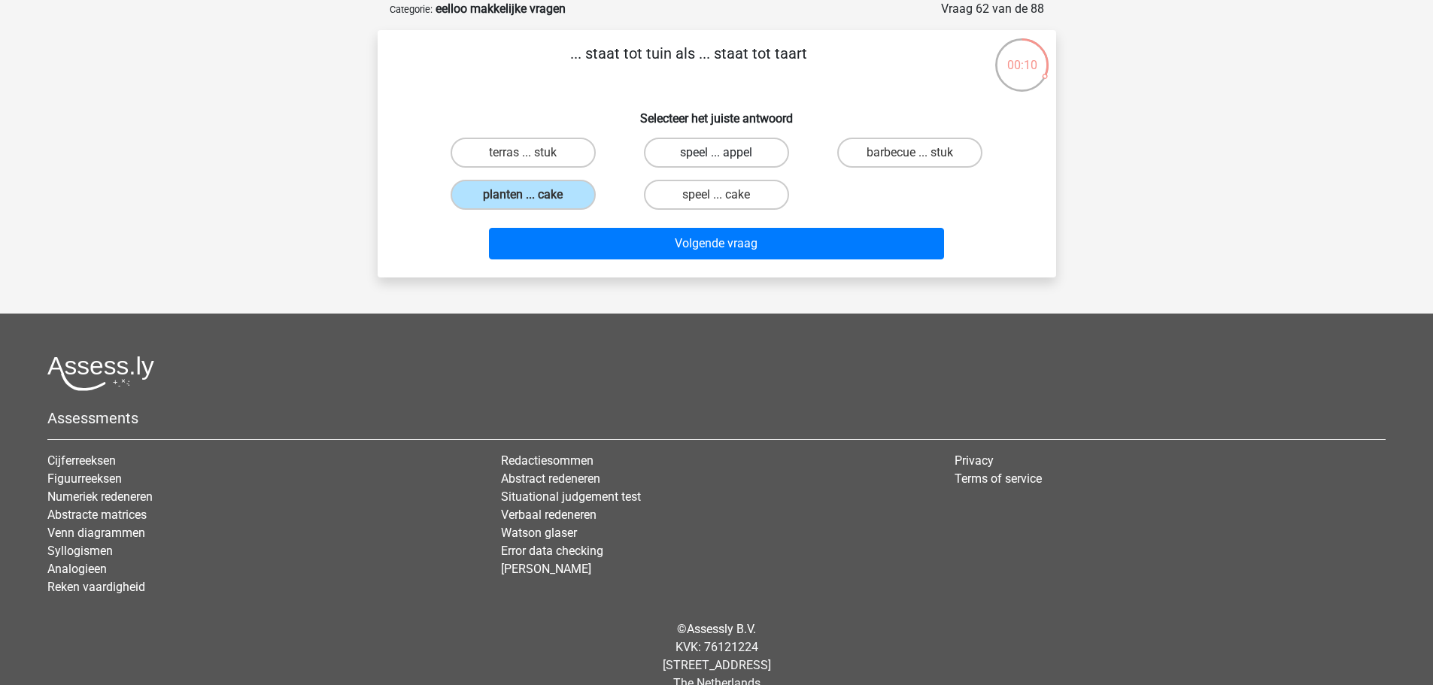
radio input "true"
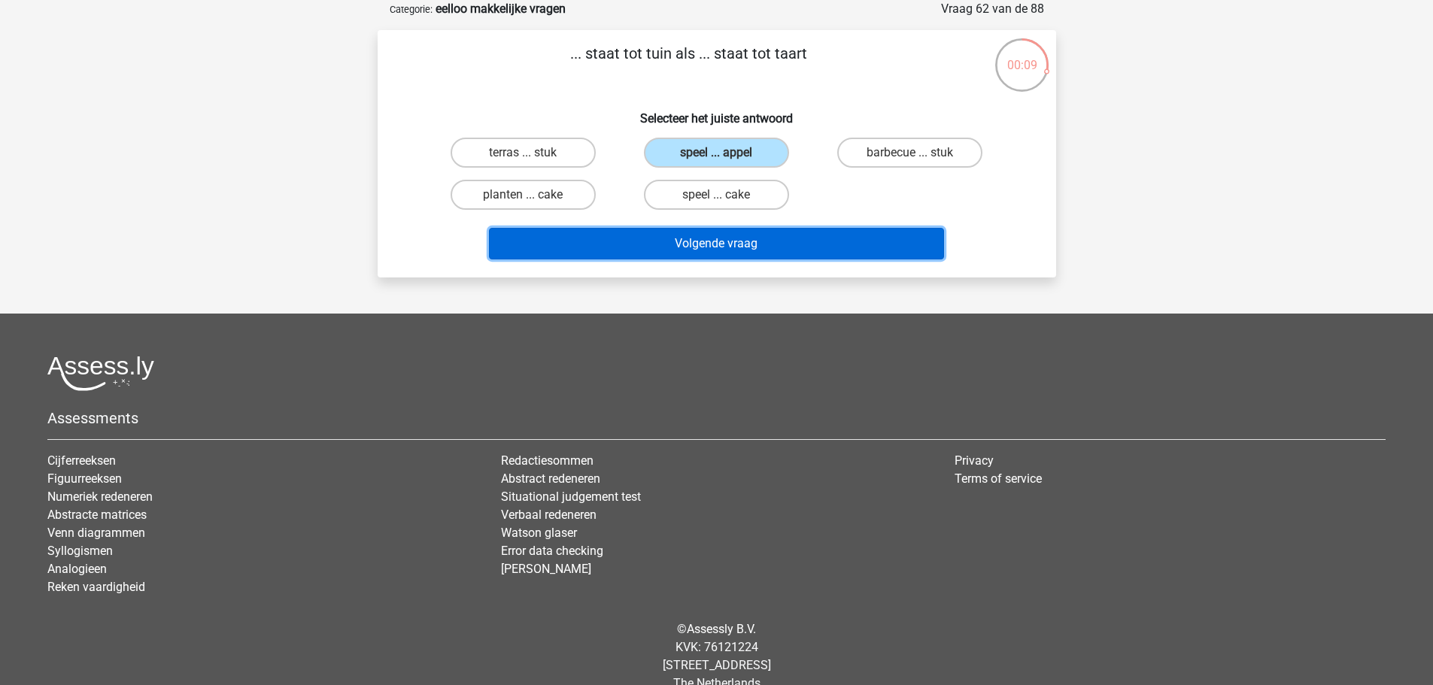
click at [789, 234] on button "Volgende vraag" at bounding box center [716, 244] width 455 height 32
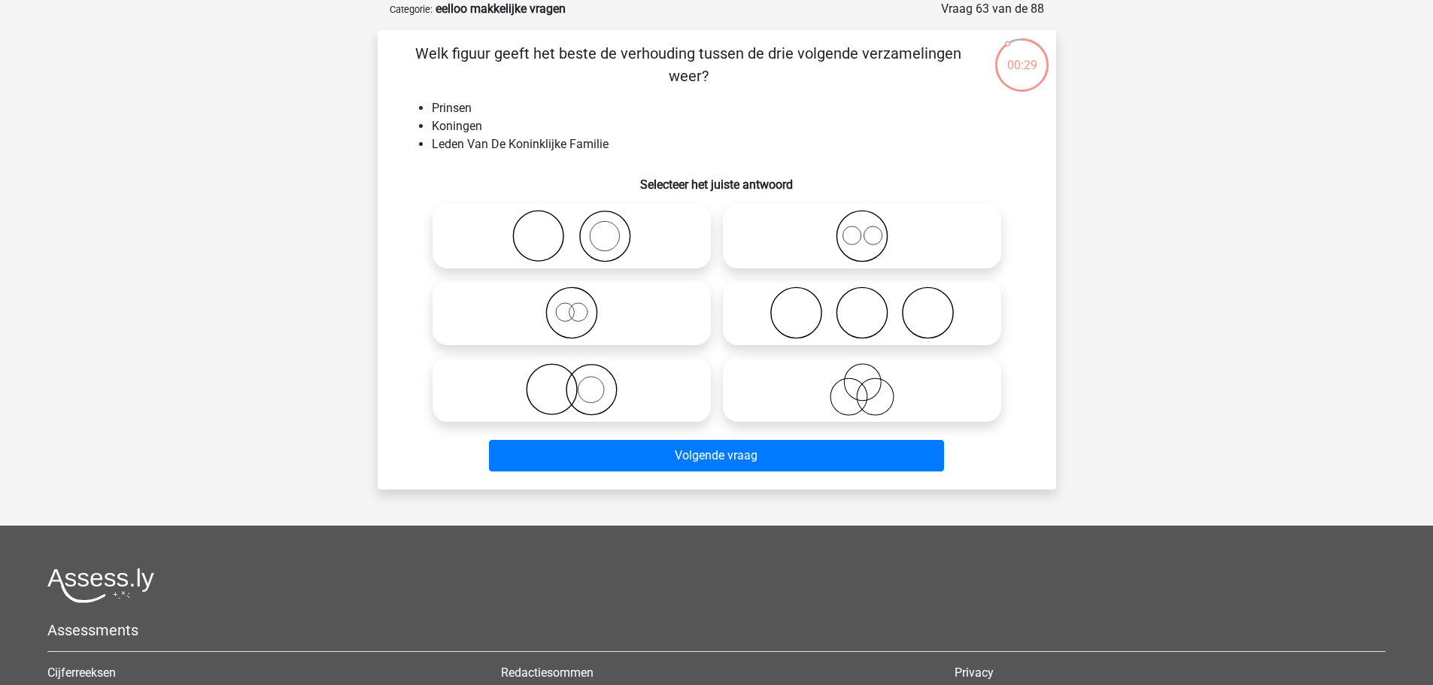
click at [668, 310] on icon at bounding box center [572, 313] width 266 height 53
click at [582, 305] on input "radio" at bounding box center [577, 301] width 10 height 10
radio input "true"
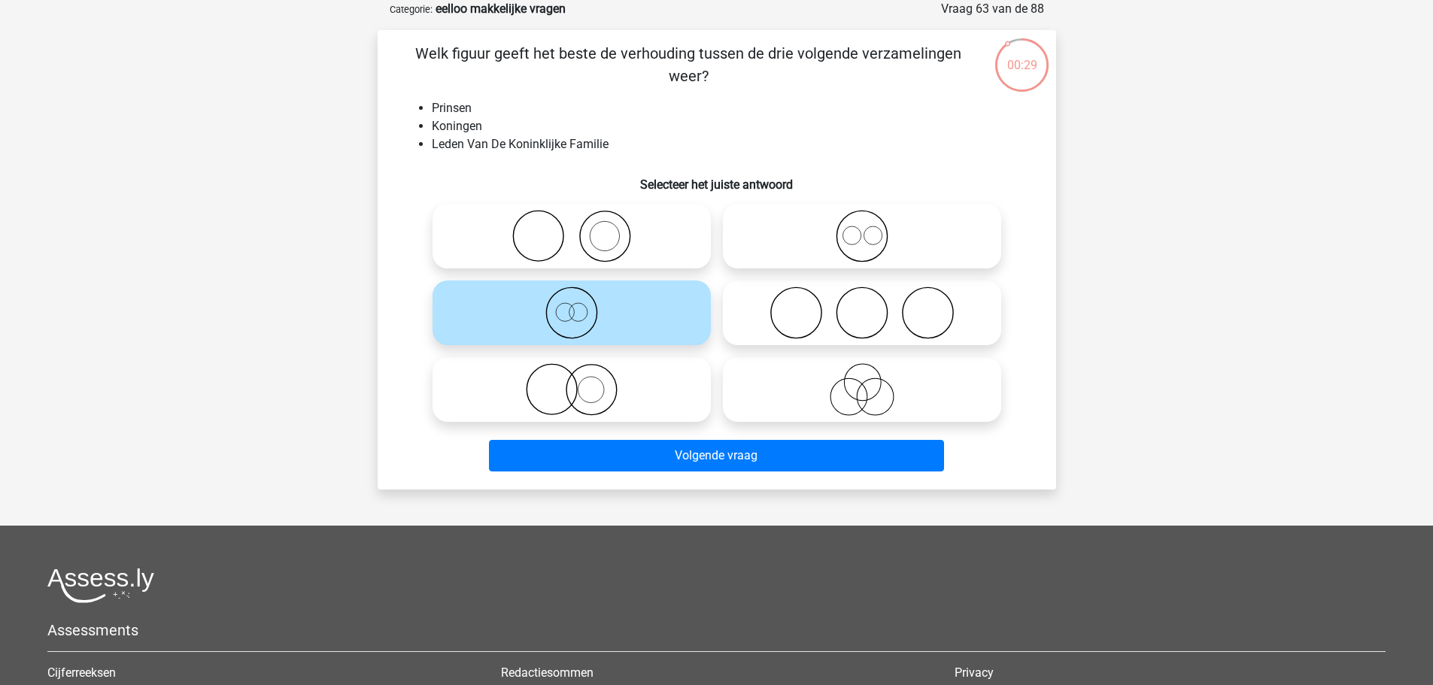
click at [852, 248] on icon at bounding box center [862, 236] width 266 height 53
click at [862, 229] on input "radio" at bounding box center [867, 224] width 10 height 10
radio input "true"
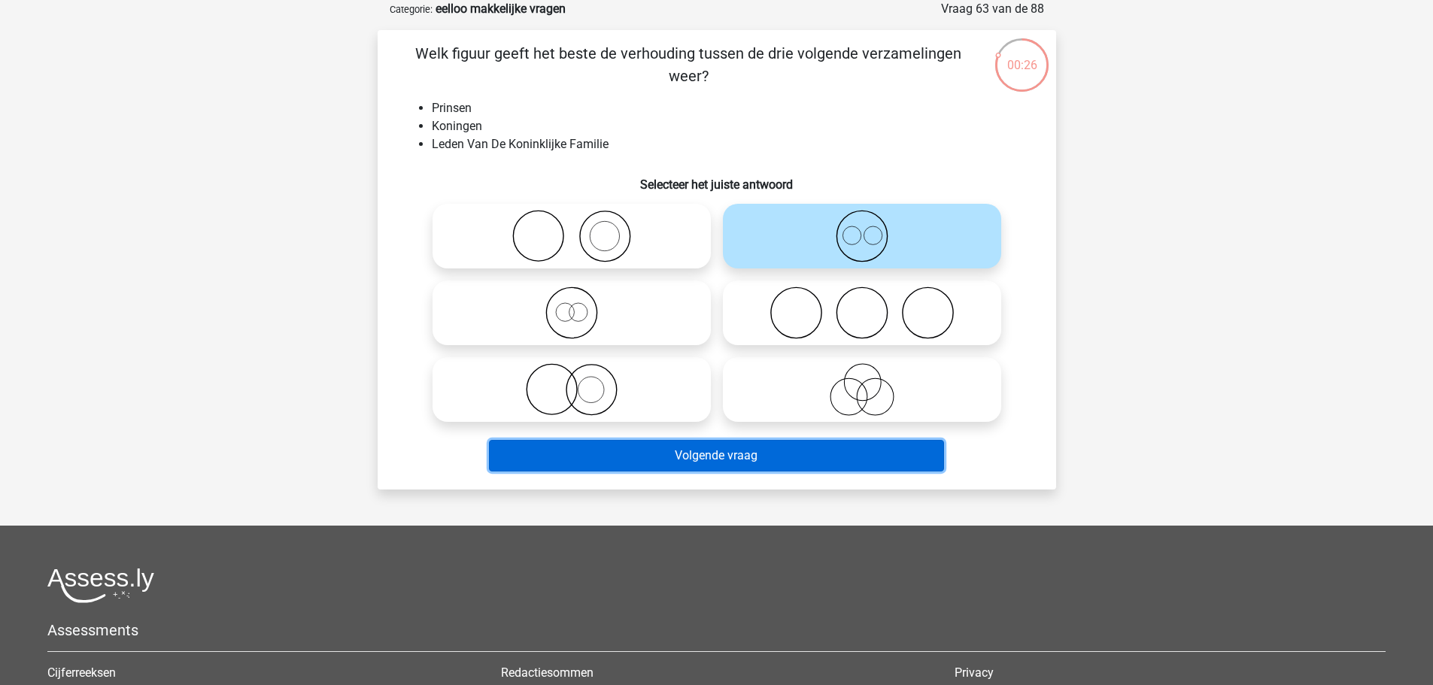
click at [873, 452] on button "Volgende vraag" at bounding box center [716, 456] width 455 height 32
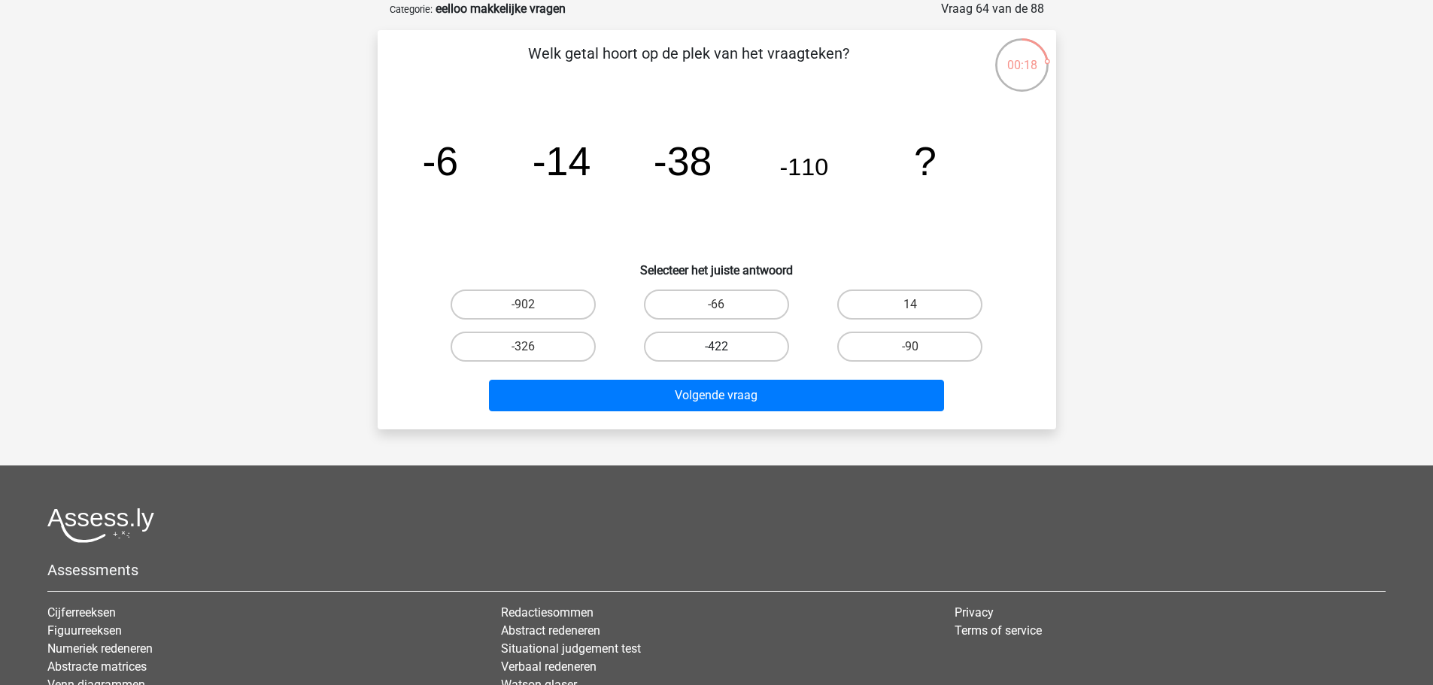
click at [747, 349] on label "-422" at bounding box center [716, 347] width 145 height 30
click at [726, 349] on input "-422" at bounding box center [721, 352] width 10 height 10
radio input "true"
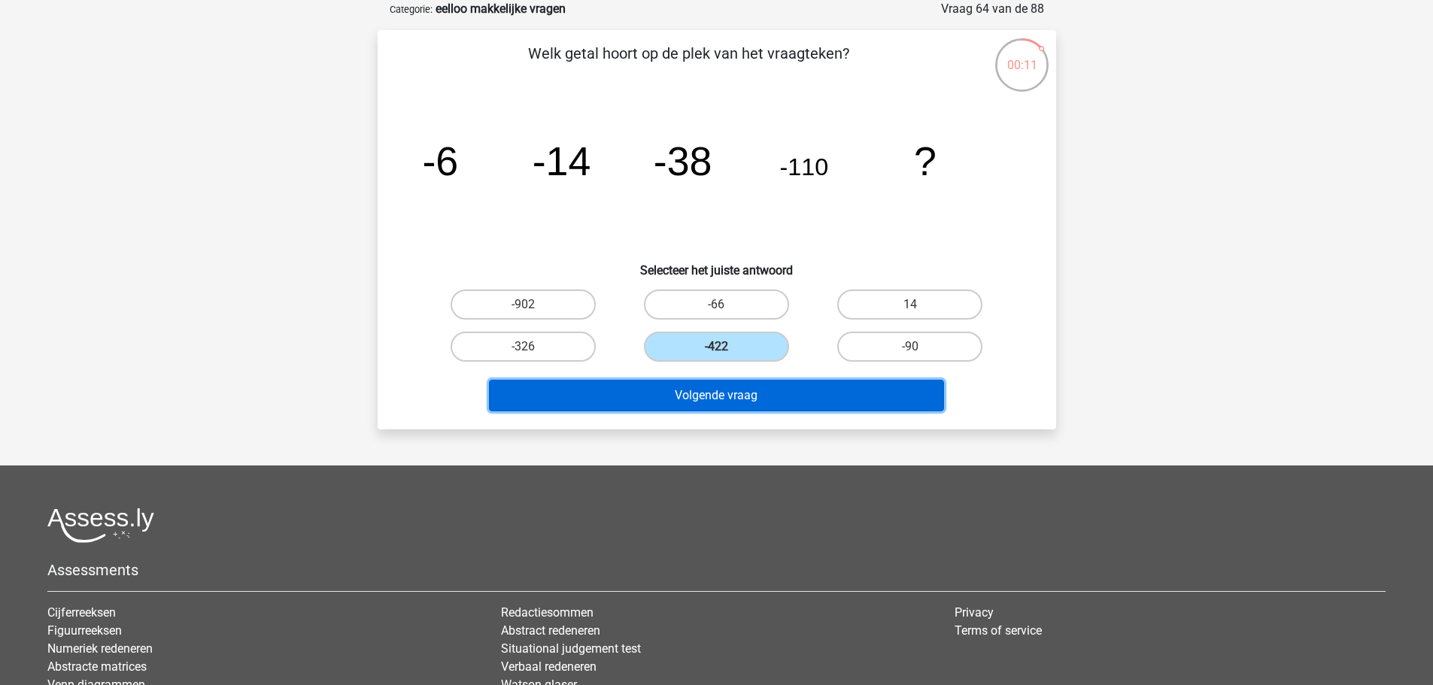
click at [896, 400] on button "Volgende vraag" at bounding box center [716, 396] width 455 height 32
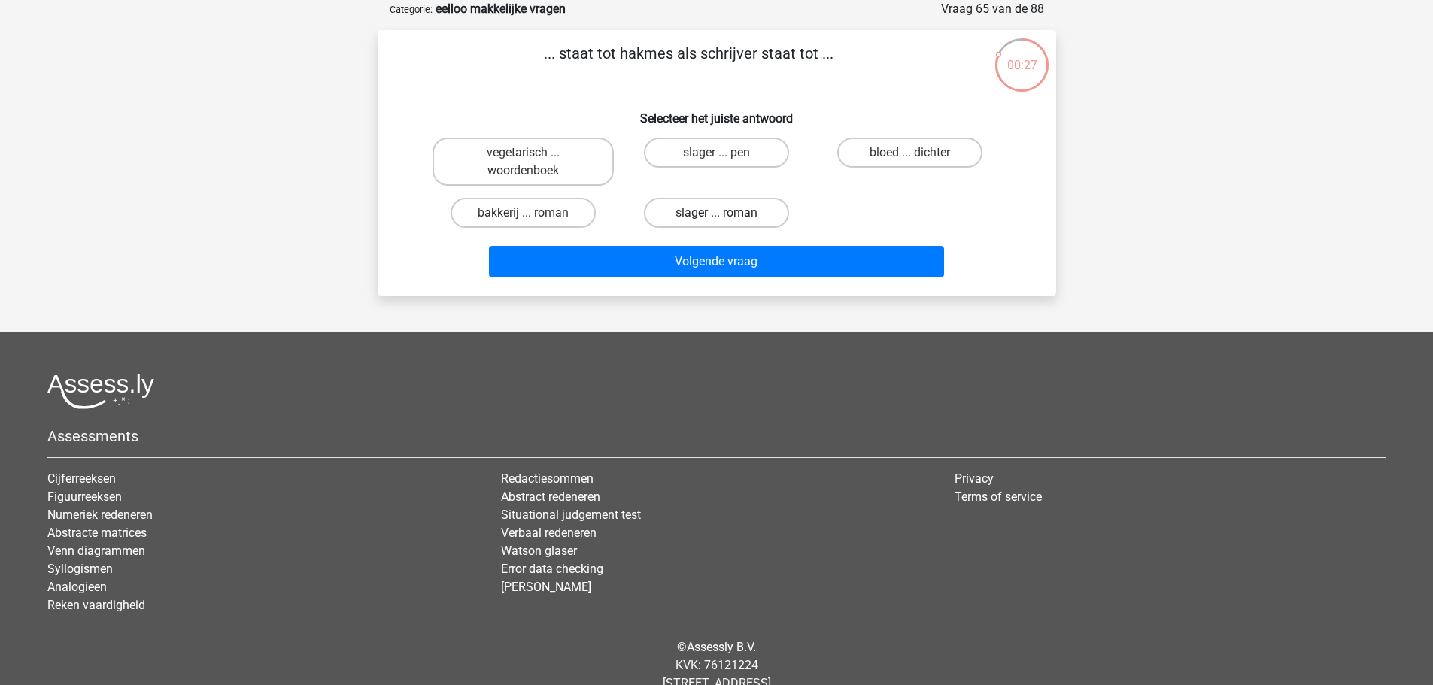
click at [741, 210] on label "slager ... roman" at bounding box center [716, 213] width 145 height 30
click at [726, 213] on input "slager ... roman" at bounding box center [721, 218] width 10 height 10
radio input "true"
click at [750, 159] on label "slager ... pen" at bounding box center [716, 153] width 145 height 30
click at [726, 159] on input "slager ... pen" at bounding box center [721, 158] width 10 height 10
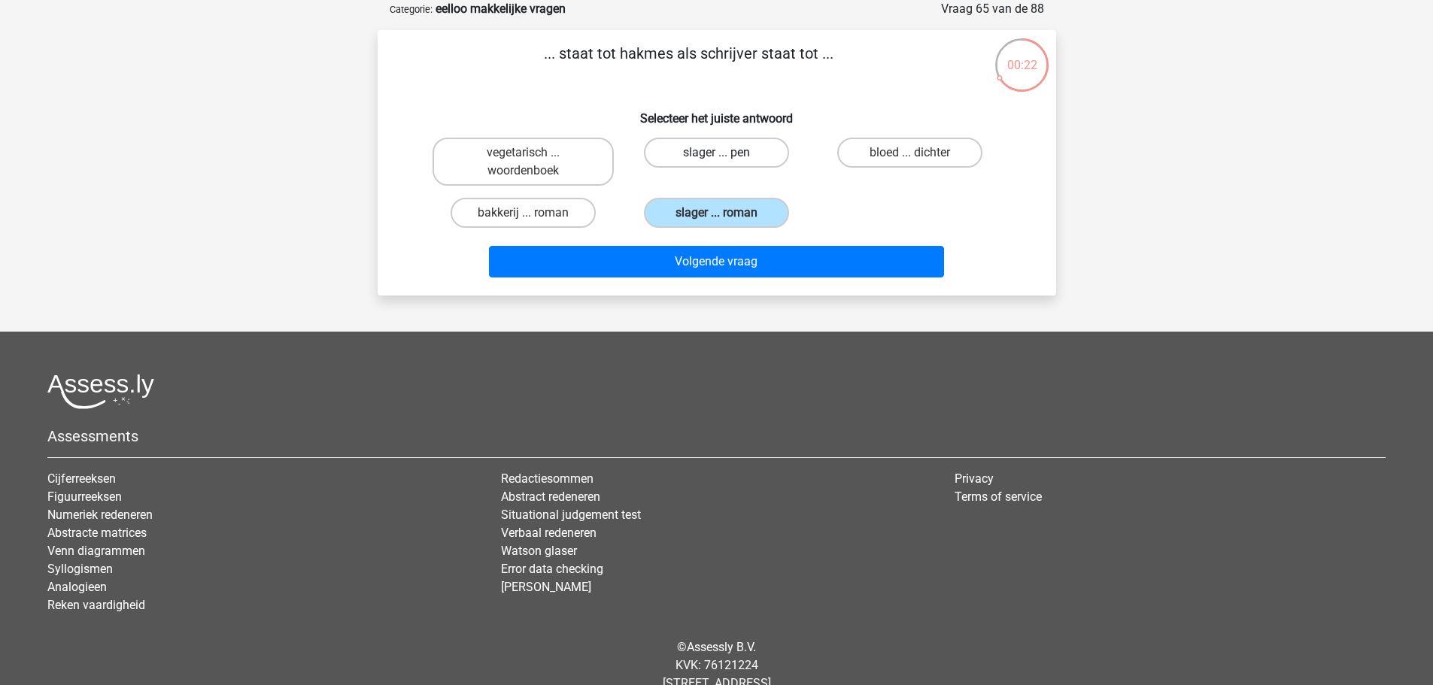
radio input "true"
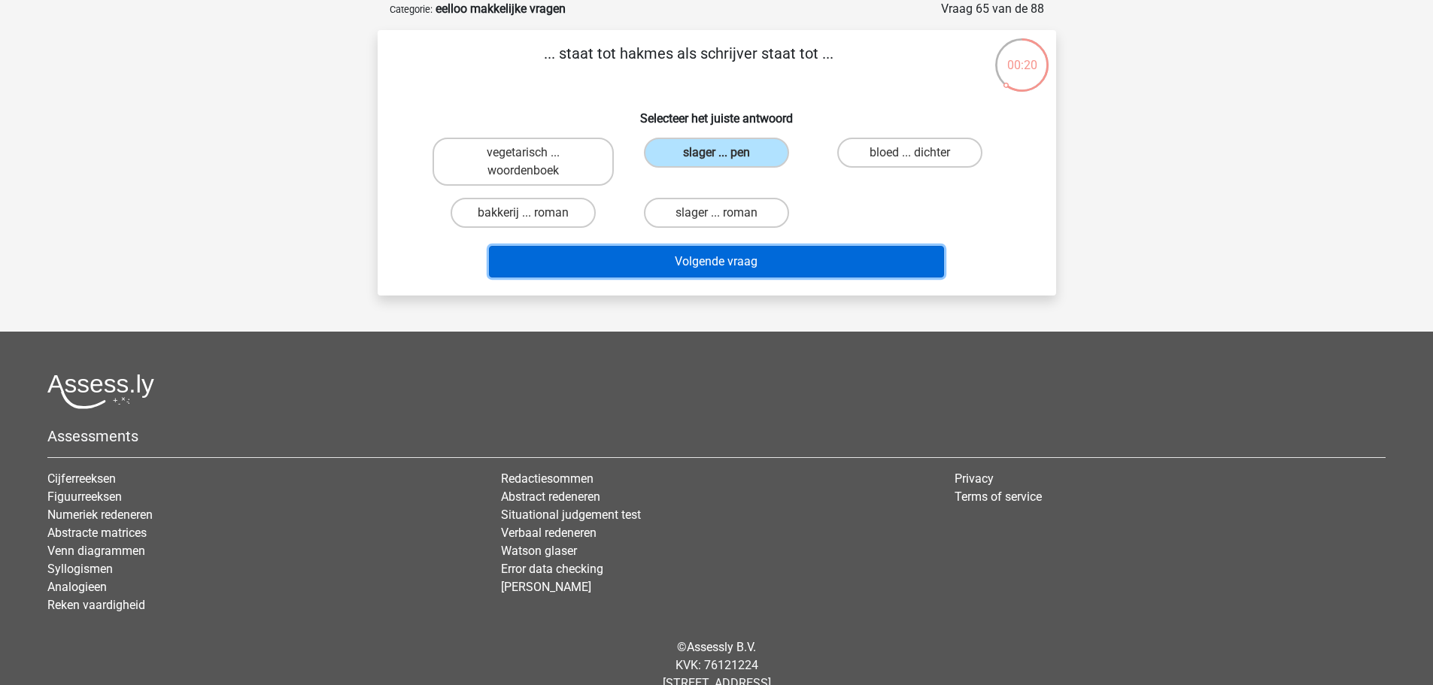
click at [878, 267] on button "Volgende vraag" at bounding box center [716, 262] width 455 height 32
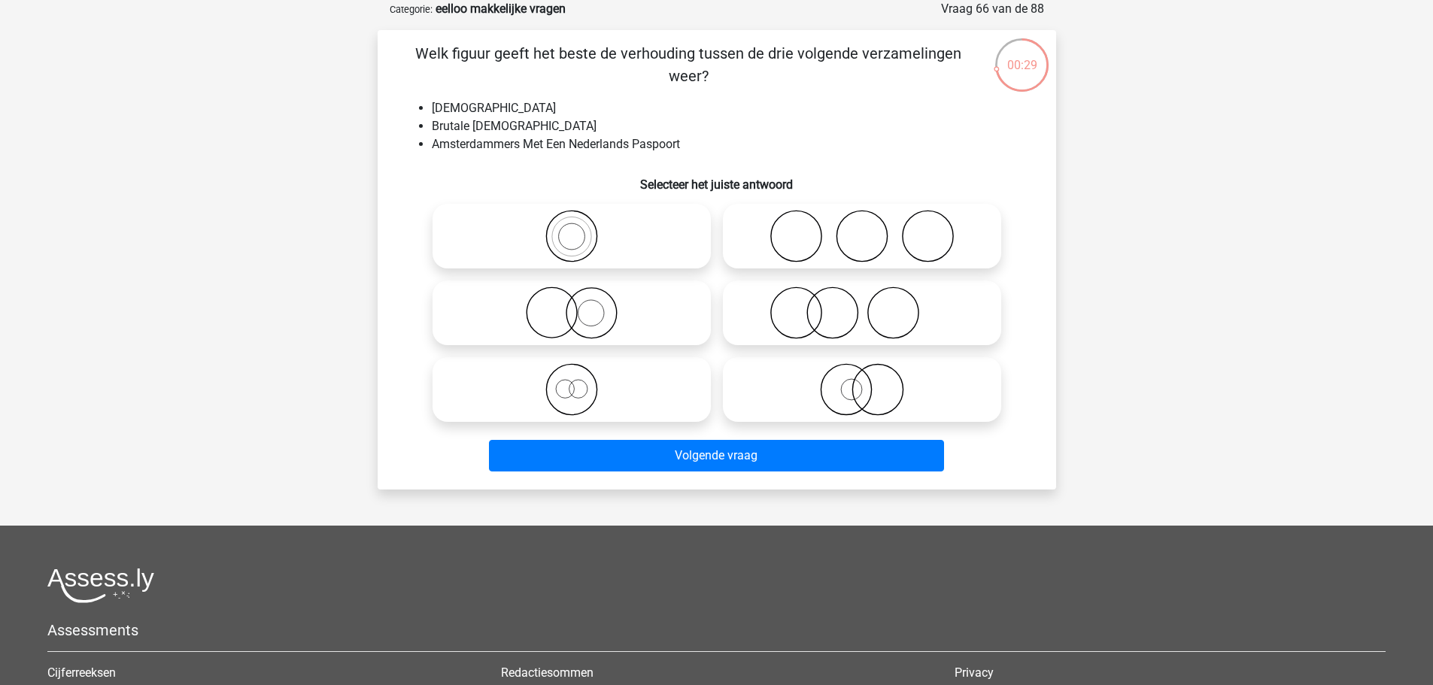
click at [623, 408] on icon at bounding box center [572, 389] width 266 height 53
click at [582, 382] on input "radio" at bounding box center [577, 377] width 10 height 10
radio input "true"
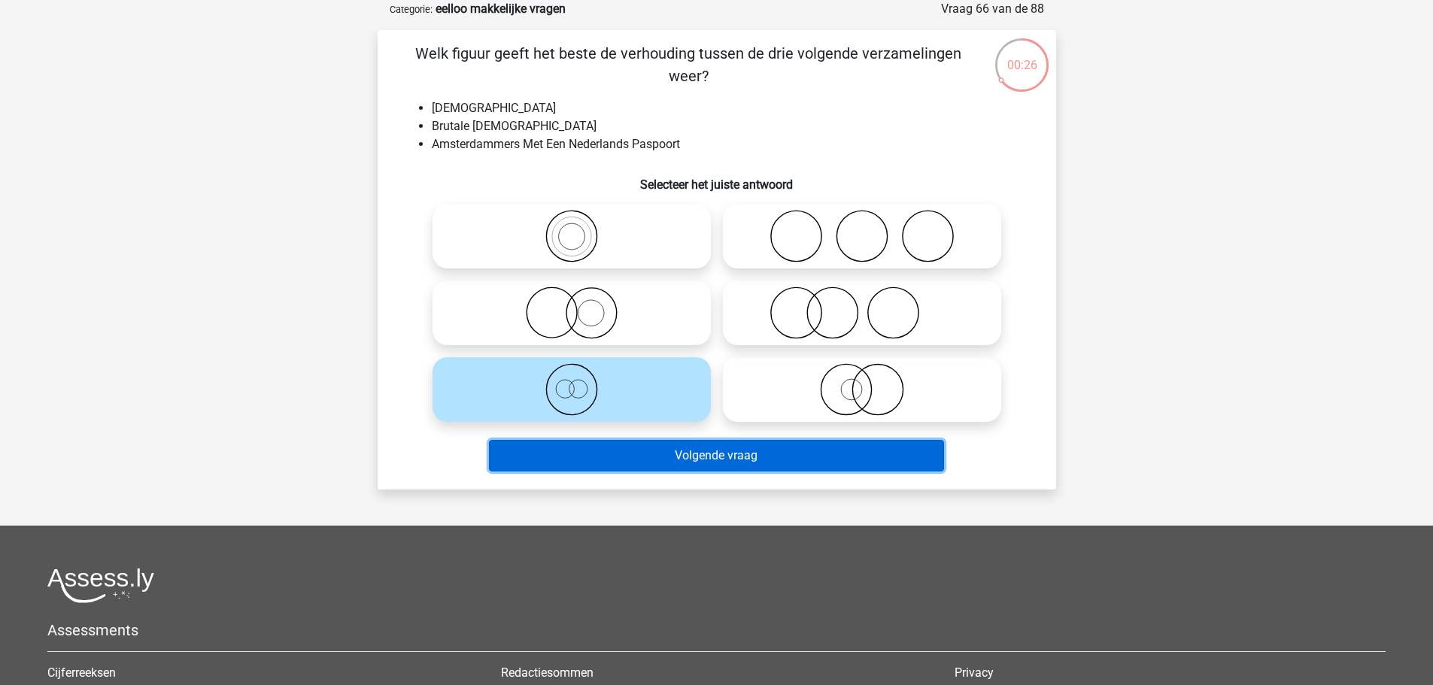
click at [875, 457] on button "Volgende vraag" at bounding box center [716, 456] width 455 height 32
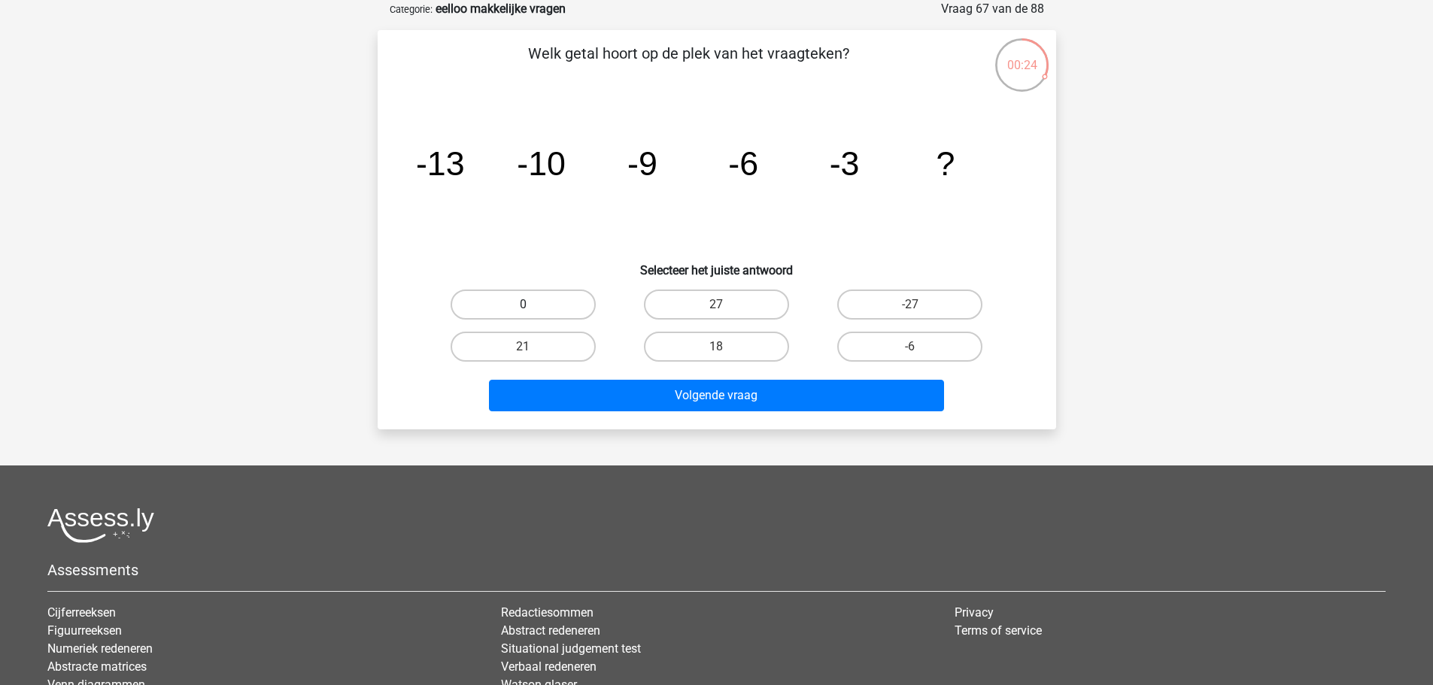
click at [554, 305] on label "0" at bounding box center [523, 305] width 145 height 30
click at [533, 305] on input "0" at bounding box center [528, 310] width 10 height 10
radio input "true"
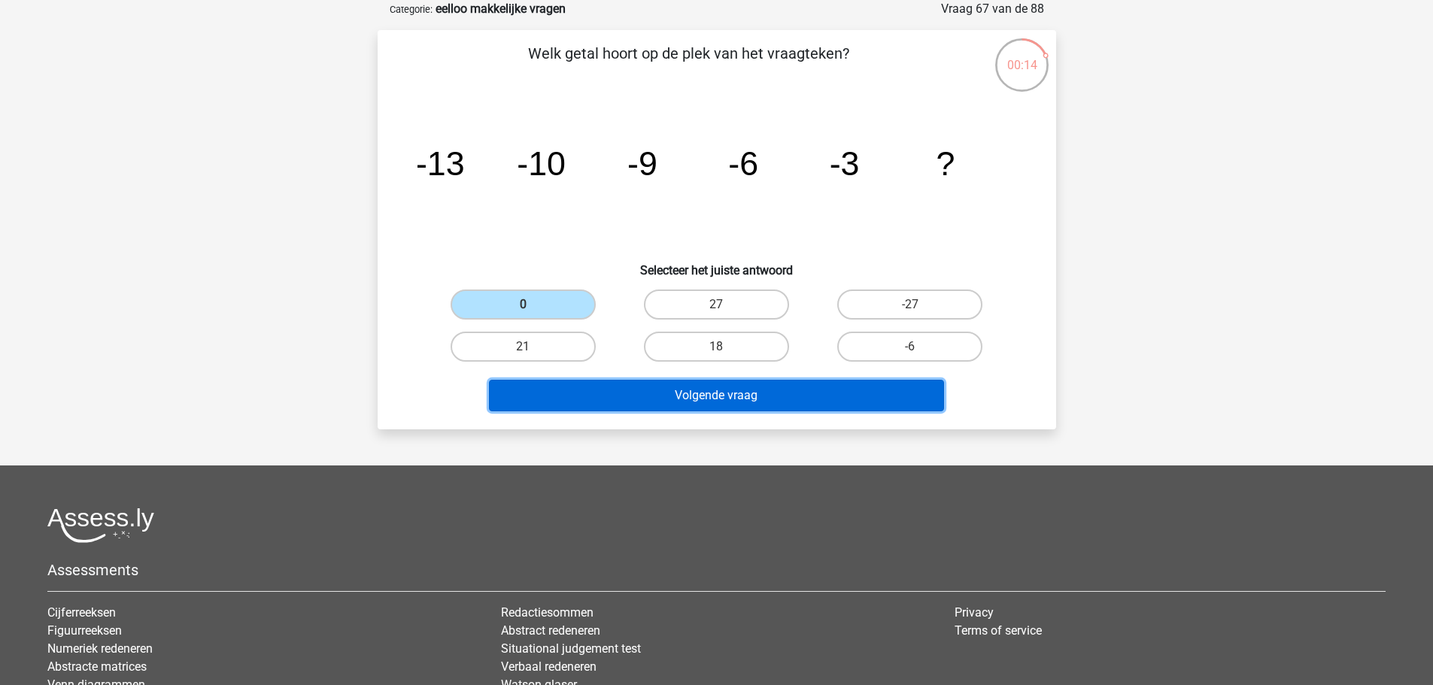
click at [834, 401] on button "Volgende vraag" at bounding box center [716, 396] width 455 height 32
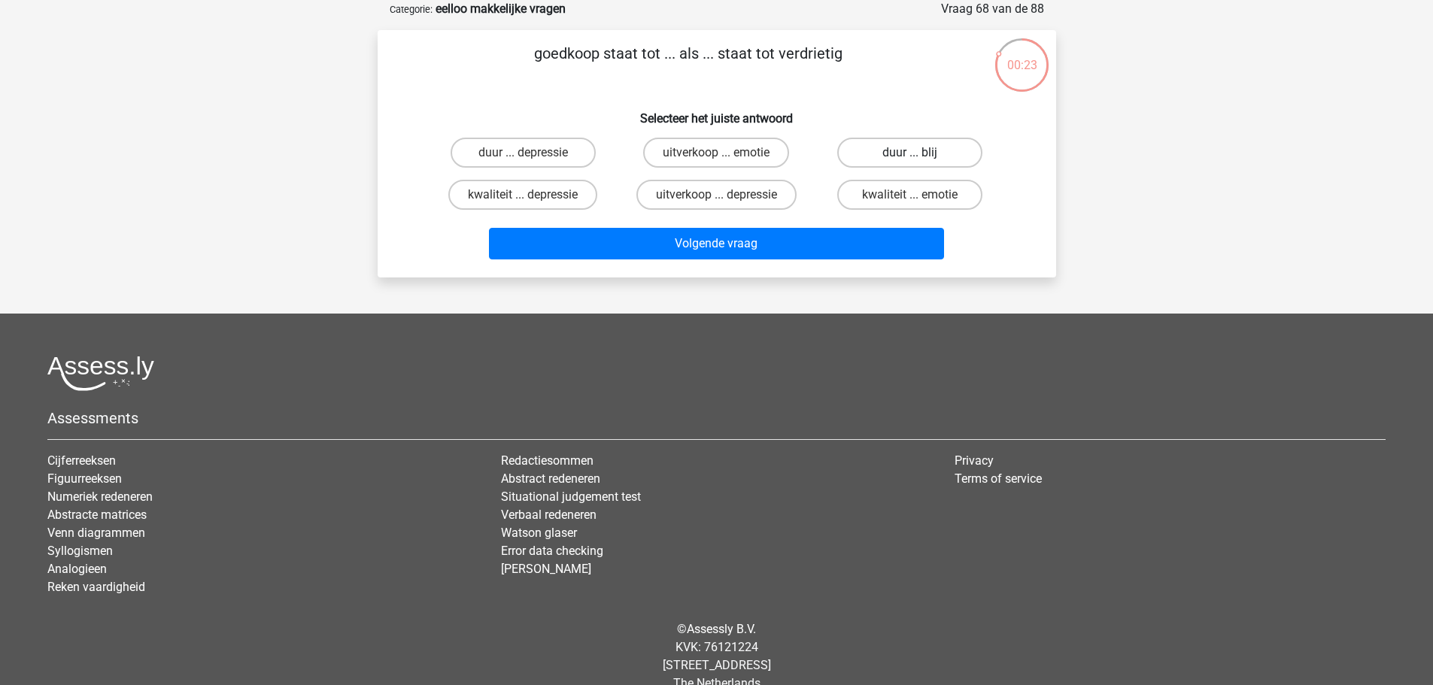
click at [908, 165] on label "duur ... blij" at bounding box center [909, 153] width 145 height 30
click at [910, 163] on input "duur ... blij" at bounding box center [915, 158] width 10 height 10
radio input "true"
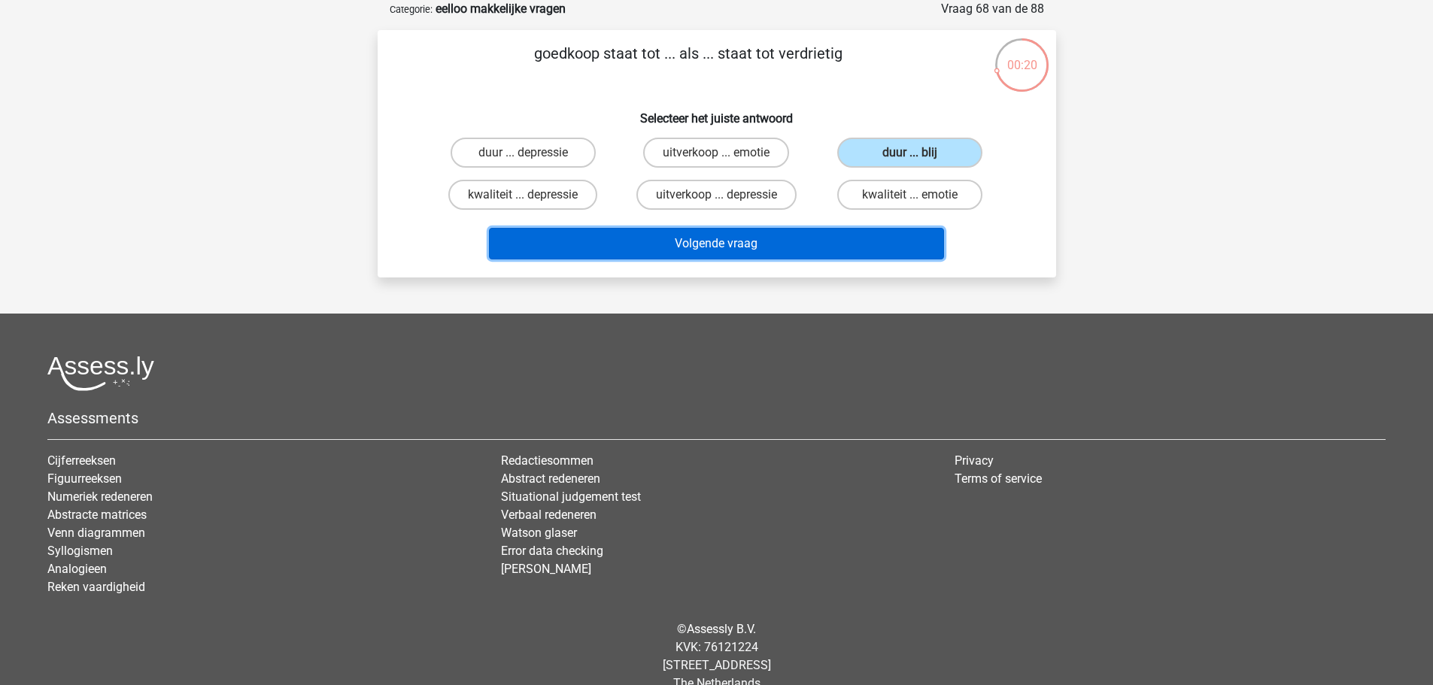
click at [895, 246] on button "Volgende vraag" at bounding box center [716, 244] width 455 height 32
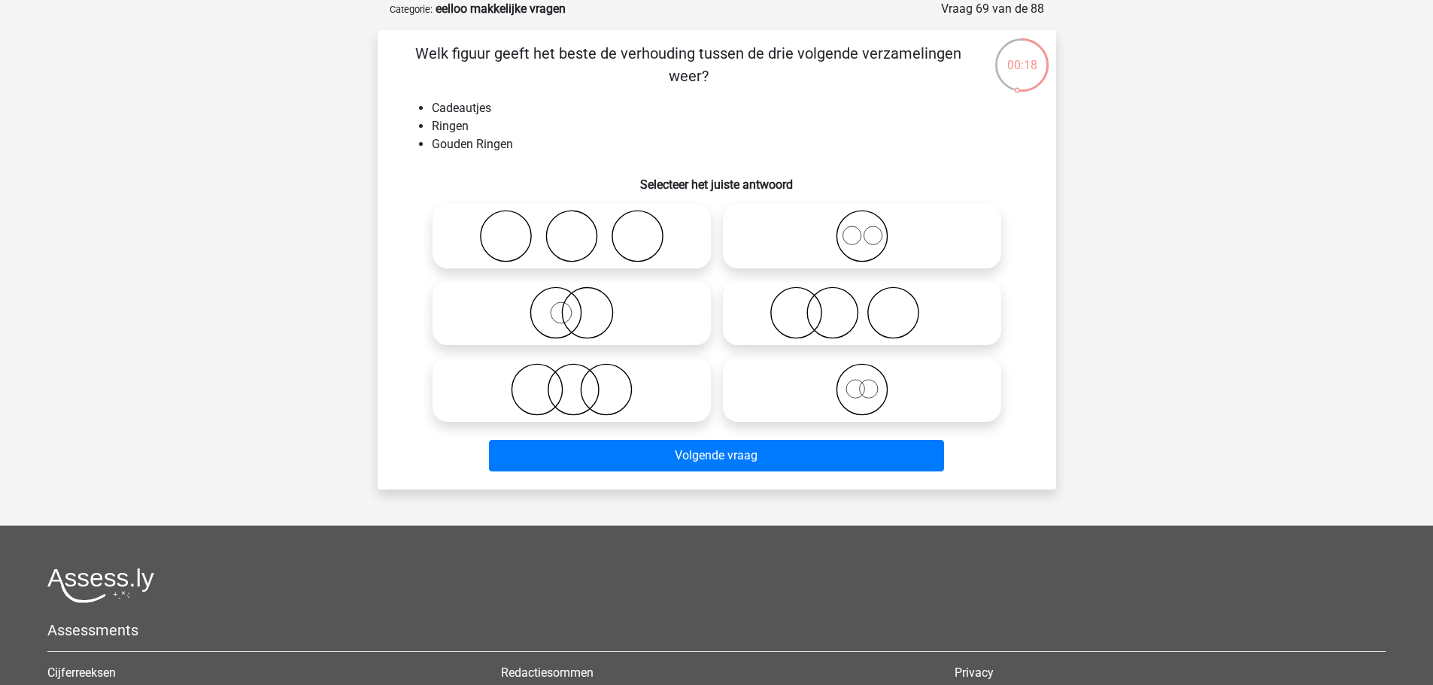
click at [597, 340] on label at bounding box center [572, 313] width 278 height 65
click at [582, 305] on input "radio" at bounding box center [577, 301] width 10 height 10
radio input "true"
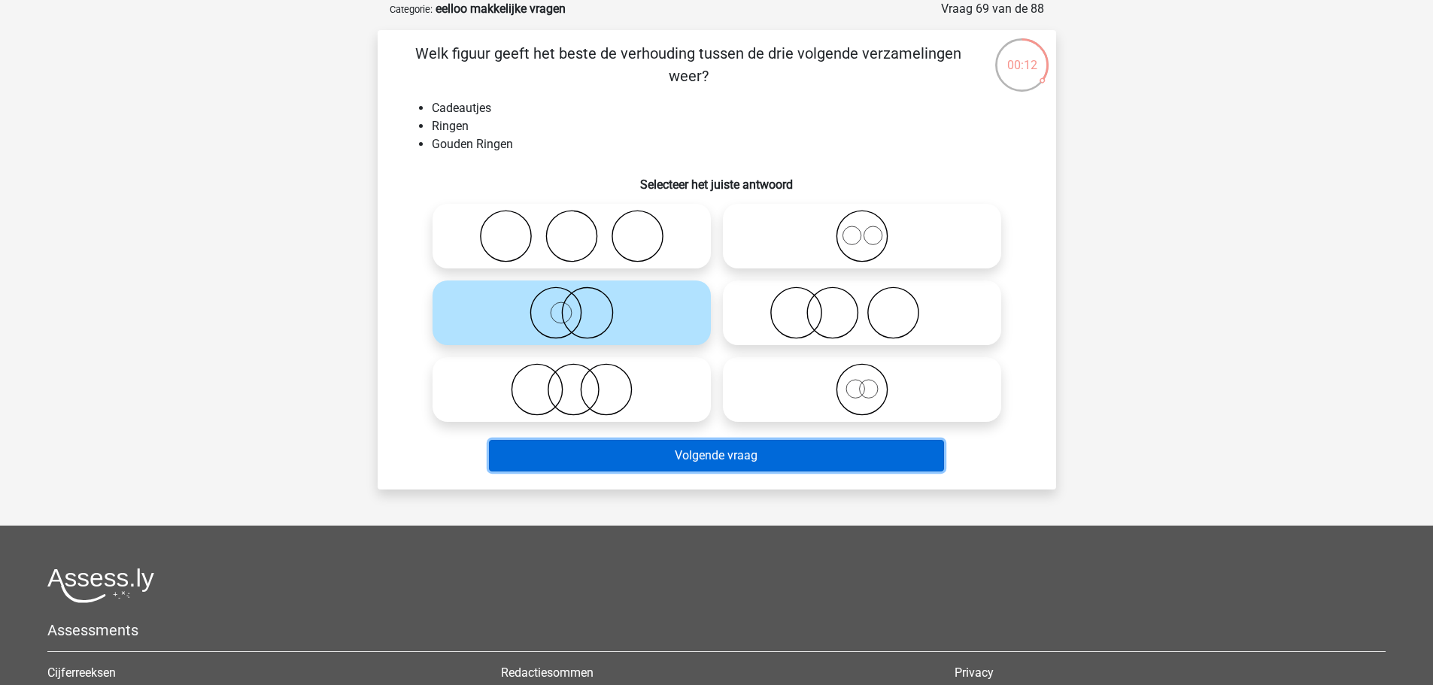
click at [734, 448] on button "Volgende vraag" at bounding box center [716, 456] width 455 height 32
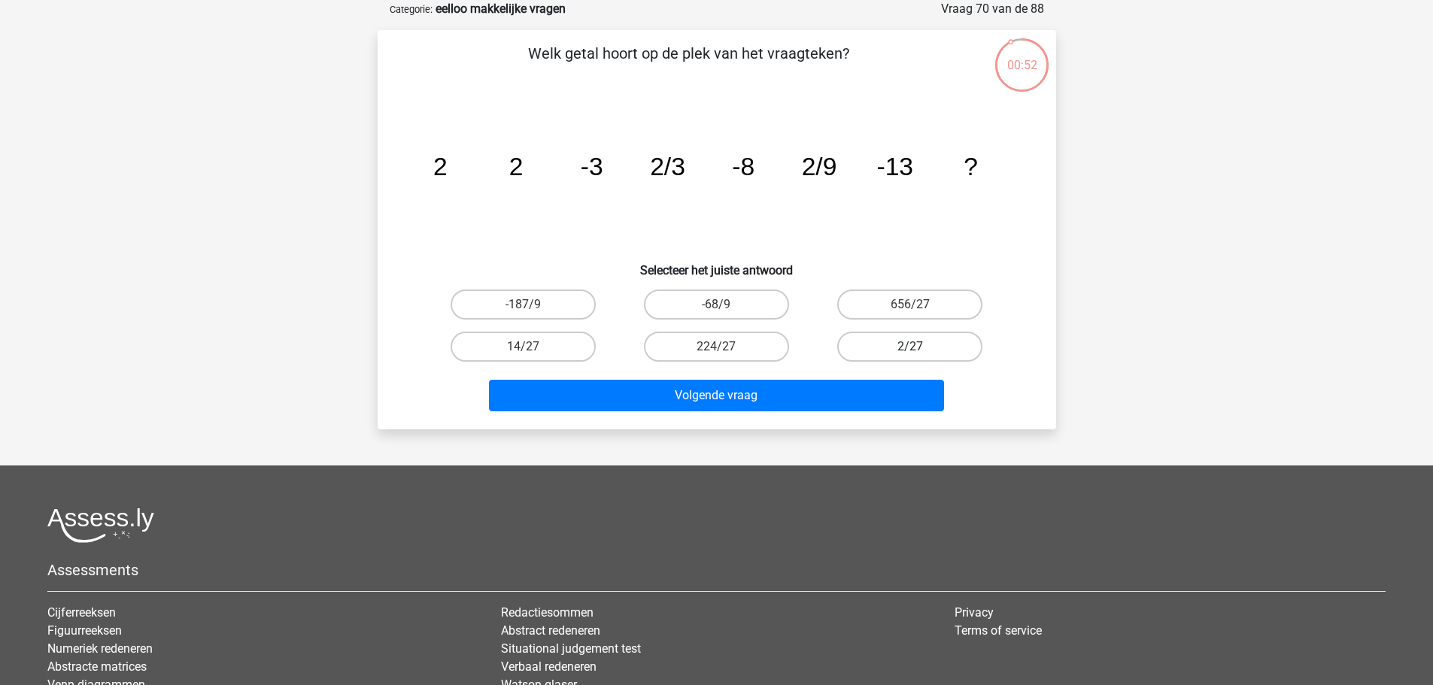
click at [889, 343] on label "2/27" at bounding box center [909, 347] width 145 height 30
click at [910, 347] on input "2/27" at bounding box center [915, 352] width 10 height 10
radio input "true"
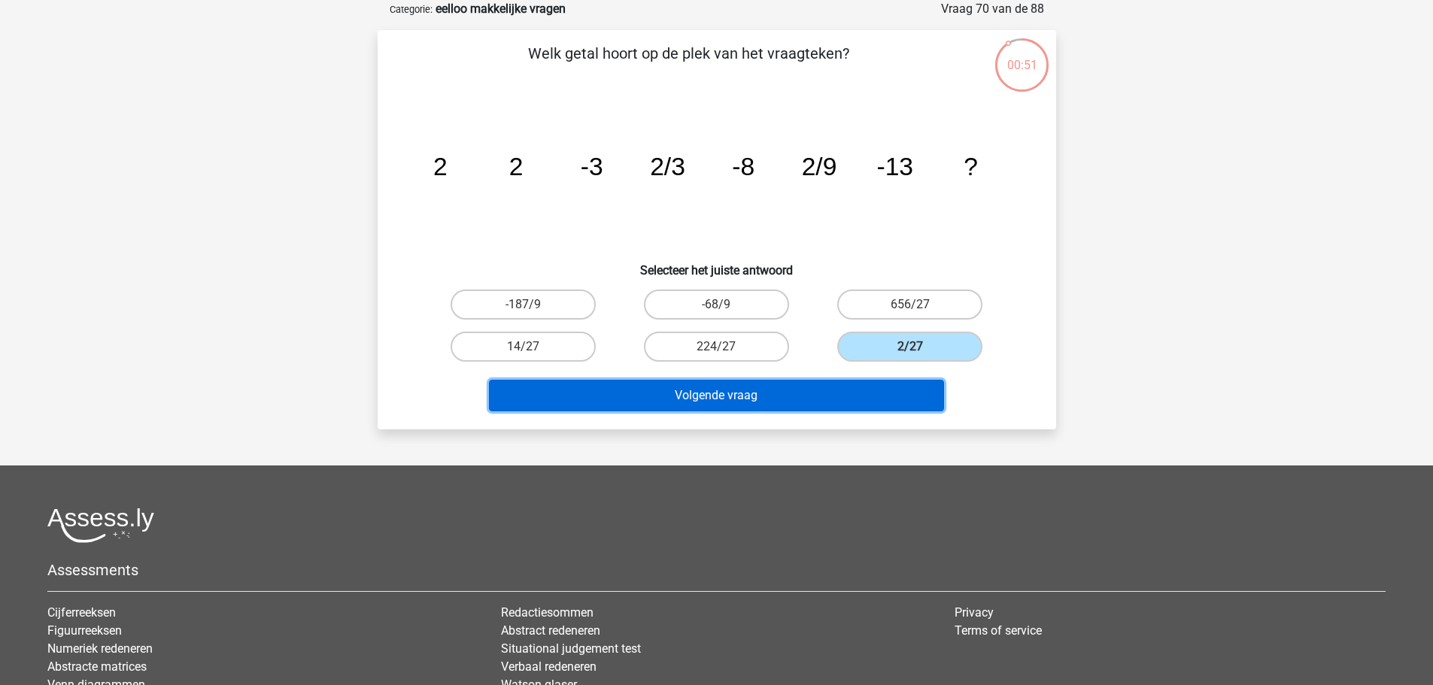
click at [893, 394] on button "Volgende vraag" at bounding box center [716, 396] width 455 height 32
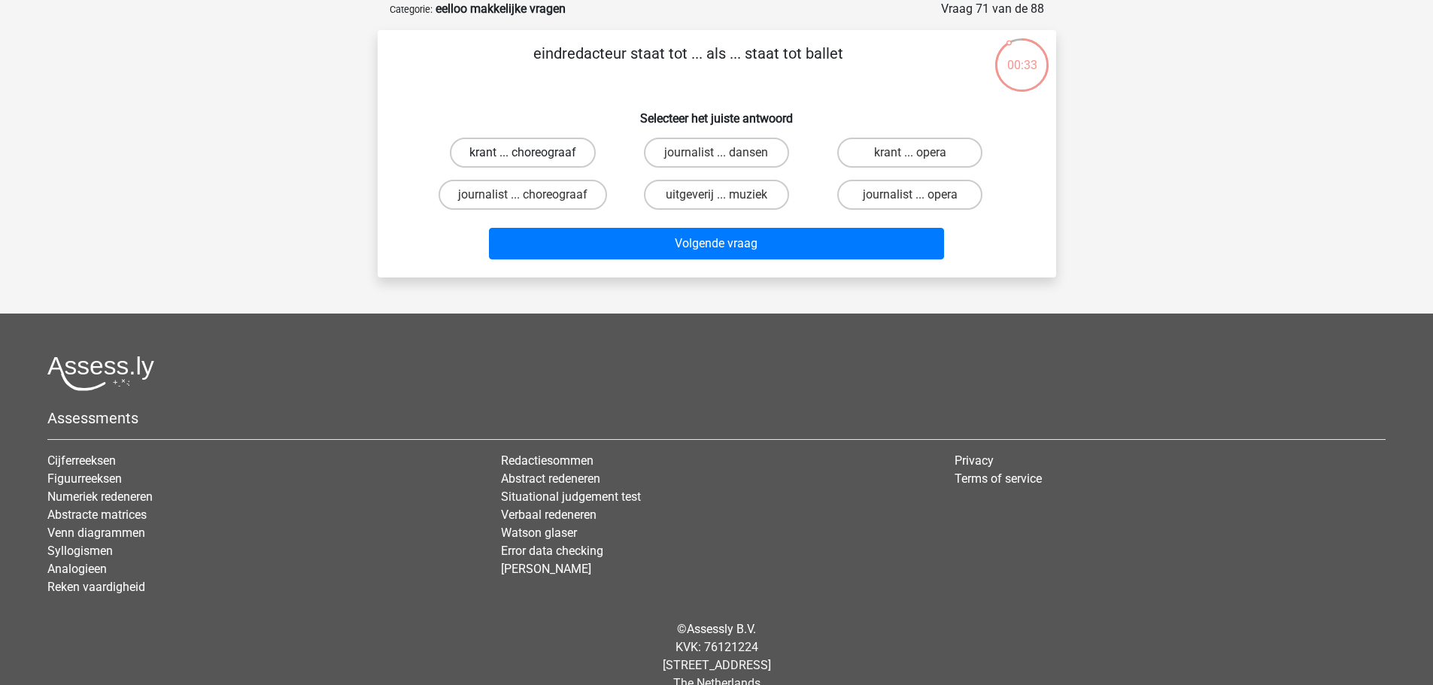
click at [518, 149] on label "krant ... choreograaf" at bounding box center [523, 153] width 146 height 30
click at [523, 153] on input "krant ... choreograaf" at bounding box center [528, 158] width 10 height 10
radio input "true"
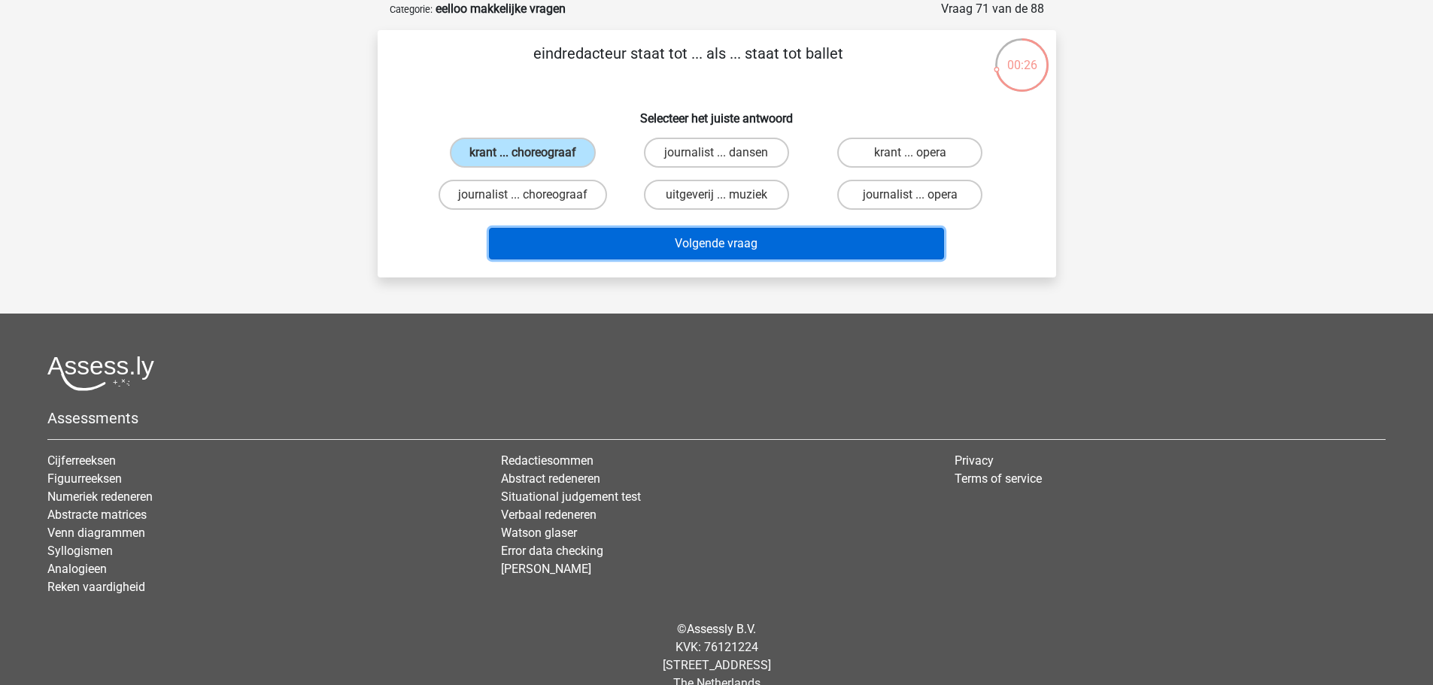
click at [731, 246] on button "Volgende vraag" at bounding box center [716, 244] width 455 height 32
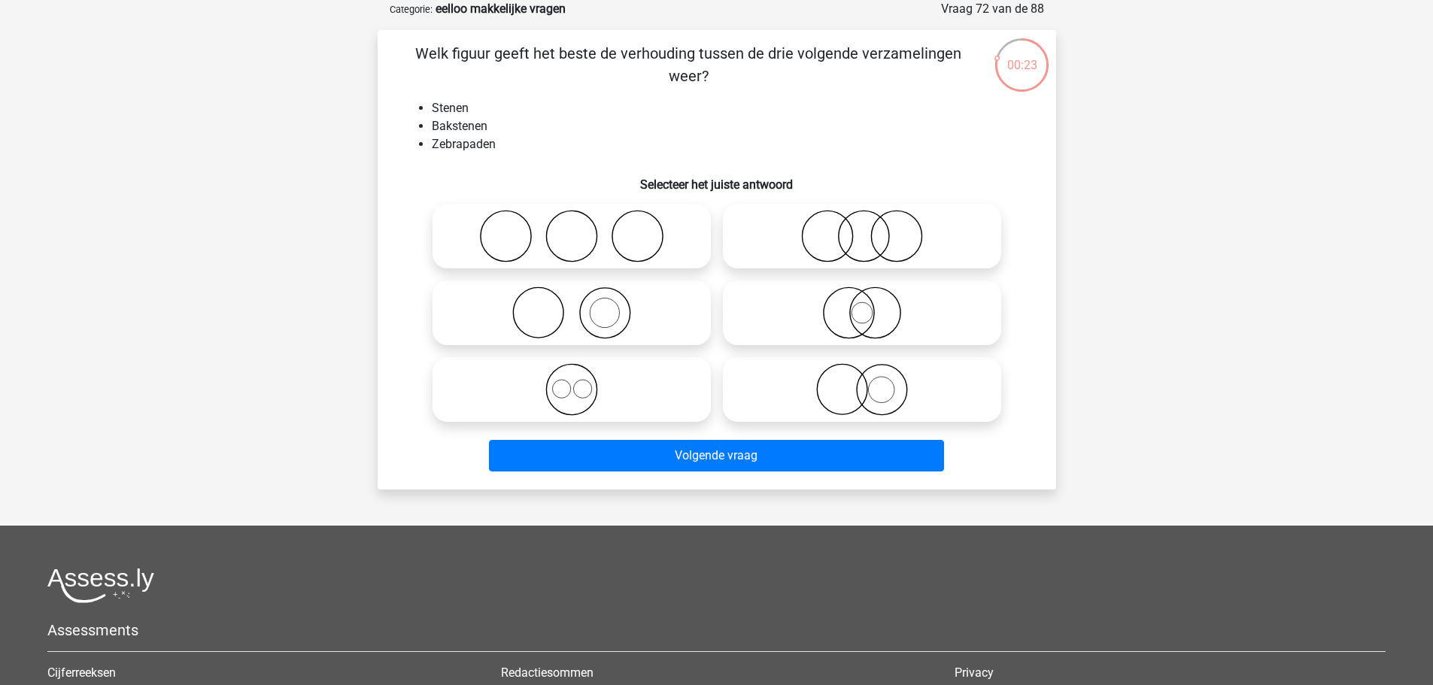
click at [667, 327] on icon at bounding box center [572, 313] width 266 height 53
click at [582, 305] on input "radio" at bounding box center [577, 301] width 10 height 10
radio input "true"
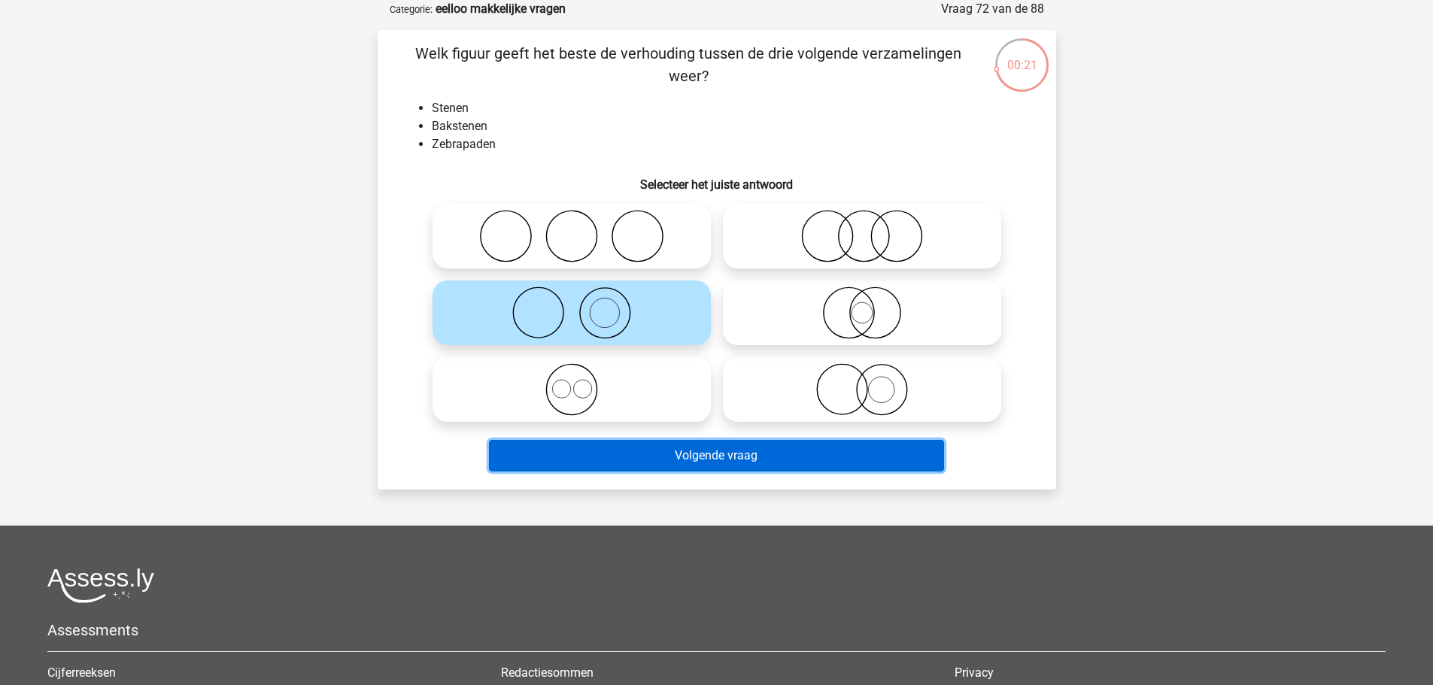
click at [758, 450] on button "Volgende vraag" at bounding box center [716, 456] width 455 height 32
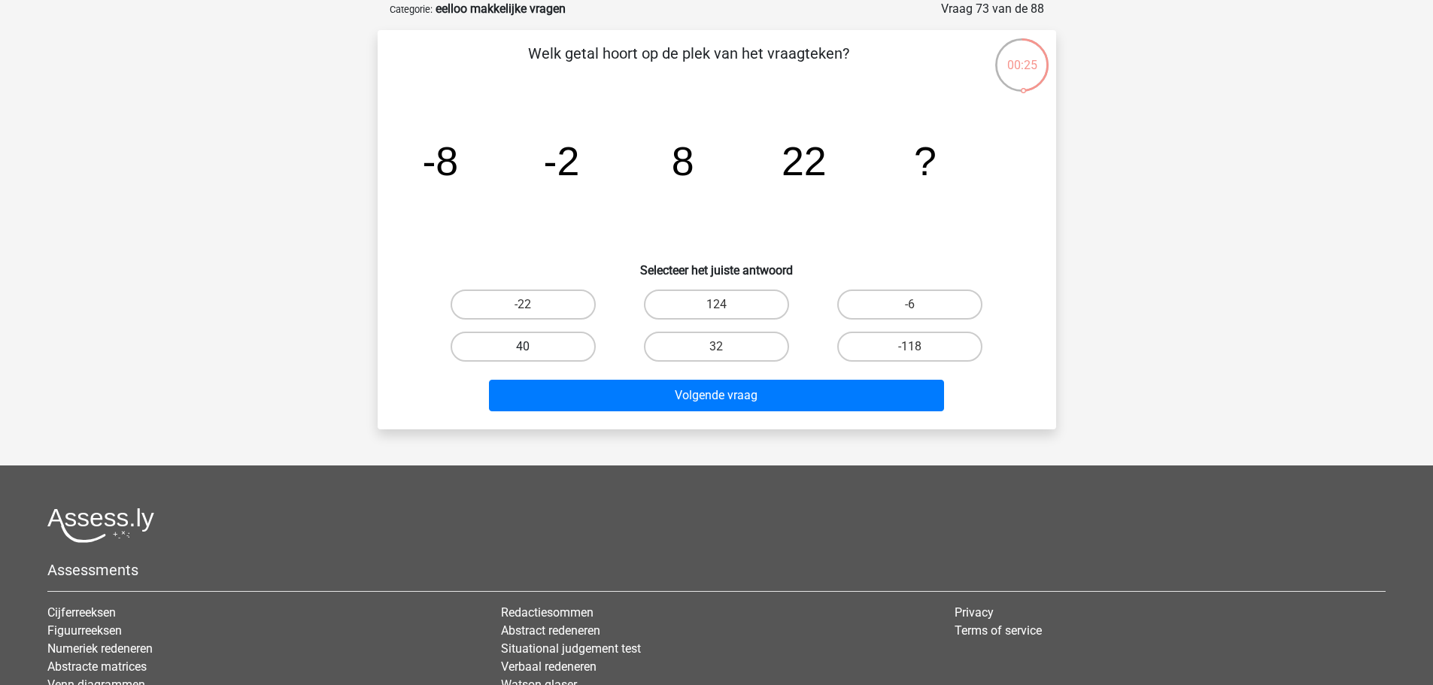
click at [554, 346] on label "40" at bounding box center [523, 347] width 145 height 30
click at [533, 347] on input "40" at bounding box center [528, 352] width 10 height 10
radio input "true"
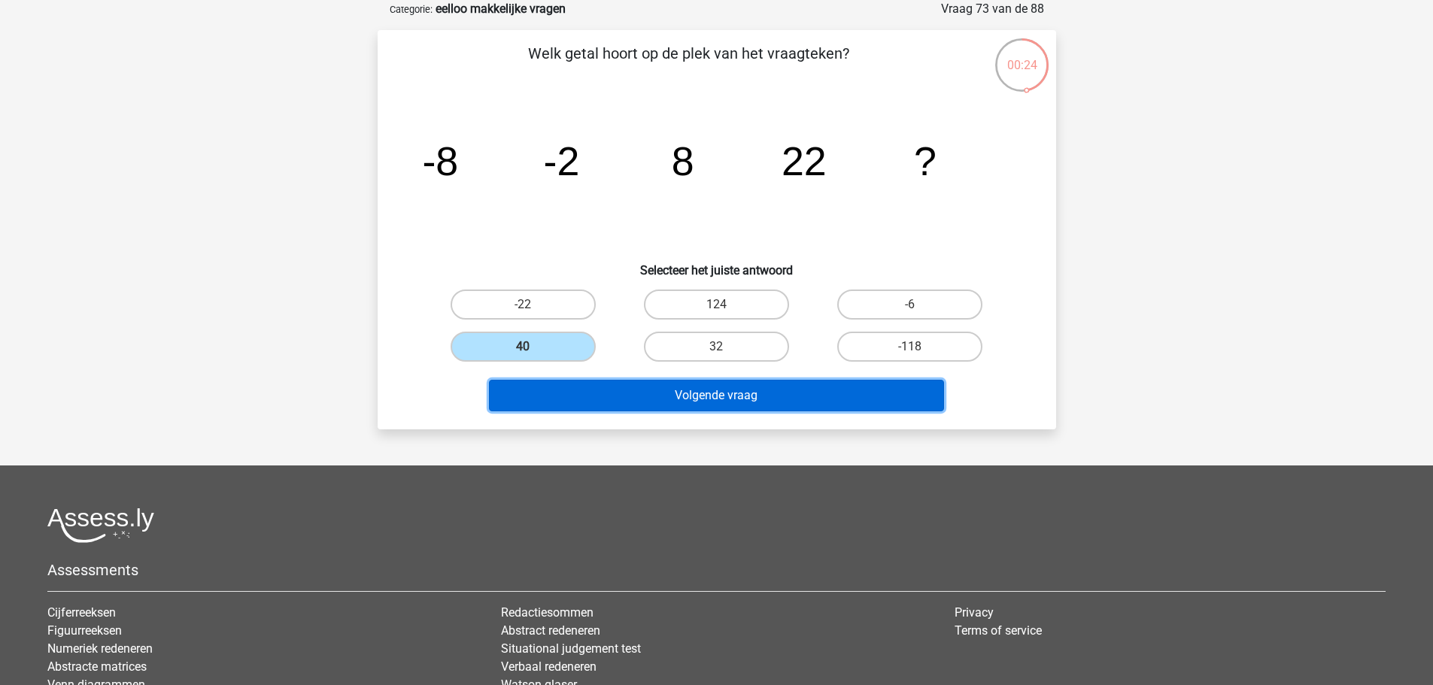
click at [726, 407] on button "Volgende vraag" at bounding box center [716, 396] width 455 height 32
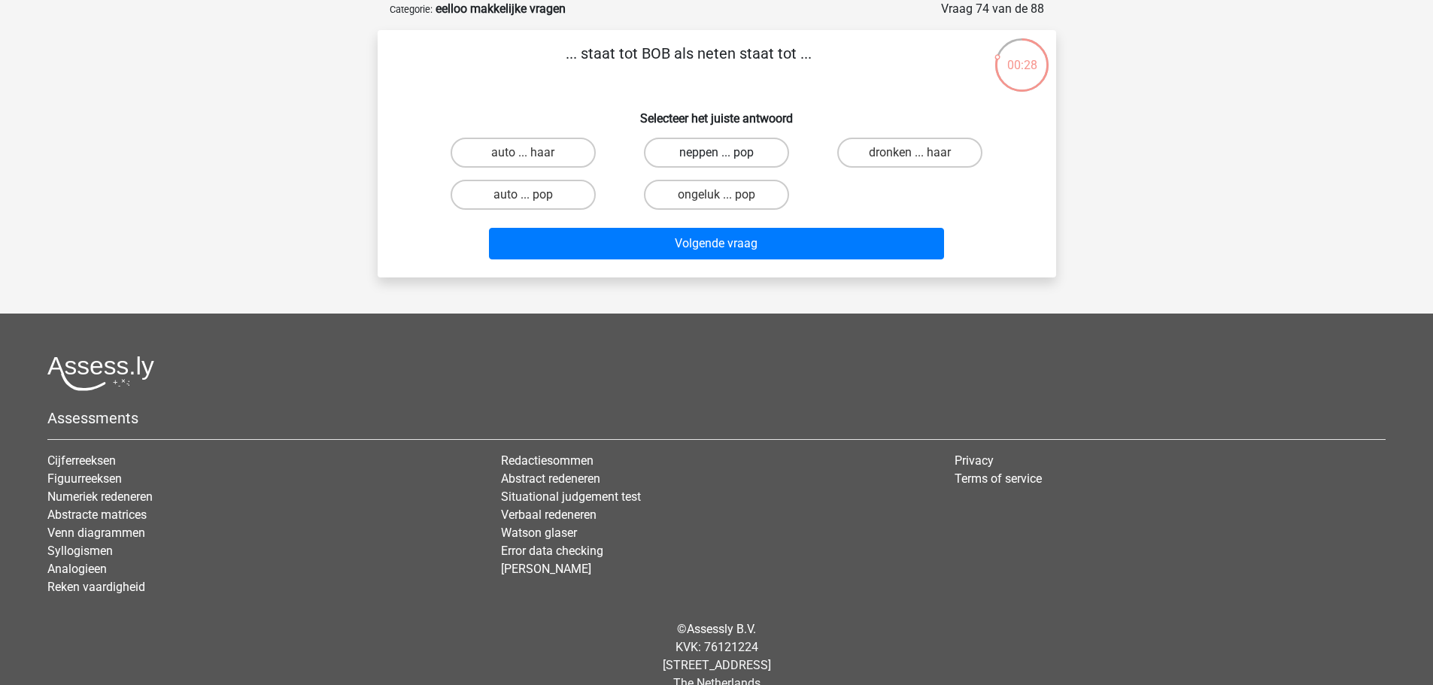
click at [742, 155] on label "neppen ... pop" at bounding box center [716, 153] width 145 height 30
click at [726, 155] on input "neppen ... pop" at bounding box center [721, 158] width 10 height 10
radio input "true"
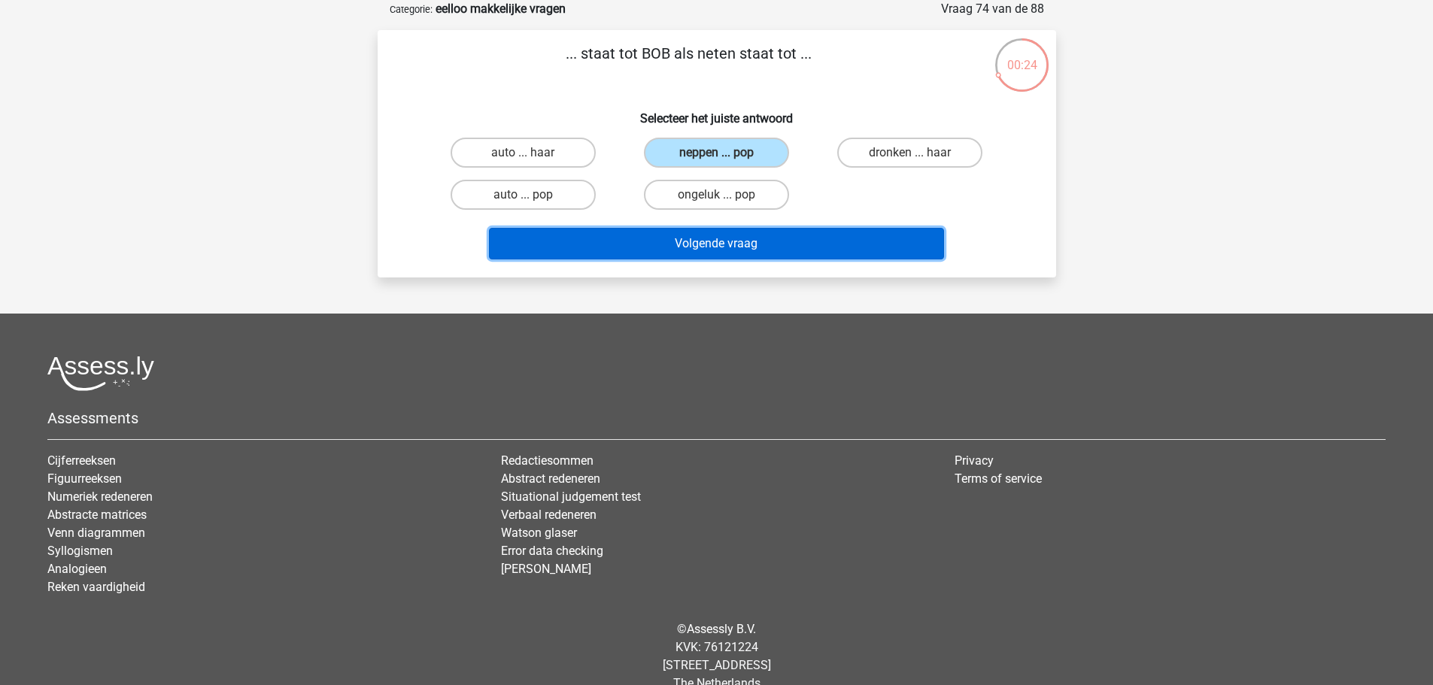
click at [792, 244] on button "Volgende vraag" at bounding box center [716, 244] width 455 height 32
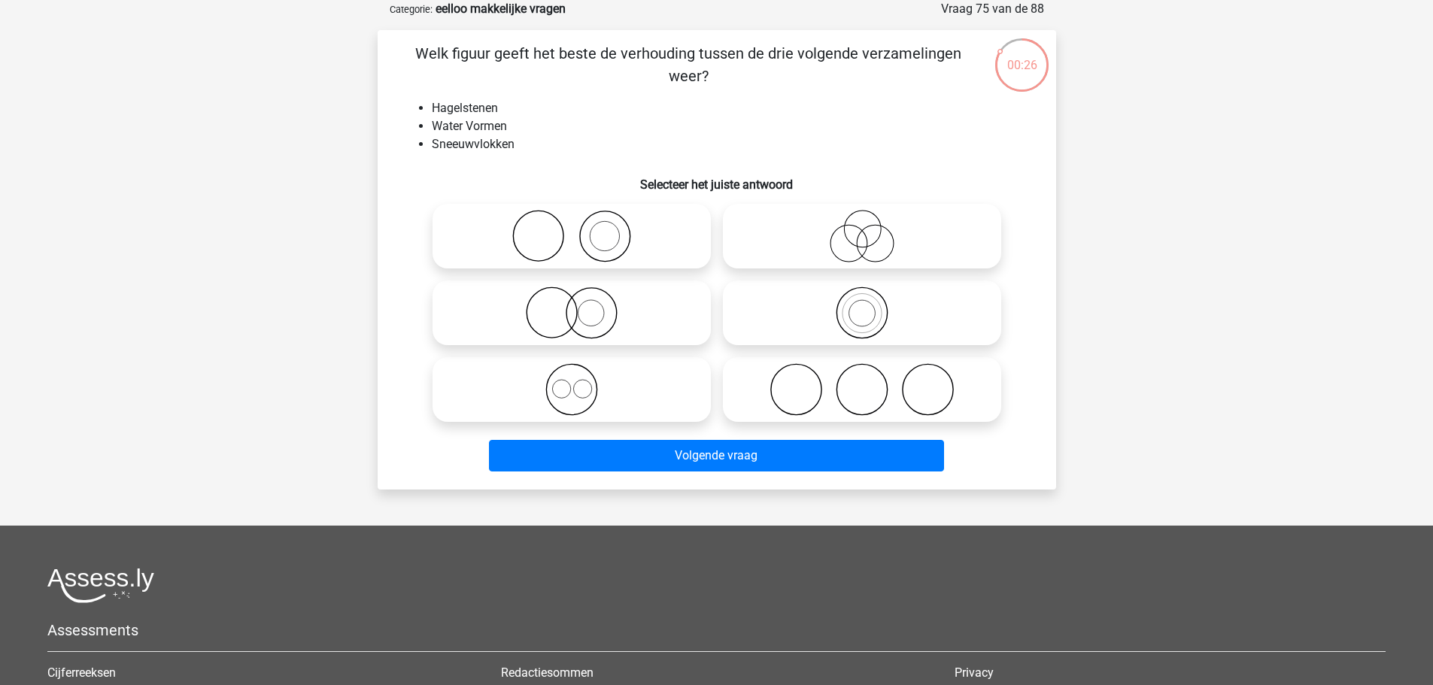
click at [603, 386] on icon at bounding box center [572, 389] width 266 height 53
click at [582, 382] on input "radio" at bounding box center [577, 377] width 10 height 10
radio input "true"
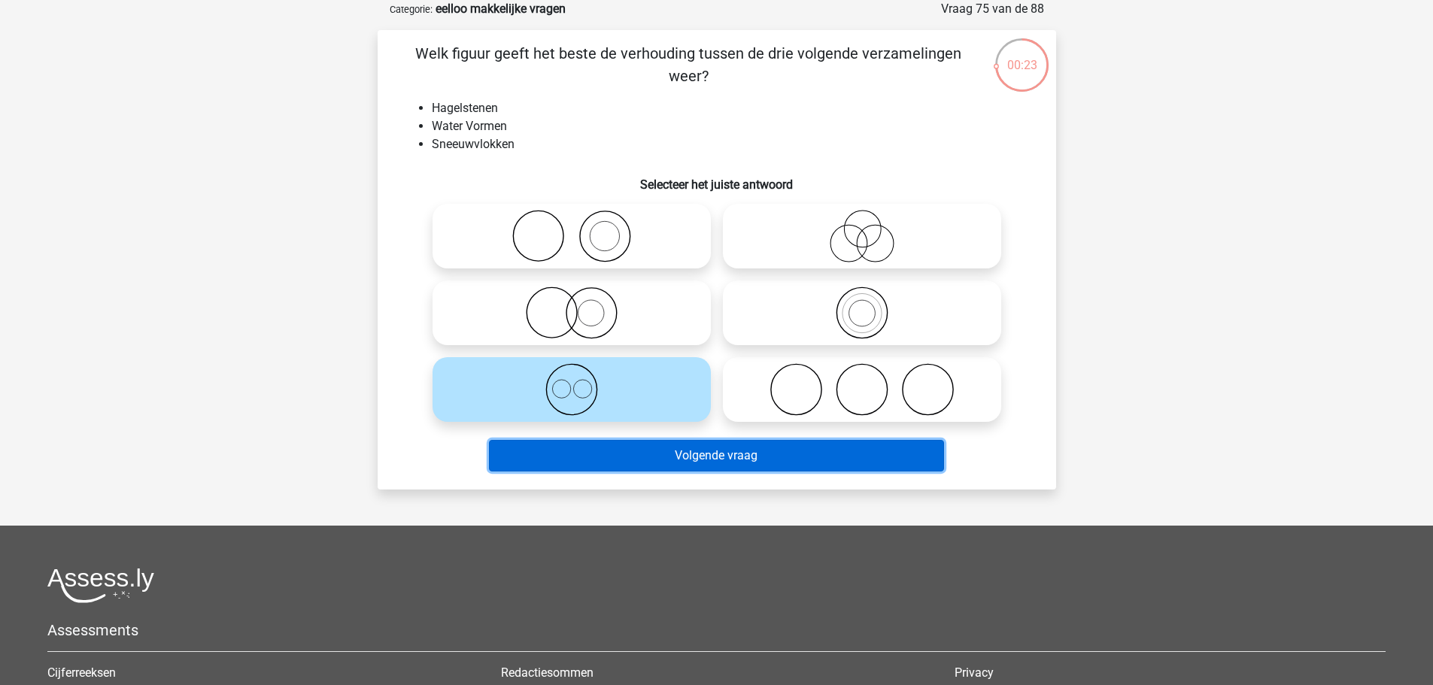
click at [734, 461] on button "Volgende vraag" at bounding box center [716, 456] width 455 height 32
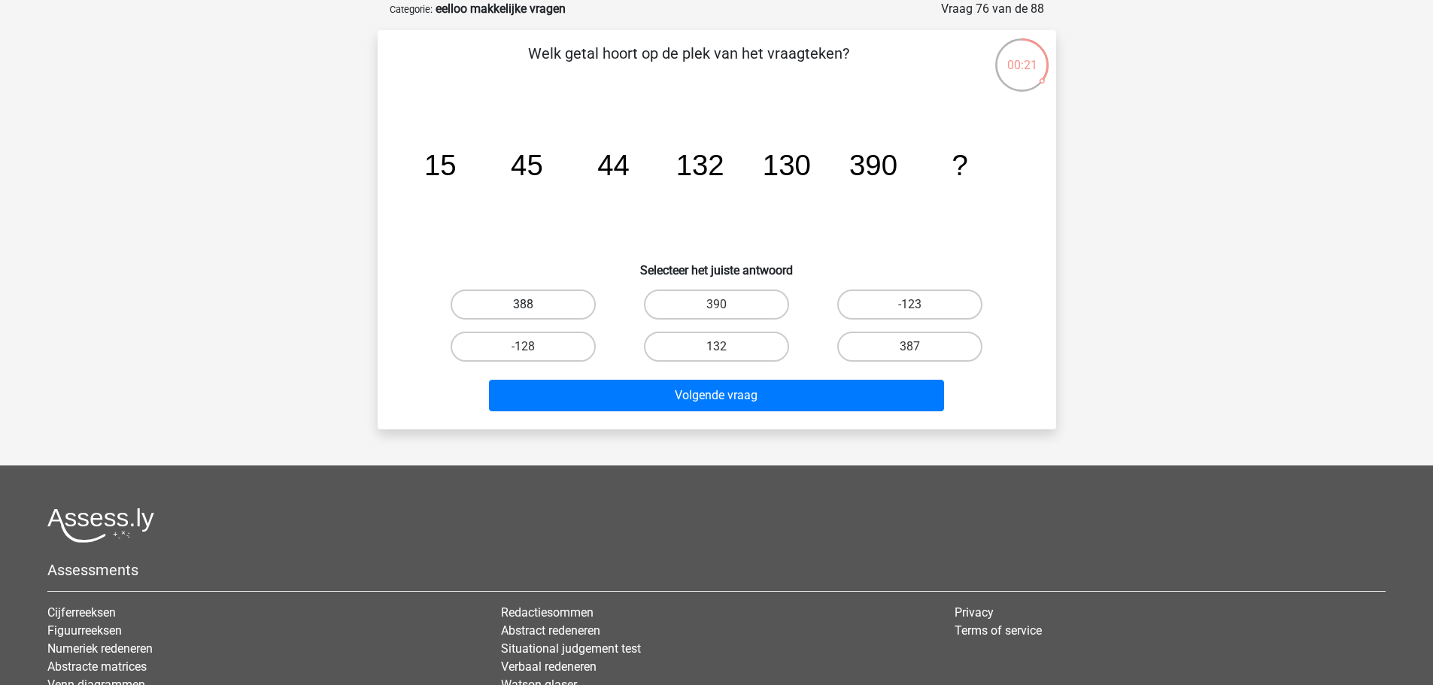
click at [551, 302] on label "388" at bounding box center [523, 305] width 145 height 30
click at [533, 305] on input "388" at bounding box center [528, 310] width 10 height 10
radio input "true"
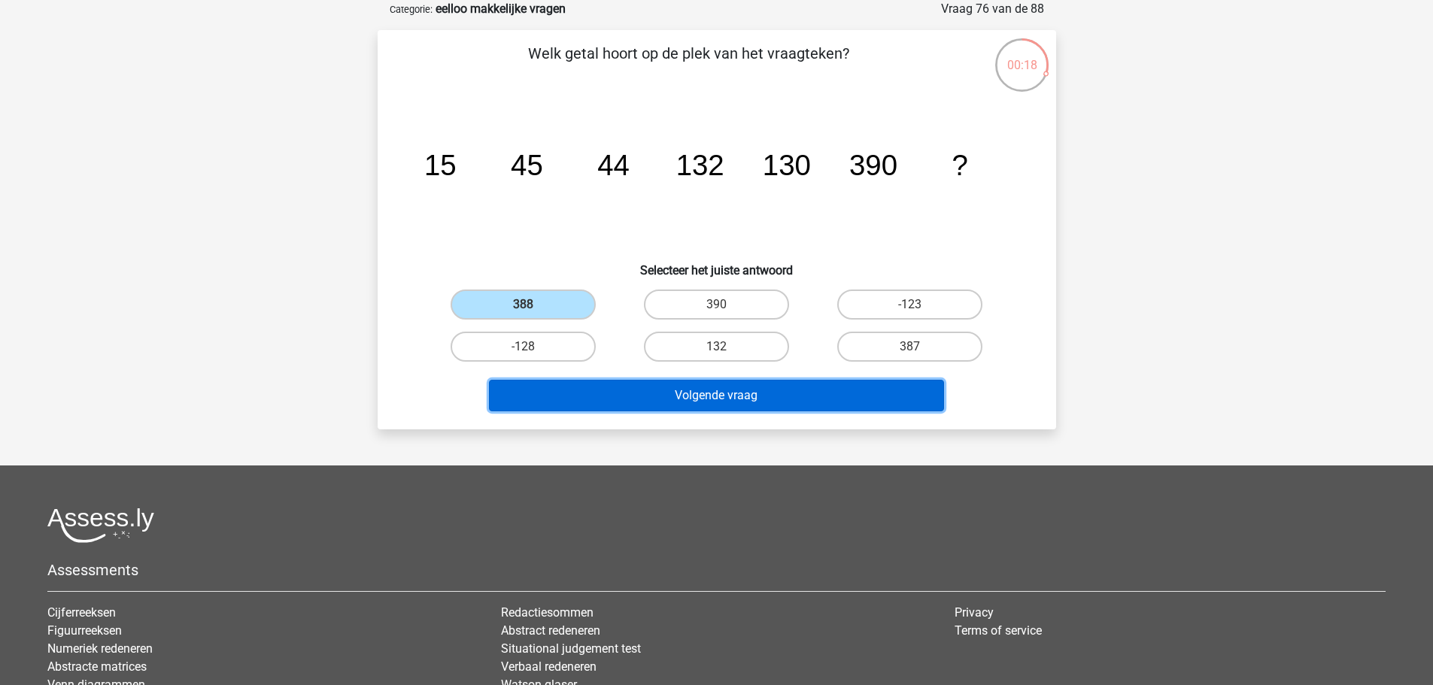
click at [654, 391] on button "Volgende vraag" at bounding box center [716, 396] width 455 height 32
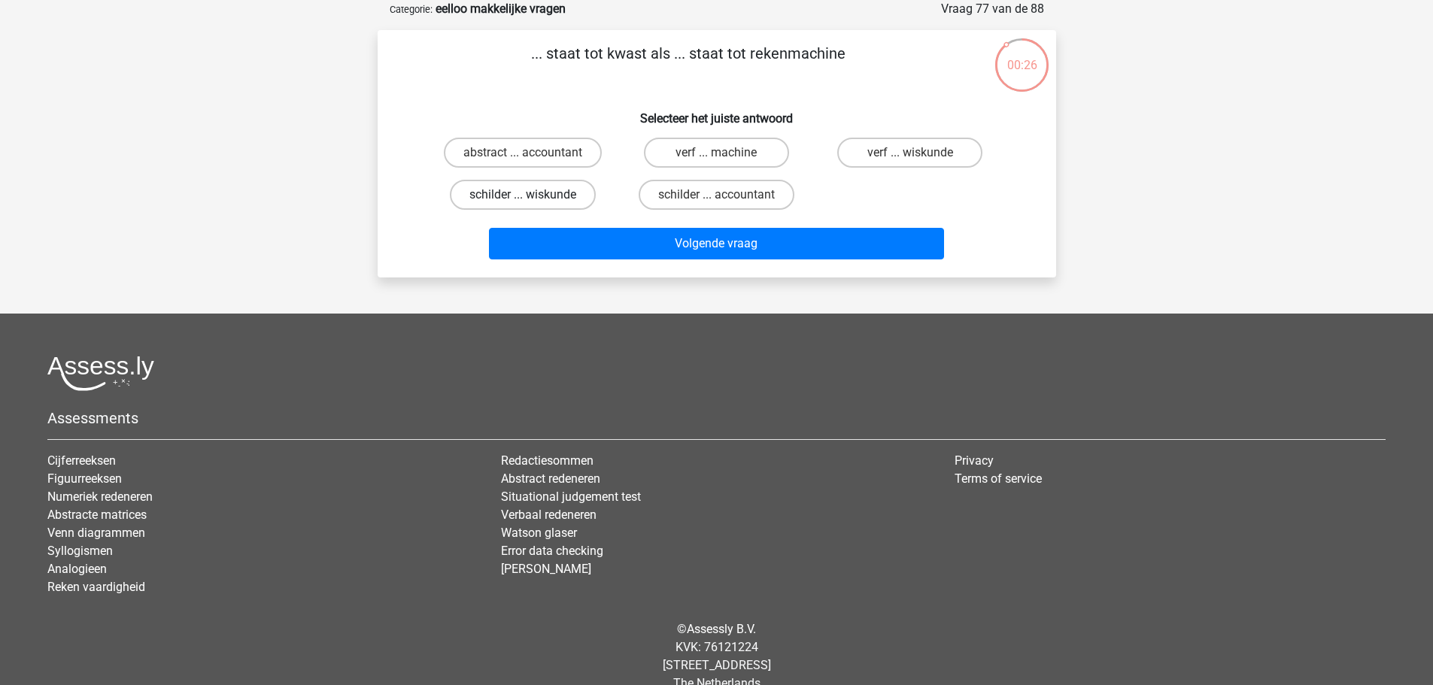
click at [545, 199] on label "schilder ... wiskunde" at bounding box center [523, 195] width 146 height 30
click at [533, 199] on input "schilder ... wiskunde" at bounding box center [528, 200] width 10 height 10
radio input "true"
click at [715, 198] on label "schilder ... accountant" at bounding box center [717, 195] width 156 height 30
click at [716, 198] on input "schilder ... accountant" at bounding box center [721, 200] width 10 height 10
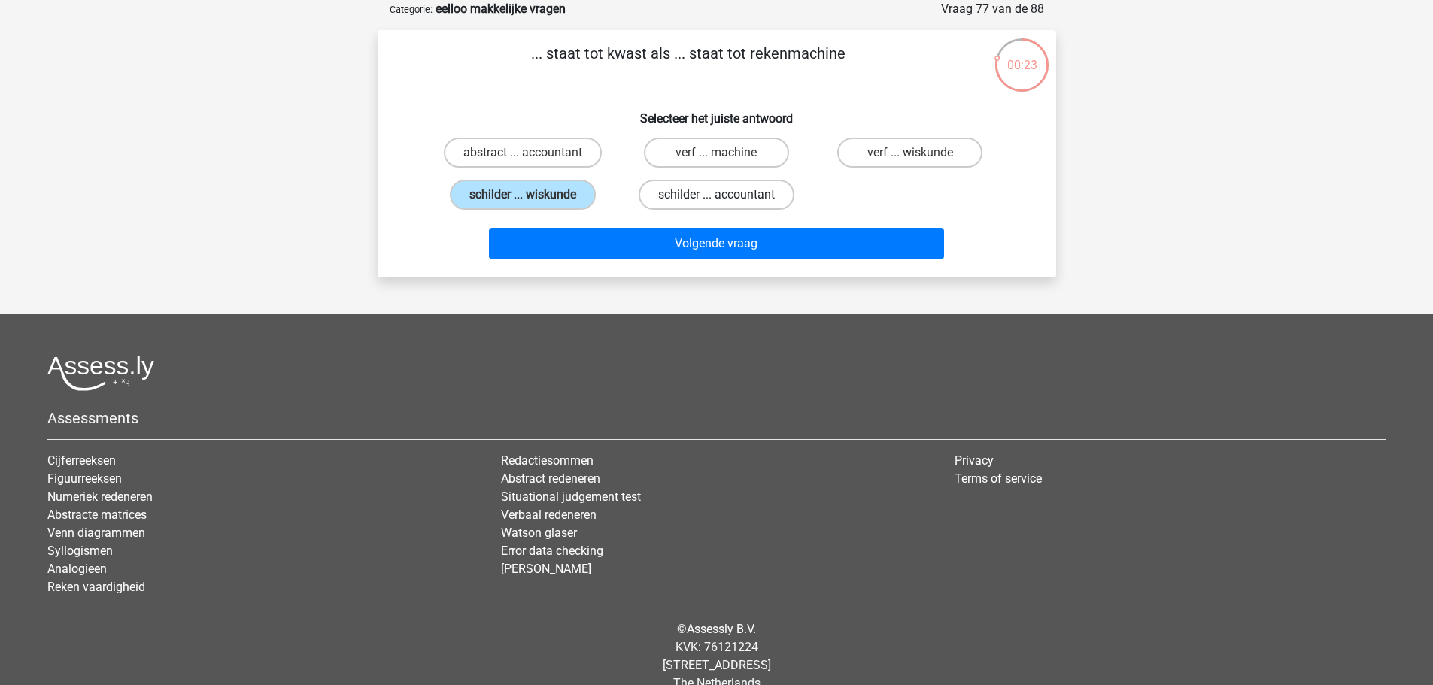
radio input "true"
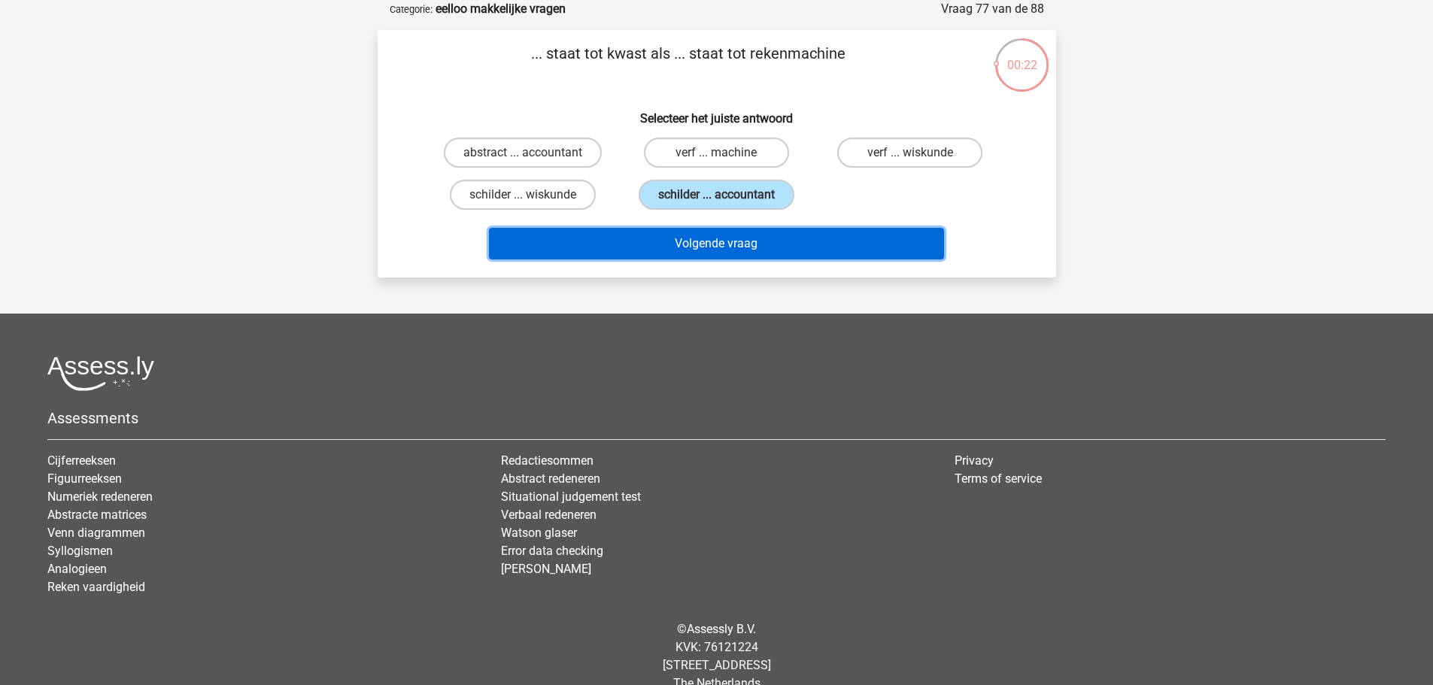
click at [898, 247] on button "Volgende vraag" at bounding box center [716, 244] width 455 height 32
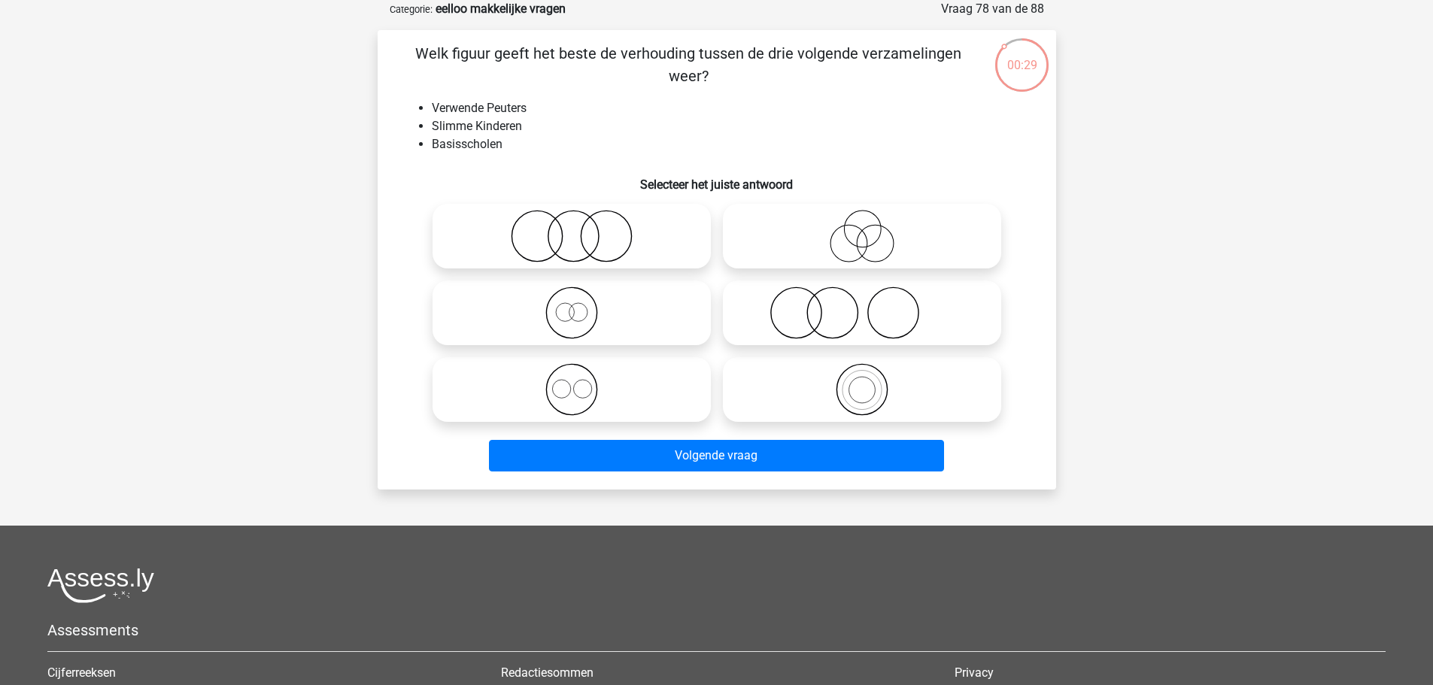
click at [838, 328] on icon at bounding box center [862, 313] width 266 height 53
click at [862, 305] on input "radio" at bounding box center [867, 301] width 10 height 10
radio input "true"
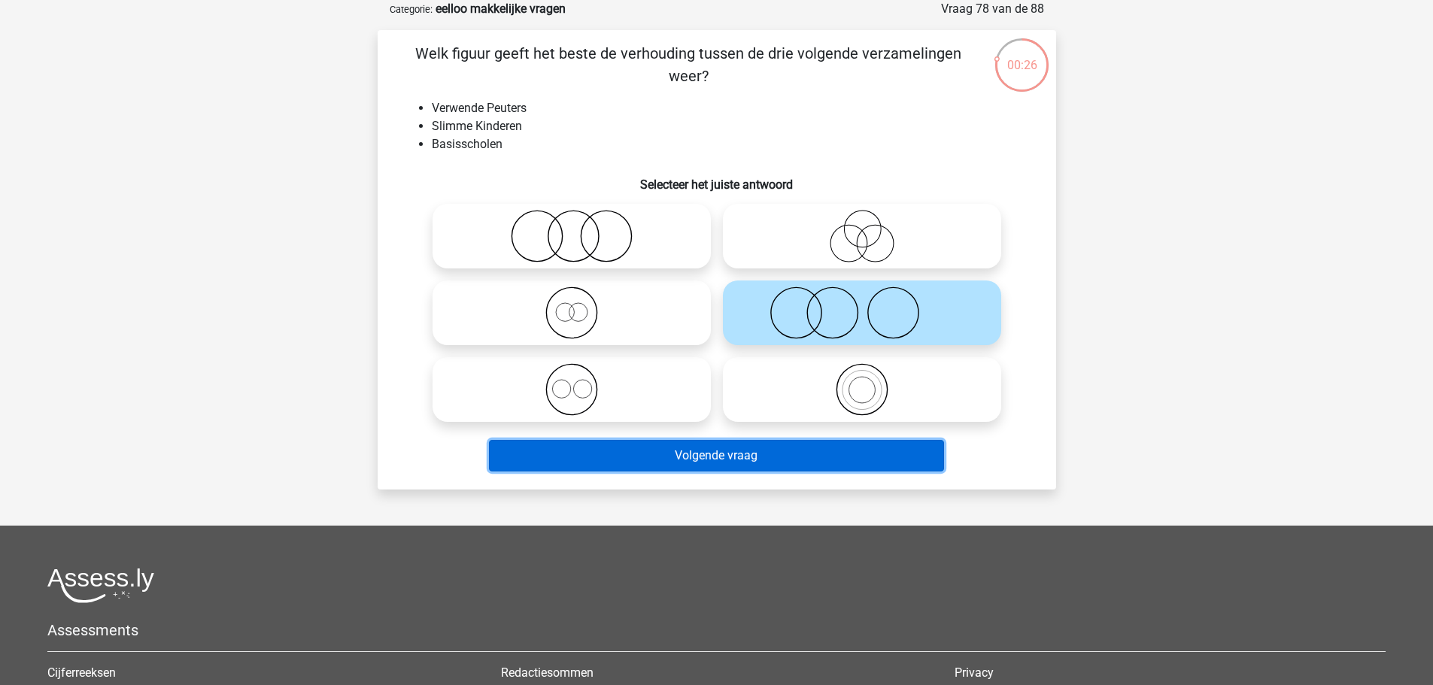
click at [771, 453] on button "Volgende vraag" at bounding box center [716, 456] width 455 height 32
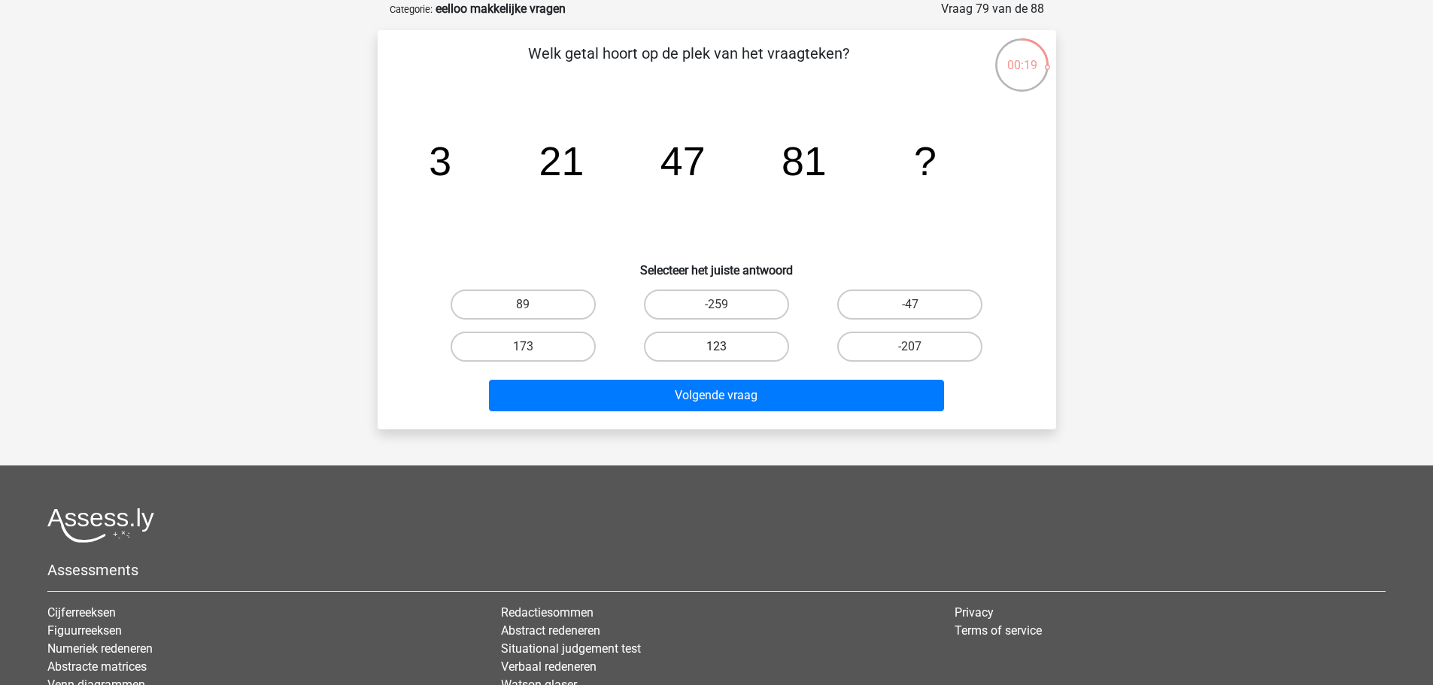
click at [706, 345] on label "123" at bounding box center [716, 347] width 145 height 30
click at [716, 347] on input "123" at bounding box center [721, 352] width 10 height 10
radio input "true"
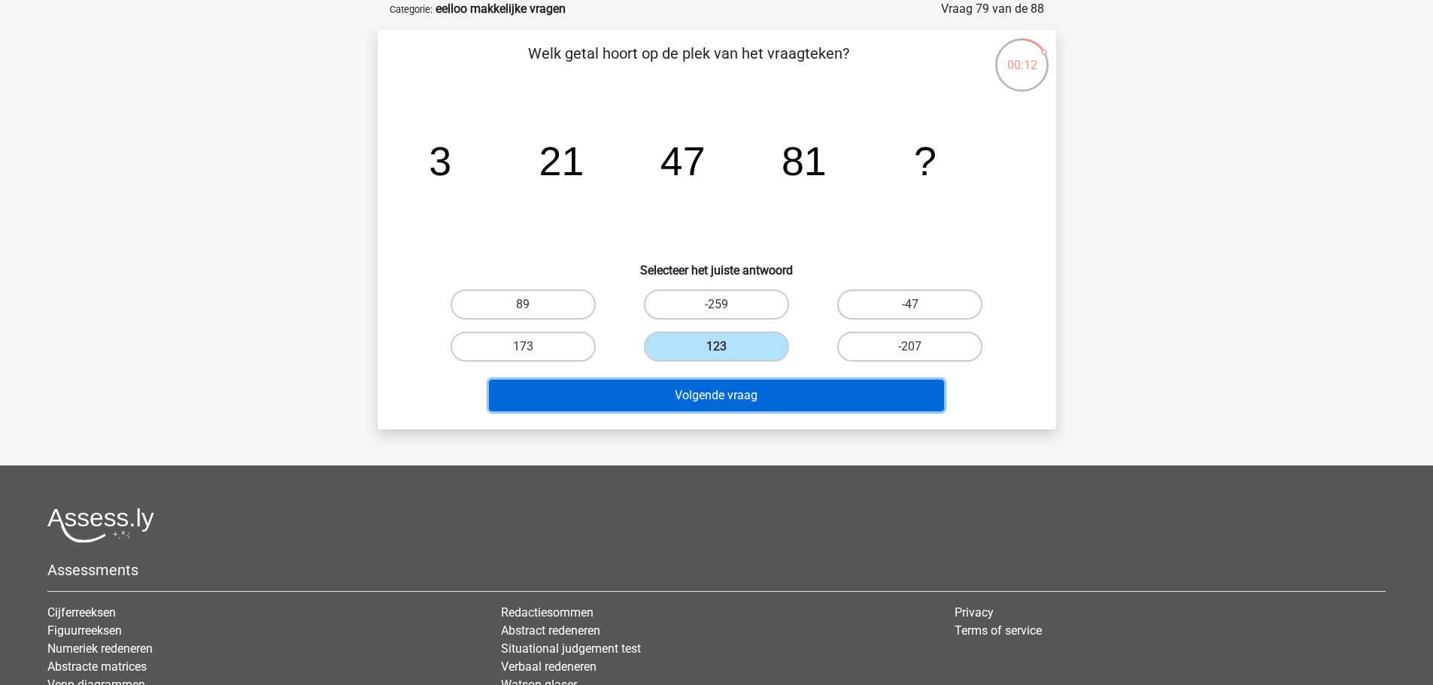
click at [878, 395] on button "Volgende vraag" at bounding box center [716, 396] width 455 height 32
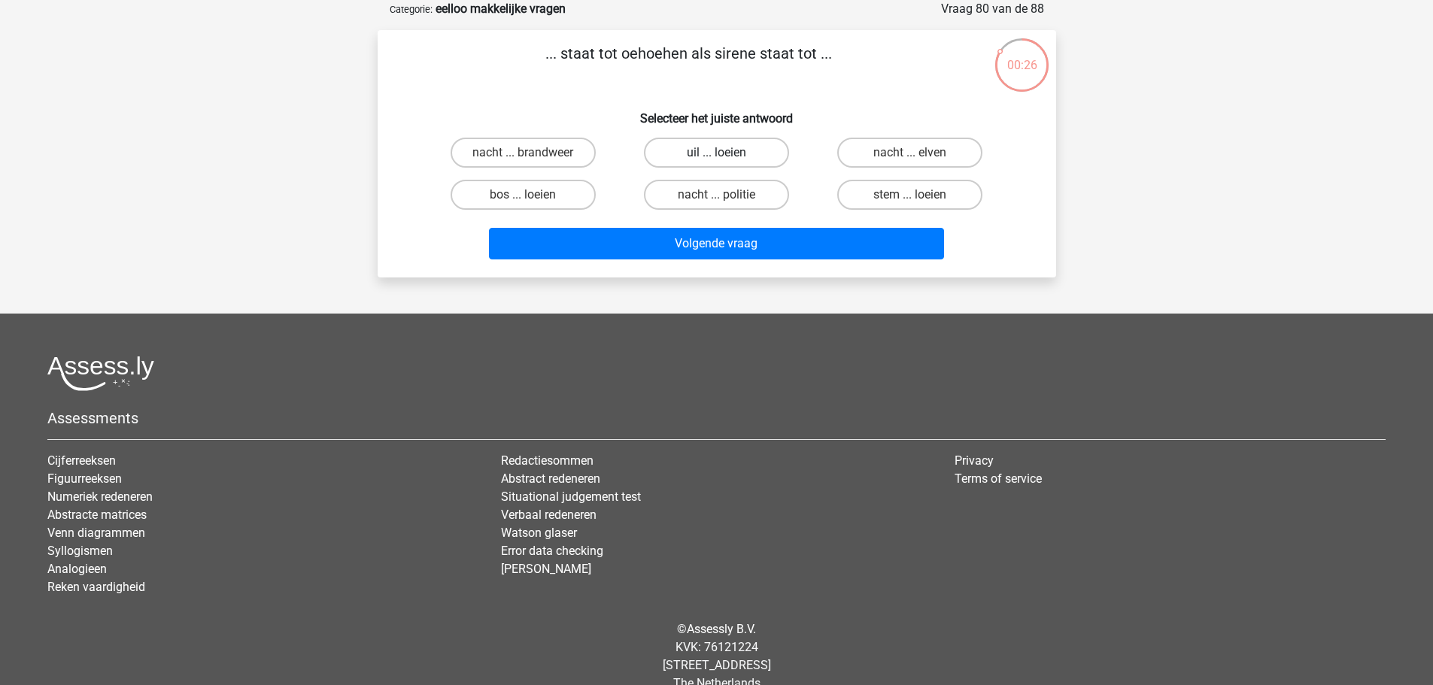
click at [707, 151] on label "uil ... loeien" at bounding box center [716, 153] width 145 height 30
click at [716, 153] on input "uil ... loeien" at bounding box center [721, 158] width 10 height 10
radio input "true"
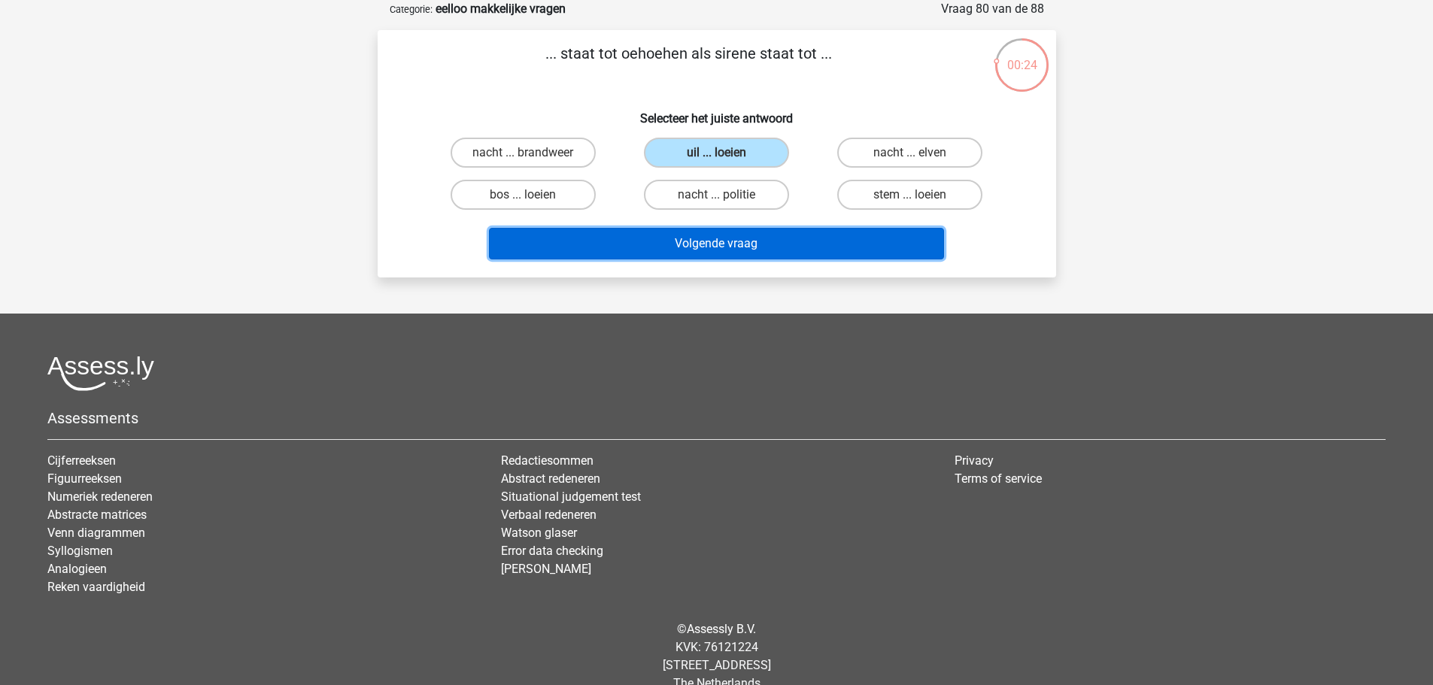
click at [797, 241] on button "Volgende vraag" at bounding box center [716, 244] width 455 height 32
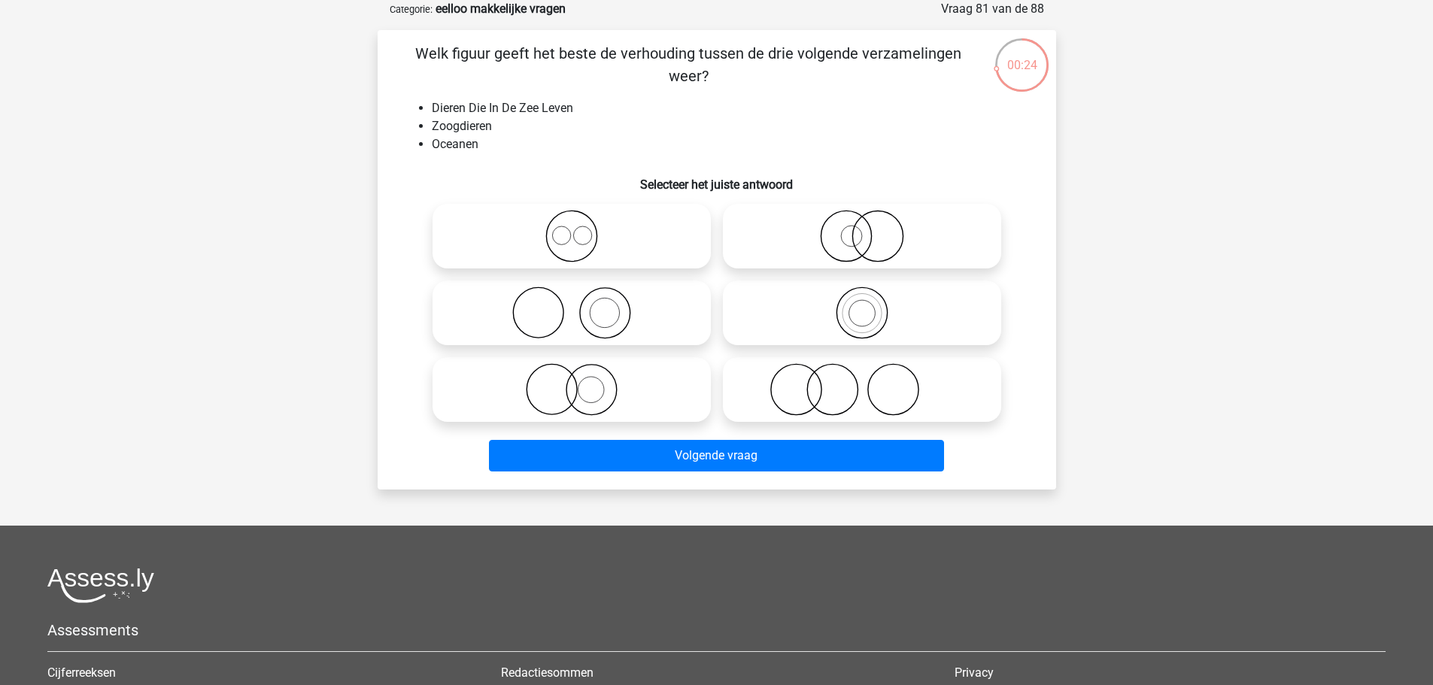
click at [839, 374] on icon at bounding box center [862, 389] width 266 height 53
click at [862, 374] on input "radio" at bounding box center [867, 377] width 10 height 10
radio input "true"
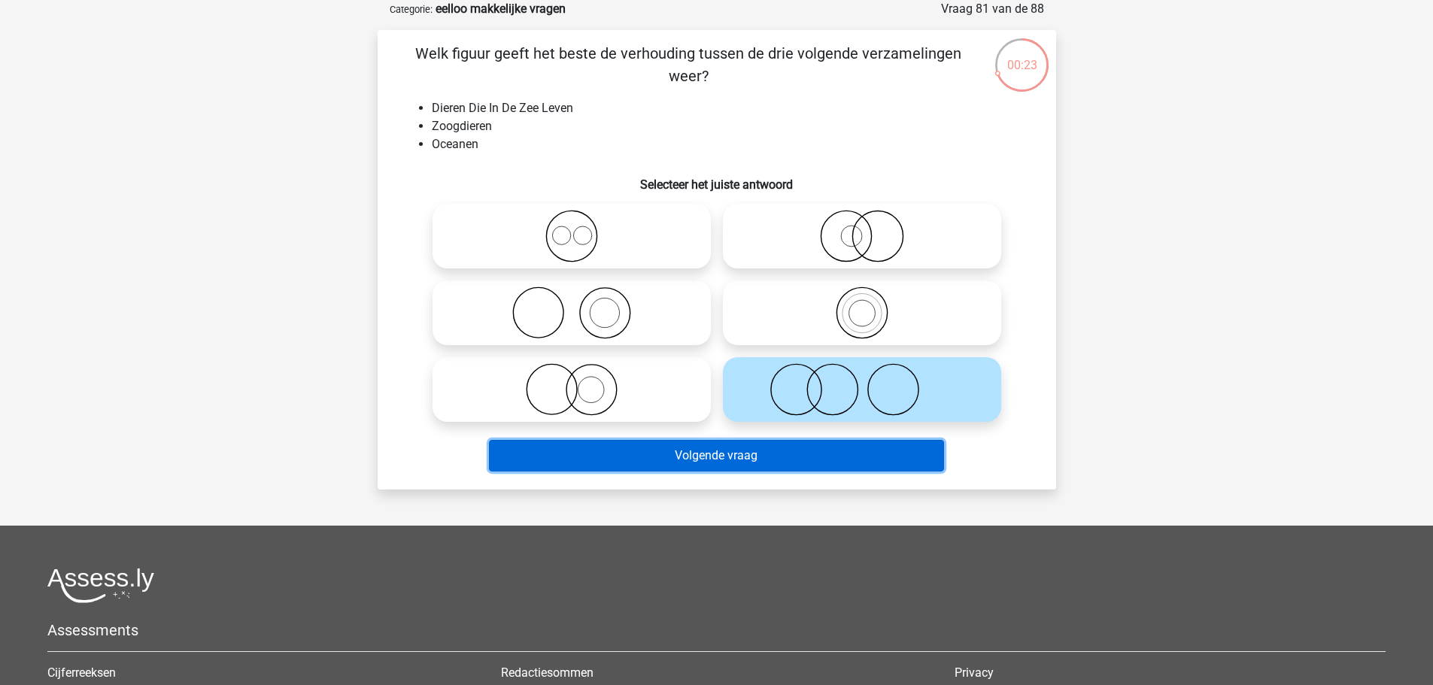
click at [863, 454] on button "Volgende vraag" at bounding box center [716, 456] width 455 height 32
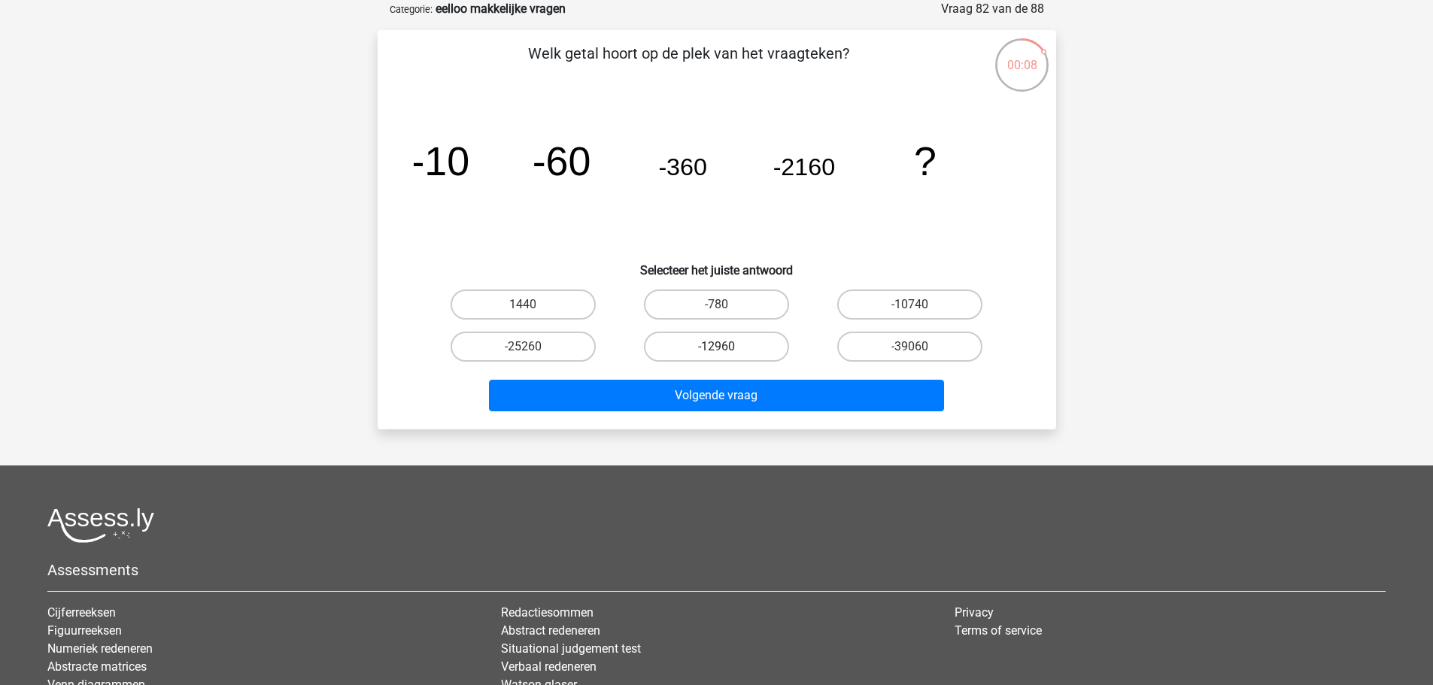
click at [742, 339] on label "-12960" at bounding box center [716, 347] width 145 height 30
click at [726, 347] on input "-12960" at bounding box center [721, 352] width 10 height 10
radio input "true"
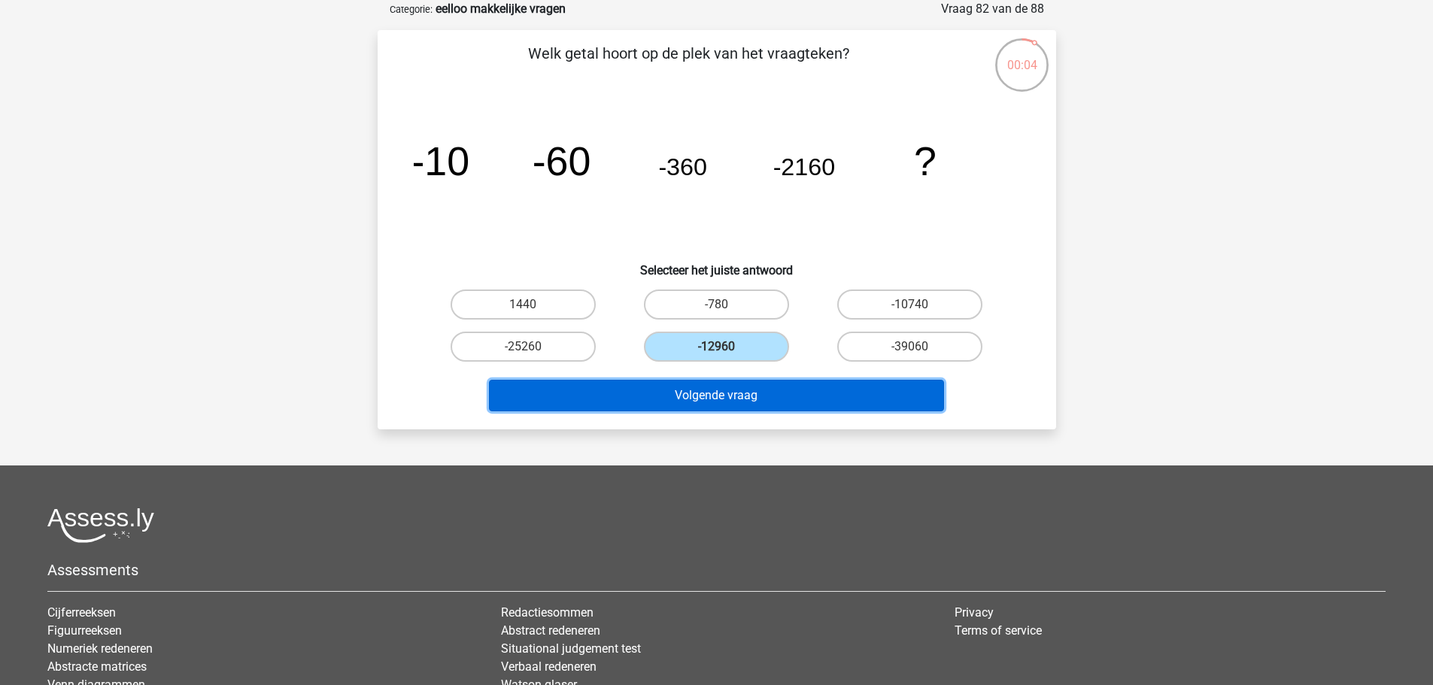
click at [805, 392] on button "Volgende vraag" at bounding box center [716, 396] width 455 height 32
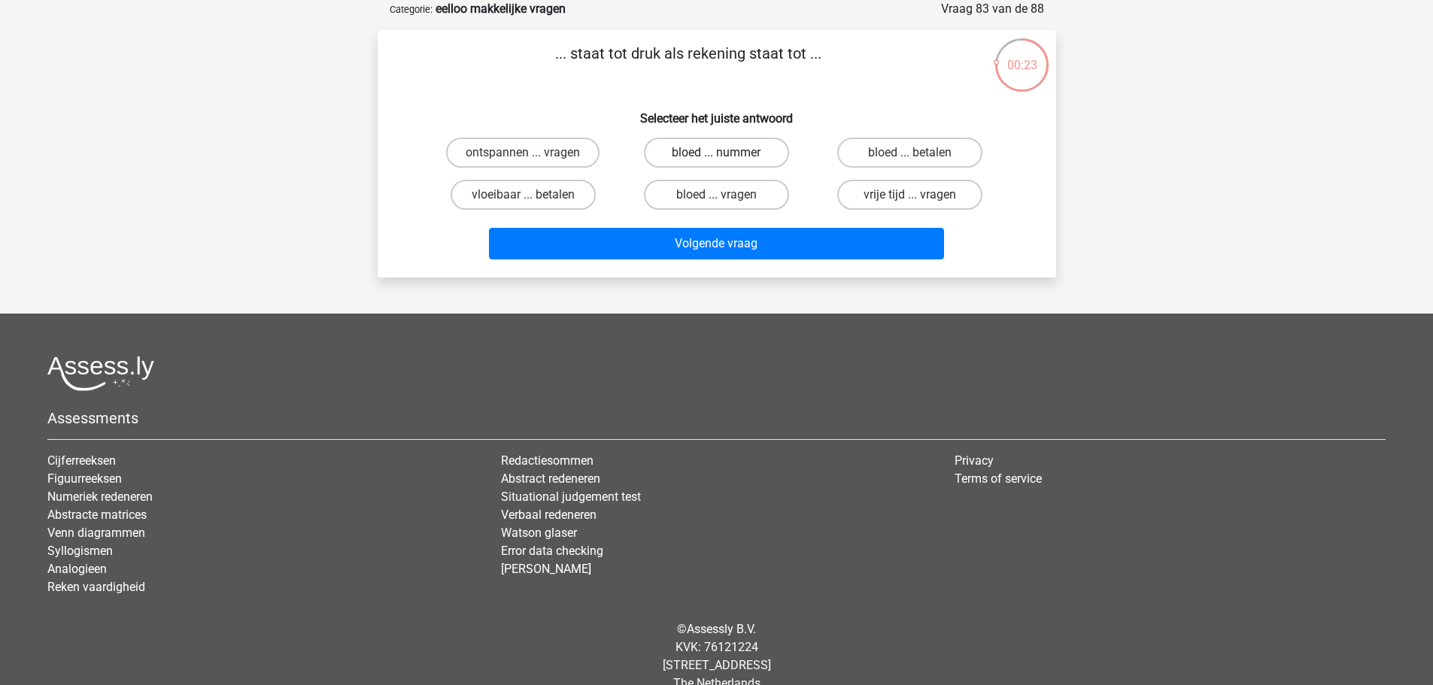
click at [692, 159] on label "bloed ... nummer" at bounding box center [716, 153] width 145 height 30
click at [716, 159] on input "bloed ... nummer" at bounding box center [721, 158] width 10 height 10
radio input "true"
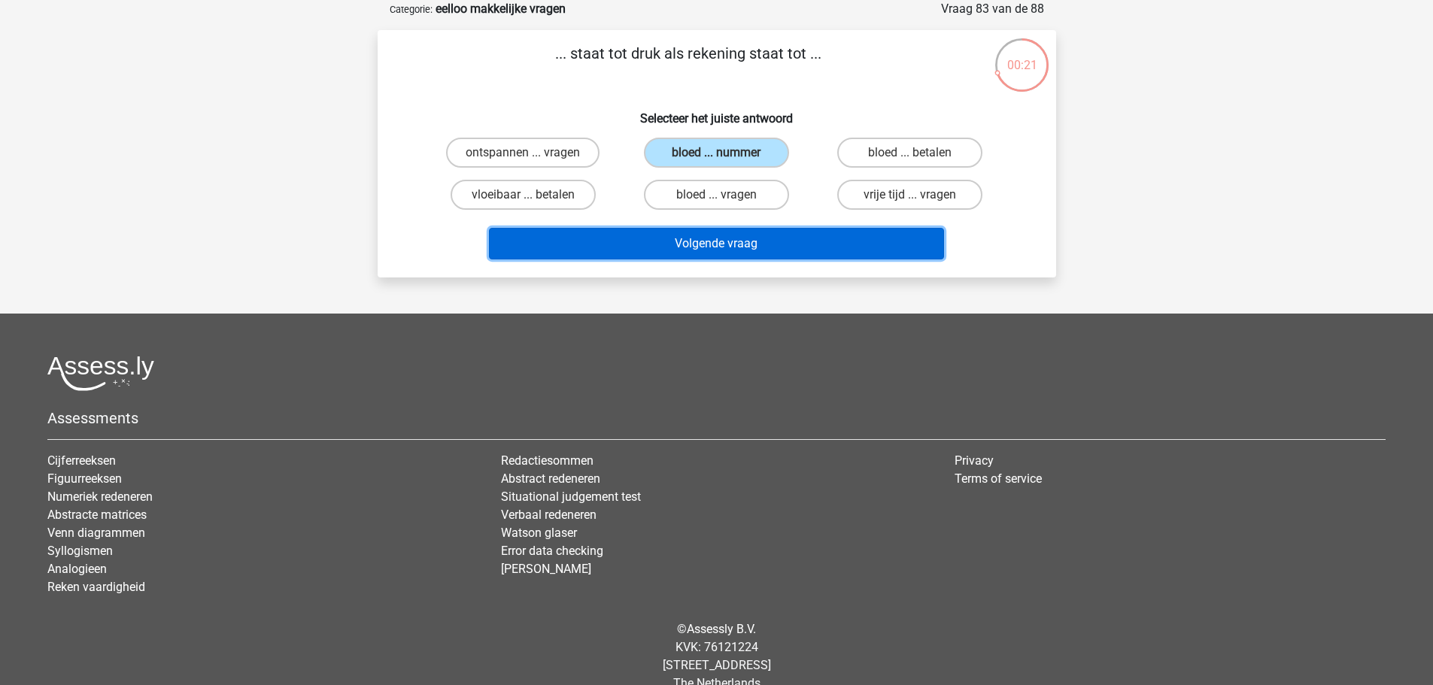
click at [748, 249] on button "Volgende vraag" at bounding box center [716, 244] width 455 height 32
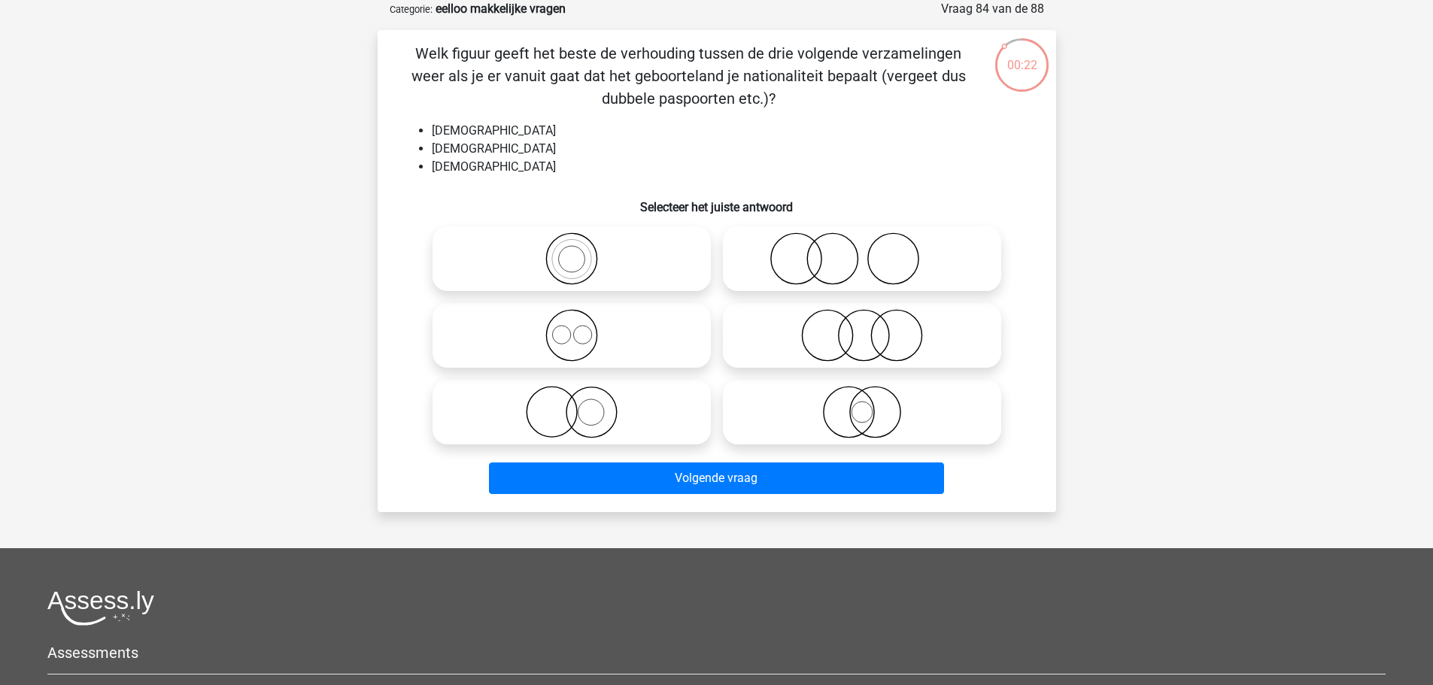
click at [573, 324] on input "radio" at bounding box center [577, 323] width 10 height 10
radio input "true"
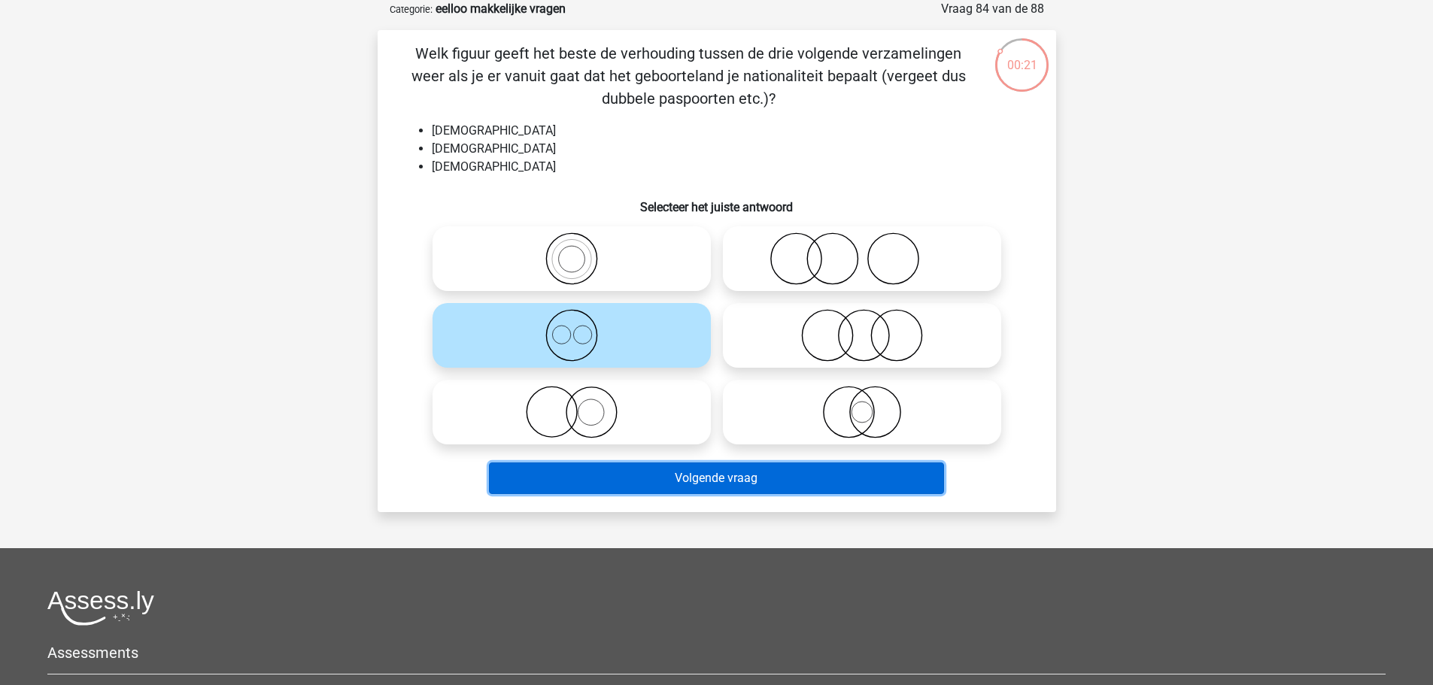
click at [780, 479] on button "Volgende vraag" at bounding box center [716, 479] width 455 height 32
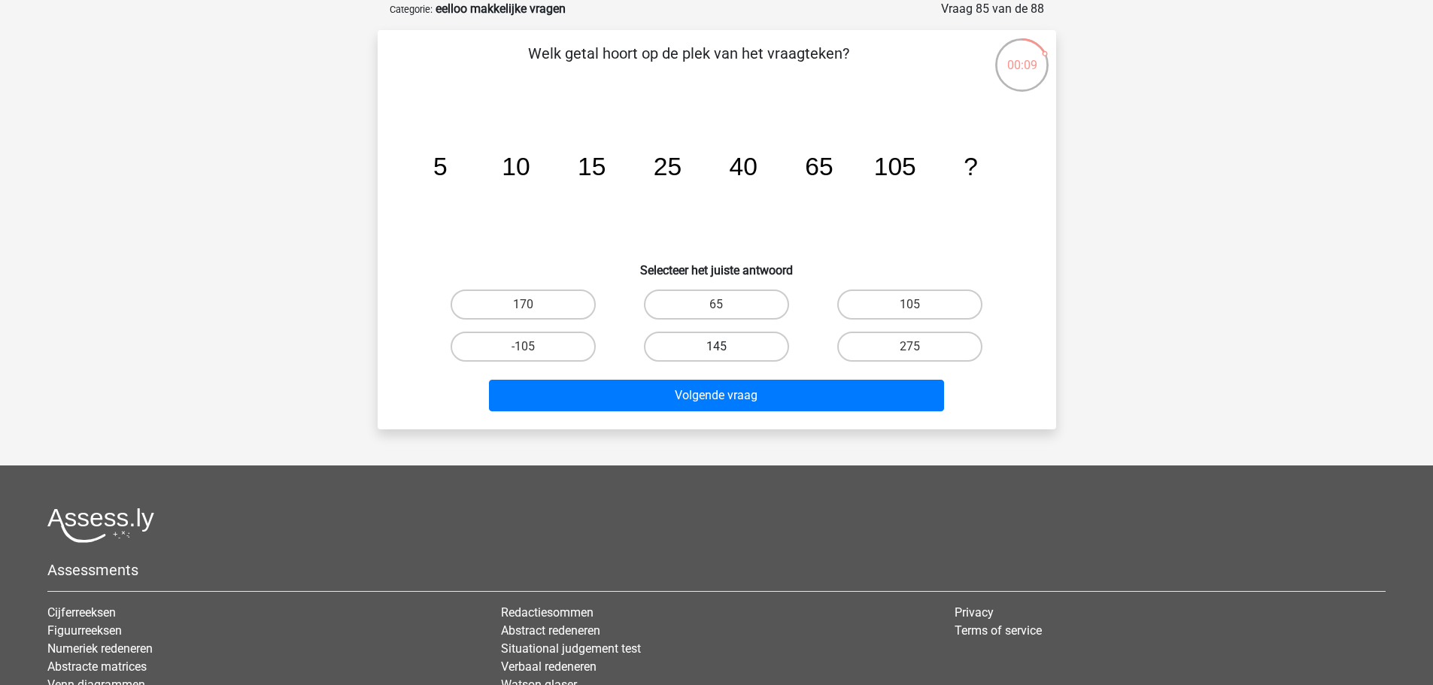
click at [736, 350] on label "145" at bounding box center [716, 347] width 145 height 30
click at [726, 350] on input "145" at bounding box center [721, 352] width 10 height 10
radio input "true"
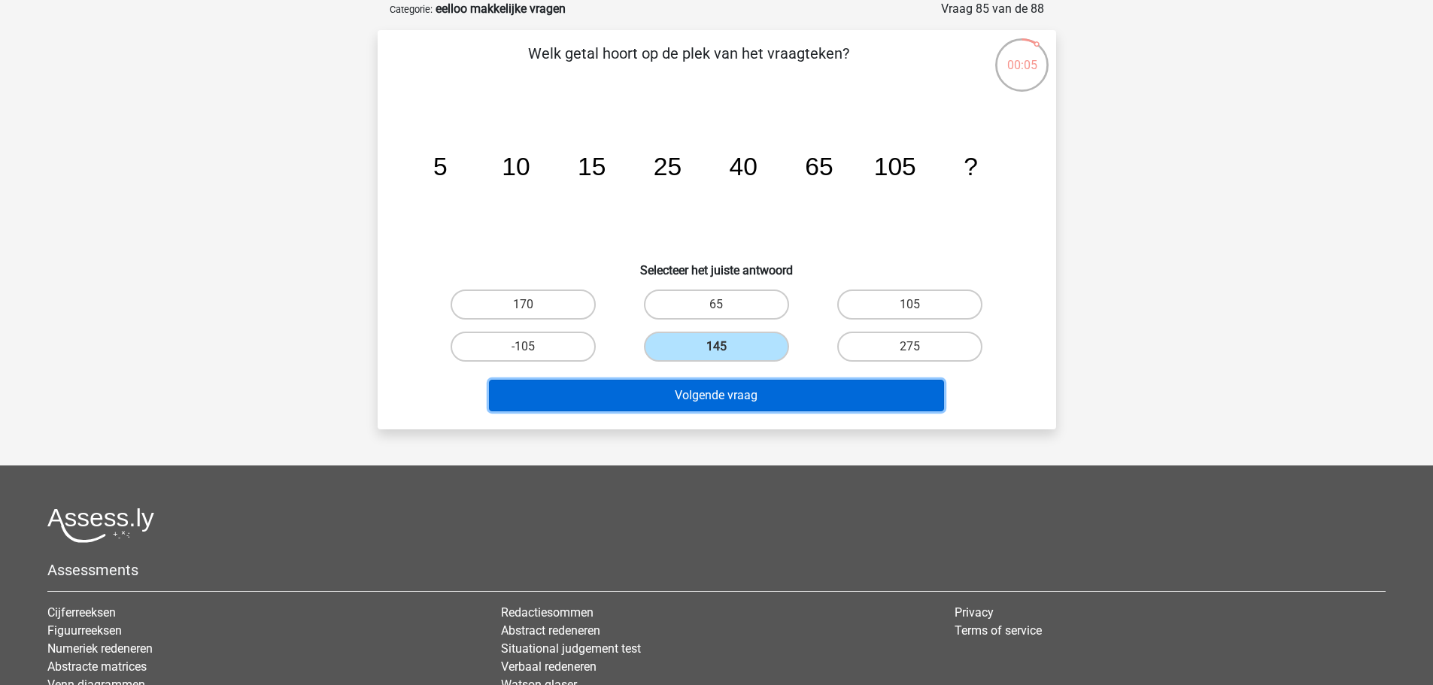
click at [854, 403] on button "Volgende vraag" at bounding box center [716, 396] width 455 height 32
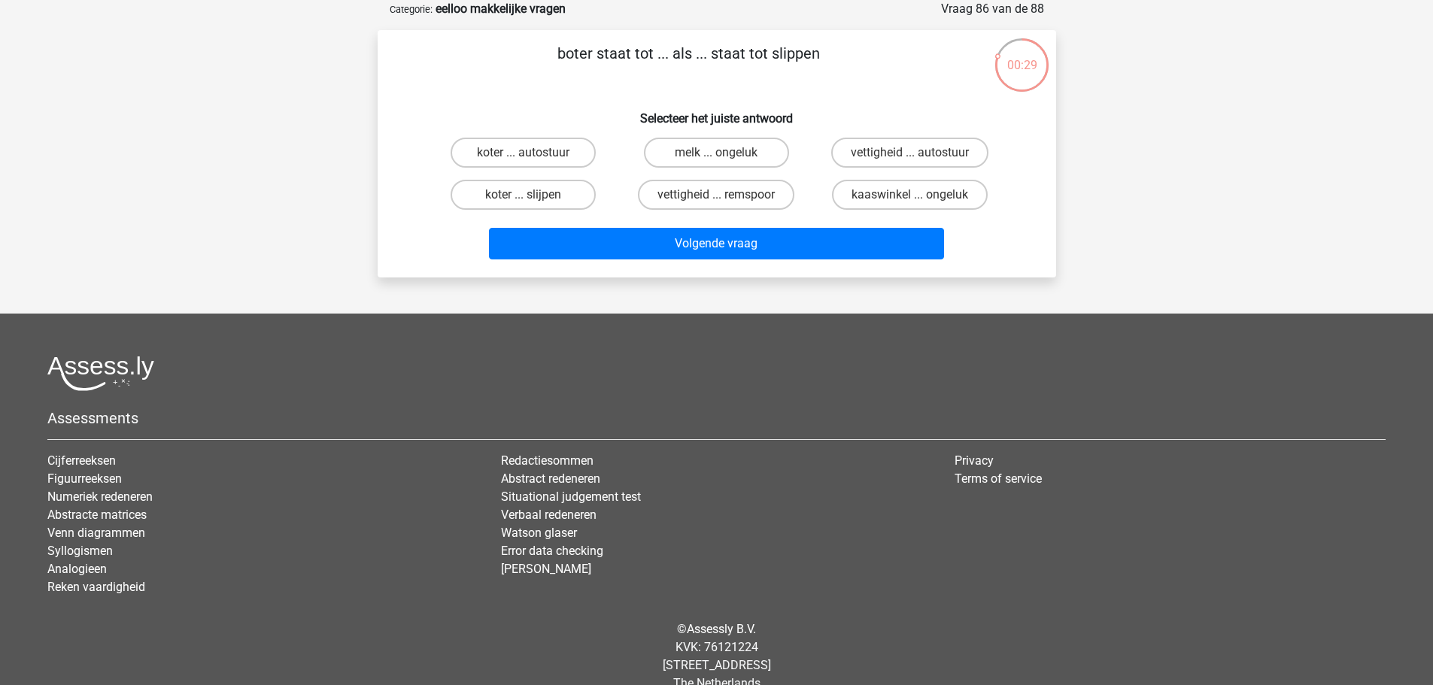
click at [530, 199] on input "koter ... slijpen" at bounding box center [528, 200] width 10 height 10
radio input "true"
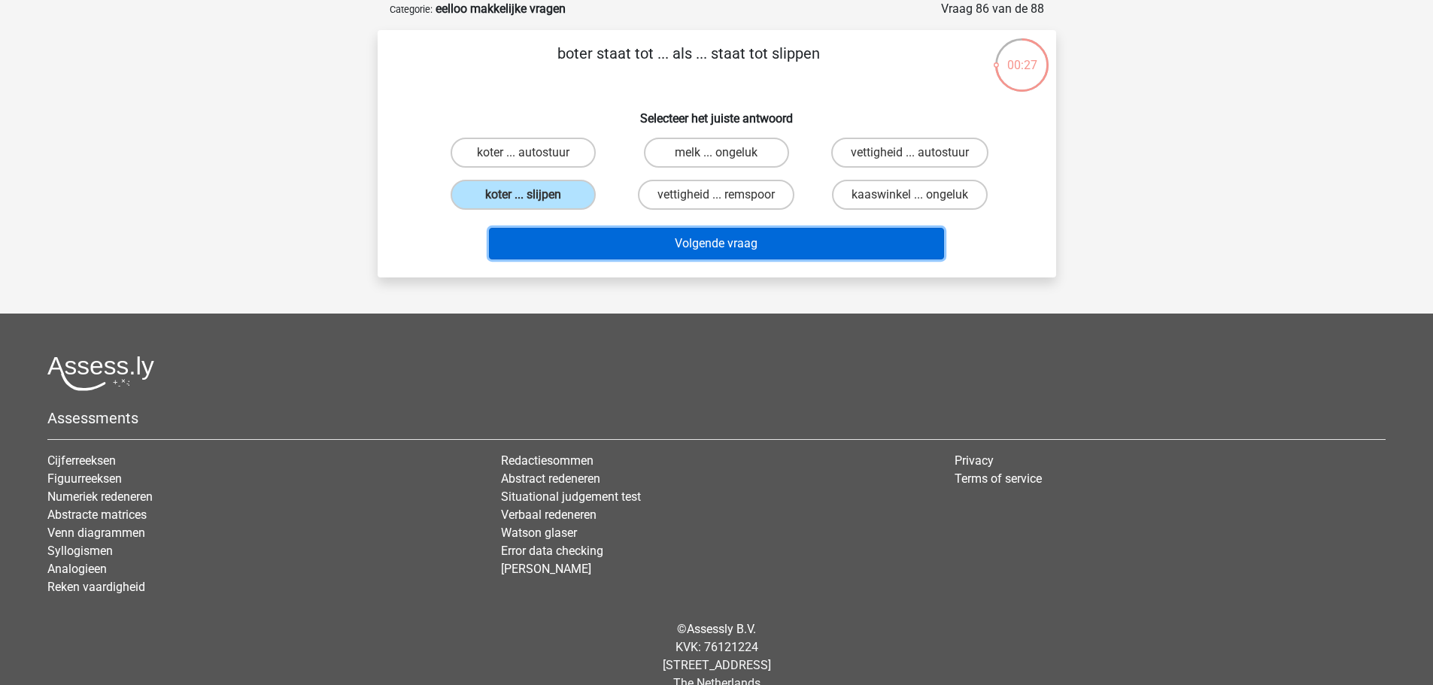
click at [763, 243] on button "Volgende vraag" at bounding box center [716, 244] width 455 height 32
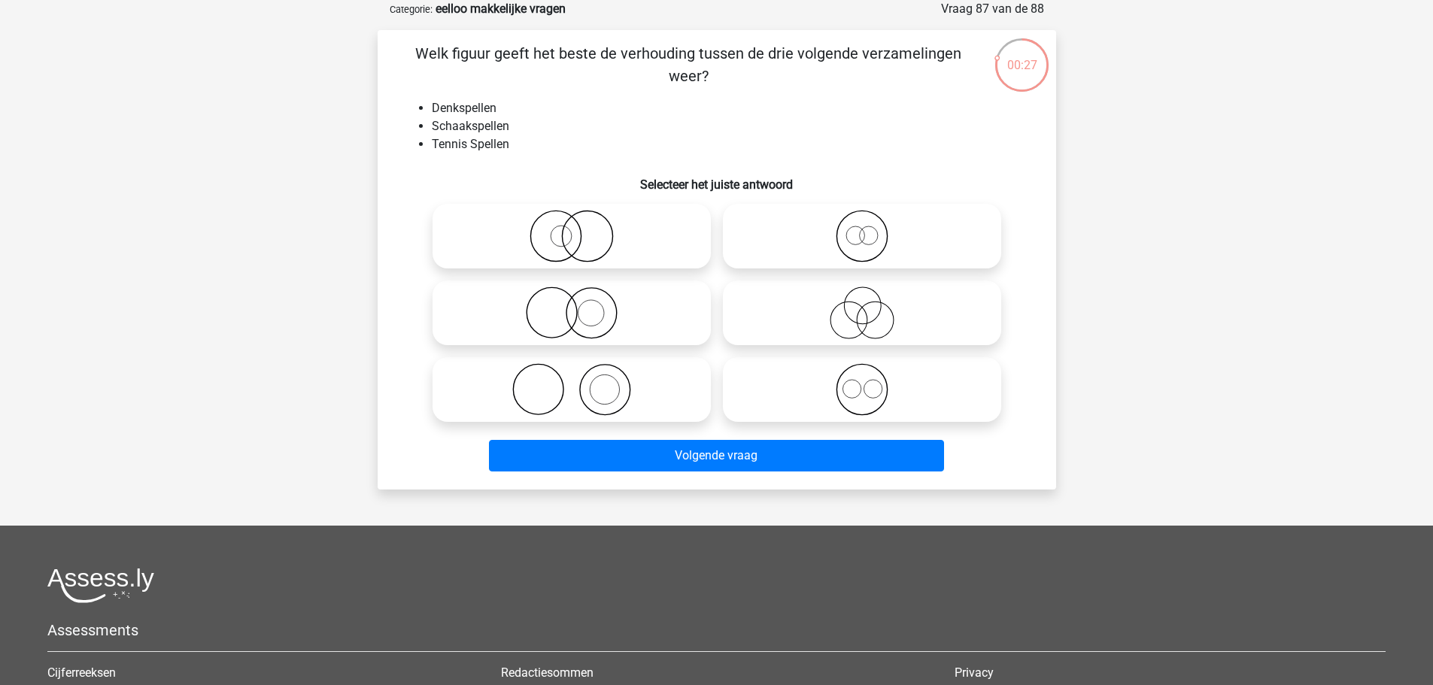
click at [670, 400] on icon at bounding box center [572, 389] width 266 height 53
click at [582, 382] on input "radio" at bounding box center [577, 377] width 10 height 10
radio input "true"
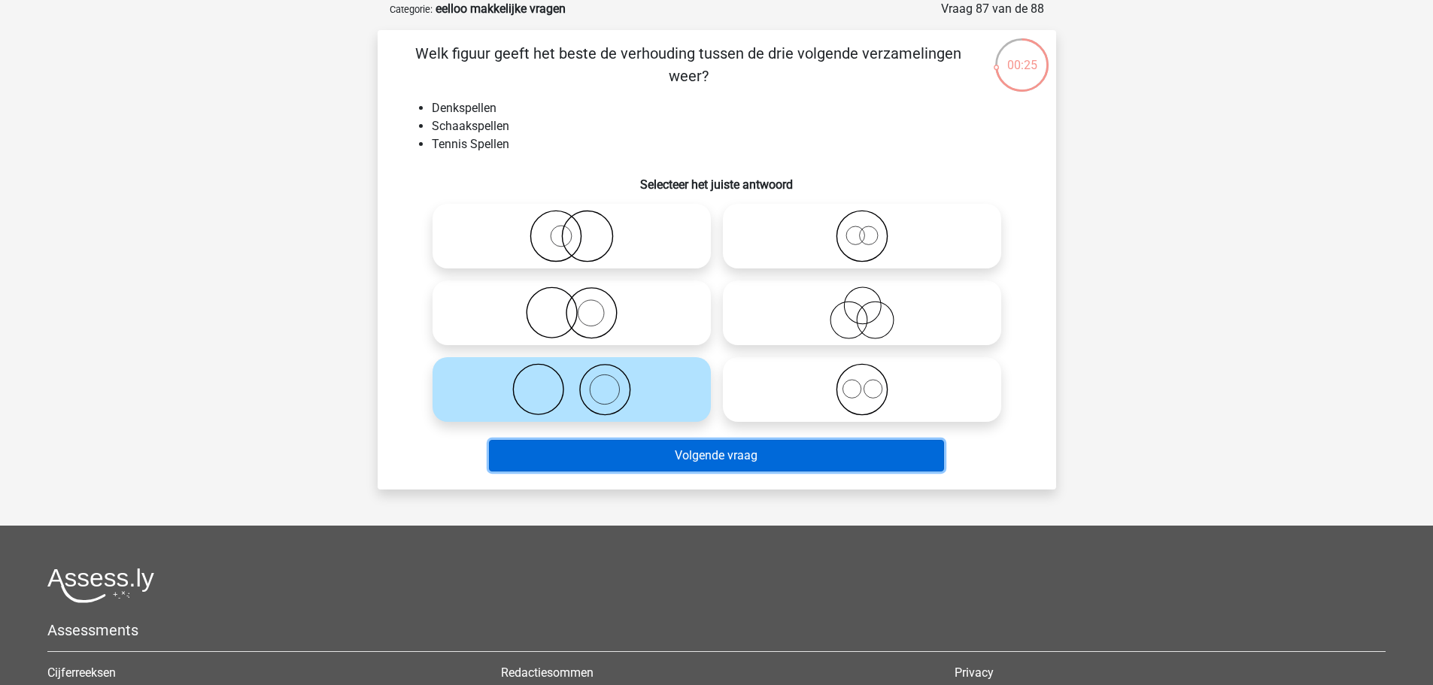
click at [757, 467] on button "Volgende vraag" at bounding box center [716, 456] width 455 height 32
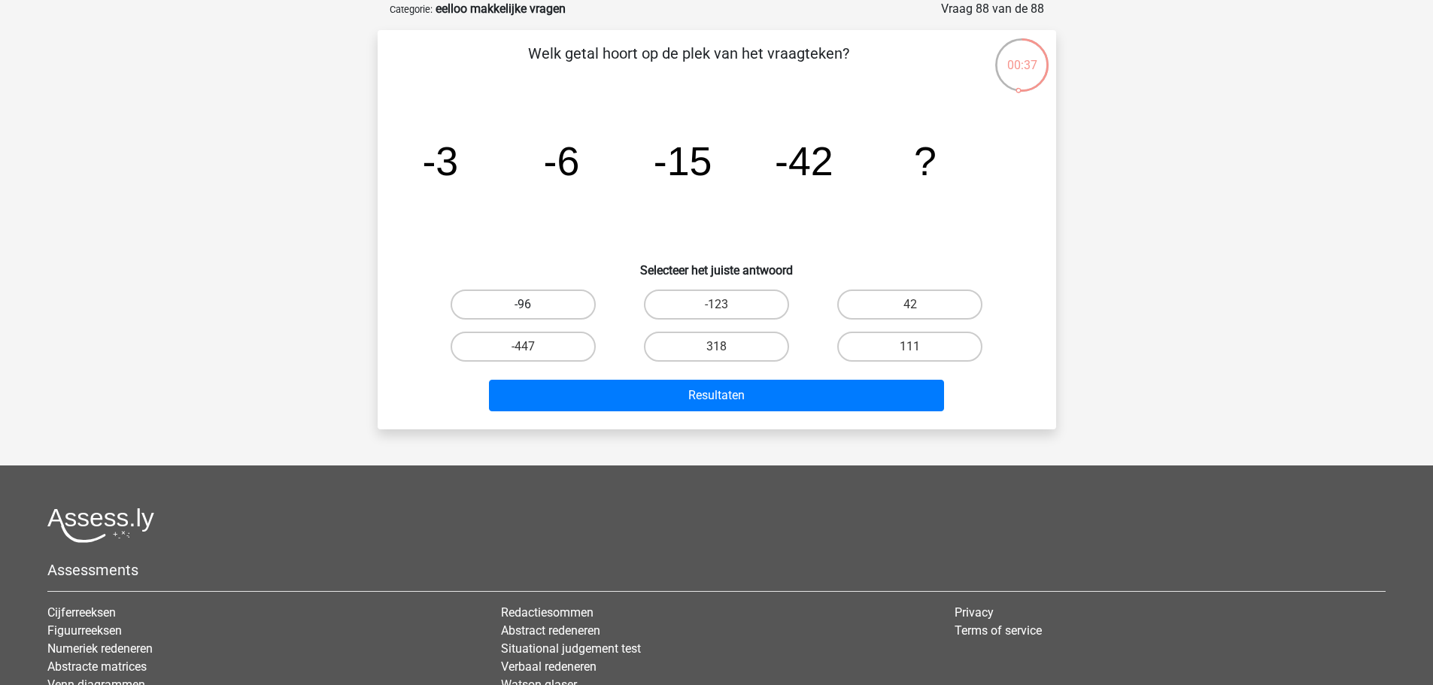
click at [535, 296] on label "-96" at bounding box center [523, 305] width 145 height 30
click at [533, 305] on input "-96" at bounding box center [528, 310] width 10 height 10
radio input "true"
click at [707, 304] on label "-123" at bounding box center [716, 305] width 145 height 30
click at [716, 305] on input "-123" at bounding box center [721, 310] width 10 height 10
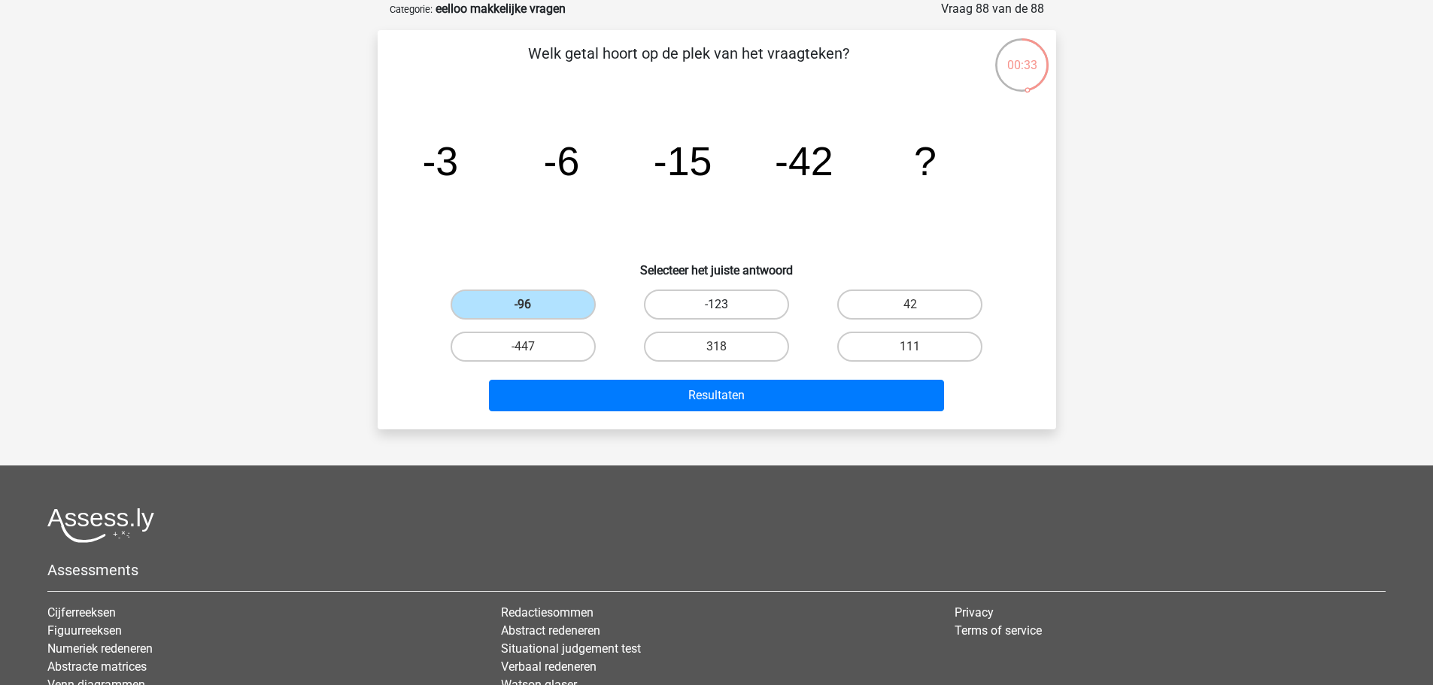
radio input "true"
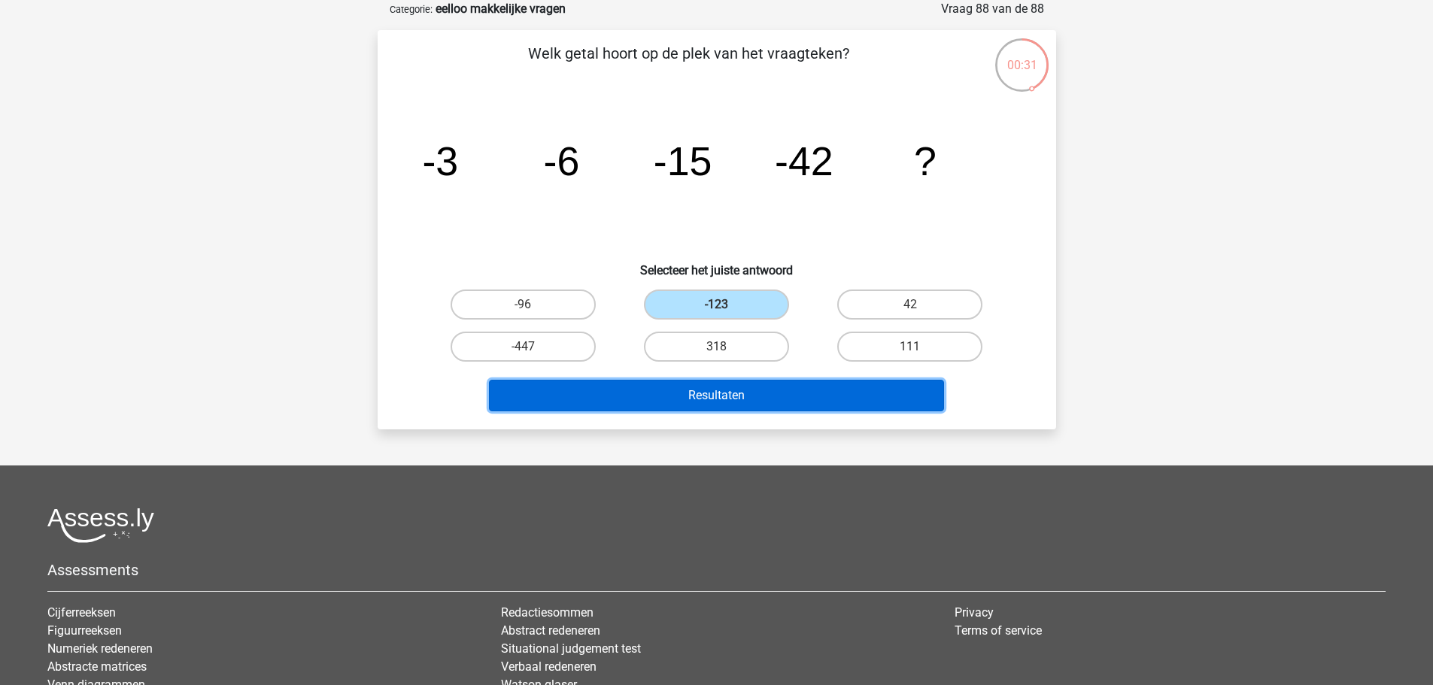
click at [917, 399] on button "Resultaten" at bounding box center [716, 396] width 455 height 32
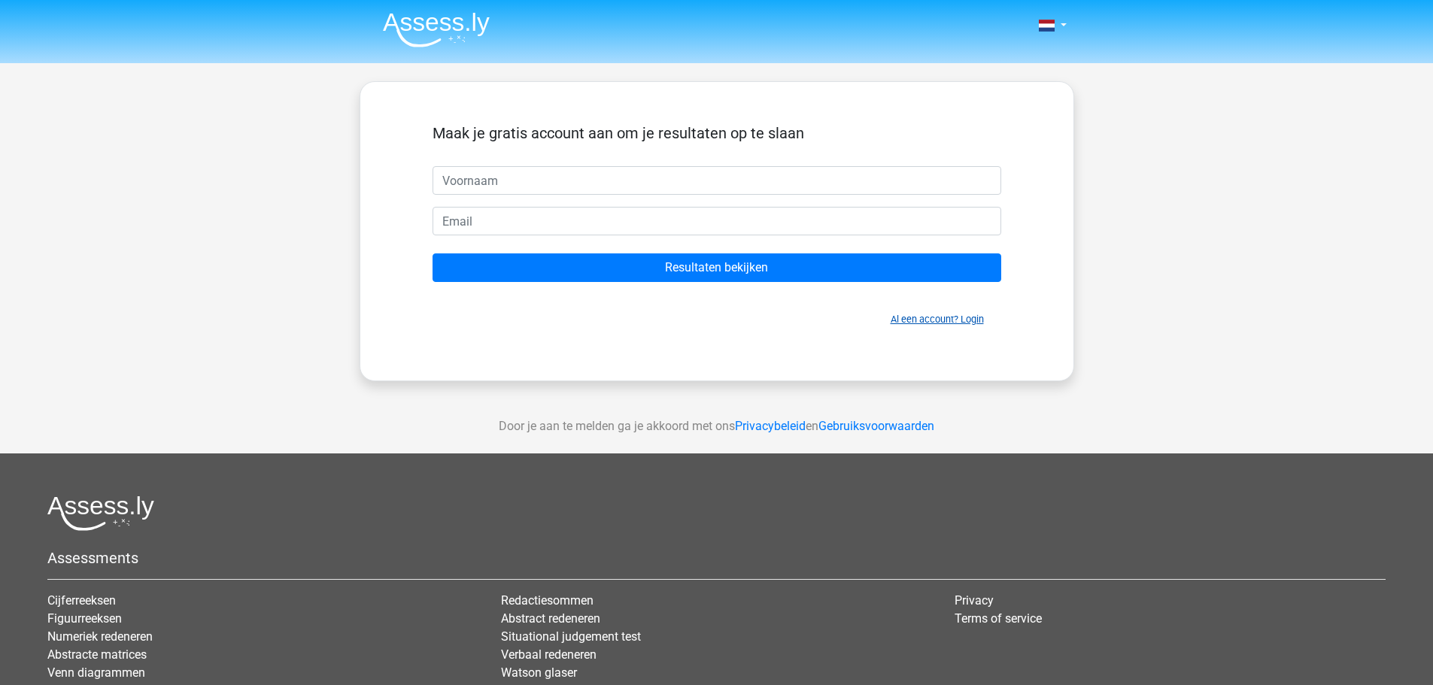
click at [927, 321] on link "Al een account? Login" at bounding box center [937, 319] width 93 height 11
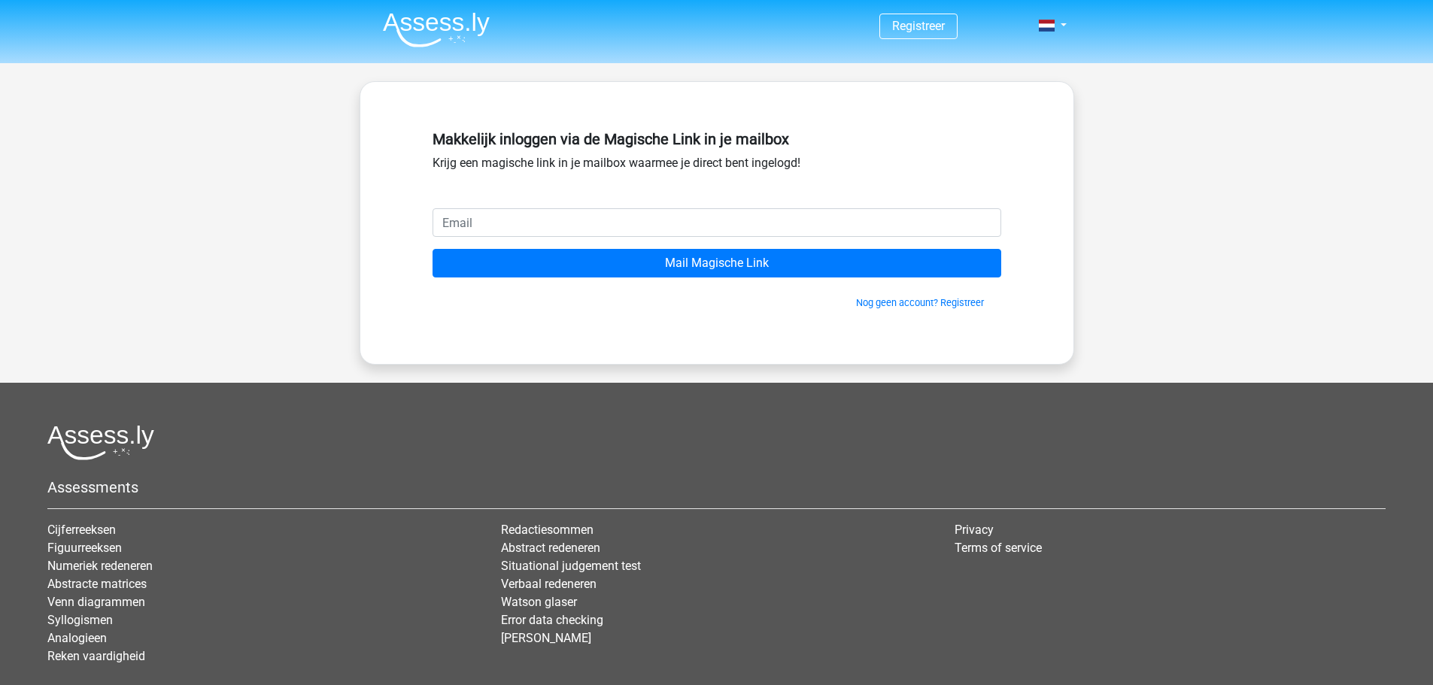
click at [591, 213] on input "email" at bounding box center [717, 222] width 569 height 29
type input "[EMAIL_ADDRESS][DOMAIN_NAME]"
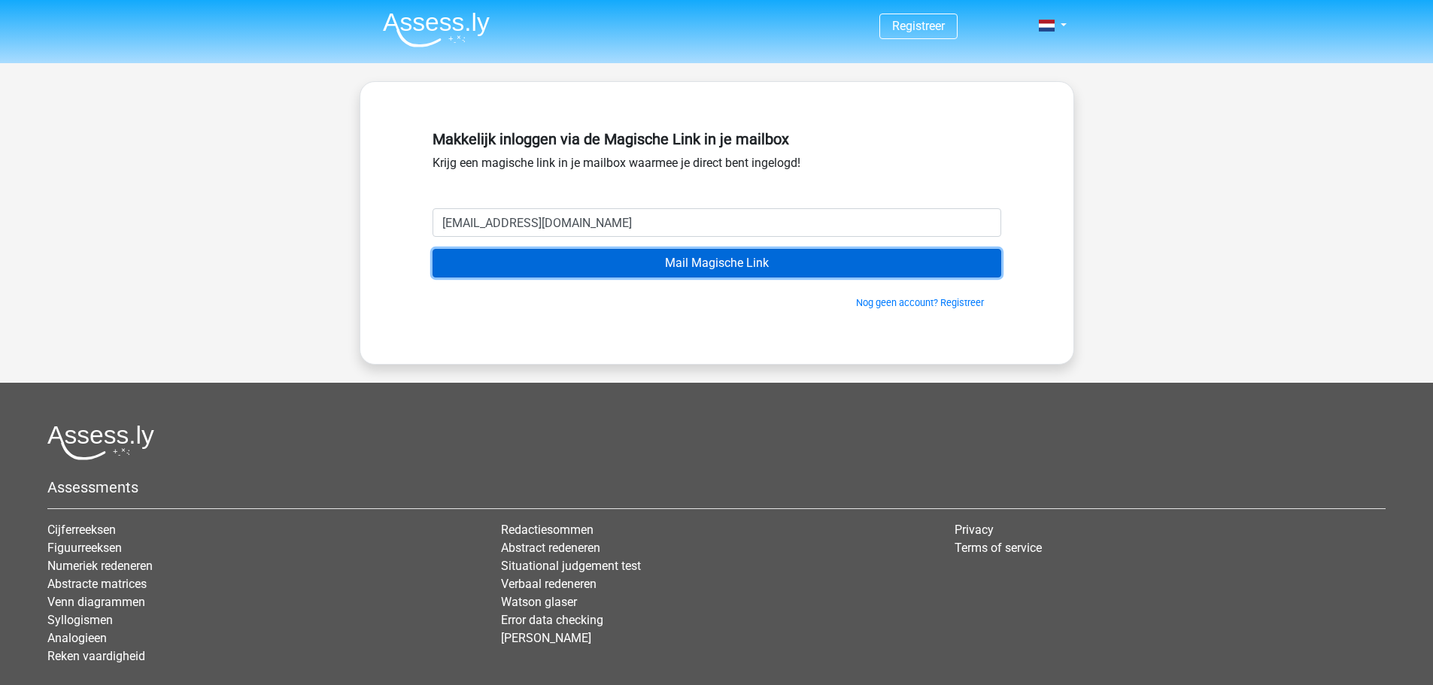
click at [644, 266] on input "Mail Magische Link" at bounding box center [717, 263] width 569 height 29
